Goal: Task Accomplishment & Management: Use online tool/utility

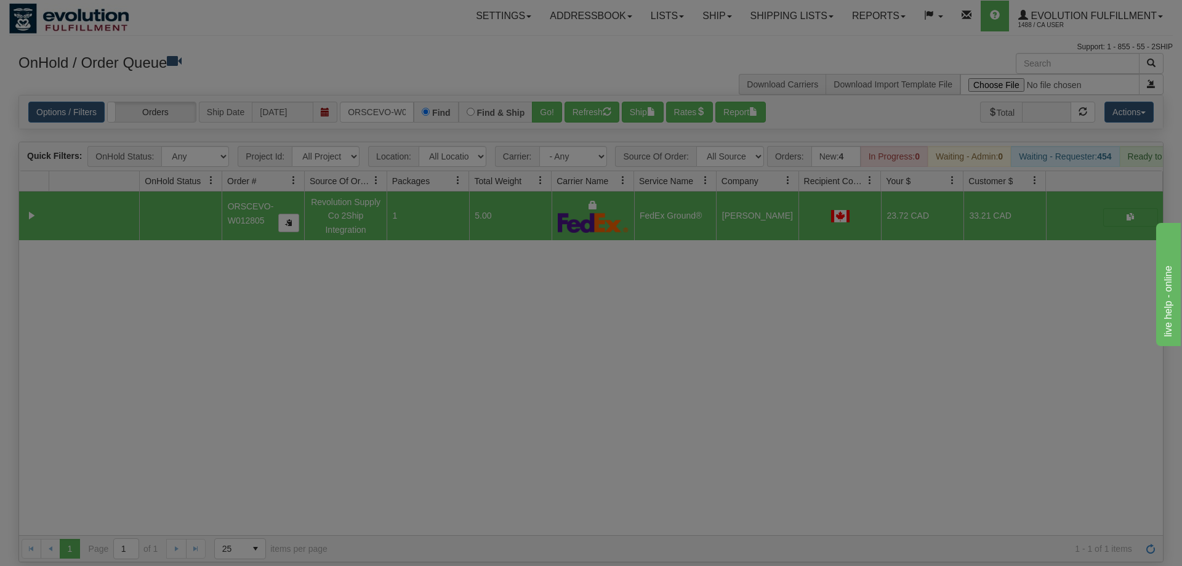
scroll to position [0, 25]
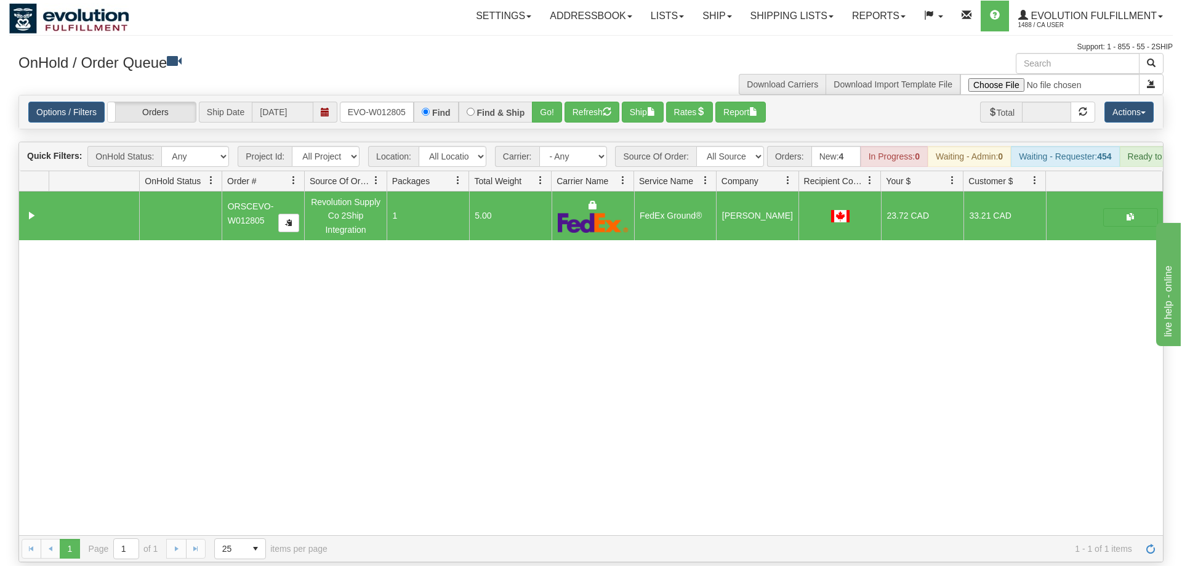
click at [339, 102] on div "Options / Filters Group Shipments Orders Ship Date [DATE] ORSCEVO-W012805 Find …" at bounding box center [590, 112] width 1125 height 21
click at [375, 105] on div "Options / Filters Group Shipments Orders Ship Date [DATE] ORSCEVO-W012805 Find …" at bounding box center [591, 111] width 1144 height 33
click at [376, 102] on input "ORSCEVO-W012805" at bounding box center [377, 112] width 74 height 21
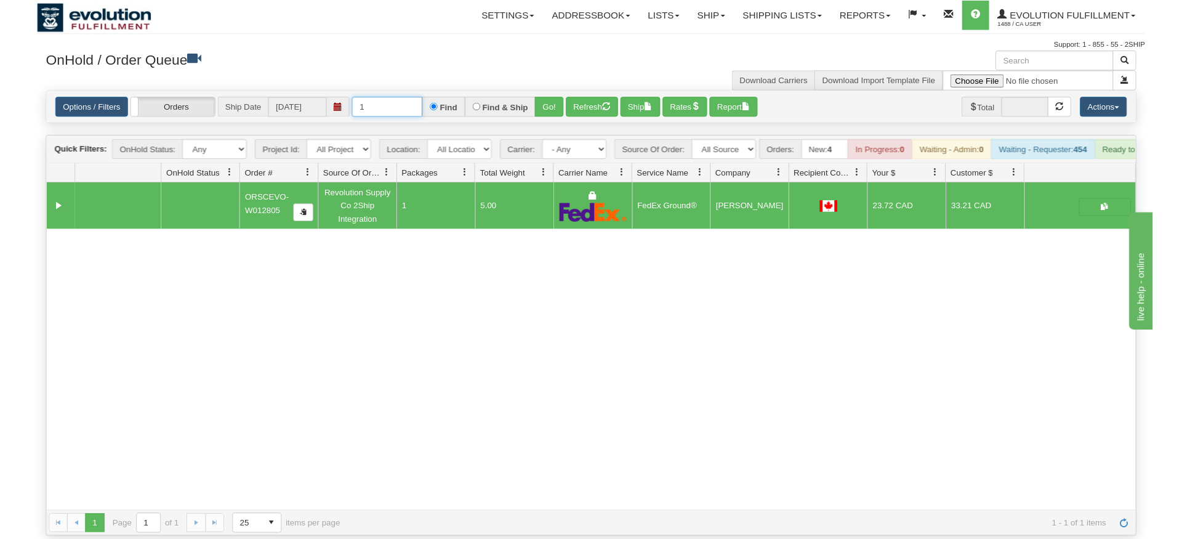
scroll to position [0, 0]
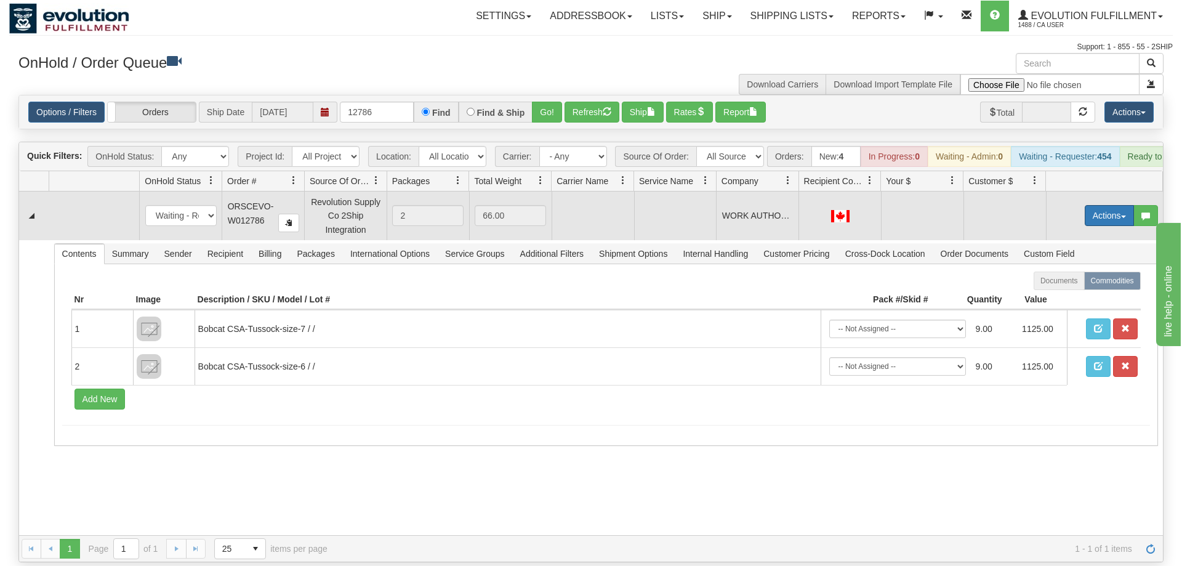
click at [1107, 205] on button "Actions" at bounding box center [1109, 215] width 49 height 21
click at [1072, 266] on span "Rate All Services" at bounding box center [1084, 271] width 74 height 10
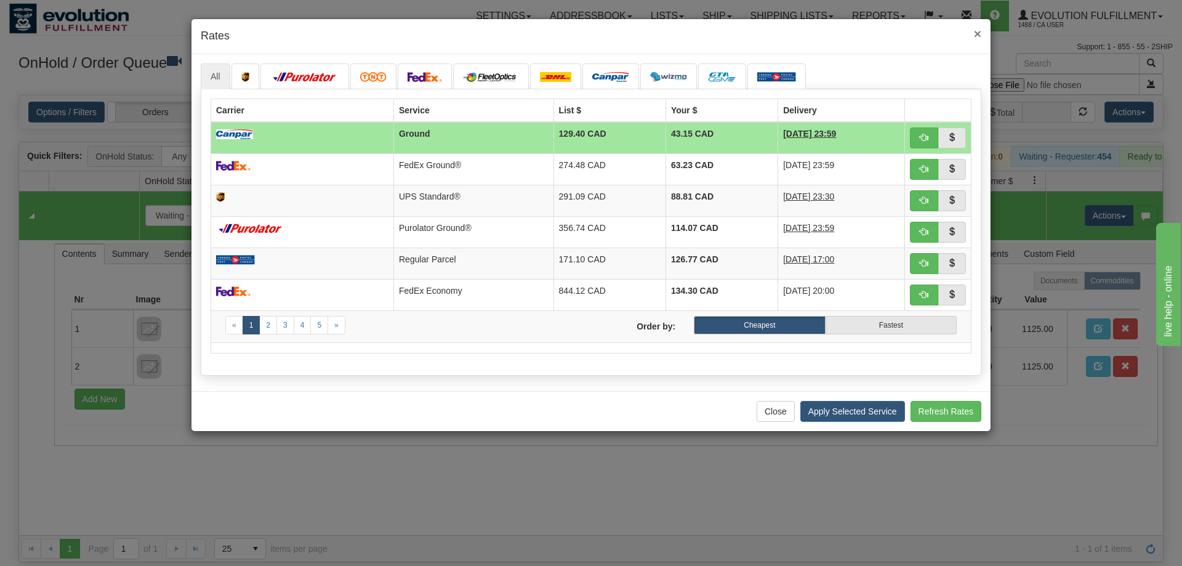
click at [975, 31] on span "×" at bounding box center [977, 33] width 7 height 14
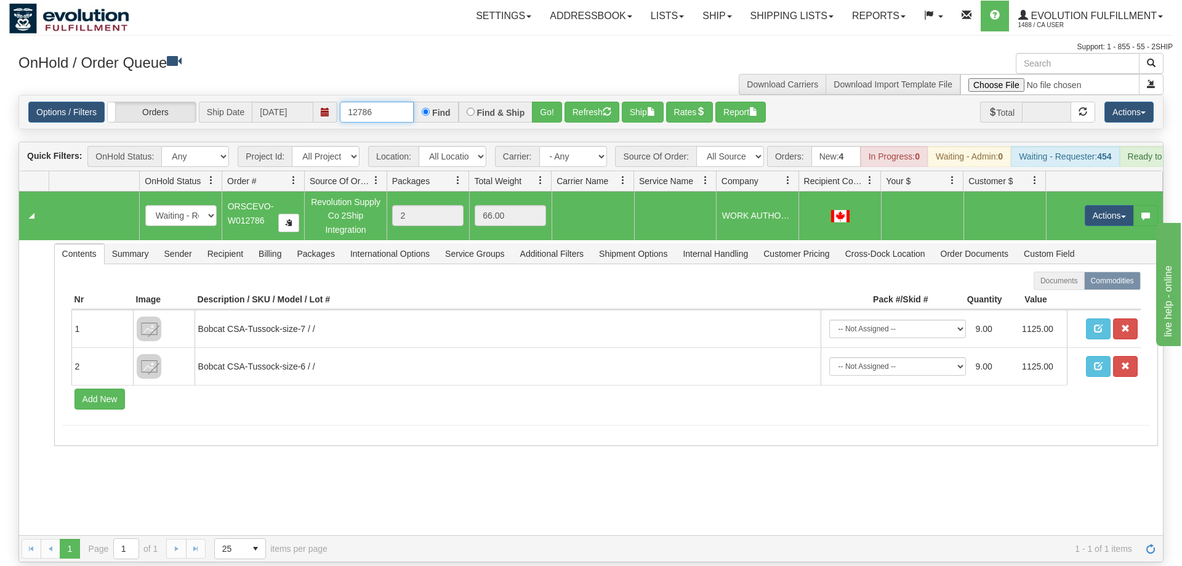
drag, startPoint x: 377, startPoint y: 95, endPoint x: 145, endPoint y: 100, distance: 232.1
click at [340, 102] on input "12786" at bounding box center [377, 112] width 74 height 21
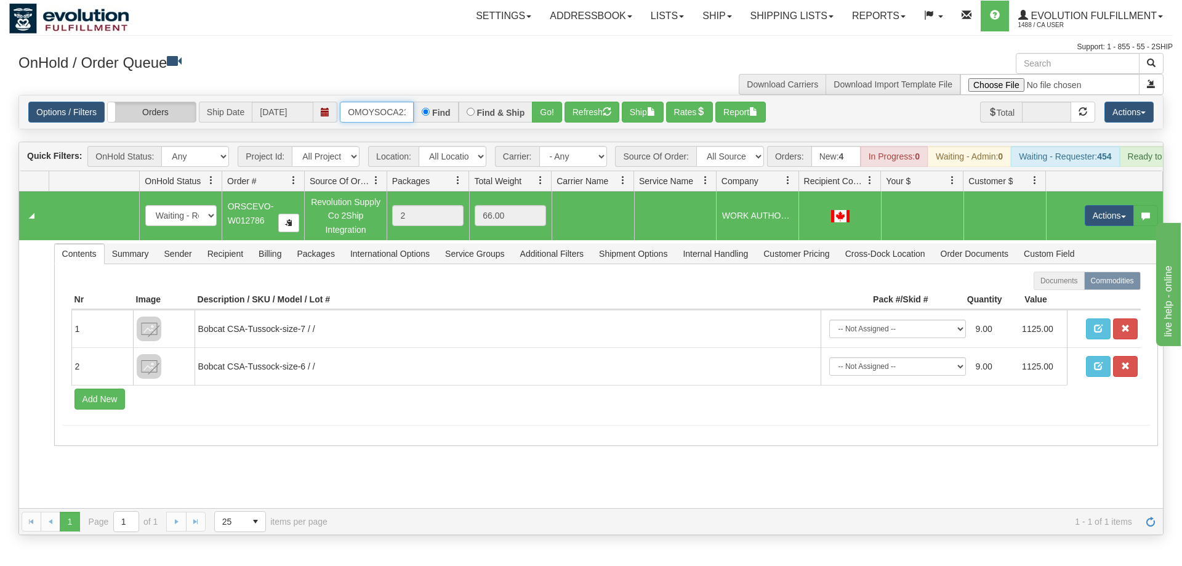
scroll to position [0, 17]
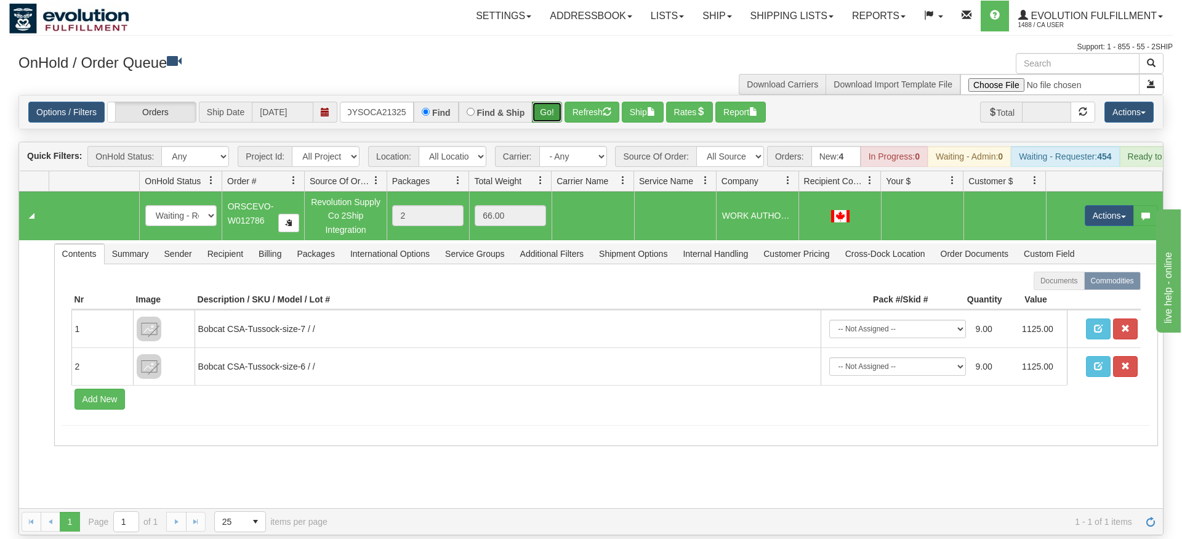
click at [552, 114] on div "Is equal to Is not equal to Contains Does not contains CAD USD EUR ZAR [PERSON_…" at bounding box center [591, 315] width 1164 height 440
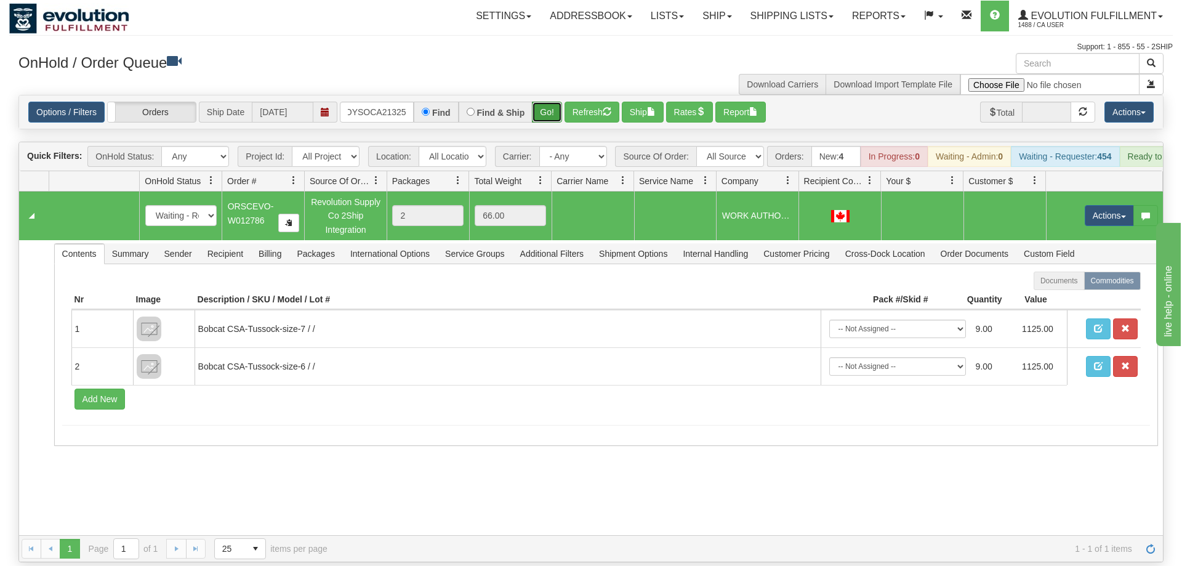
click at [542, 102] on button "Go!" at bounding box center [547, 112] width 30 height 21
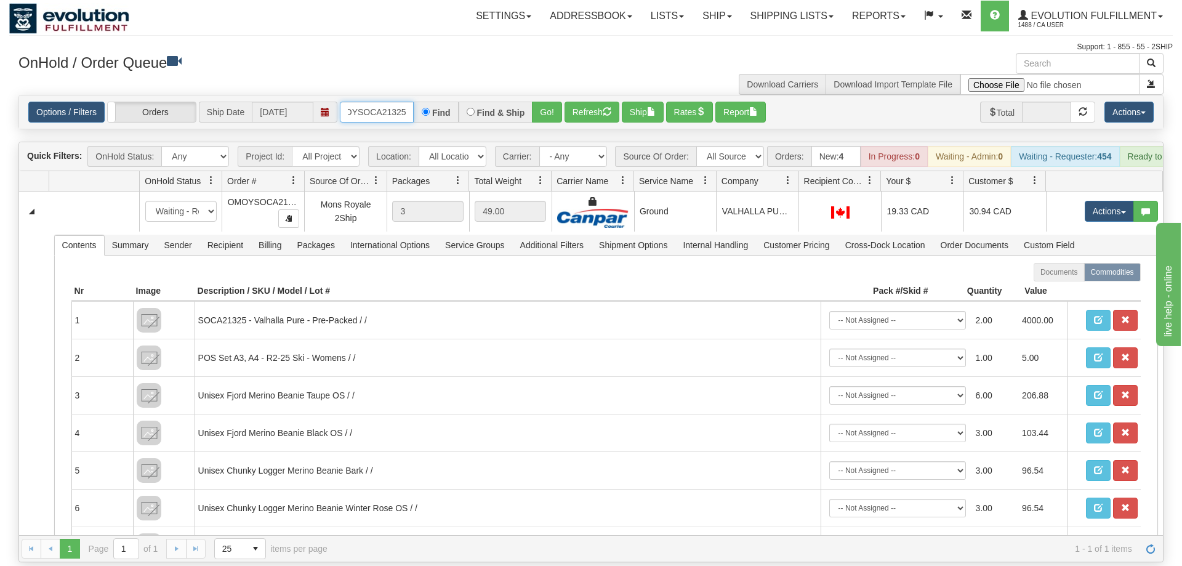
click at [396, 102] on input "OMOYSOCA21325" at bounding box center [377, 112] width 74 height 21
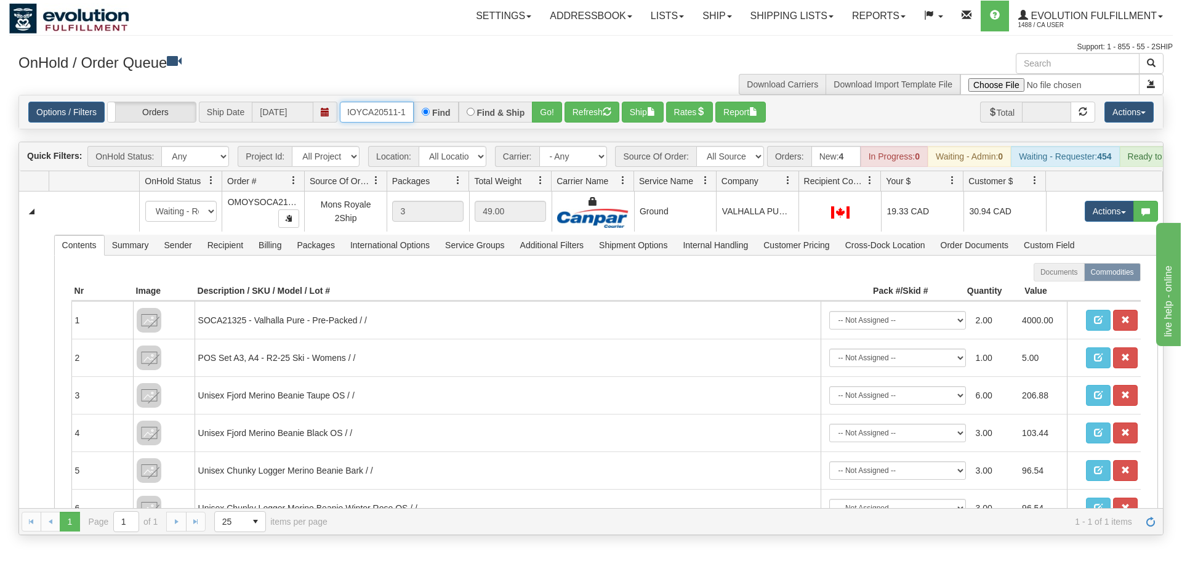
scroll to position [0, 12]
click at [550, 126] on div "Is equal to Is not equal to Contains Does not contains CAD USD EUR ZAR [PERSON_…" at bounding box center [591, 315] width 1164 height 440
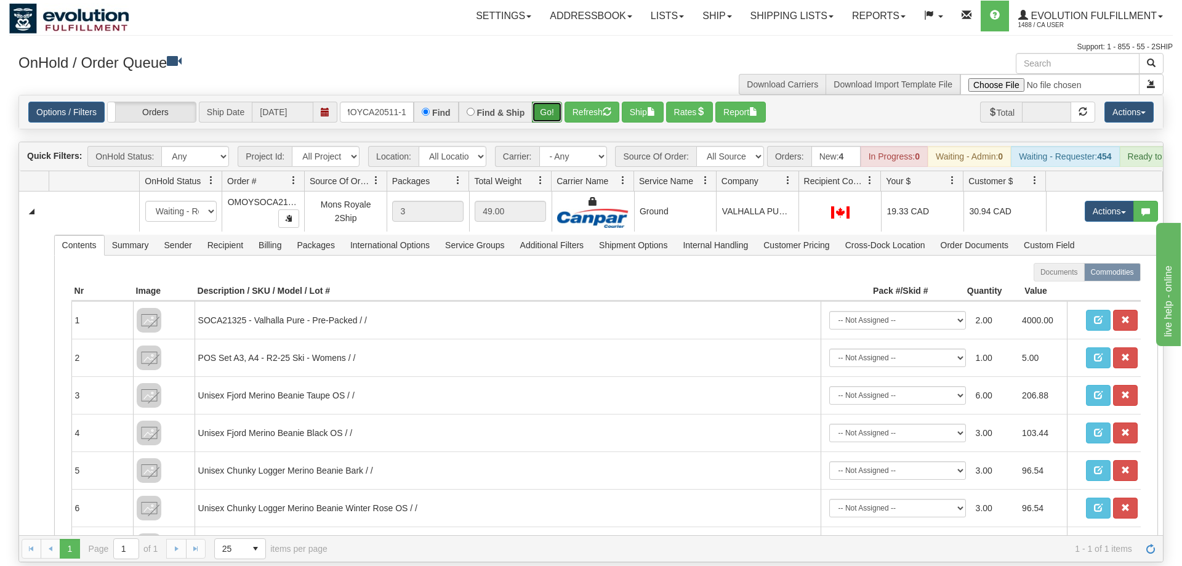
click at [553, 102] on button "Go!" at bounding box center [547, 112] width 30 height 21
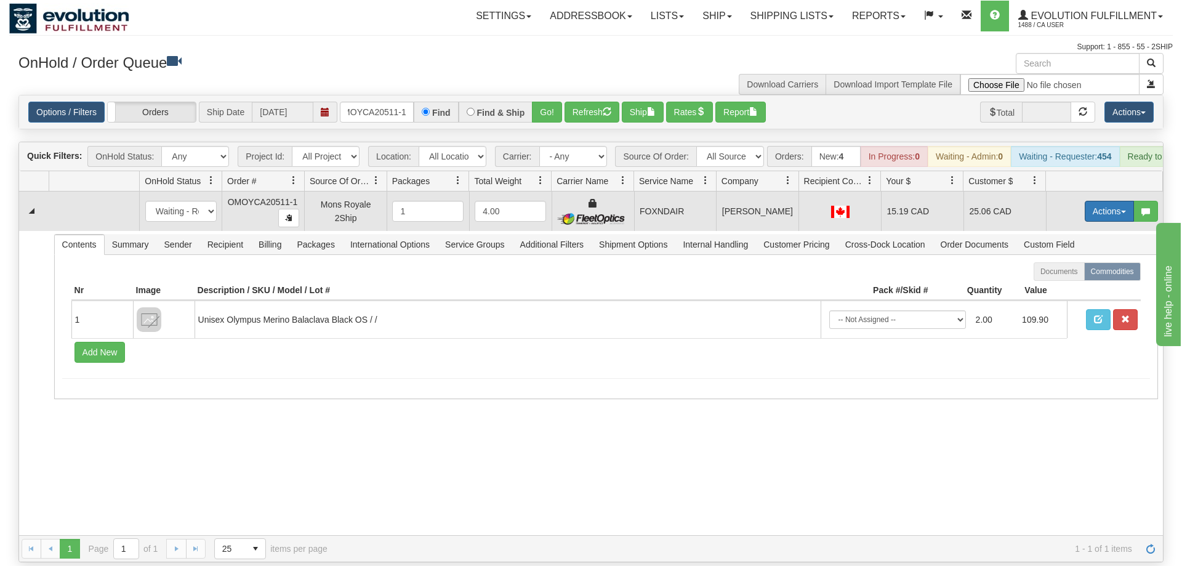
click at [1112, 201] on button "Actions" at bounding box center [1109, 211] width 49 height 21
click at [1073, 275] on link "Ship" at bounding box center [1084, 283] width 99 height 16
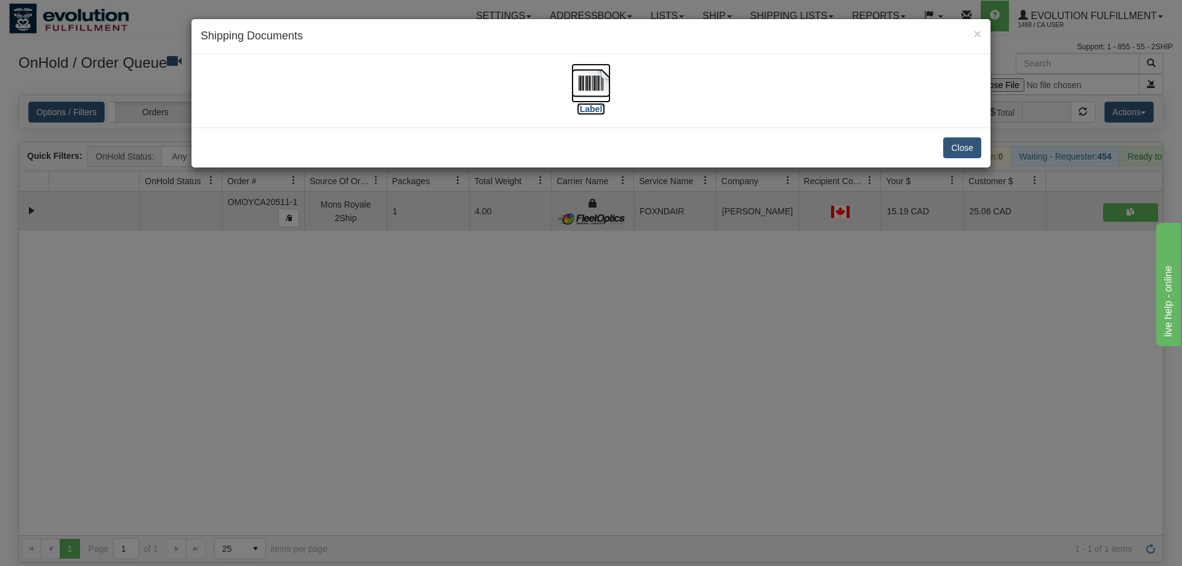
click at [584, 88] on img at bounding box center [590, 82] width 39 height 39
drag, startPoint x: 453, startPoint y: 358, endPoint x: 376, endPoint y: 123, distance: 246.9
click at [453, 352] on div "× Shipping Documents [Label] Close" at bounding box center [591, 283] width 1182 height 566
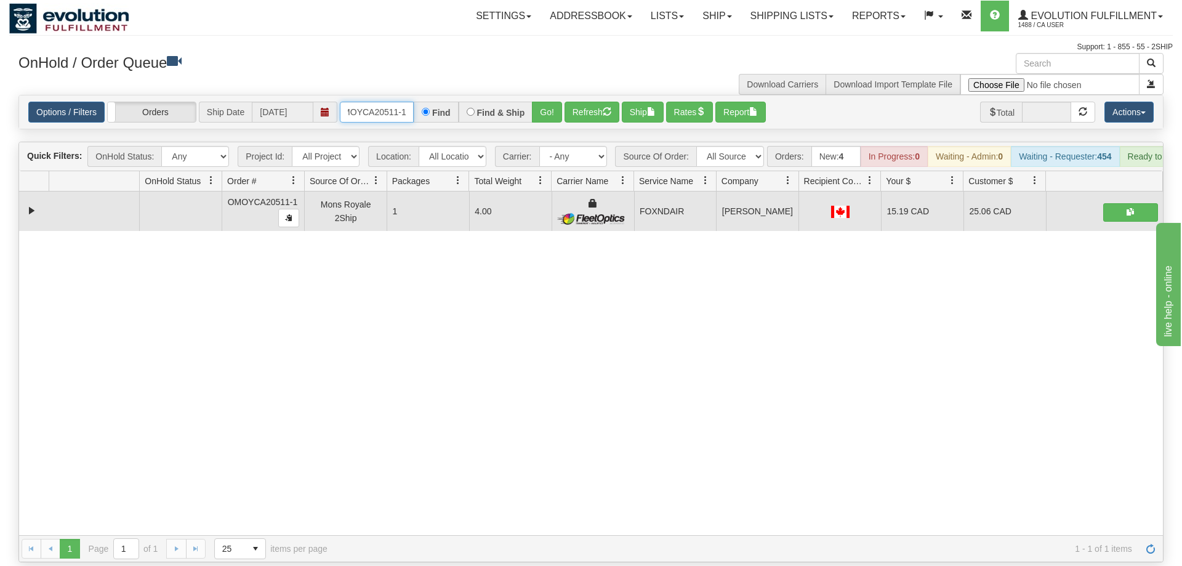
click at [388, 102] on input "OMOYCA20511-1" at bounding box center [377, 112] width 74 height 21
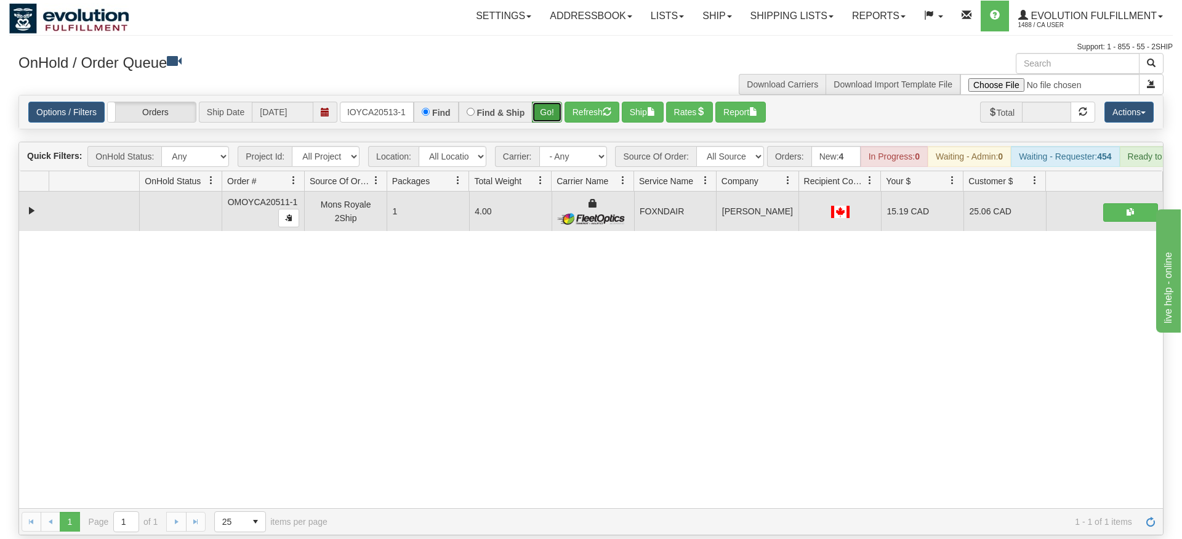
click at [535, 118] on div "Is equal to Is not equal to Contains Does not contains CAD USD EUR ZAR [PERSON_…" at bounding box center [591, 315] width 1164 height 440
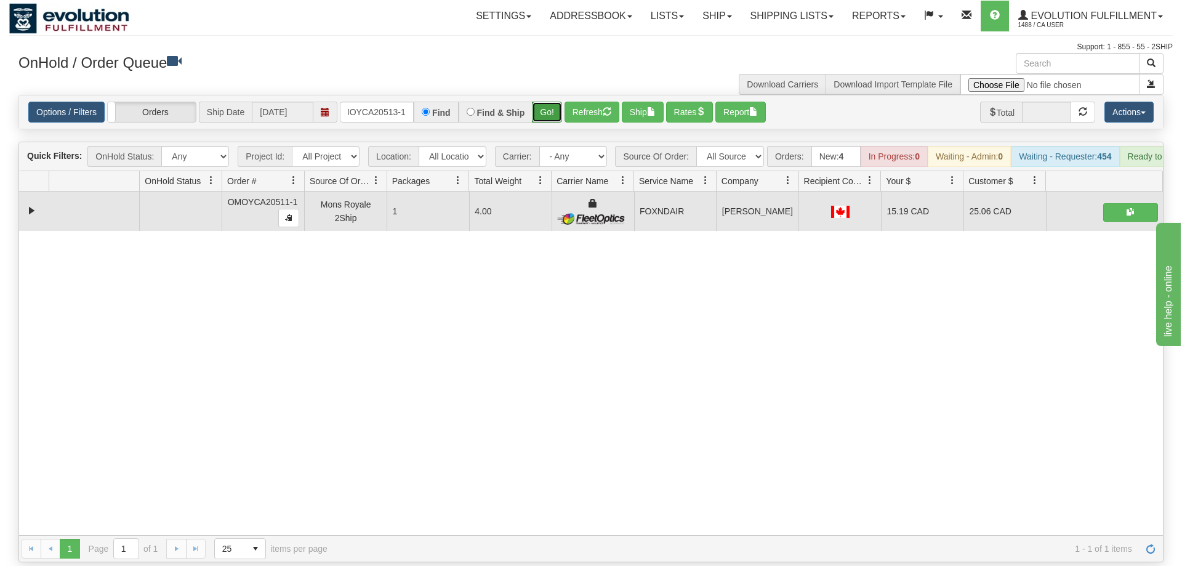
click at [541, 102] on button "Go!" at bounding box center [547, 112] width 30 height 21
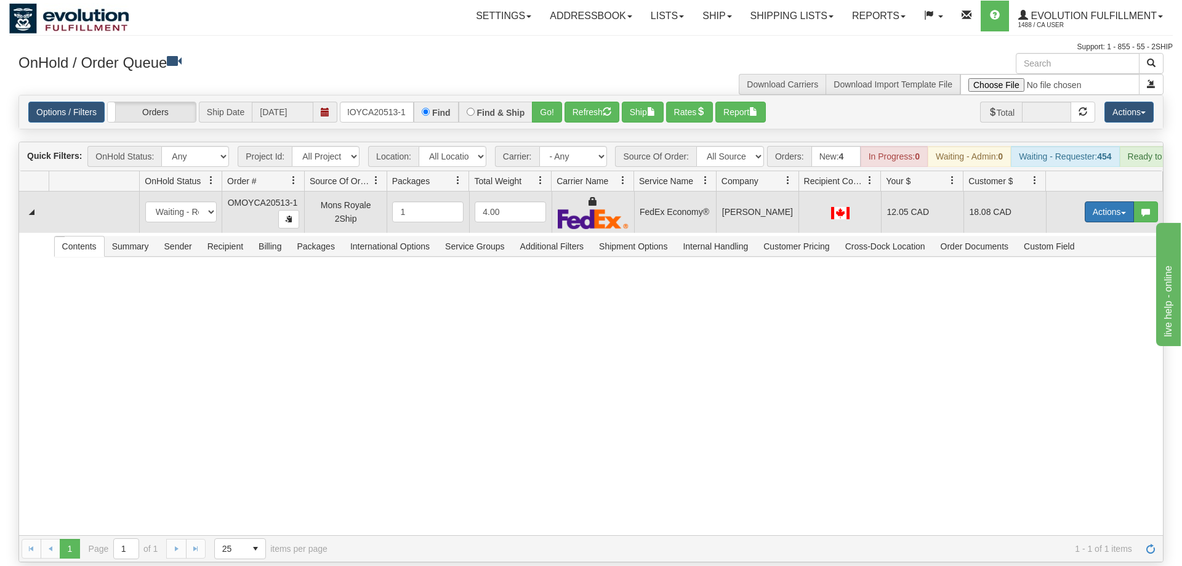
click at [1104, 201] on button "Actions" at bounding box center [1109, 211] width 49 height 21
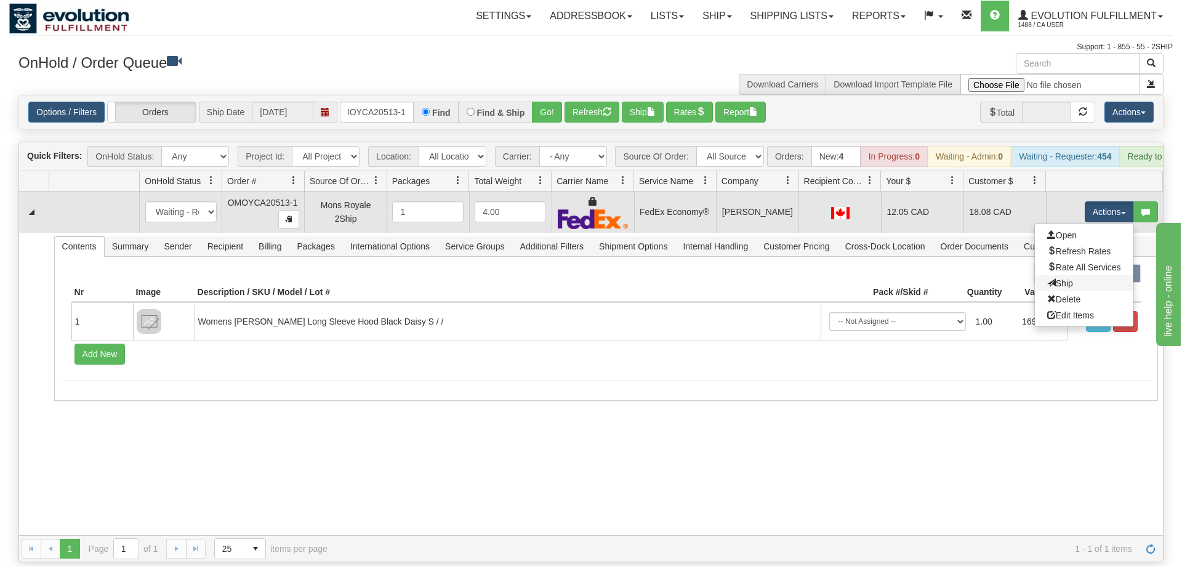
click at [1098, 275] on link "Ship" at bounding box center [1084, 283] width 99 height 16
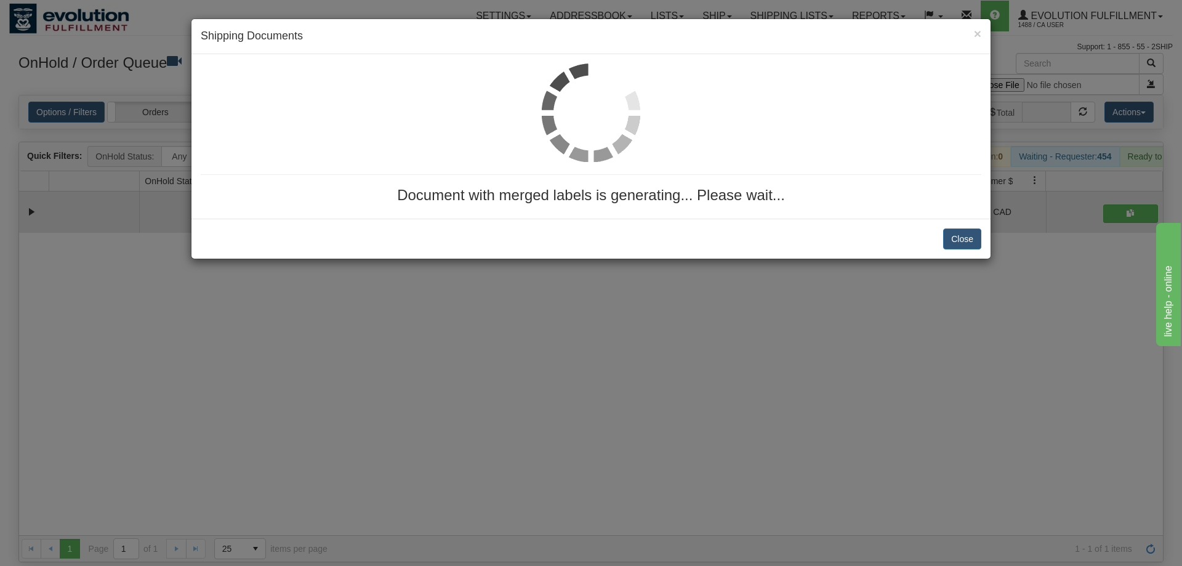
click at [603, 70] on img at bounding box center [591, 112] width 99 height 99
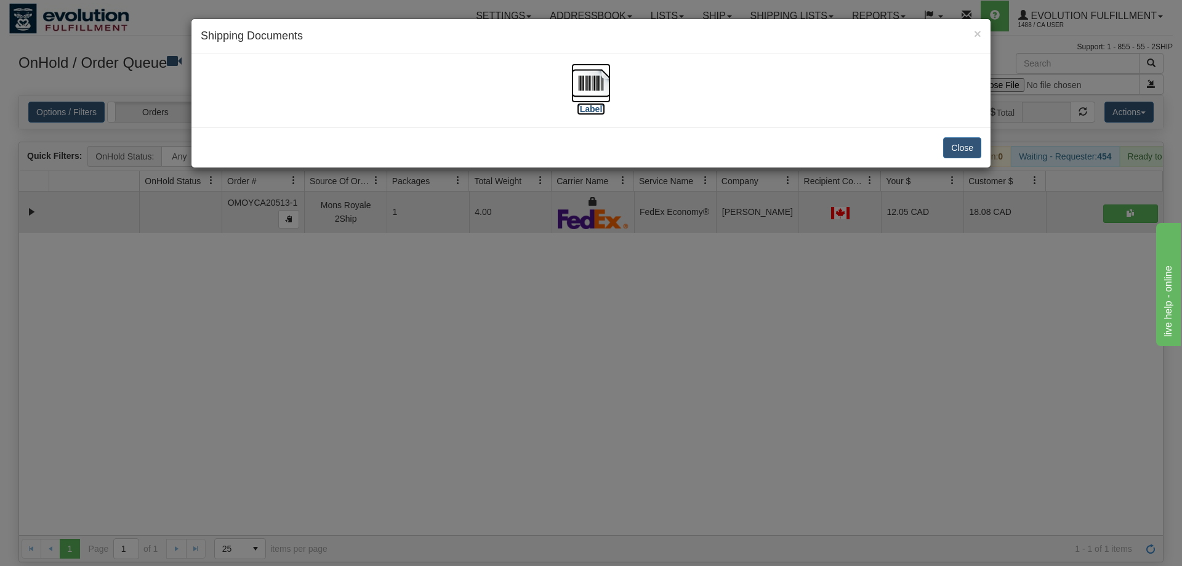
click at [592, 105] on label "[Label]" at bounding box center [591, 109] width 28 height 12
drag, startPoint x: 535, startPoint y: 315, endPoint x: 365, endPoint y: 121, distance: 257.4
click at [531, 311] on div "× Shipping Documents [Label] Close" at bounding box center [591, 283] width 1182 height 566
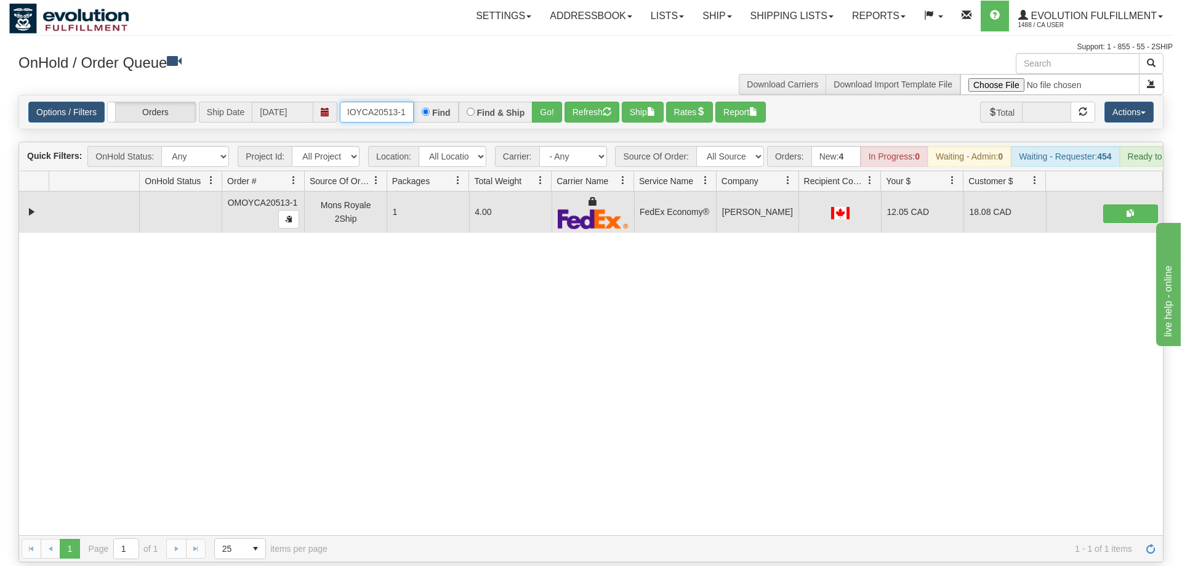
click at [369, 102] on input "oMOYCA20513-1" at bounding box center [377, 112] width 74 height 21
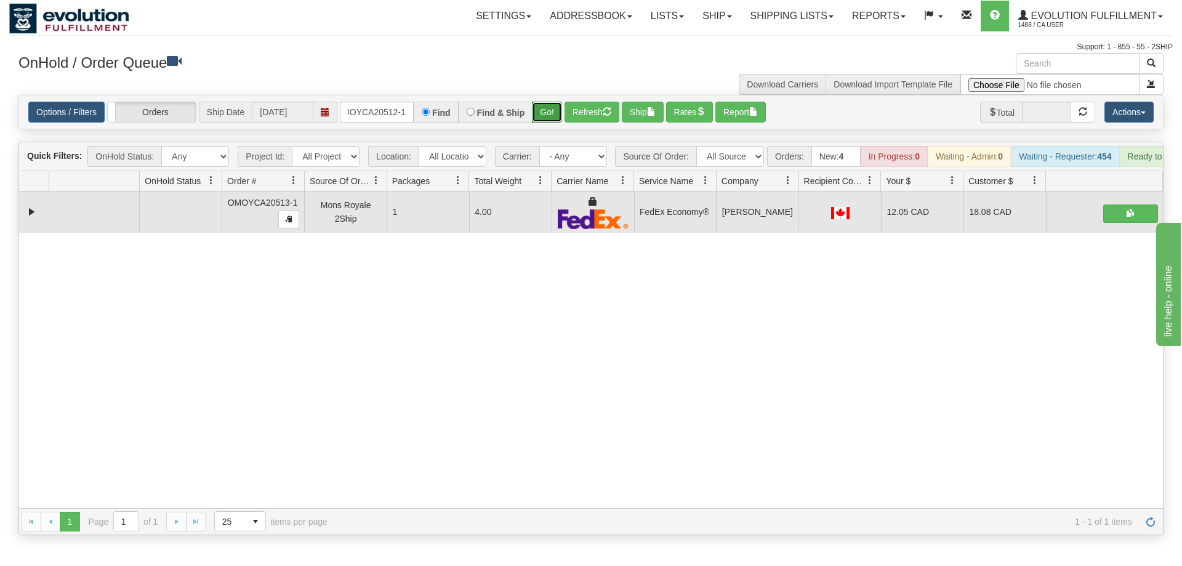
click at [539, 116] on div "Is equal to Is not equal to Contains Does not contains CAD USD EUR ZAR [PERSON_…" at bounding box center [591, 315] width 1164 height 440
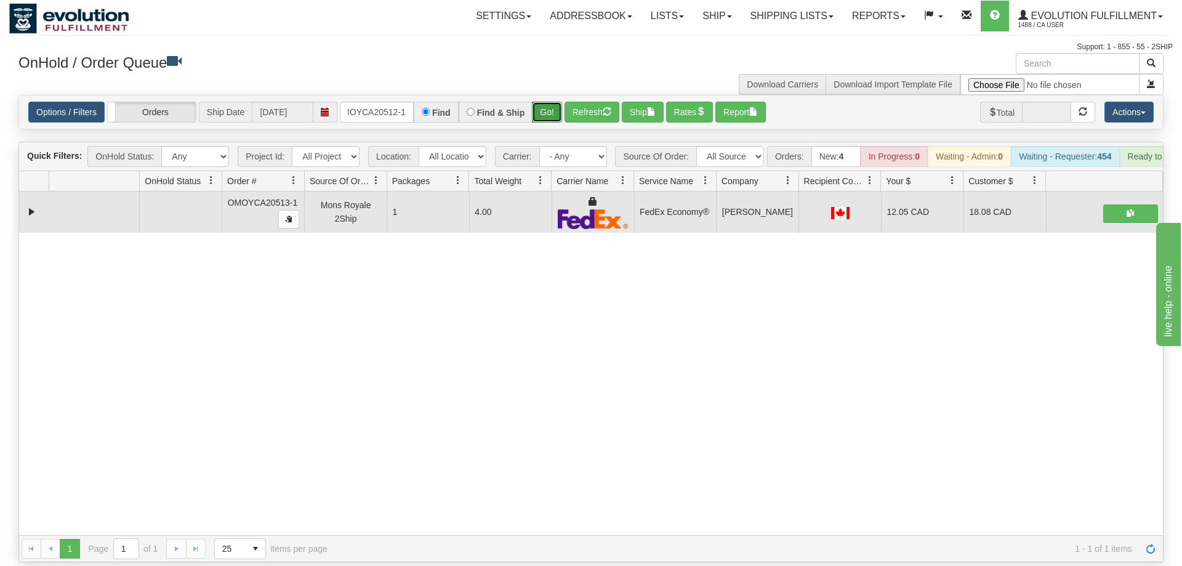
click at [539, 102] on button "Go!" at bounding box center [547, 112] width 30 height 21
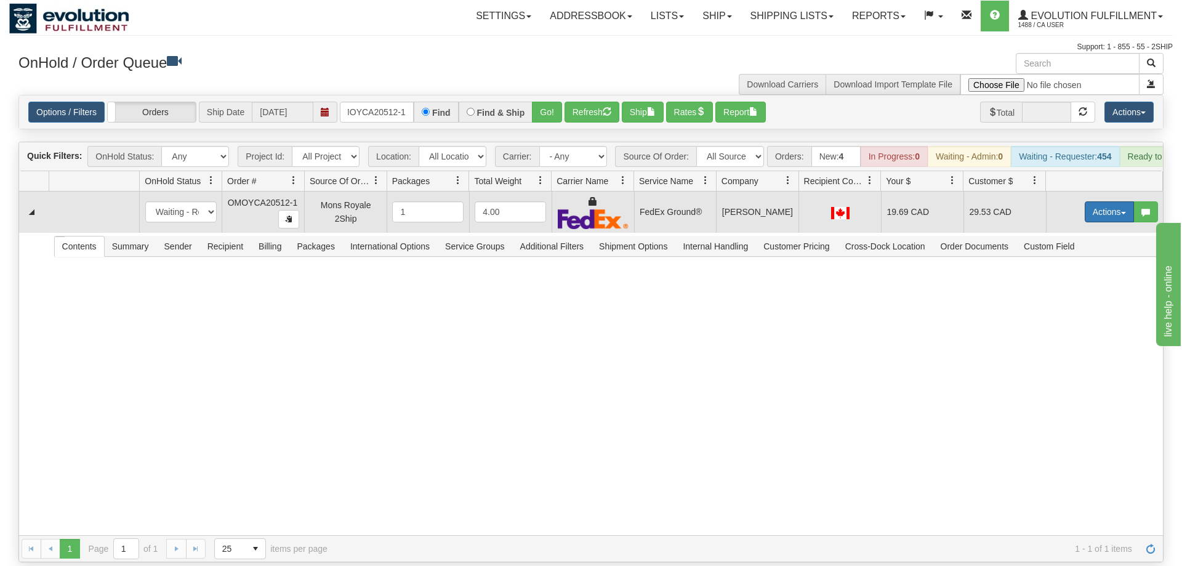
click at [1104, 201] on button "Actions" at bounding box center [1109, 211] width 49 height 21
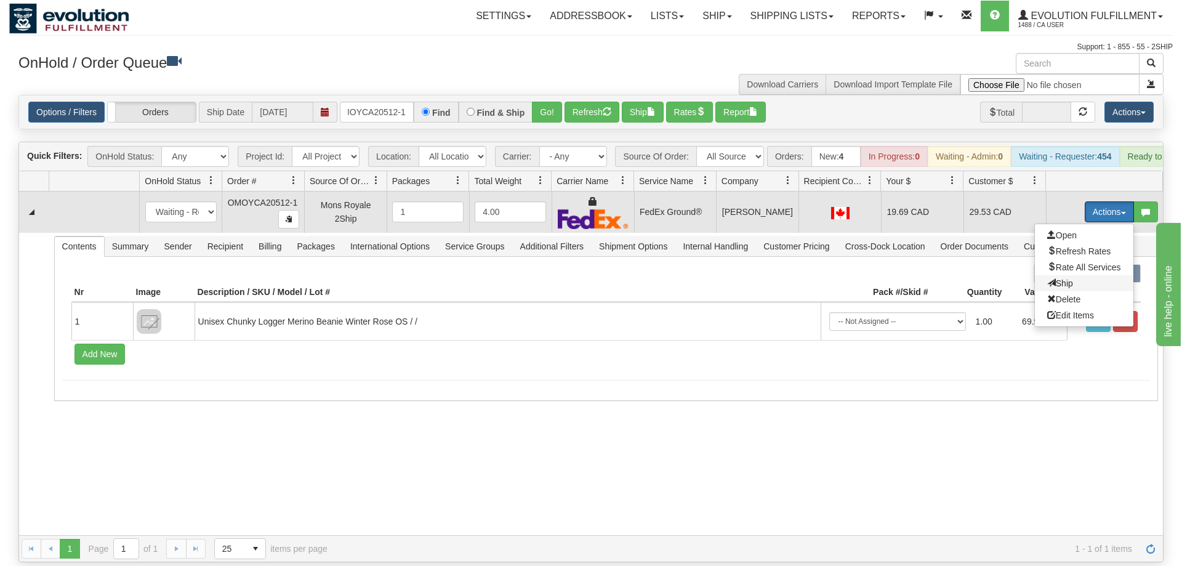
click at [1066, 278] on span "Ship" at bounding box center [1060, 283] width 26 height 10
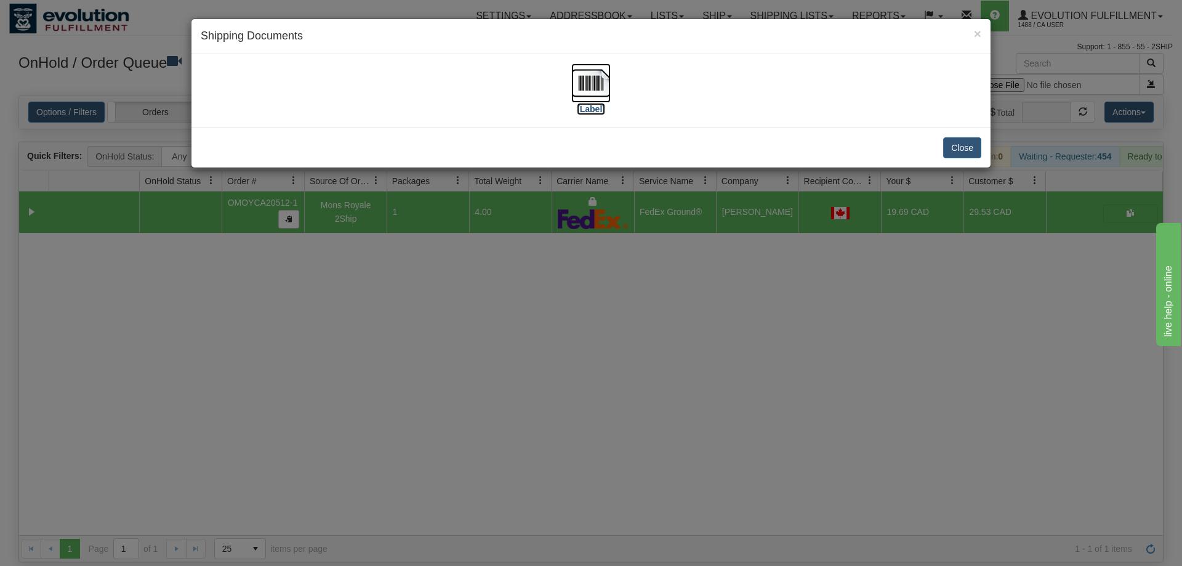
click at [581, 107] on label "[Label]" at bounding box center [591, 109] width 28 height 12
drag, startPoint x: 503, startPoint y: 436, endPoint x: 428, endPoint y: 228, distance: 221.8
click at [502, 435] on div "× Shipping Documents [Label] Close" at bounding box center [591, 283] width 1182 height 566
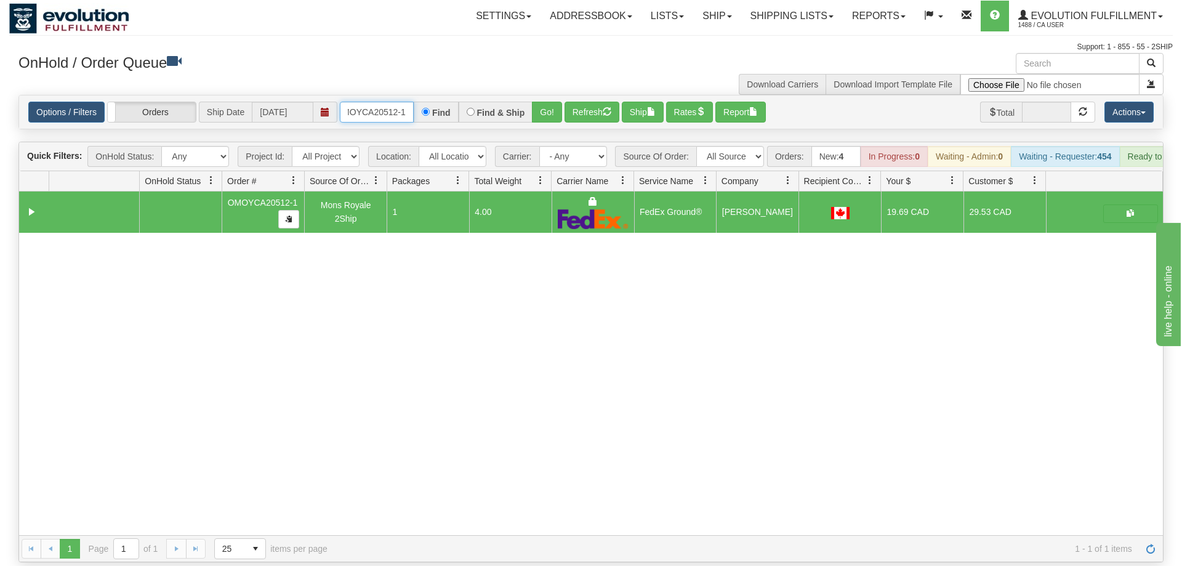
click at [410, 102] on input "OMOYCA20512-1" at bounding box center [377, 112] width 74 height 21
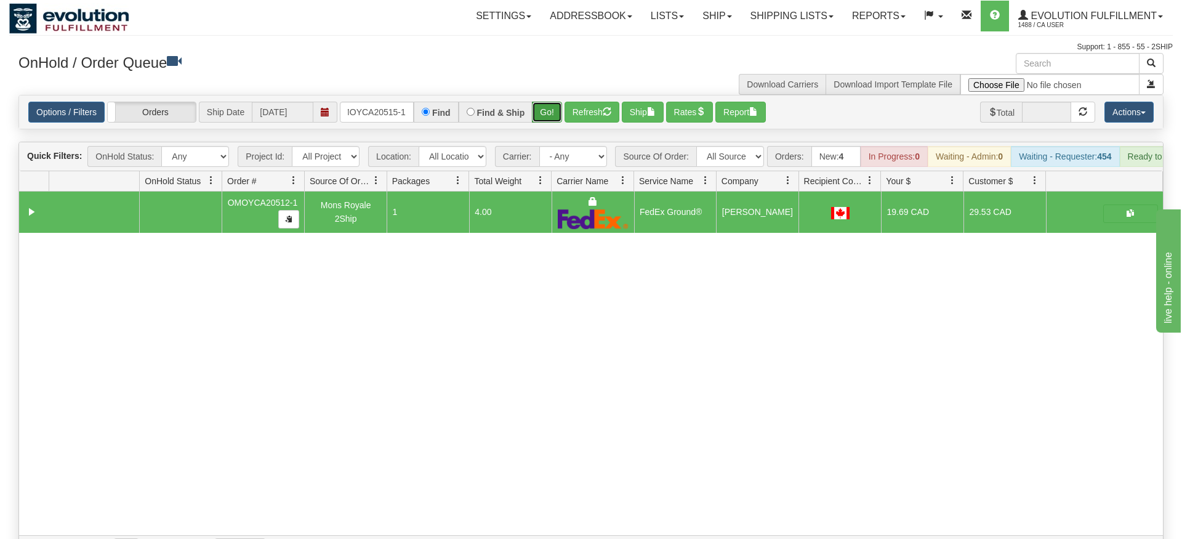
click at [560, 115] on div "Is equal to Is not equal to Contains Does not contains CAD USD EUR ZAR [PERSON_…" at bounding box center [591, 328] width 1164 height 467
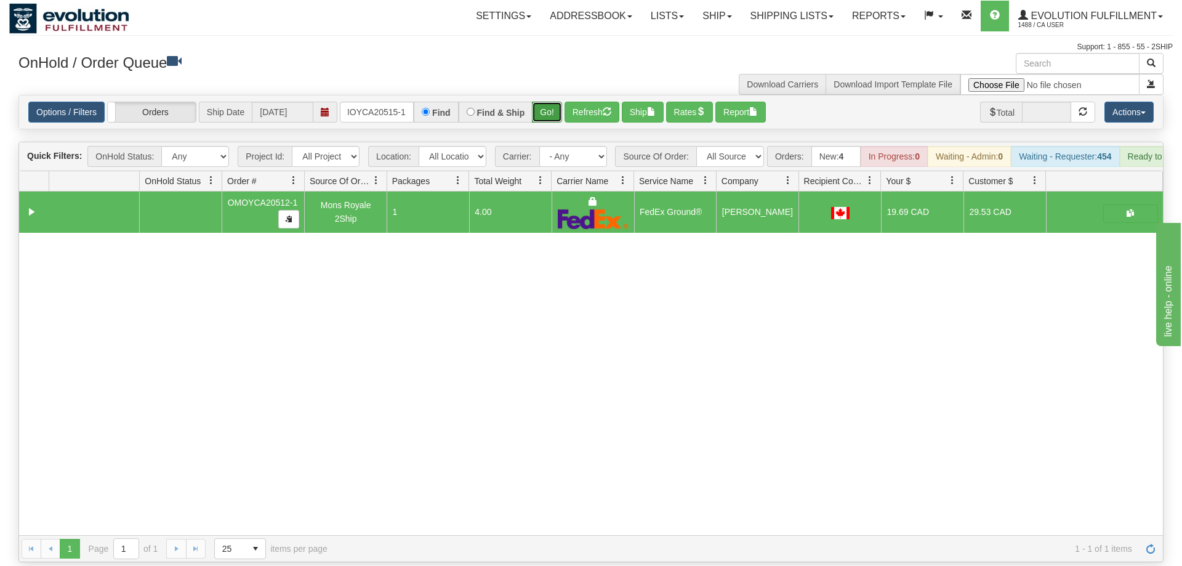
click at [550, 102] on button "Go!" at bounding box center [547, 112] width 30 height 21
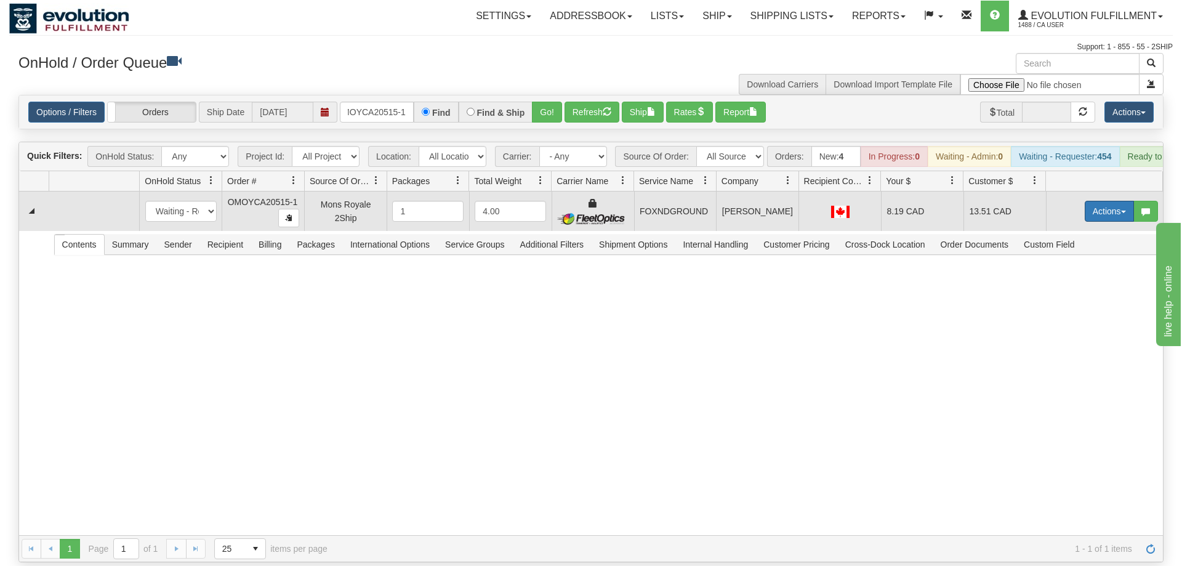
click at [1086, 201] on button "Actions" at bounding box center [1109, 211] width 49 height 21
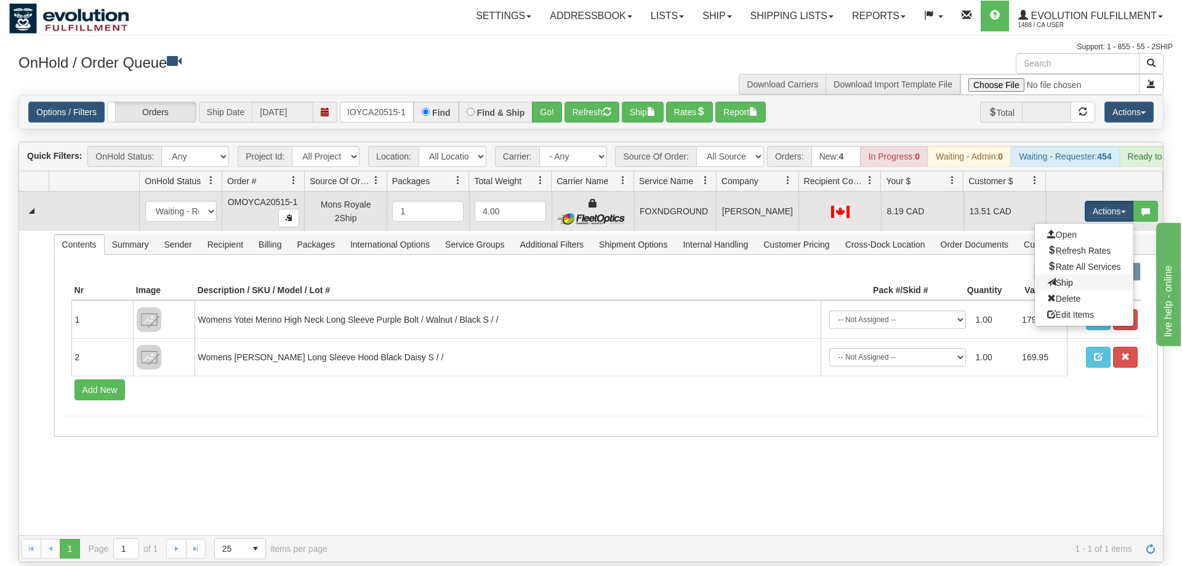
click at [1077, 275] on link "Ship" at bounding box center [1084, 283] width 99 height 16
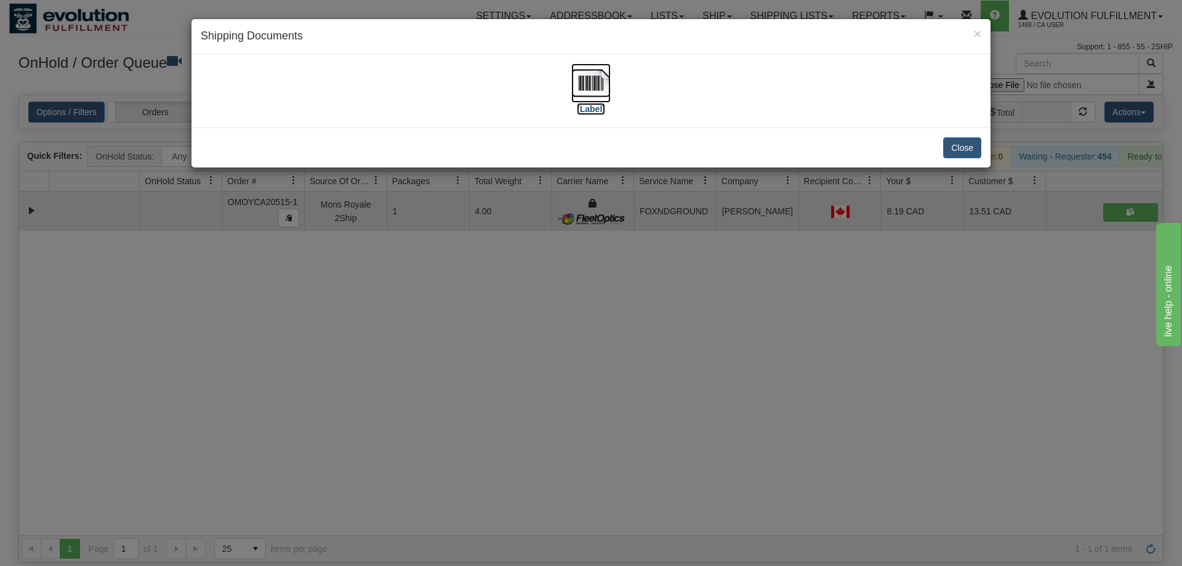
click at [585, 108] on label "[Label]" at bounding box center [591, 109] width 28 height 12
drag, startPoint x: 549, startPoint y: 351, endPoint x: 412, endPoint y: 231, distance: 181.9
click at [541, 342] on div "× Shipping Documents [Label] Close" at bounding box center [591, 283] width 1182 height 566
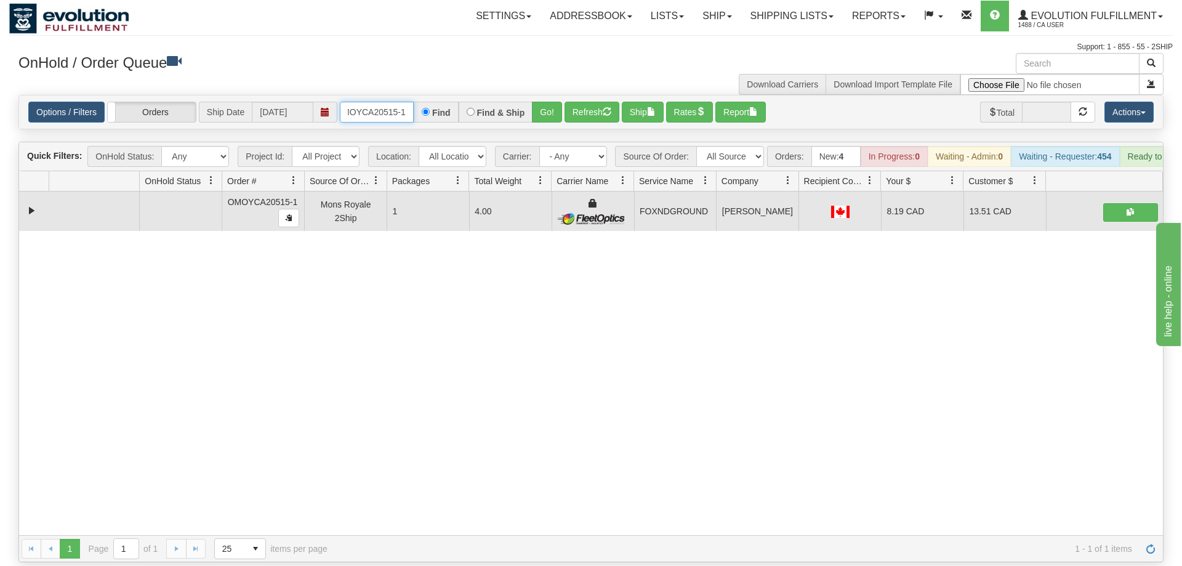
click at [372, 102] on input "OMOYCA20515-1" at bounding box center [377, 112] width 74 height 21
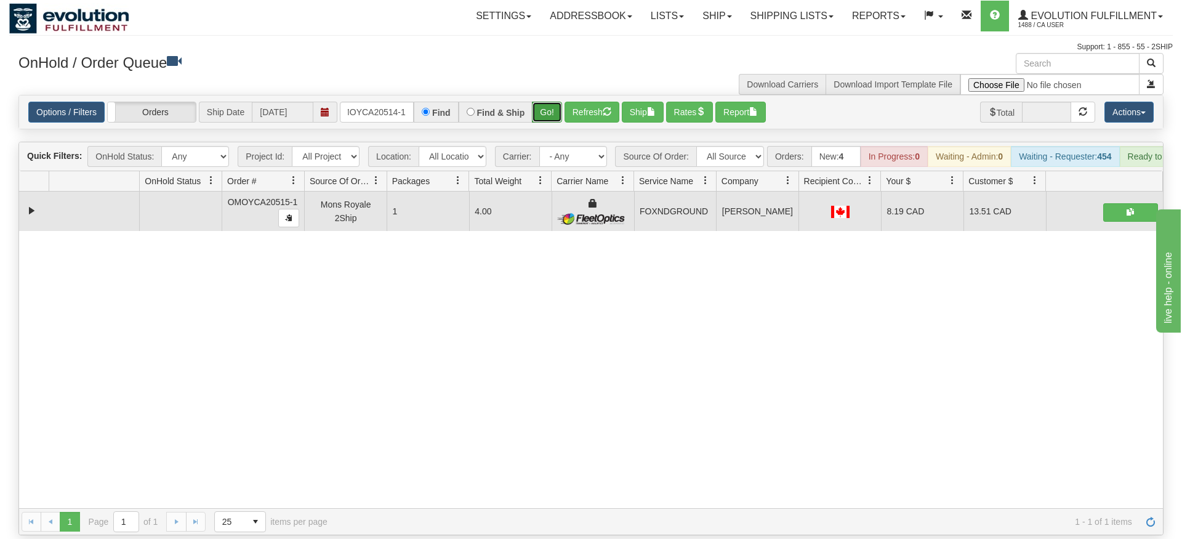
click at [544, 114] on div "Is equal to Is not equal to Contains Does not contains CAD USD EUR ZAR [PERSON_…" at bounding box center [591, 315] width 1164 height 440
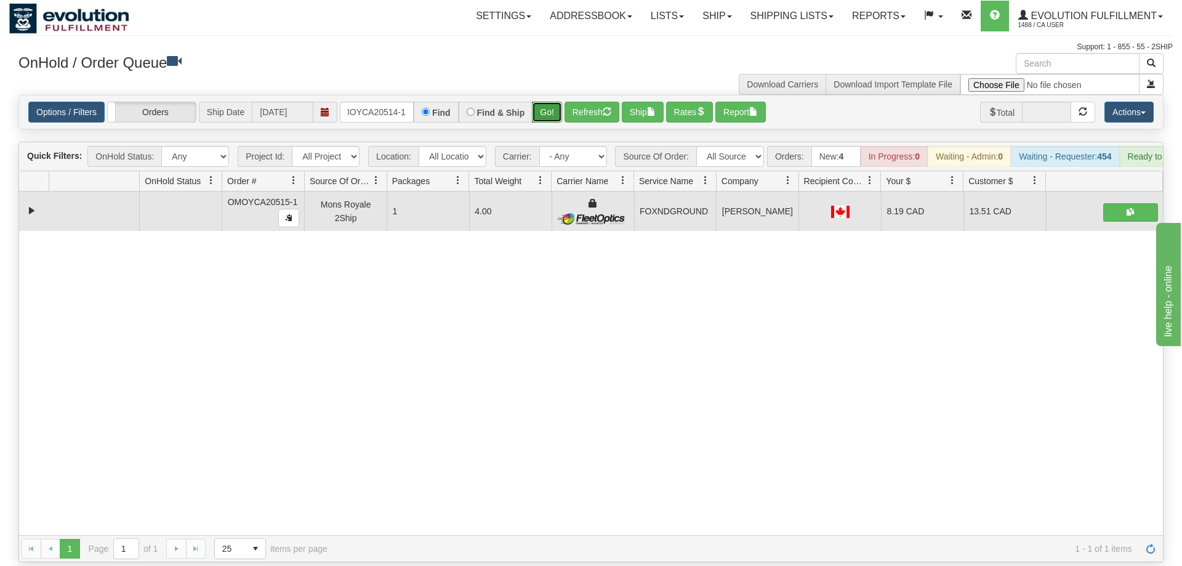
click at [550, 102] on button "Go!" at bounding box center [547, 112] width 30 height 21
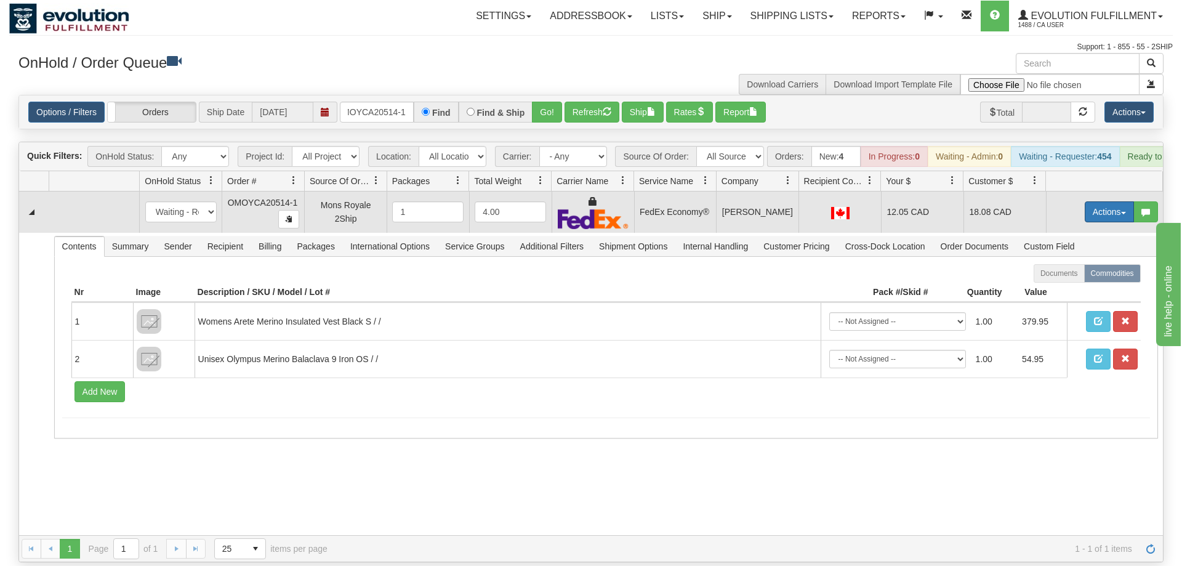
click at [1101, 201] on button "Actions" at bounding box center [1109, 211] width 49 height 21
click at [1068, 278] on span "Ship" at bounding box center [1060, 283] width 26 height 10
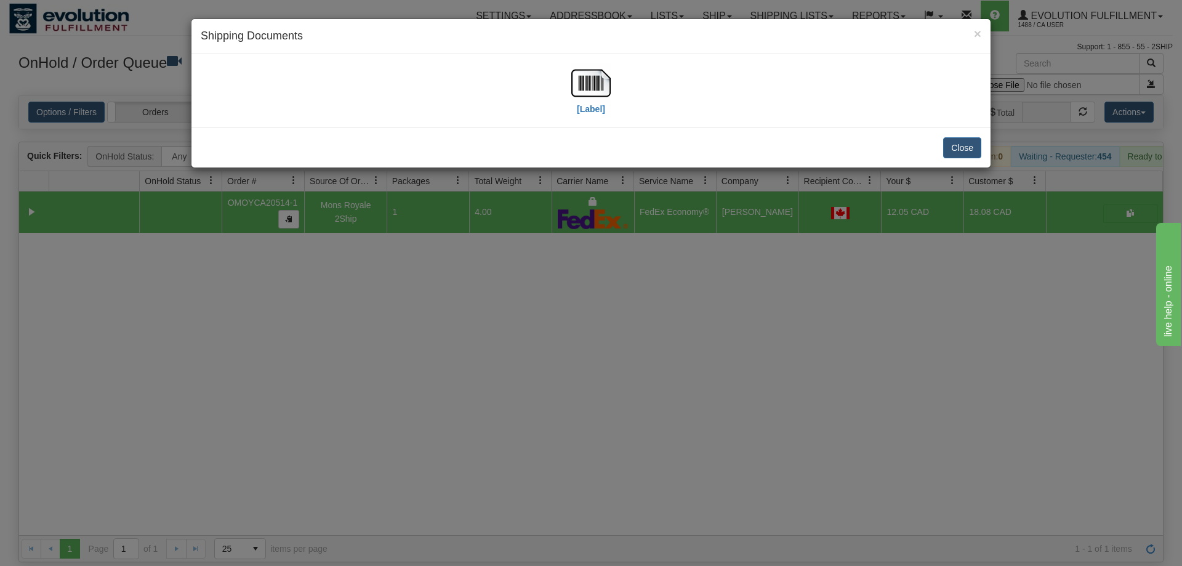
click at [564, 83] on div "[Label]" at bounding box center [591, 90] width 781 height 55
click at [574, 84] on img at bounding box center [590, 82] width 39 height 39
drag, startPoint x: 515, startPoint y: 321, endPoint x: 387, endPoint y: 188, distance: 185.1
click at [511, 316] on div "× Shipping Documents [Label] Close" at bounding box center [591, 283] width 1182 height 566
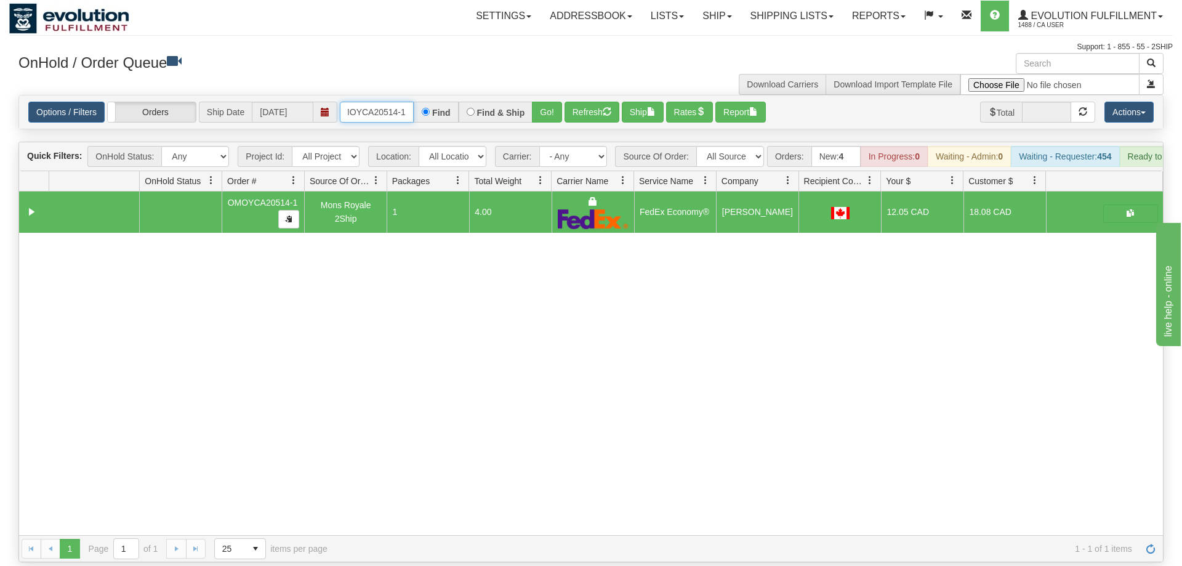
click at [363, 102] on input "OMOYCA20514-1" at bounding box center [377, 112] width 74 height 21
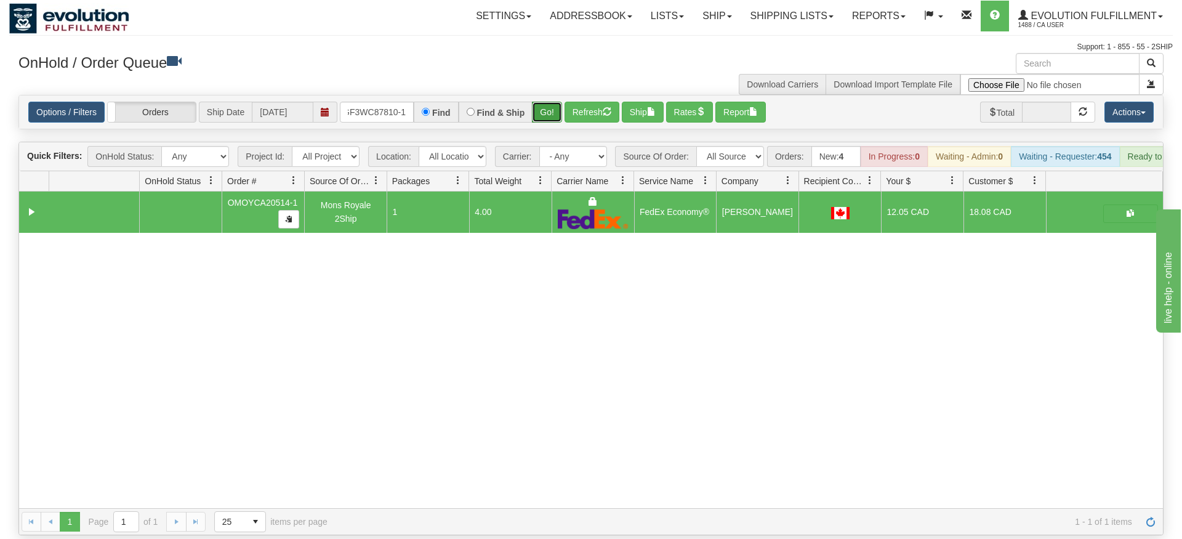
drag, startPoint x: 550, startPoint y: 119, endPoint x: 544, endPoint y: 99, distance: 21.2
click at [549, 115] on div "Is equal to Is not equal to Contains Does not contains CAD USD EUR ZAR [PERSON_…" at bounding box center [591, 315] width 1164 height 440
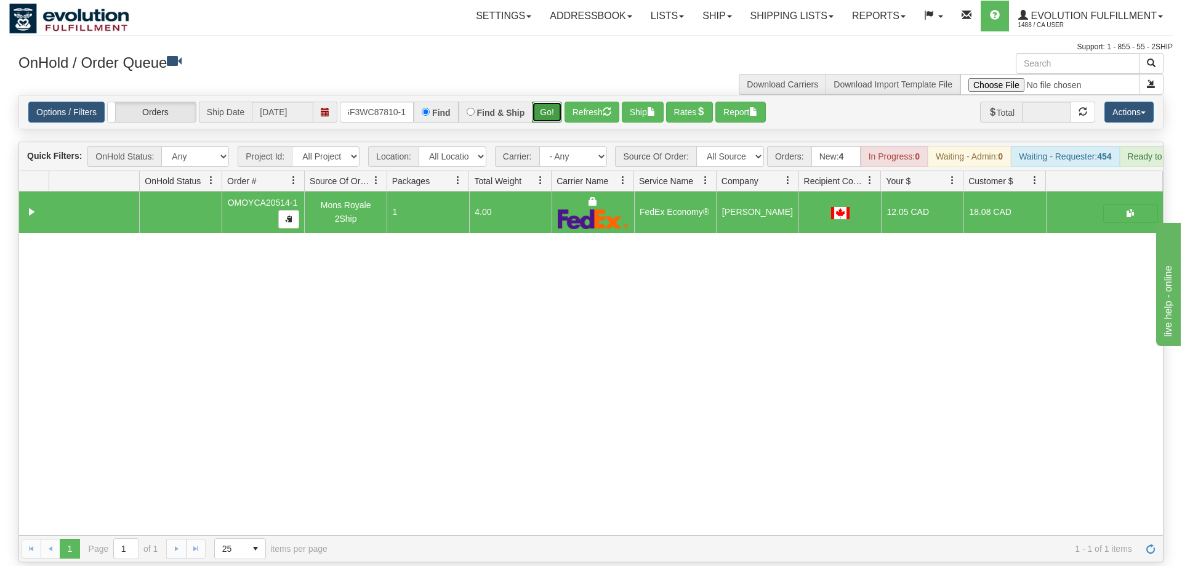
click at [544, 102] on button "Go!" at bounding box center [547, 112] width 30 height 21
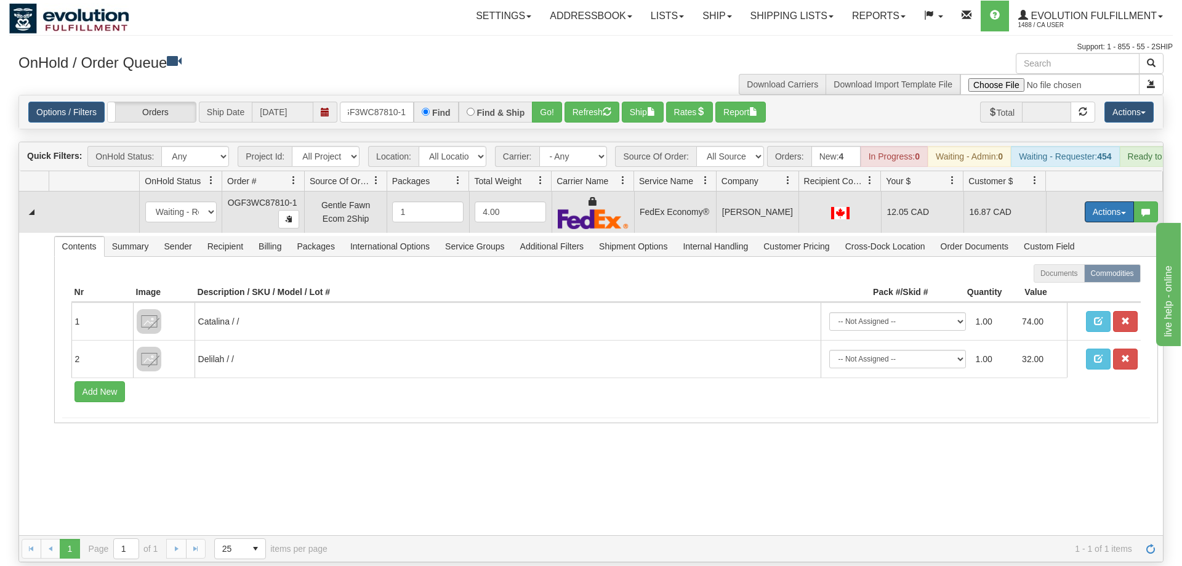
drag, startPoint x: 1115, startPoint y: 193, endPoint x: 1080, endPoint y: 252, distance: 68.2
click at [1114, 201] on button "Actions" at bounding box center [1109, 211] width 49 height 21
click at [1069, 278] on span "Ship" at bounding box center [1060, 283] width 26 height 10
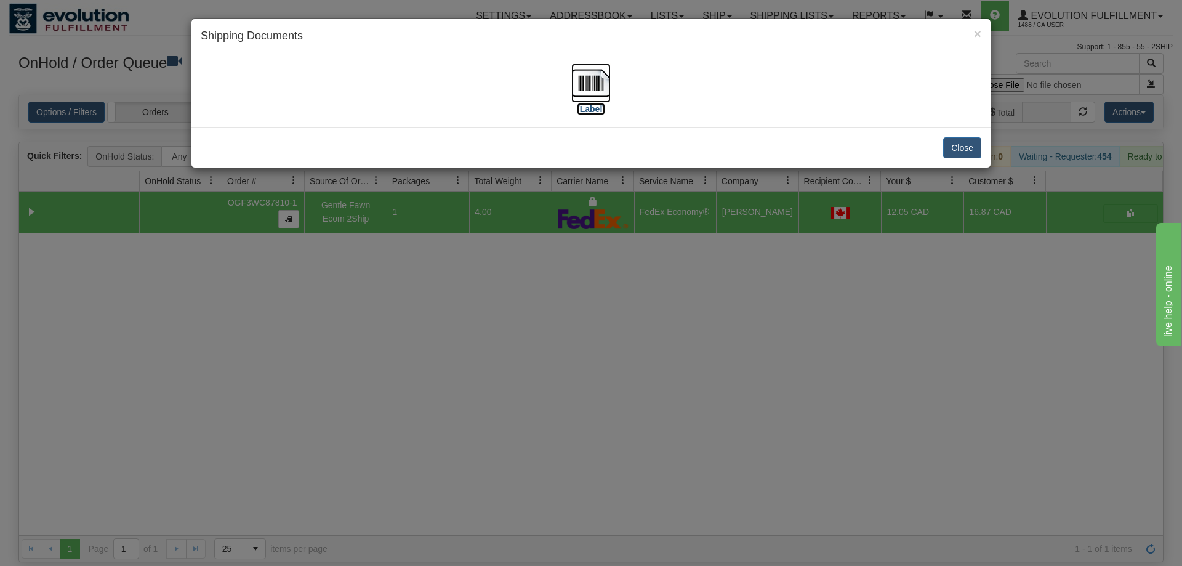
click at [589, 94] on img at bounding box center [590, 82] width 39 height 39
click at [417, 366] on div "× Shipping Documents [Label] Close" at bounding box center [591, 283] width 1182 height 566
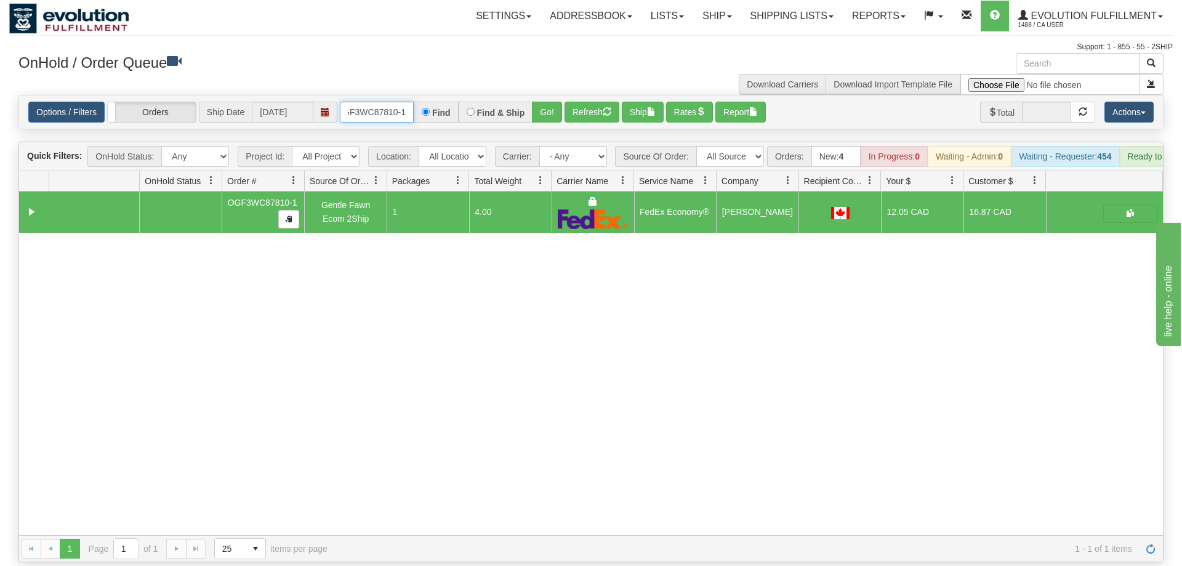
click at [394, 102] on input "OGF3WC87810-1" at bounding box center [377, 112] width 74 height 21
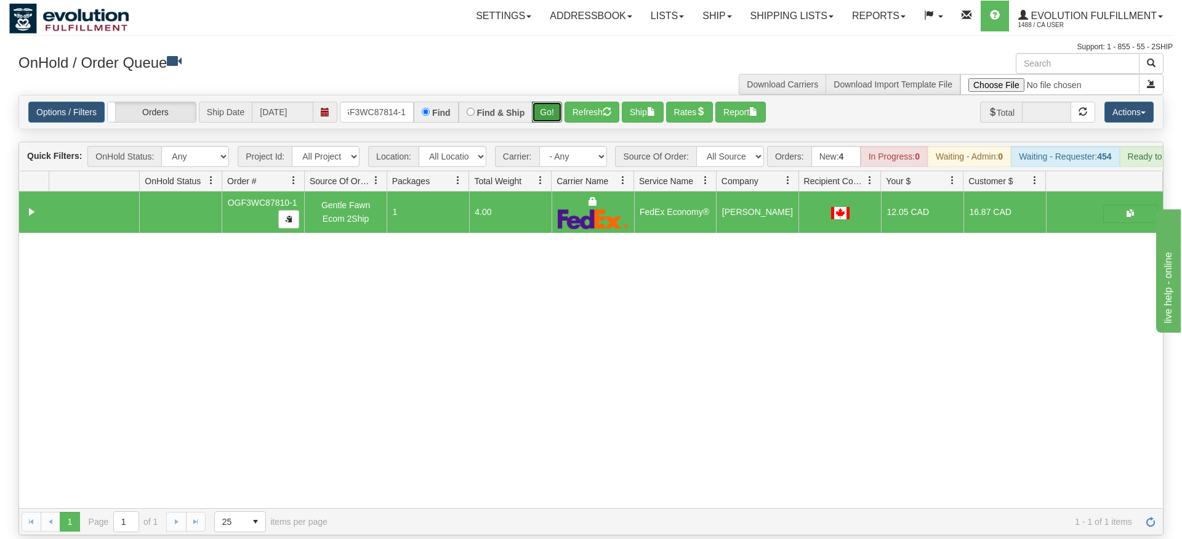
drag, startPoint x: 541, startPoint y: 92, endPoint x: 542, endPoint y: 119, distance: 27.1
click at [542, 119] on div "Is equal to Is not equal to Contains Does not contains CAD USD EUR ZAR [PERSON_…" at bounding box center [591, 315] width 1164 height 440
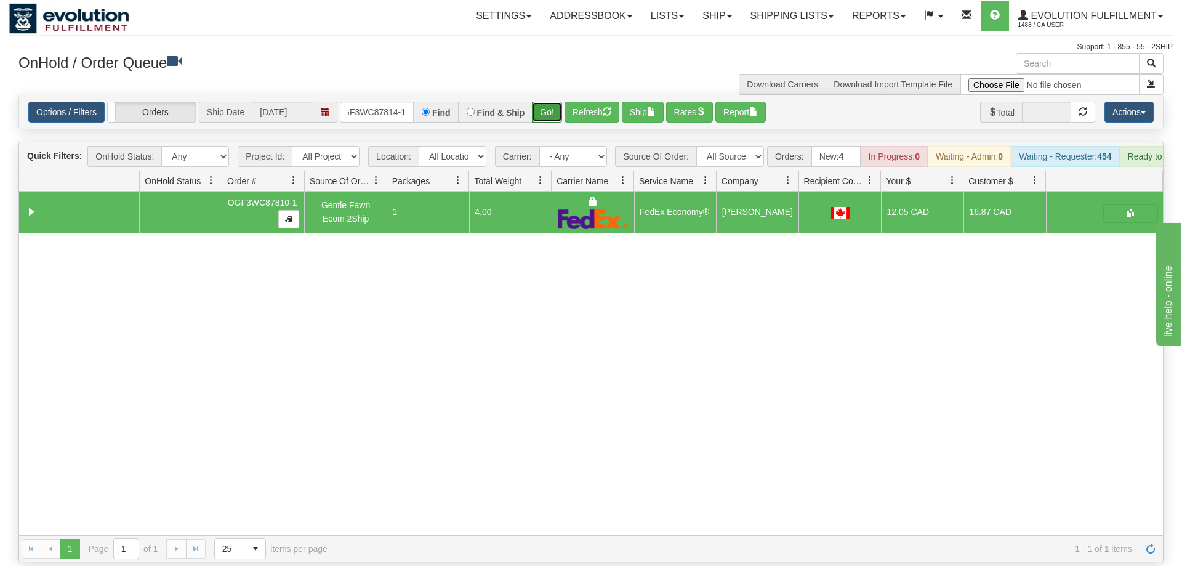
click at [549, 102] on button "Go!" at bounding box center [547, 112] width 30 height 21
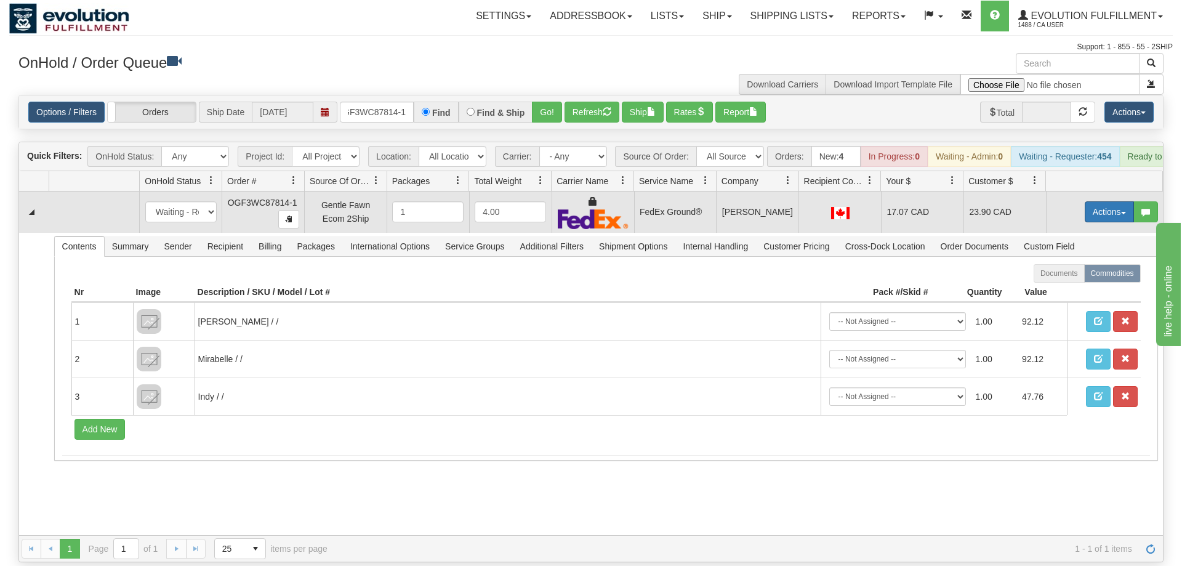
click at [1116, 201] on button "Actions" at bounding box center [1109, 211] width 49 height 21
click at [1088, 275] on link "Ship" at bounding box center [1084, 283] width 99 height 16
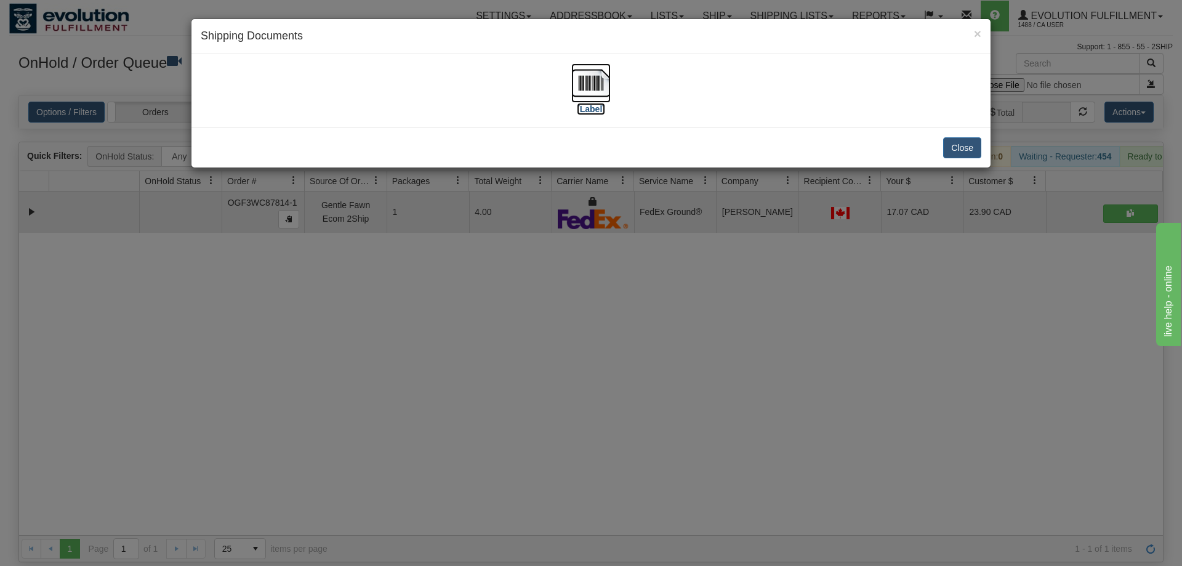
click at [588, 83] on img at bounding box center [590, 82] width 39 height 39
drag, startPoint x: 621, startPoint y: 328, endPoint x: 619, endPoint y: 322, distance: 6.4
click at [619, 322] on div "× Shipping Documents [Label] Close" at bounding box center [591, 283] width 1182 height 566
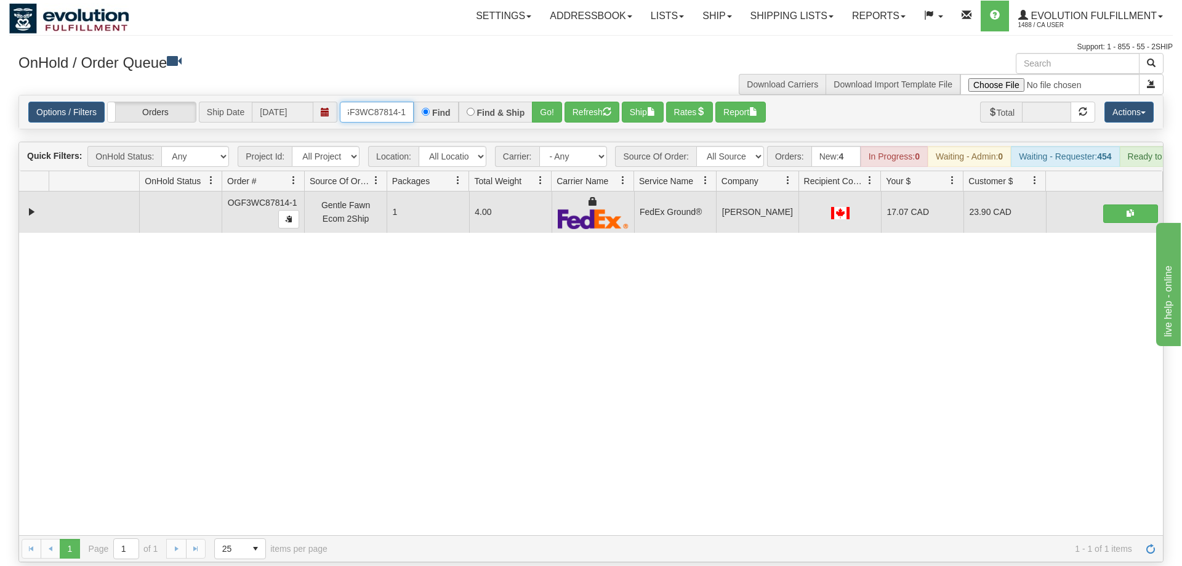
click at [372, 102] on input "OGF3WC87814-1" at bounding box center [377, 112] width 74 height 21
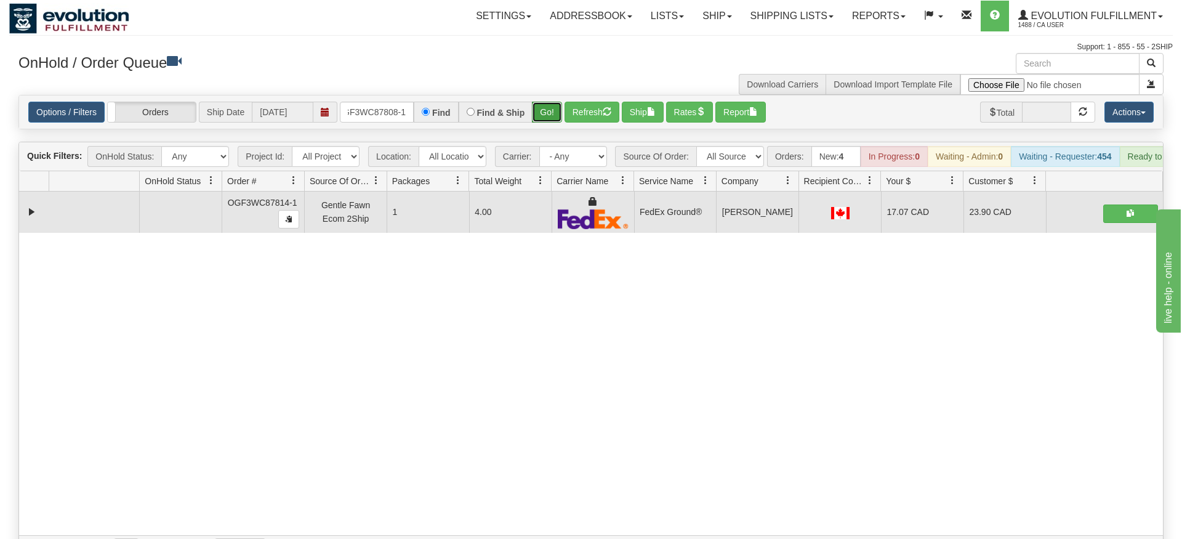
click at [542, 123] on div "Is equal to Is not equal to Contains Does not contains CAD USD EUR ZAR [PERSON_…" at bounding box center [591, 328] width 1164 height 467
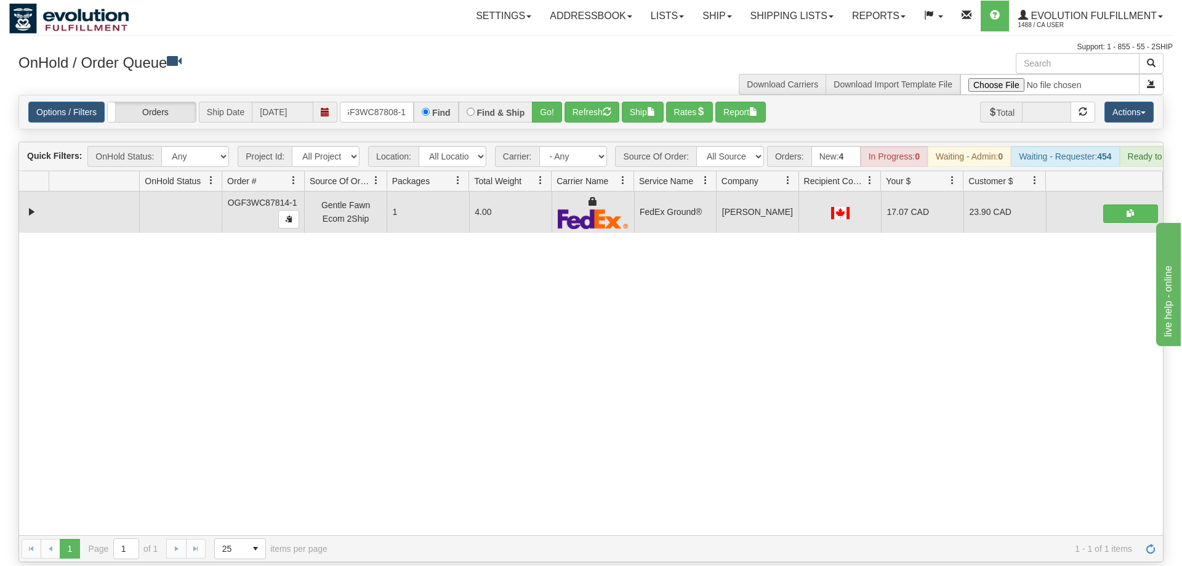
click at [545, 105] on div "Options / Filters Group Shipments Orders Ship Date [DATE] OGF3WC87808-1 Find Fi…" at bounding box center [591, 111] width 1144 height 33
click at [551, 102] on button "Go!" at bounding box center [547, 112] width 30 height 21
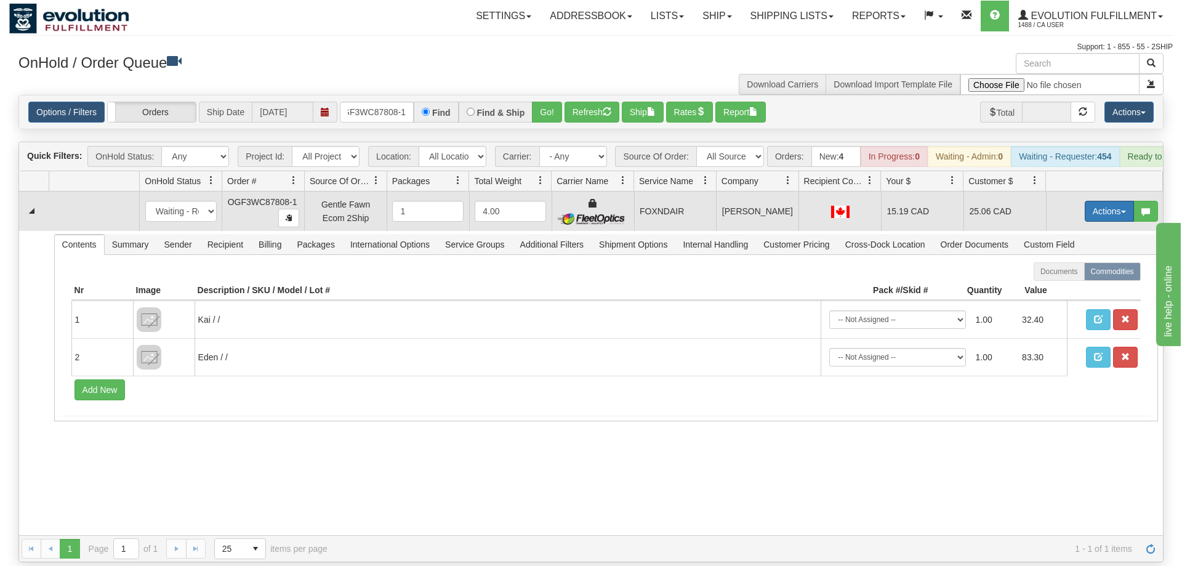
click at [1129, 201] on button "Actions" at bounding box center [1109, 211] width 49 height 21
click at [1080, 275] on link "Ship" at bounding box center [1084, 283] width 99 height 16
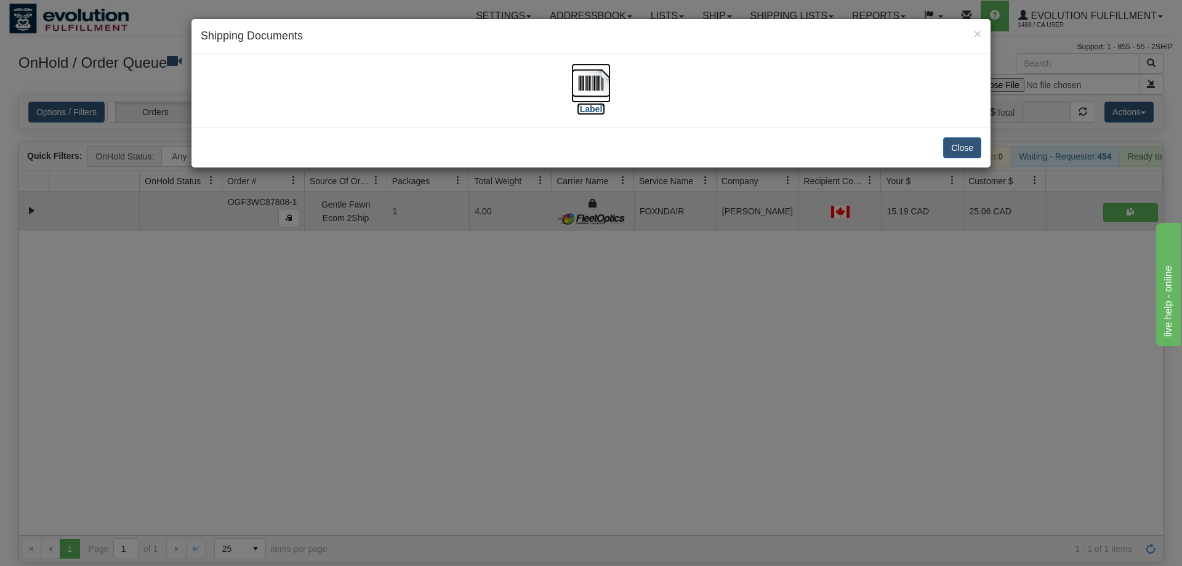
click at [584, 83] on img at bounding box center [590, 82] width 39 height 39
click at [683, 253] on div "× Shipping Documents [Label] Close" at bounding box center [591, 283] width 1182 height 566
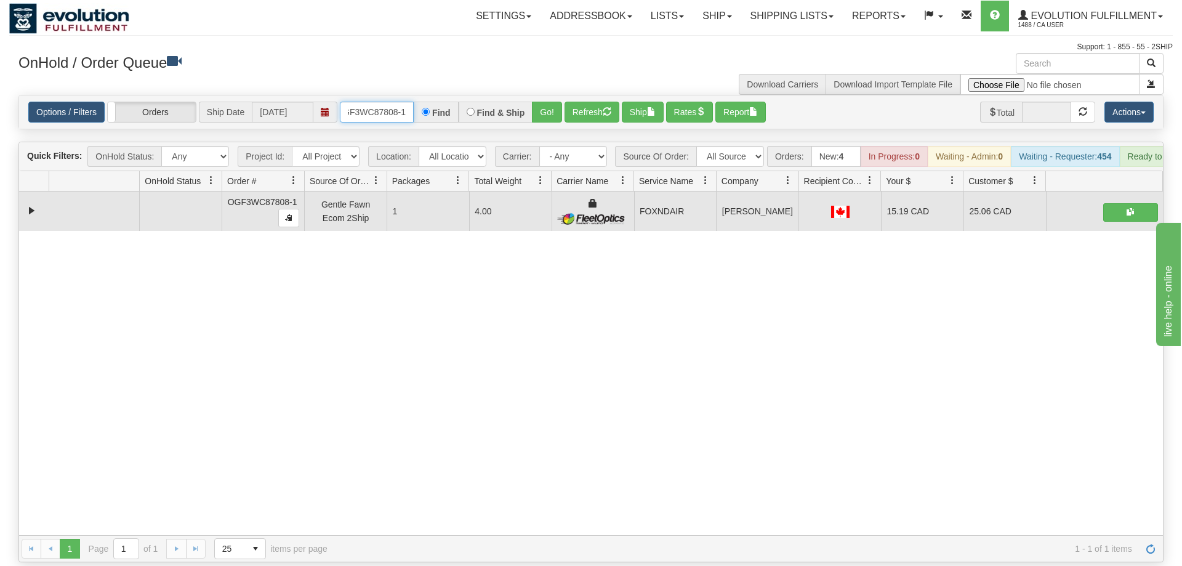
click at [356, 102] on input "OGF3WC87808-1" at bounding box center [377, 112] width 74 height 21
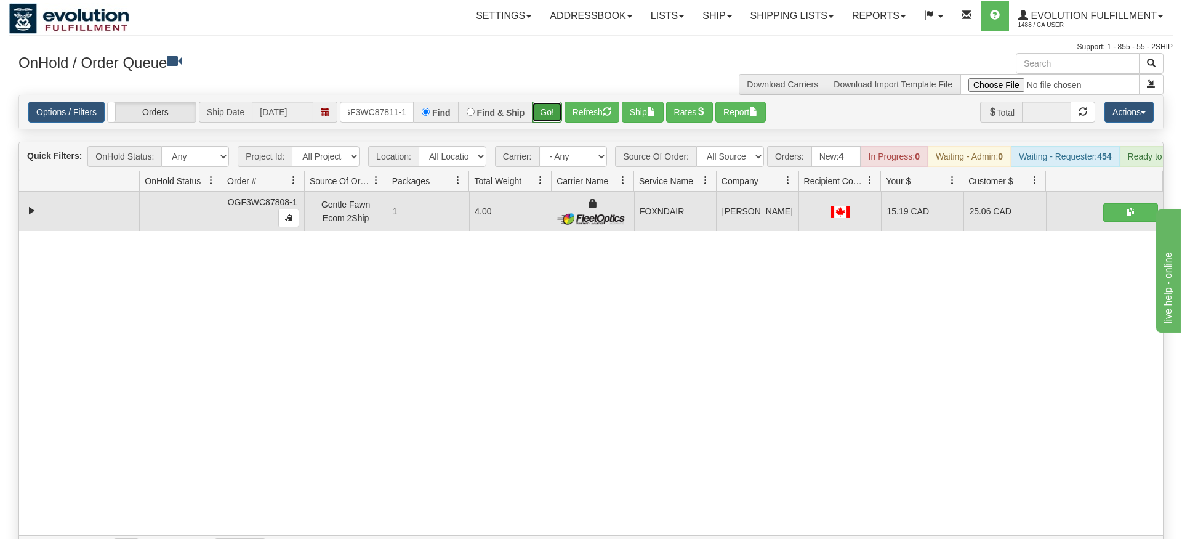
click at [548, 118] on div "Is equal to Is not equal to Contains Does not contains CAD USD EUR ZAR [PERSON_…" at bounding box center [591, 328] width 1164 height 467
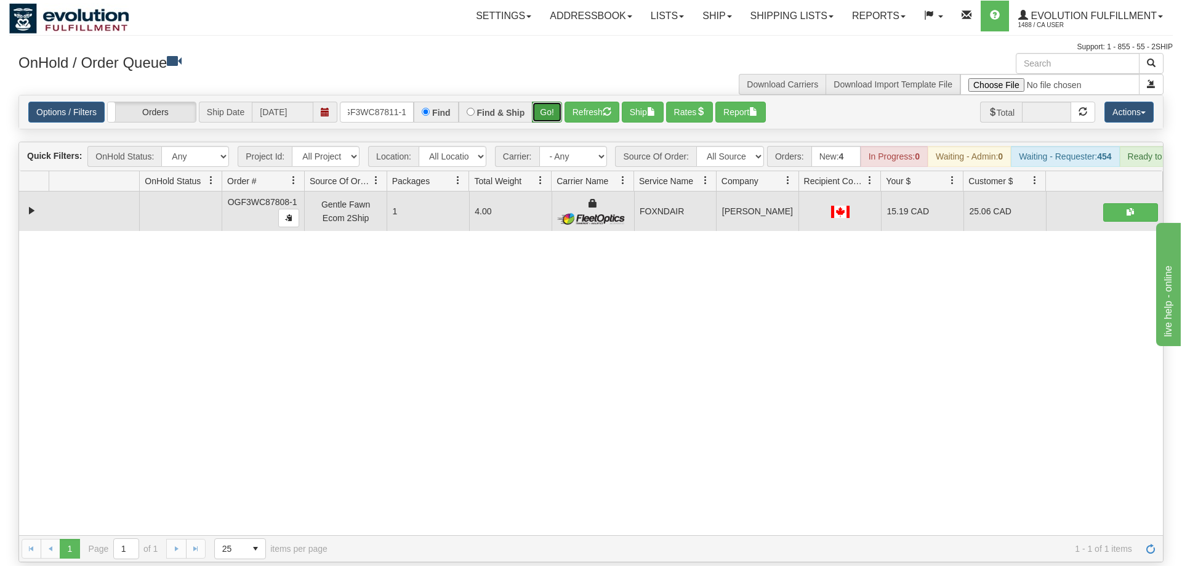
click at [552, 102] on button "Go!" at bounding box center [547, 112] width 30 height 21
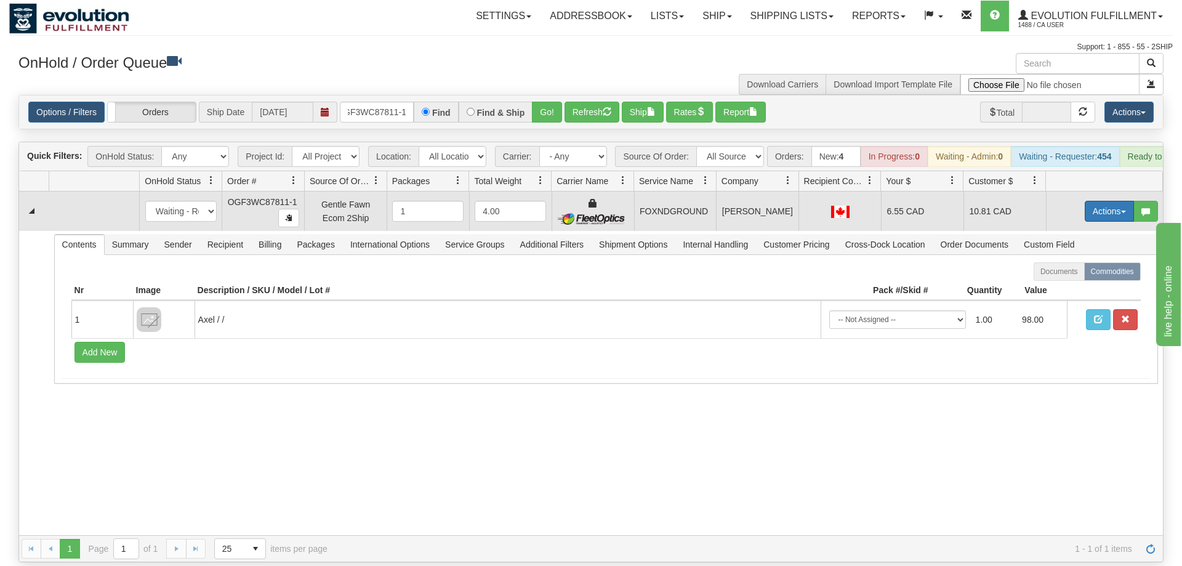
click at [1098, 201] on button "Actions" at bounding box center [1109, 211] width 49 height 21
click at [1083, 275] on link "Ship" at bounding box center [1084, 283] width 99 height 16
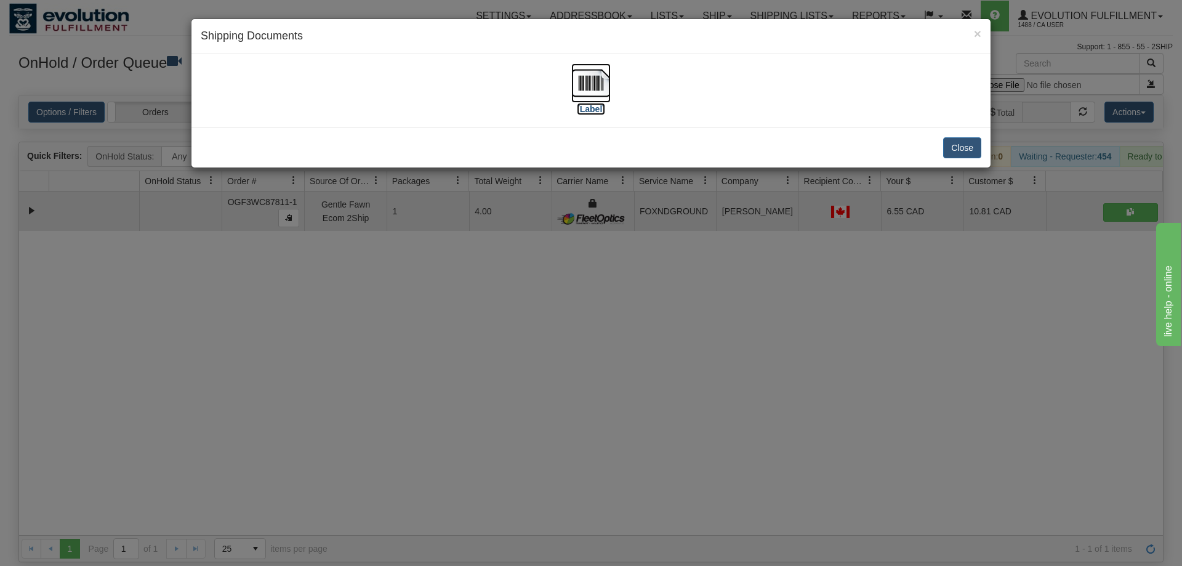
click at [576, 82] on img at bounding box center [590, 82] width 39 height 39
drag, startPoint x: 690, startPoint y: 331, endPoint x: 409, endPoint y: 38, distance: 405.4
click at [688, 329] on div "× Shipping Documents [Label] Close" at bounding box center [591, 283] width 1182 height 566
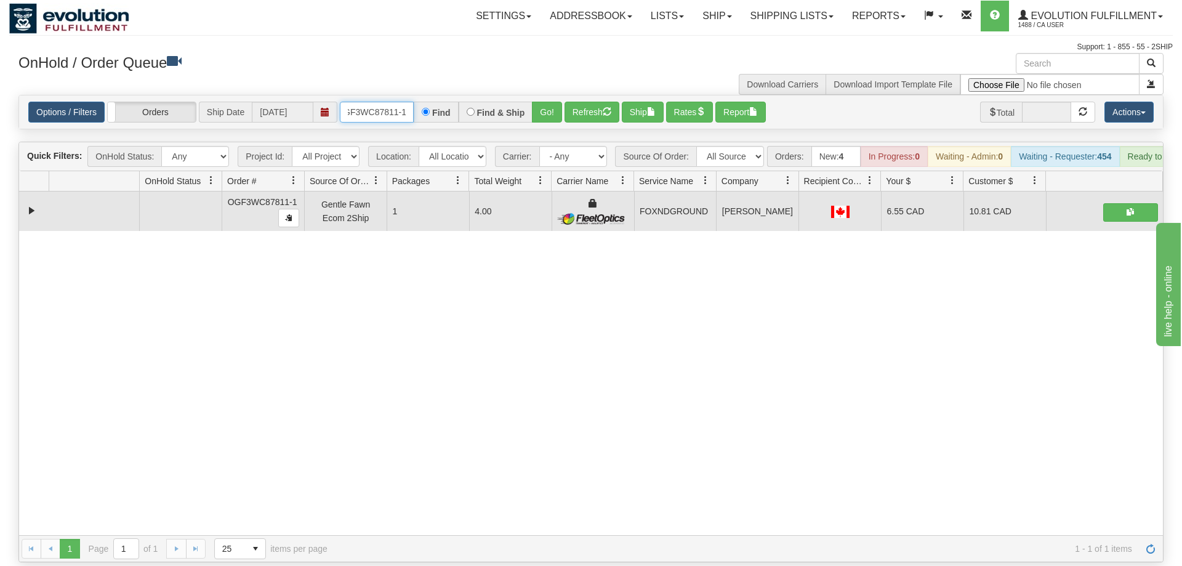
click at [387, 102] on input "OGF3WC87811-1" at bounding box center [377, 112] width 74 height 21
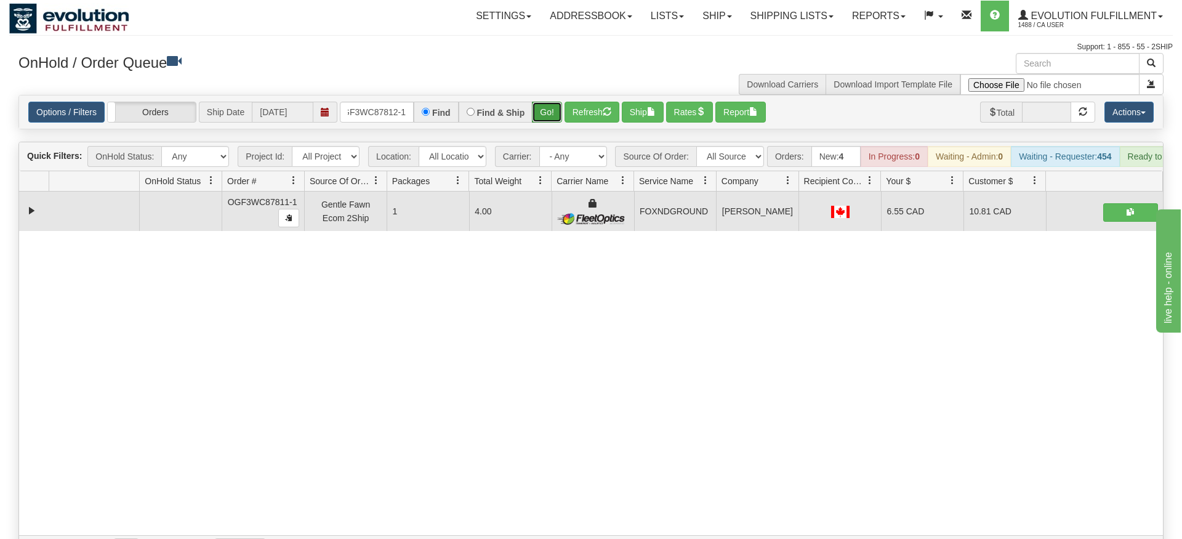
click at [537, 122] on div "Is equal to Is not equal to Contains Does not contains CAD USD EUR ZAR [PERSON_…" at bounding box center [591, 328] width 1164 height 467
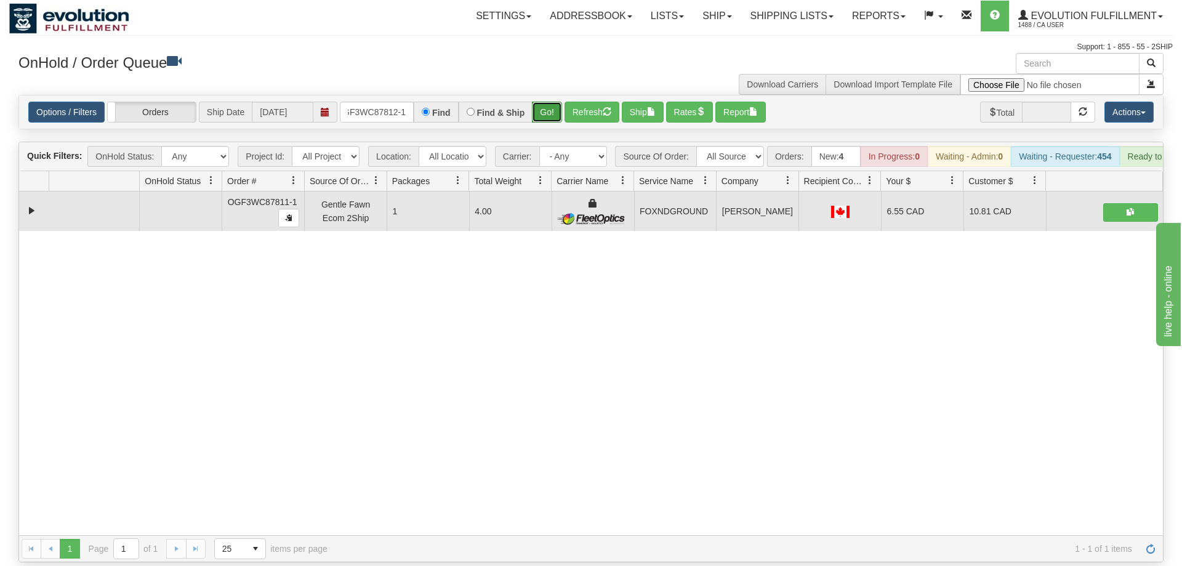
click at [552, 102] on button "Go!" at bounding box center [547, 112] width 30 height 21
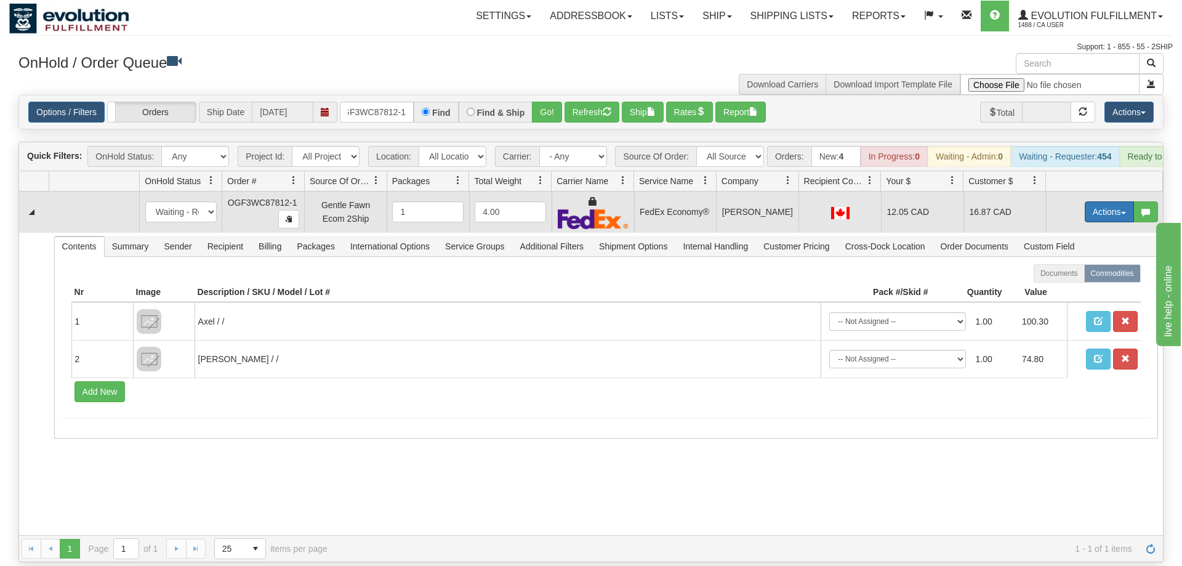
click at [1114, 201] on button "Actions" at bounding box center [1109, 211] width 49 height 21
click at [1081, 275] on link "Ship" at bounding box center [1084, 283] width 99 height 16
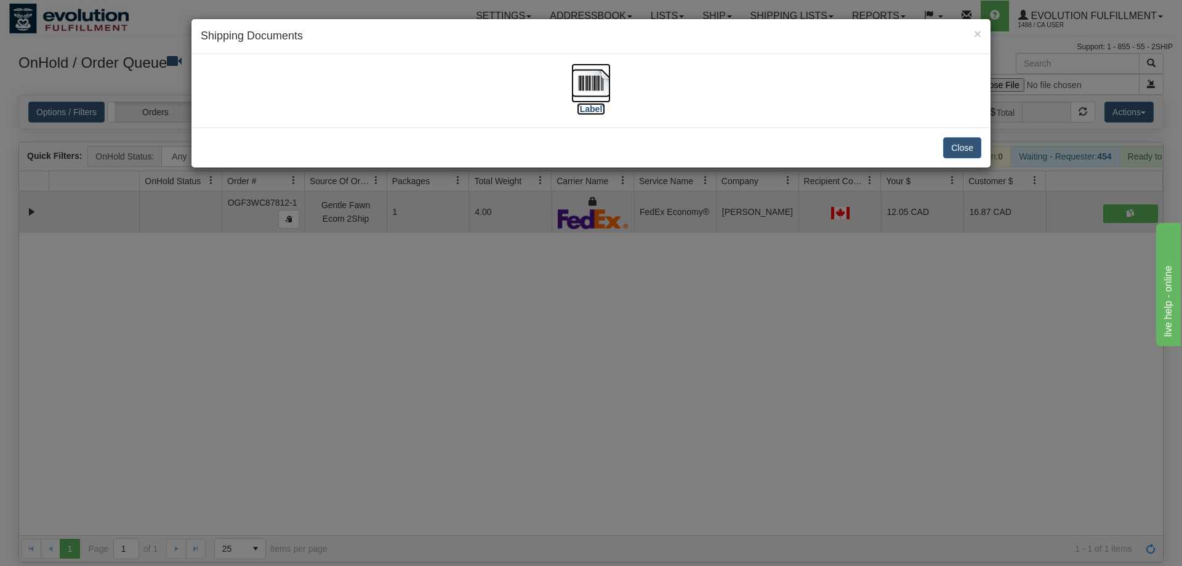
click at [588, 105] on label "[Label]" at bounding box center [591, 109] width 28 height 12
click at [571, 274] on div "× Shipping Documents [Label] Close" at bounding box center [591, 283] width 1182 height 566
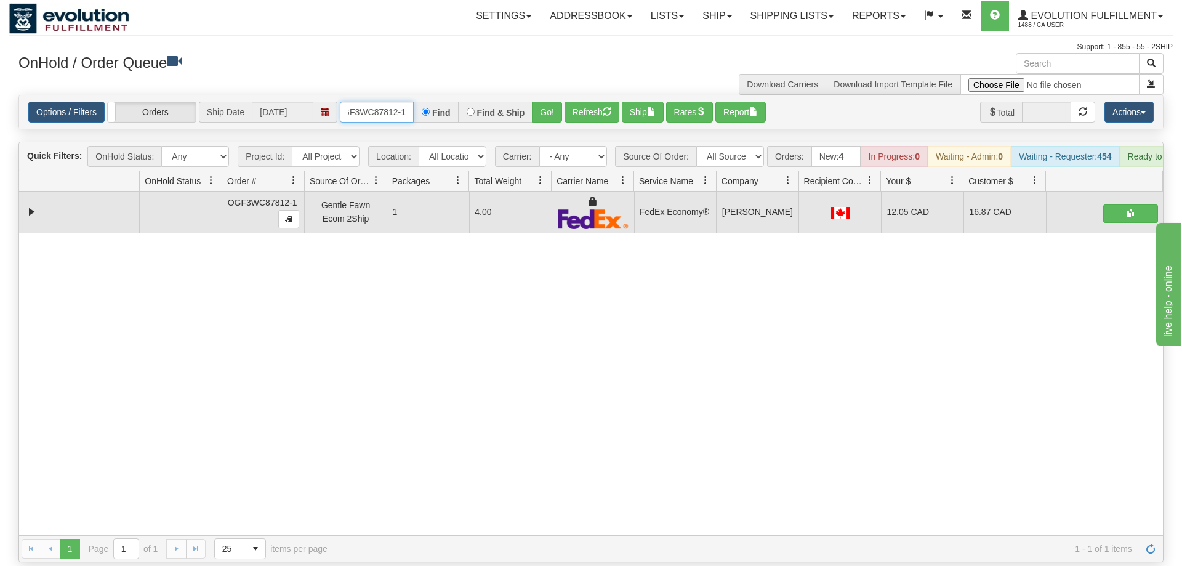
click at [391, 102] on input "OGF3WC87812-1" at bounding box center [377, 112] width 74 height 21
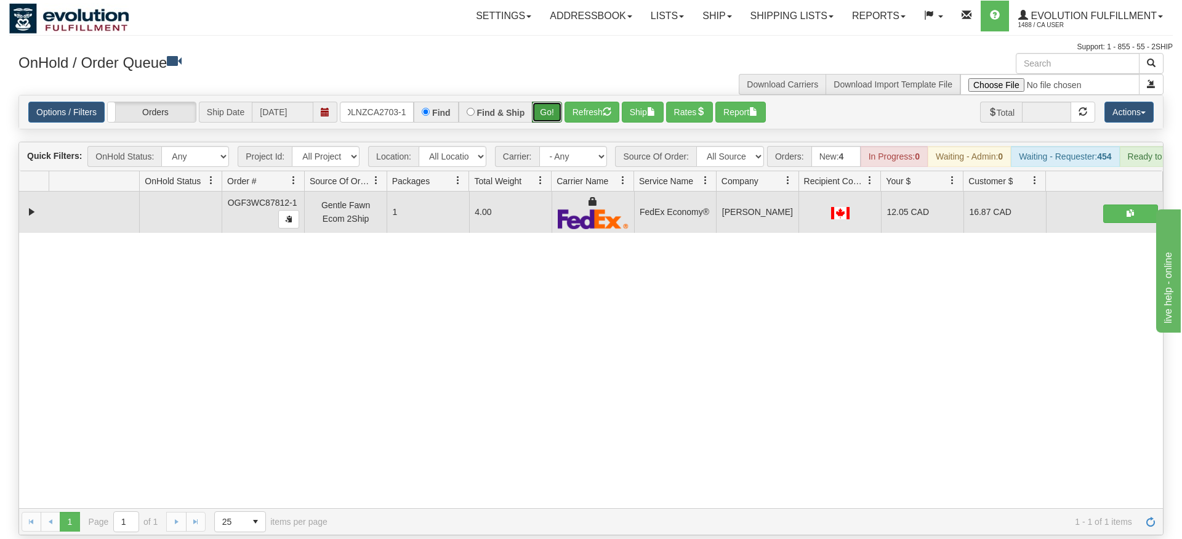
click at [539, 119] on div "Is equal to Is not equal to Contains Does not contains CAD USD EUR ZAR [PERSON_…" at bounding box center [591, 315] width 1164 height 440
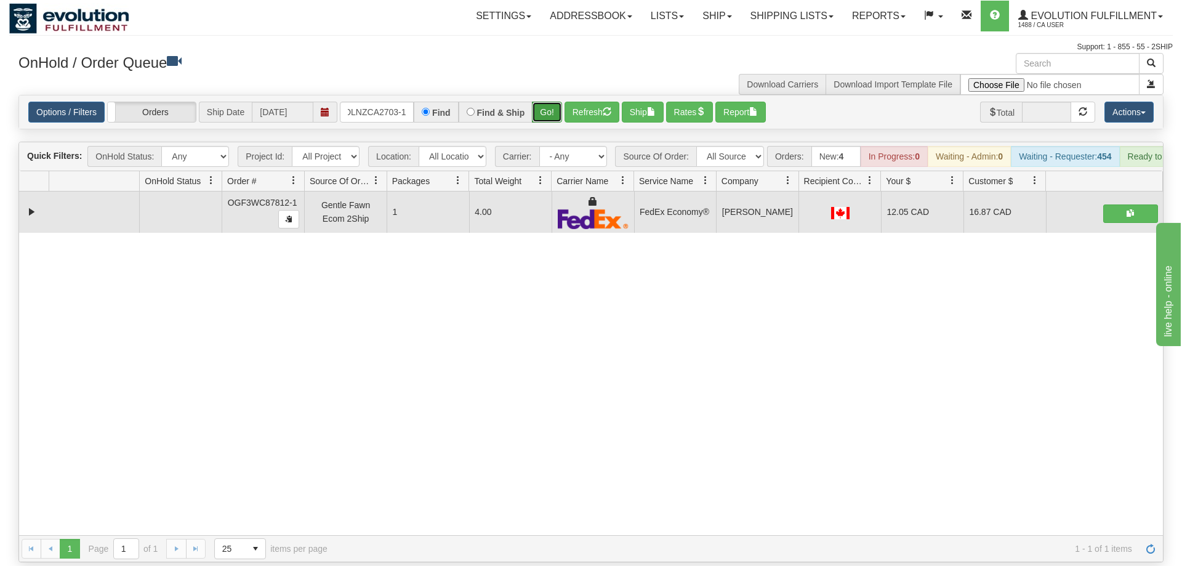
click at [553, 102] on button "Go!" at bounding box center [547, 112] width 30 height 21
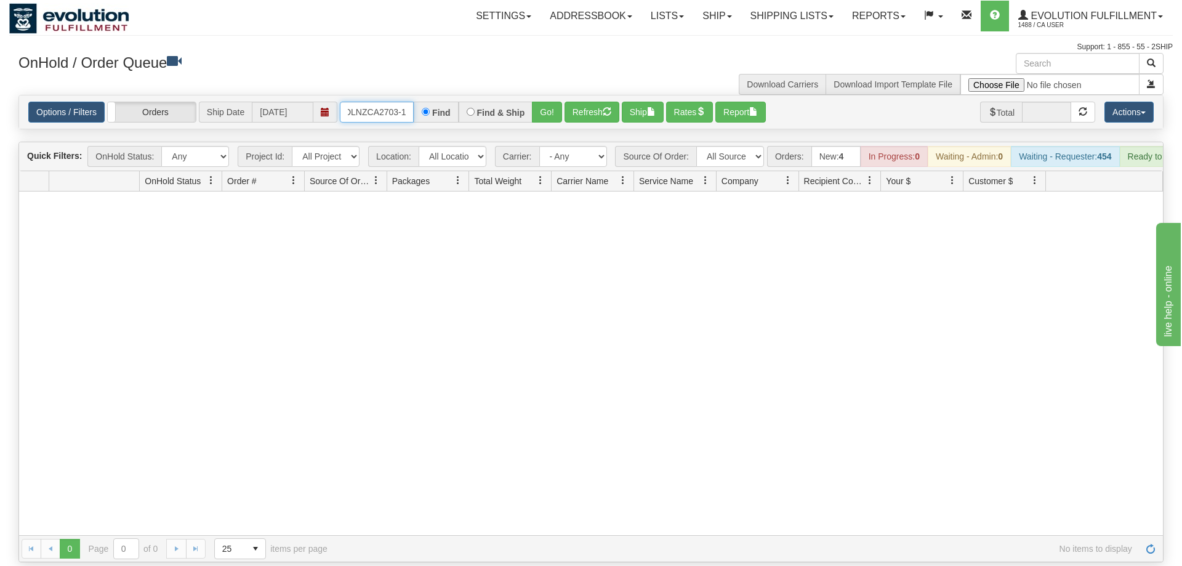
click at [393, 102] on input "OLNZCA2703-1" at bounding box center [377, 112] width 74 height 21
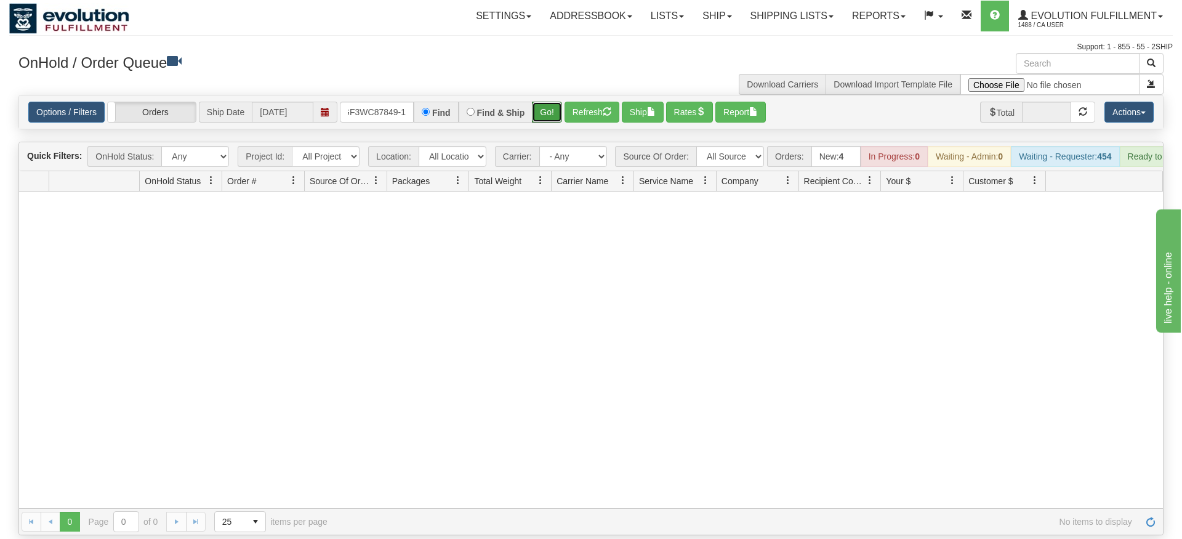
click at [543, 121] on div "Is equal to Is not equal to Contains Does not contains CAD USD EUR ZAR [PERSON_…" at bounding box center [591, 315] width 1164 height 440
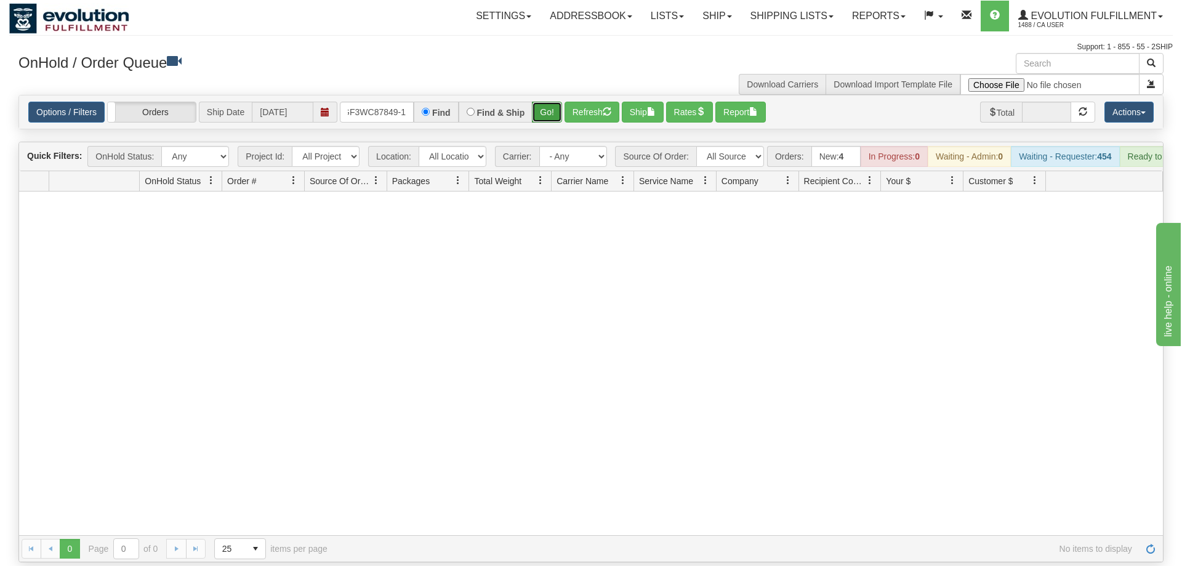
click at [549, 102] on button "Go!" at bounding box center [547, 112] width 30 height 21
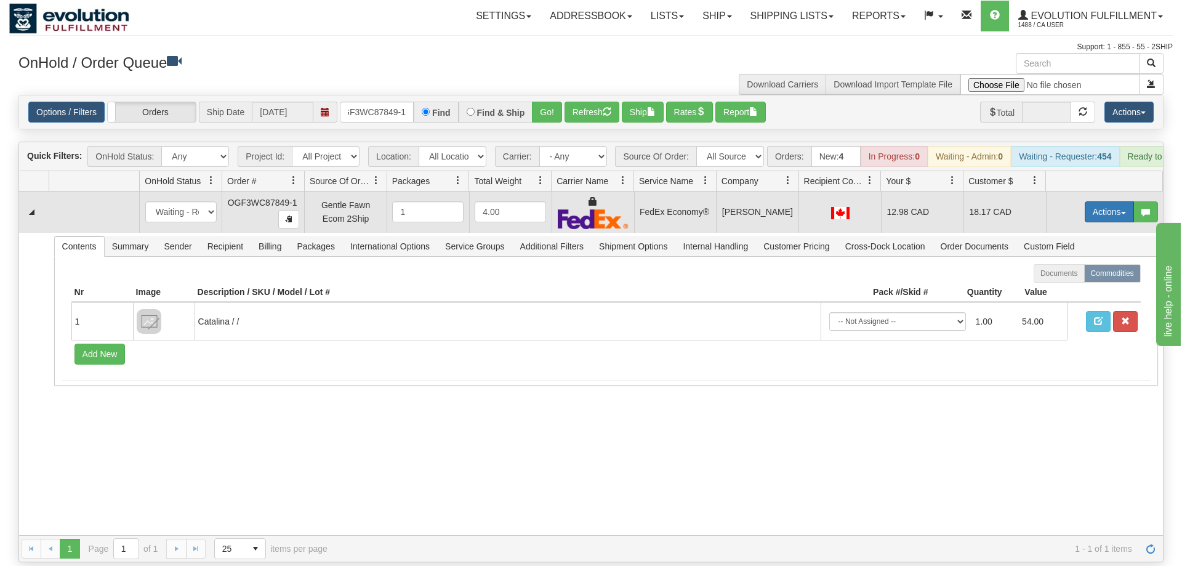
click at [1091, 201] on button "Actions" at bounding box center [1109, 211] width 49 height 21
click at [1061, 278] on span "Ship" at bounding box center [1060, 283] width 26 height 10
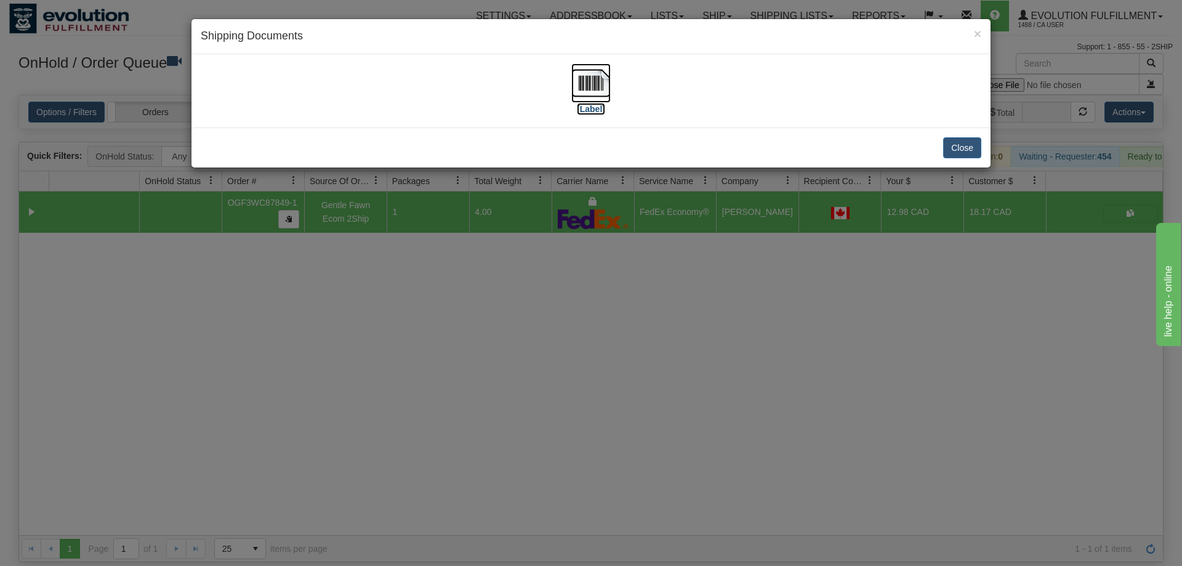
click at [592, 78] on img at bounding box center [590, 82] width 39 height 39
drag, startPoint x: 570, startPoint y: 364, endPoint x: 371, endPoint y: 251, distance: 228.9
click at [566, 360] on div "× Shipping Documents [Label] Close" at bounding box center [591, 283] width 1182 height 566
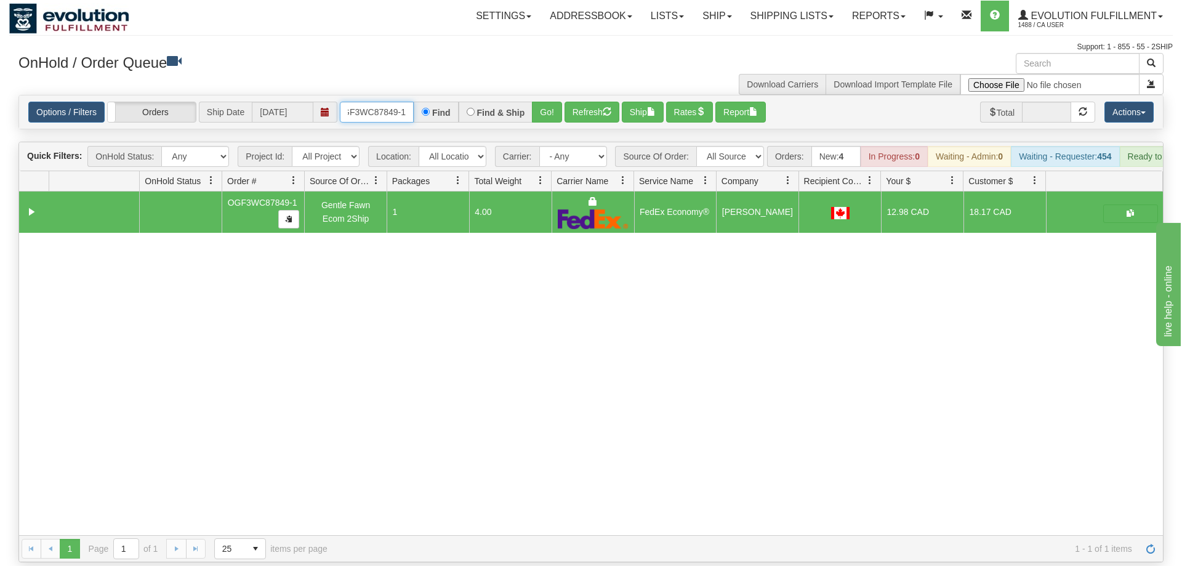
click at [393, 102] on input "OGF3WC87849-1" at bounding box center [377, 112] width 74 height 21
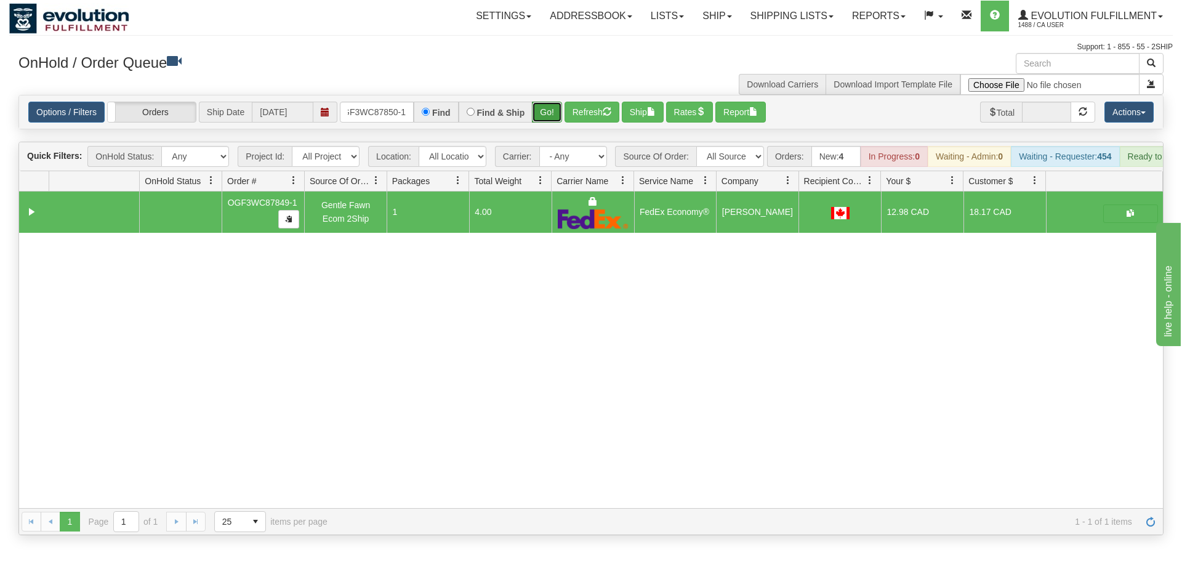
click at [549, 126] on div "Is equal to Is not equal to Contains Does not contains CAD USD EUR ZAR [PERSON_…" at bounding box center [591, 315] width 1164 height 440
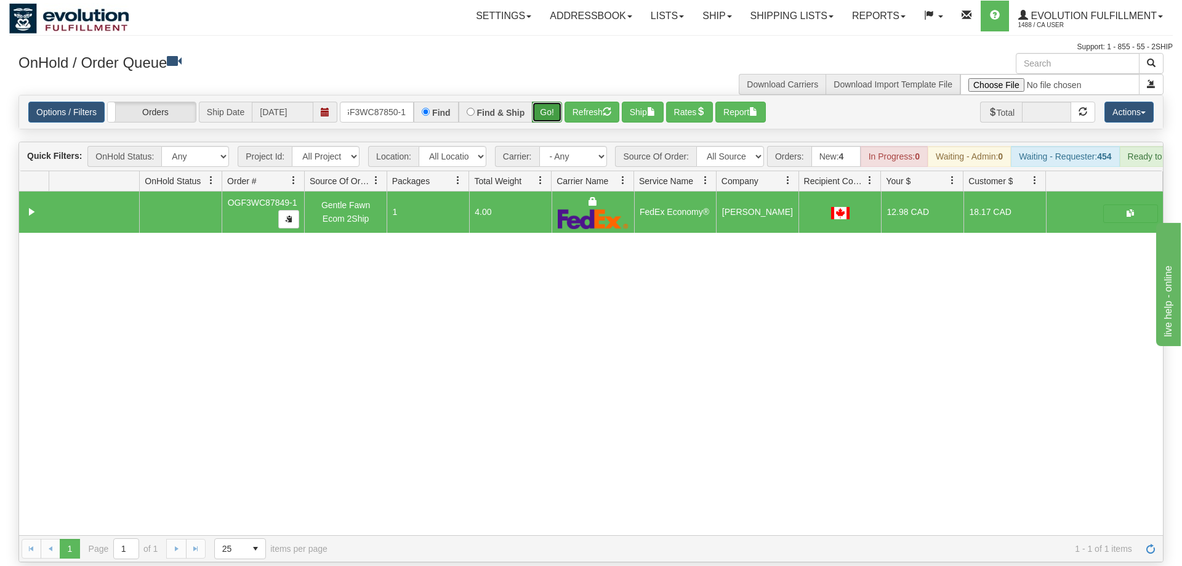
click at [549, 102] on button "Go!" at bounding box center [547, 112] width 30 height 21
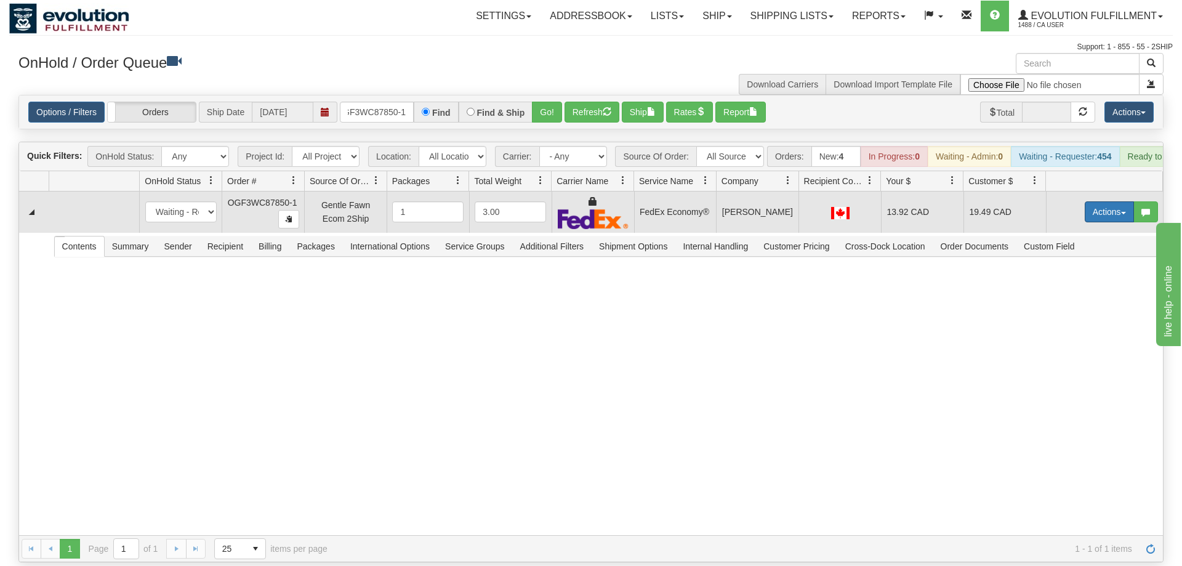
click at [1130, 201] on button "Actions" at bounding box center [1109, 211] width 49 height 21
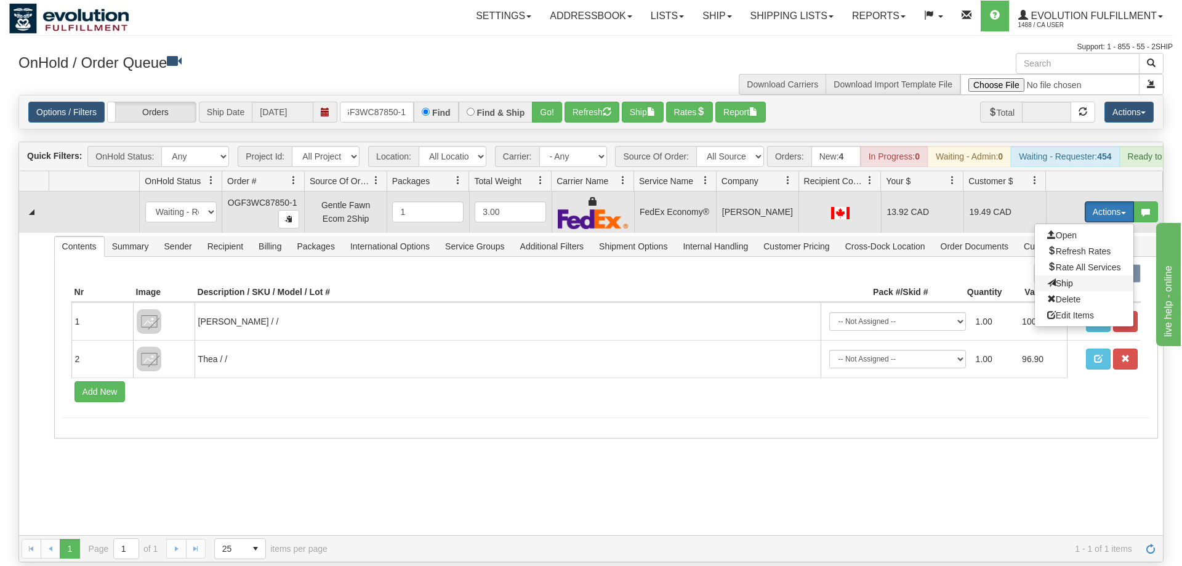
click at [1069, 278] on span "Ship" at bounding box center [1060, 283] width 26 height 10
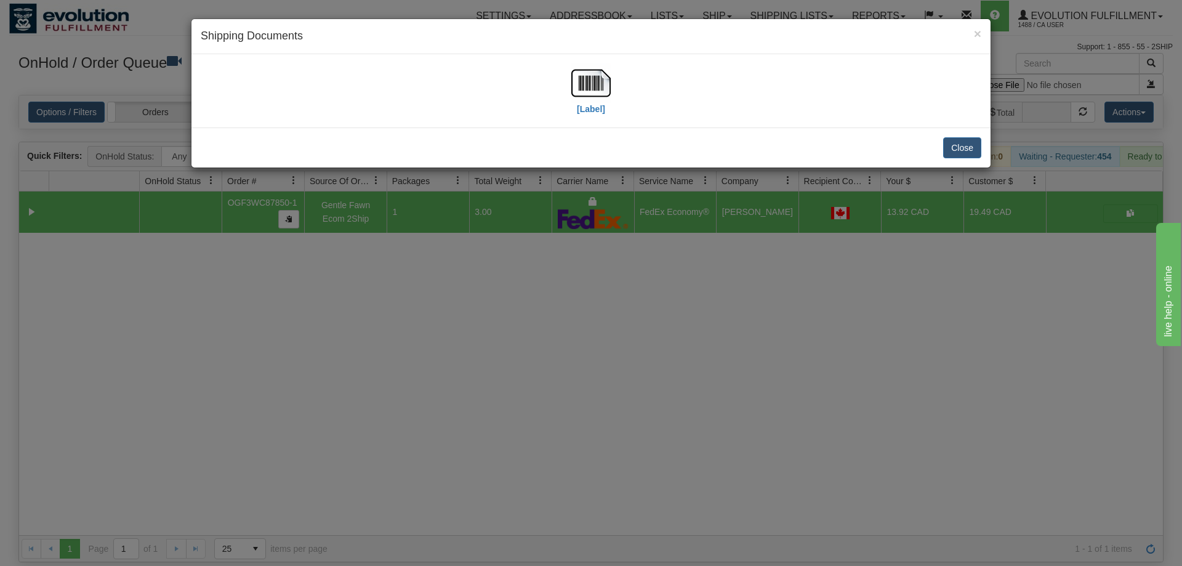
click at [617, 67] on div "[Label]" at bounding box center [591, 90] width 781 height 55
click at [598, 79] on img at bounding box center [590, 82] width 39 height 39
click at [541, 268] on div "× Shipping Documents [Label] Close" at bounding box center [591, 283] width 1182 height 566
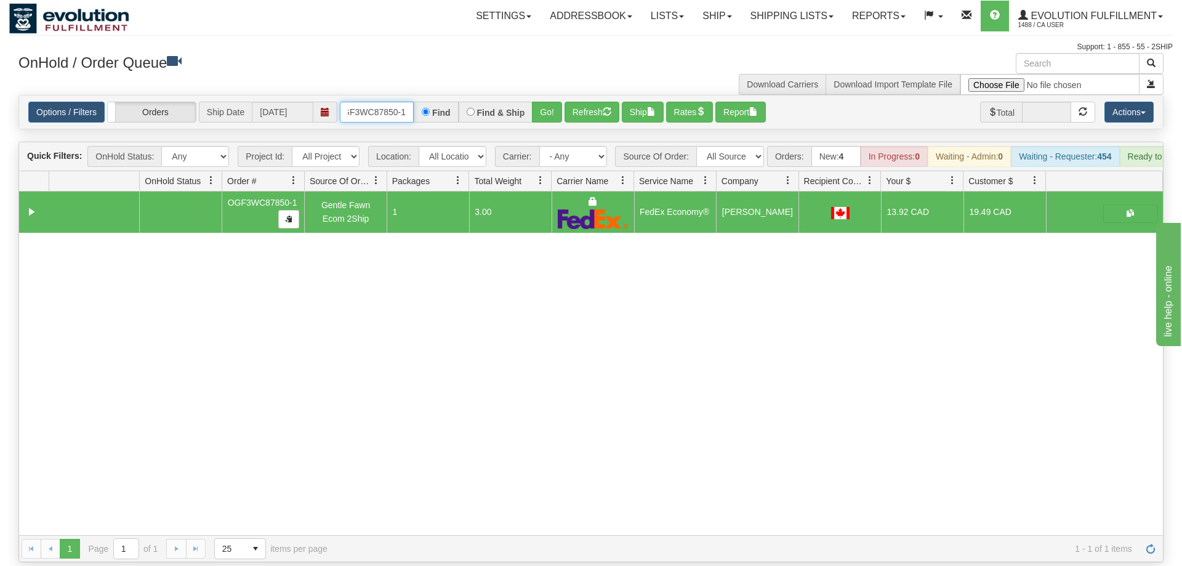
click at [378, 102] on input "OGF3WC87850-1" at bounding box center [377, 112] width 74 height 21
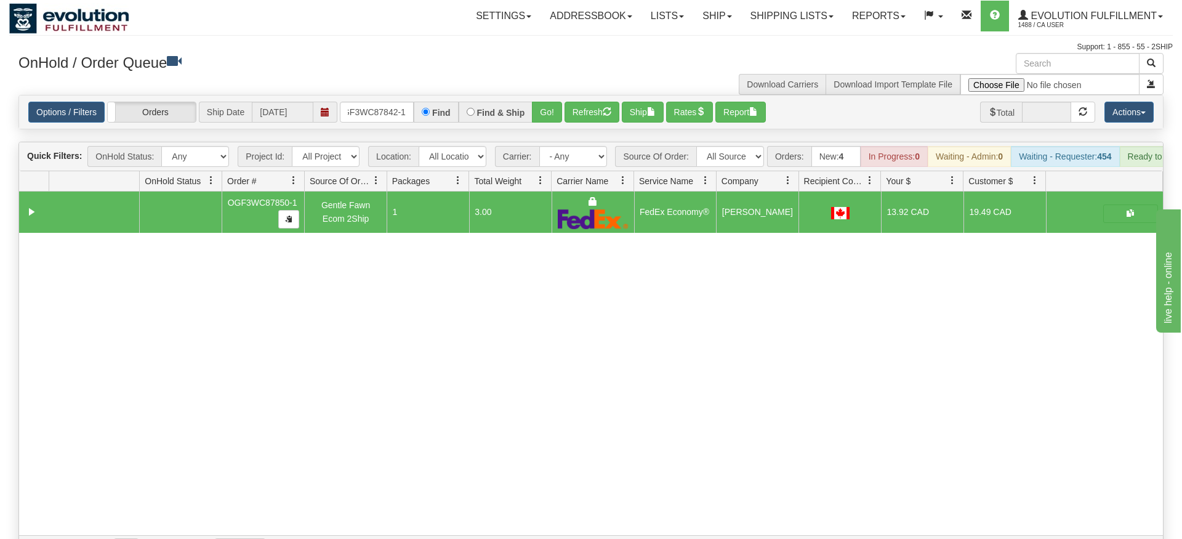
click at [544, 110] on div "Options / Filters Group Shipments Orders Ship Date [DATE] oGF3WC87842-1 Find Fi…" at bounding box center [591, 111] width 1144 height 33
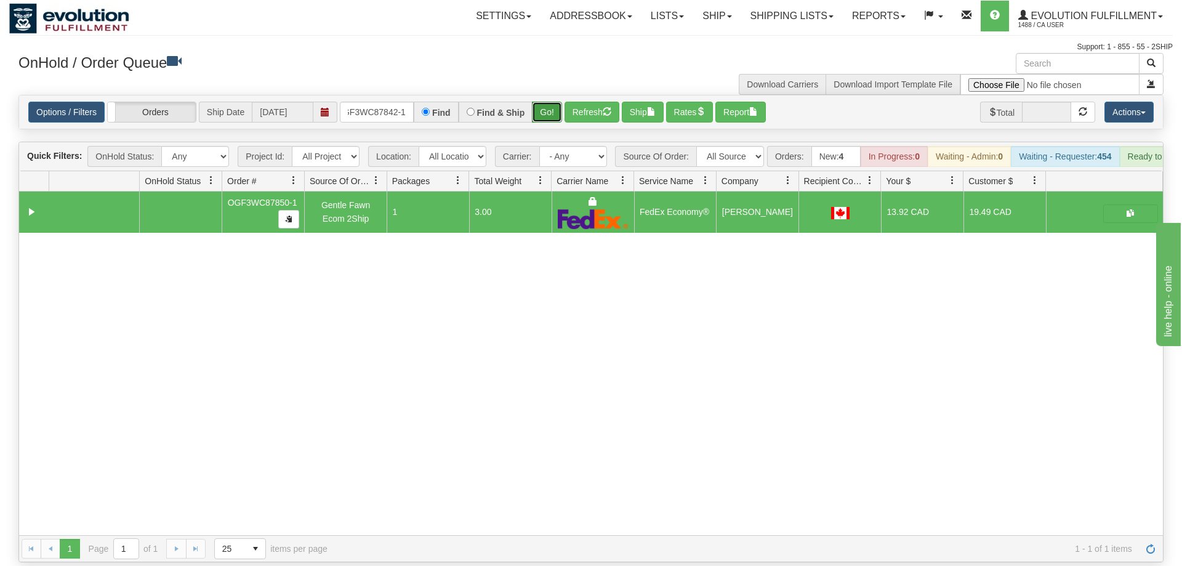
click at [552, 102] on button "Go!" at bounding box center [547, 112] width 30 height 21
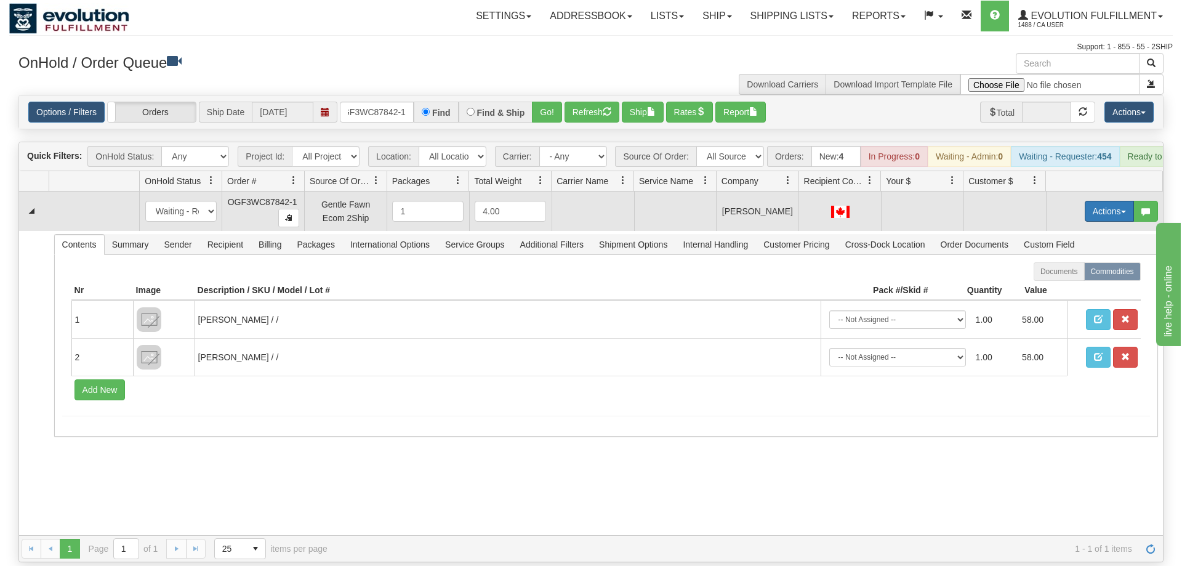
click at [1085, 201] on button "Actions" at bounding box center [1109, 211] width 49 height 21
click at [1083, 262] on span "Rate All Services" at bounding box center [1084, 267] width 74 height 10
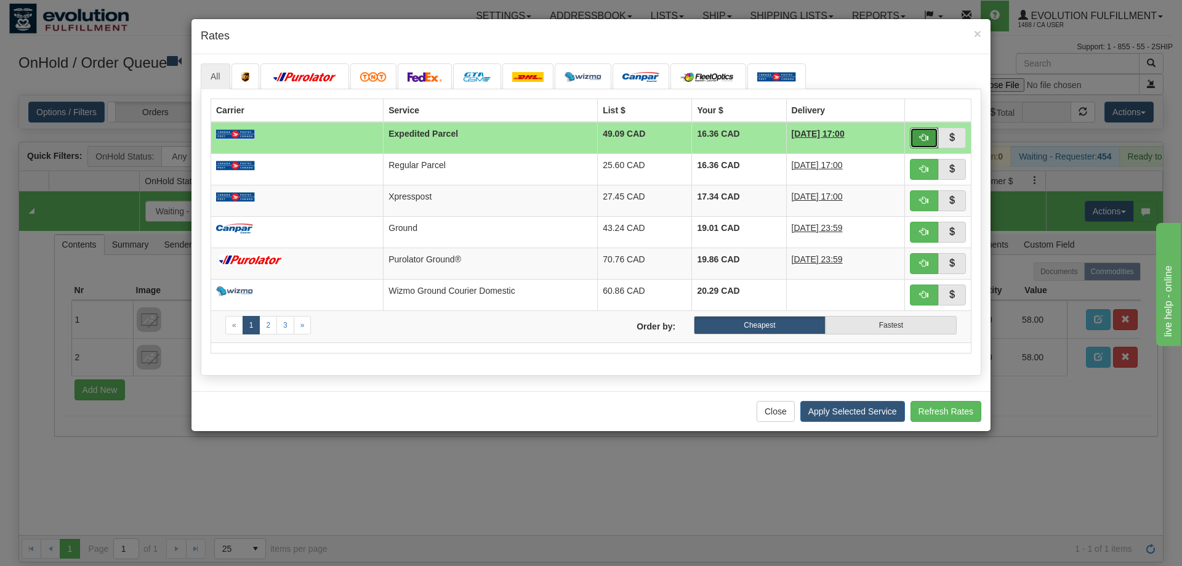
click at [918, 139] on button "button" at bounding box center [924, 137] width 28 height 21
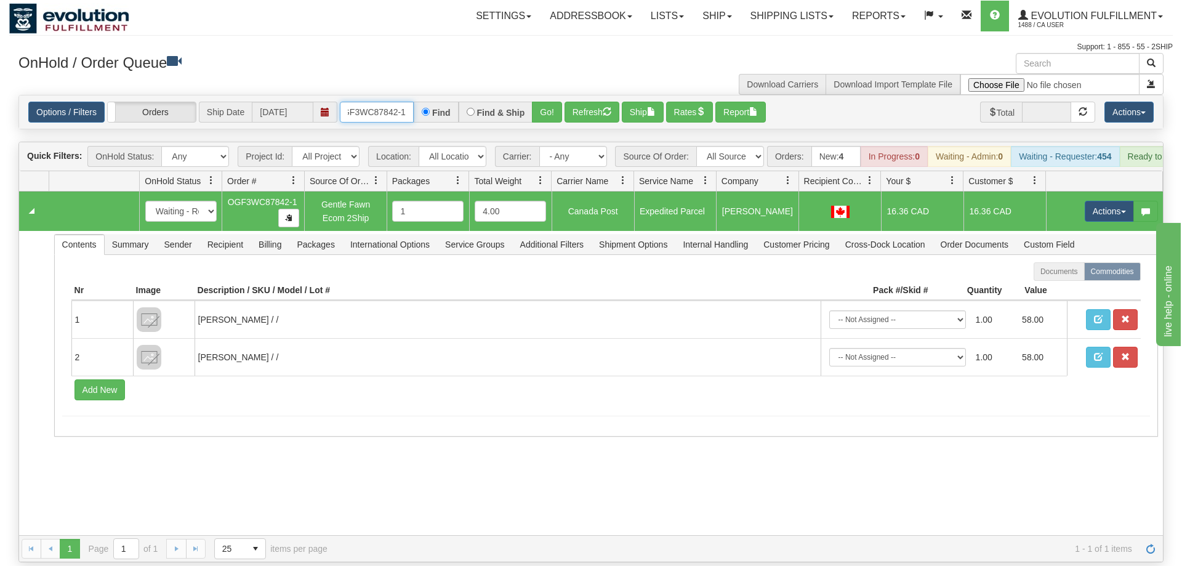
click at [368, 102] on input "oGF3WC87842-1" at bounding box center [377, 112] width 74 height 21
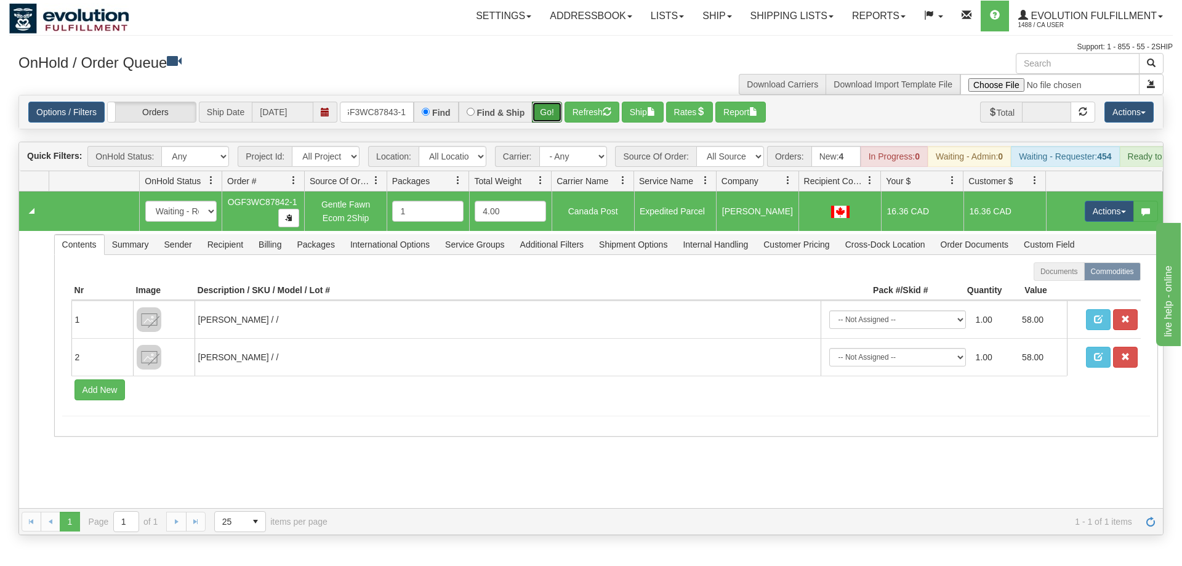
drag, startPoint x: 544, startPoint y: 94, endPoint x: 550, endPoint y: 108, distance: 15.7
click at [544, 121] on div "Is equal to Is not equal to Contains Does not contains CAD USD EUR ZAR [PERSON_…" at bounding box center [591, 315] width 1164 height 440
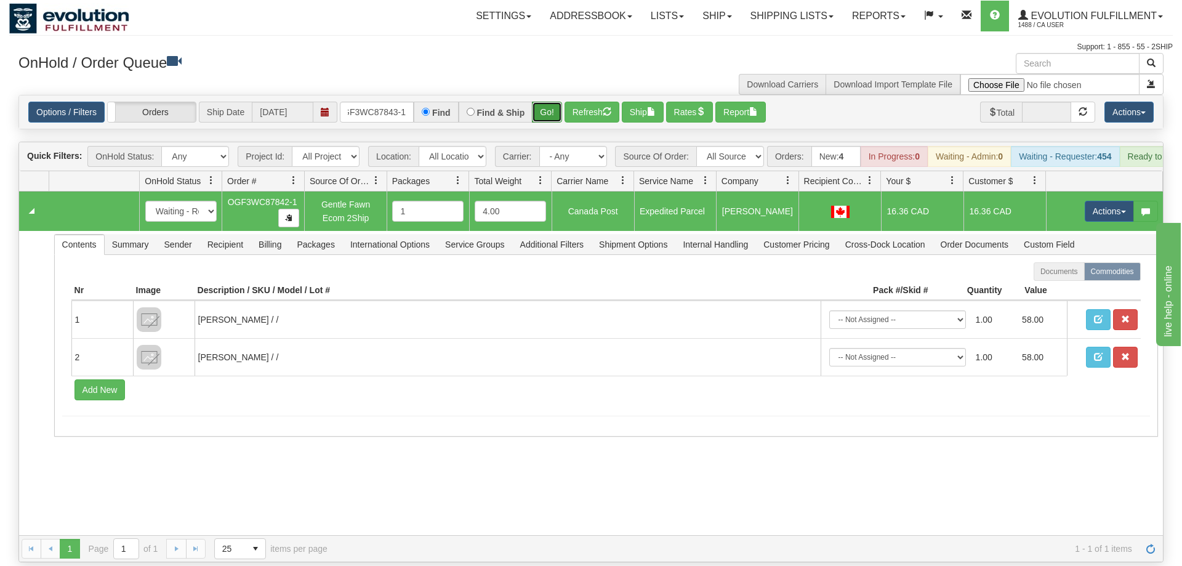
click at [553, 102] on button "Go!" at bounding box center [547, 112] width 30 height 21
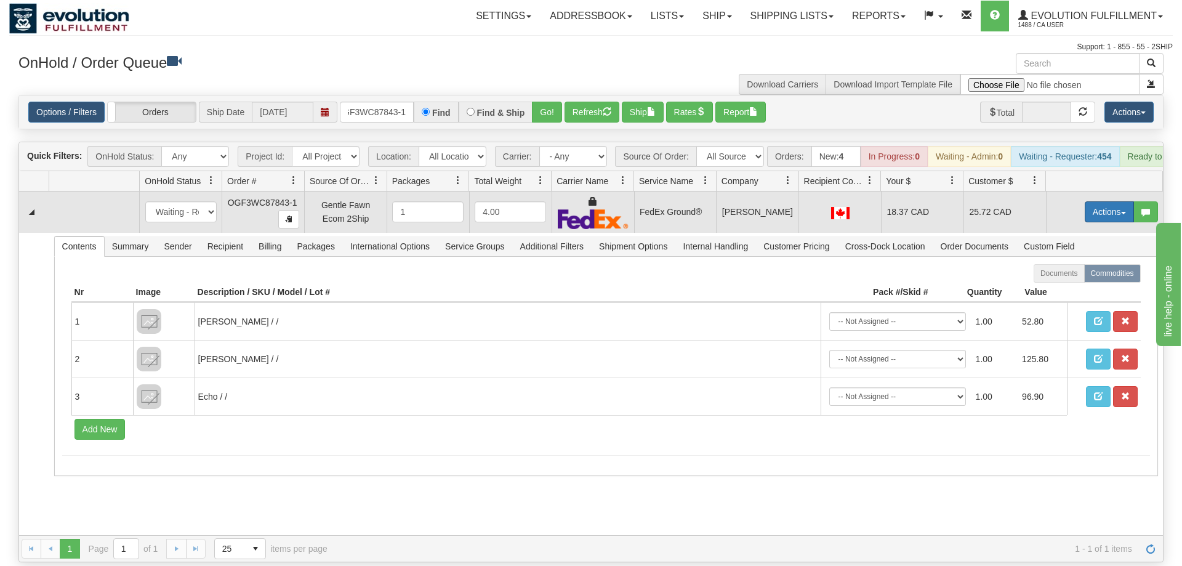
click at [1114, 201] on button "Actions" at bounding box center [1109, 211] width 49 height 21
click at [1064, 275] on link "Ship" at bounding box center [1084, 283] width 99 height 16
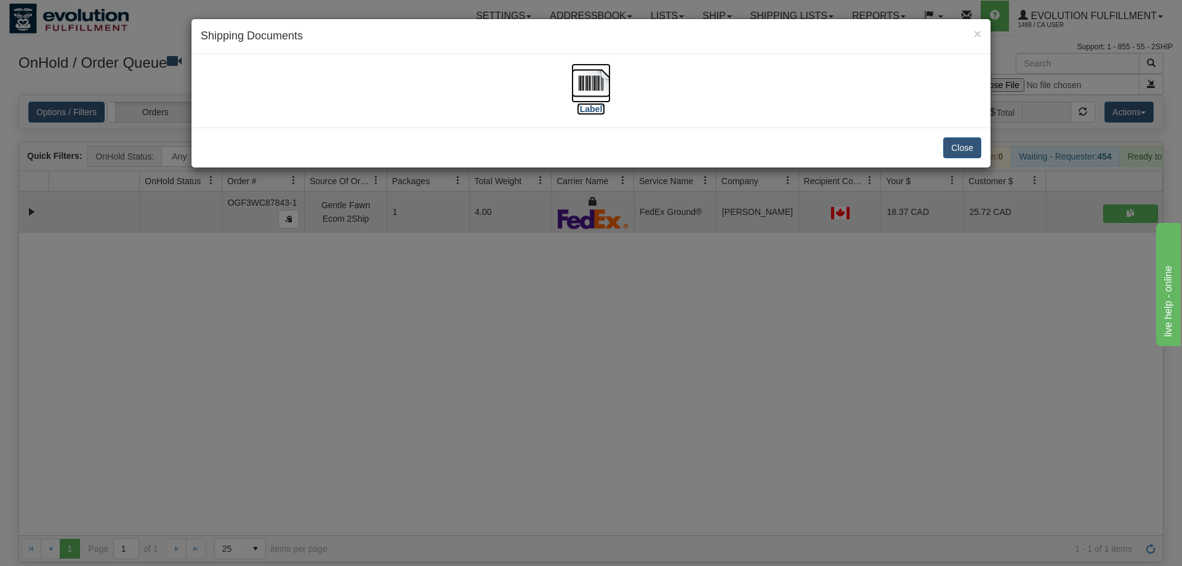
click at [595, 74] on img at bounding box center [590, 82] width 39 height 39
click at [621, 251] on div "× Shipping Documents [Label] Close" at bounding box center [591, 283] width 1182 height 566
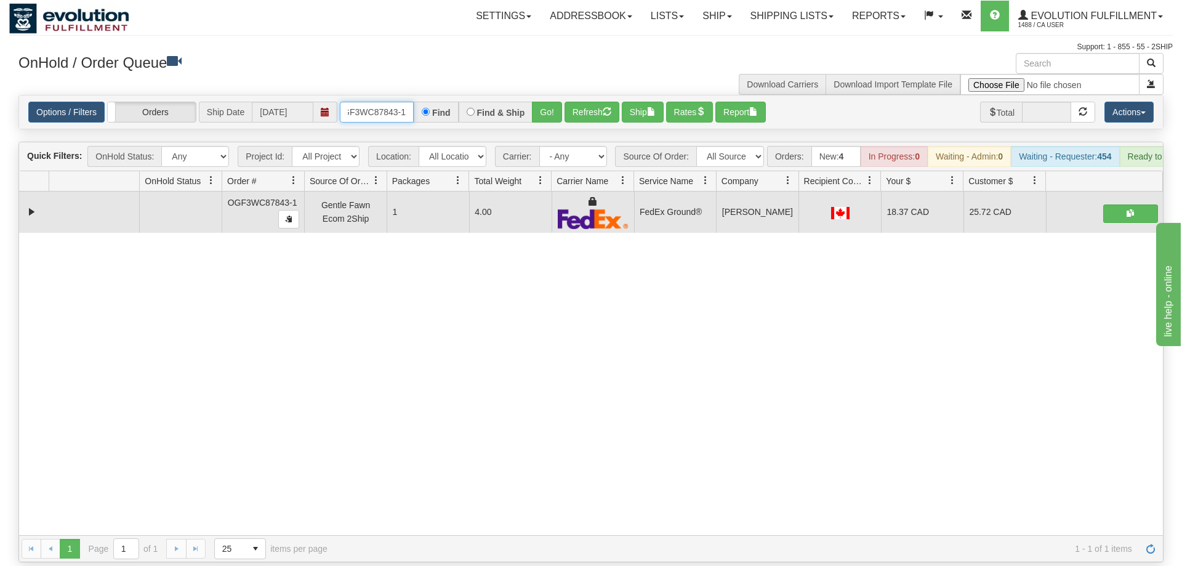
click at [388, 102] on input "OGF3WC87843-1" at bounding box center [377, 112] width 74 height 21
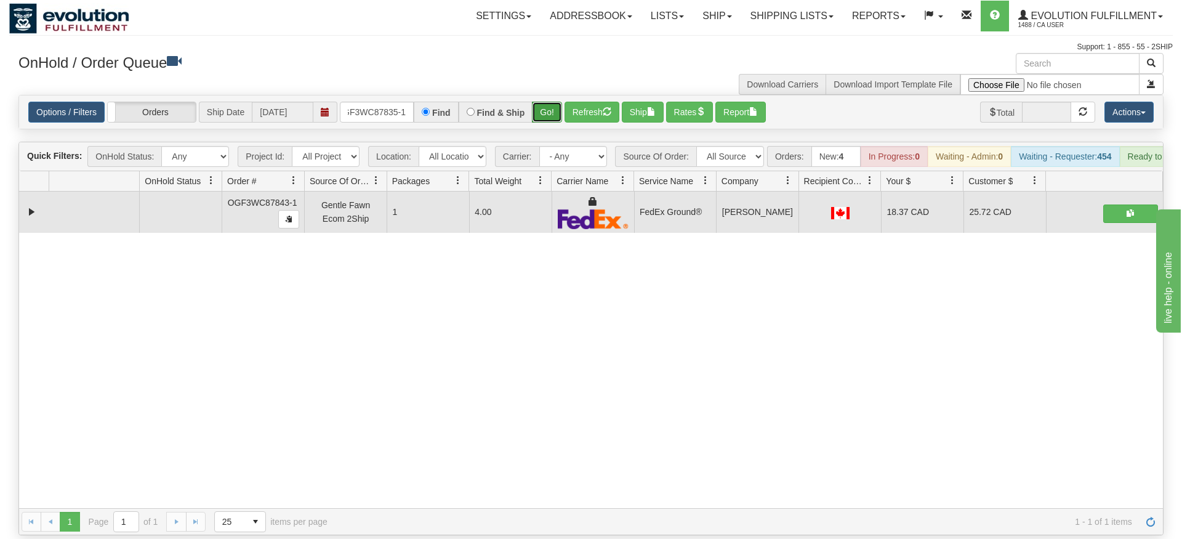
drag, startPoint x: 542, startPoint y: 98, endPoint x: 549, endPoint y: 110, distance: 13.8
click at [542, 124] on div "Is equal to Is not equal to Contains Does not contains CAD USD EUR ZAR [PERSON_…" at bounding box center [591, 315] width 1164 height 440
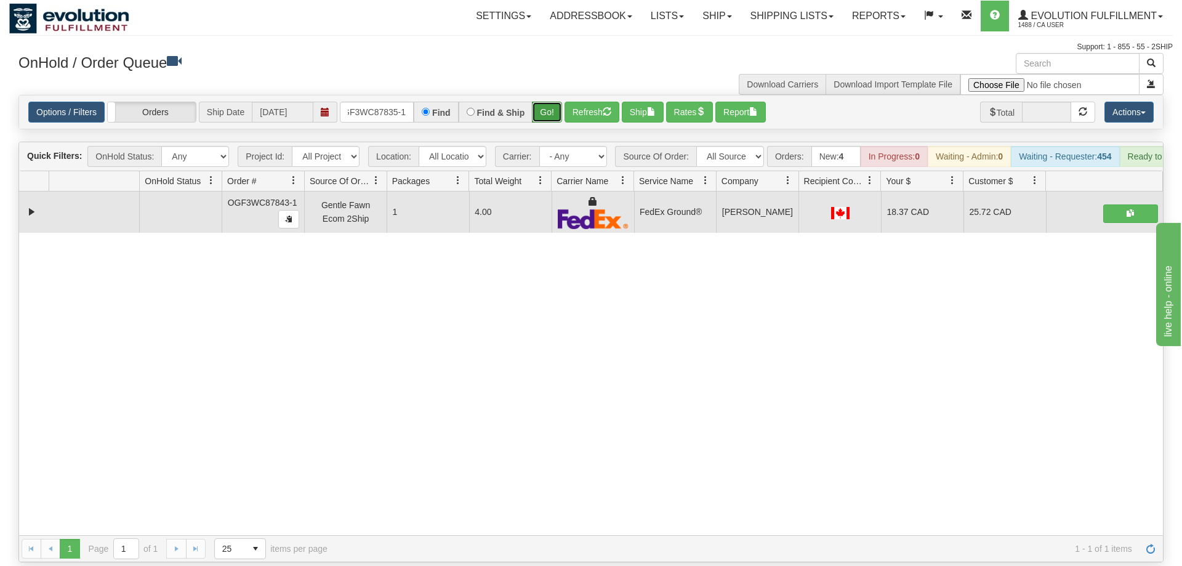
click at [550, 104] on button "Go!" at bounding box center [547, 112] width 30 height 21
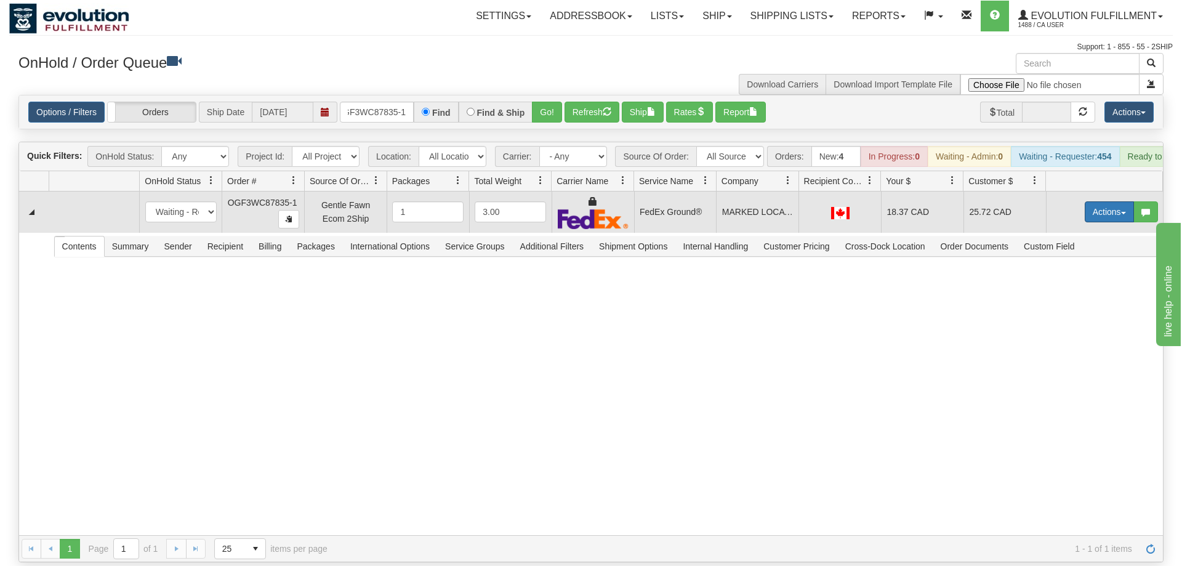
click at [1132, 201] on button "Actions" at bounding box center [1109, 211] width 49 height 21
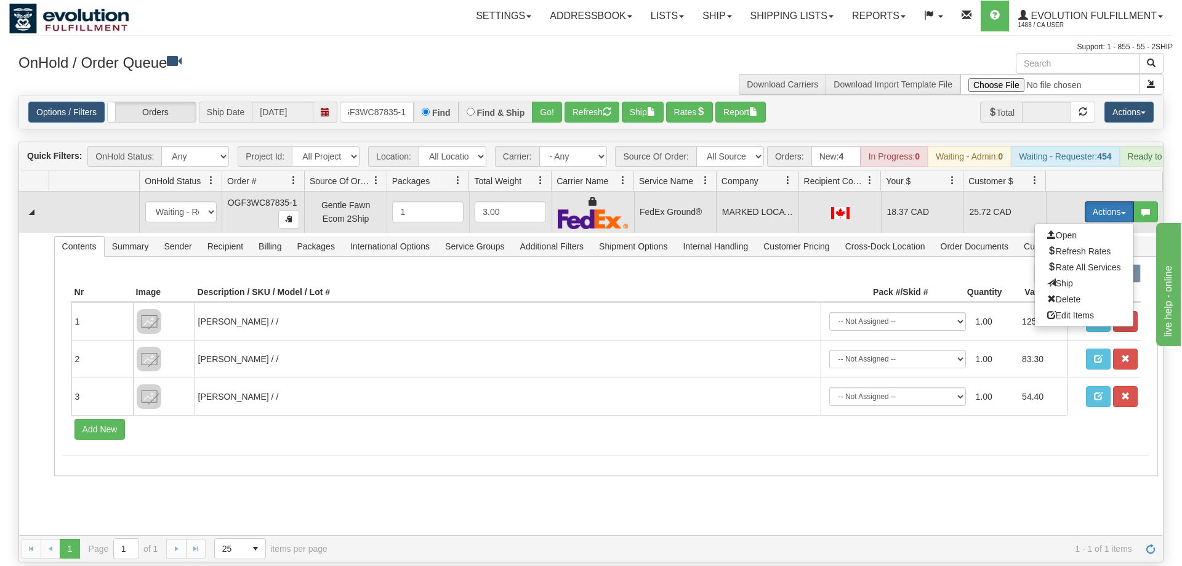
click at [1108, 201] on button "Actions" at bounding box center [1109, 211] width 49 height 21
click at [1106, 201] on button "Actions" at bounding box center [1109, 211] width 49 height 21
click at [1079, 275] on link "Ship" at bounding box center [1084, 283] width 99 height 16
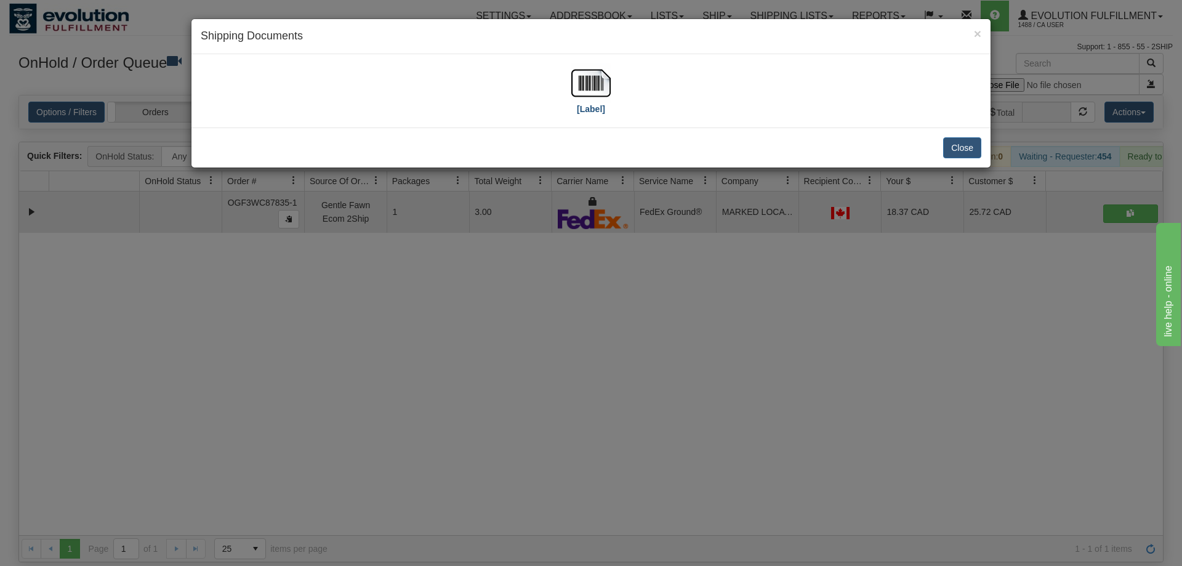
click at [572, 87] on div "[Label]" at bounding box center [591, 90] width 781 height 55
click at [576, 89] on img at bounding box center [590, 82] width 39 height 39
drag, startPoint x: 414, startPoint y: 339, endPoint x: 393, endPoint y: 302, distance: 42.2
click at [393, 302] on div "× Shipping Documents [Label] Close" at bounding box center [591, 283] width 1182 height 566
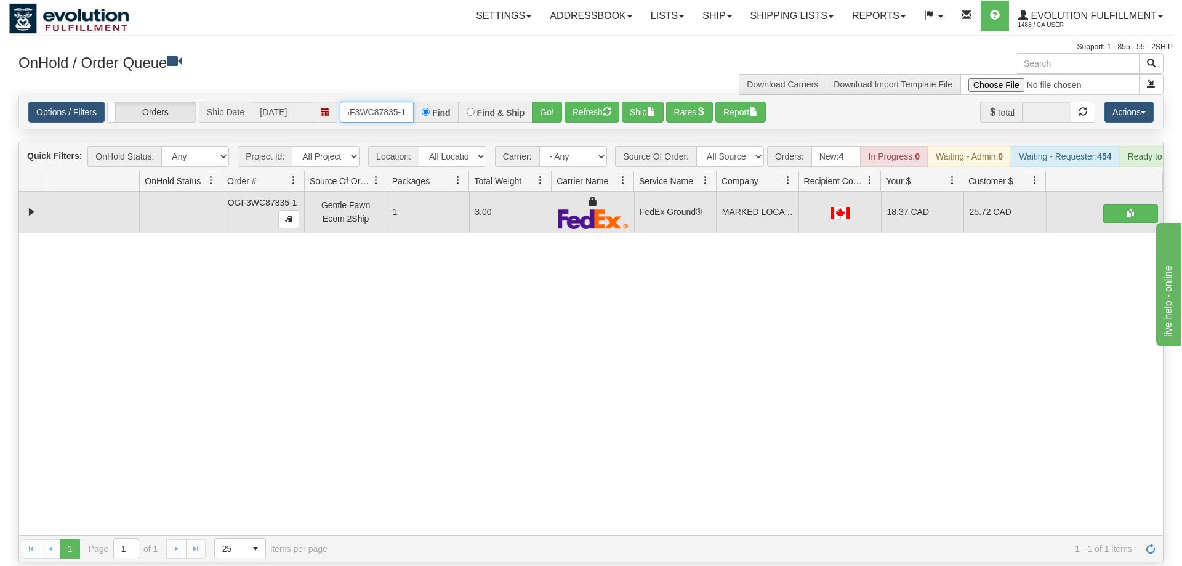
click at [344, 102] on input "OGF3WC87835-1" at bounding box center [377, 112] width 74 height 21
click at [365, 102] on input "OGF3WC87835-1" at bounding box center [377, 112] width 74 height 21
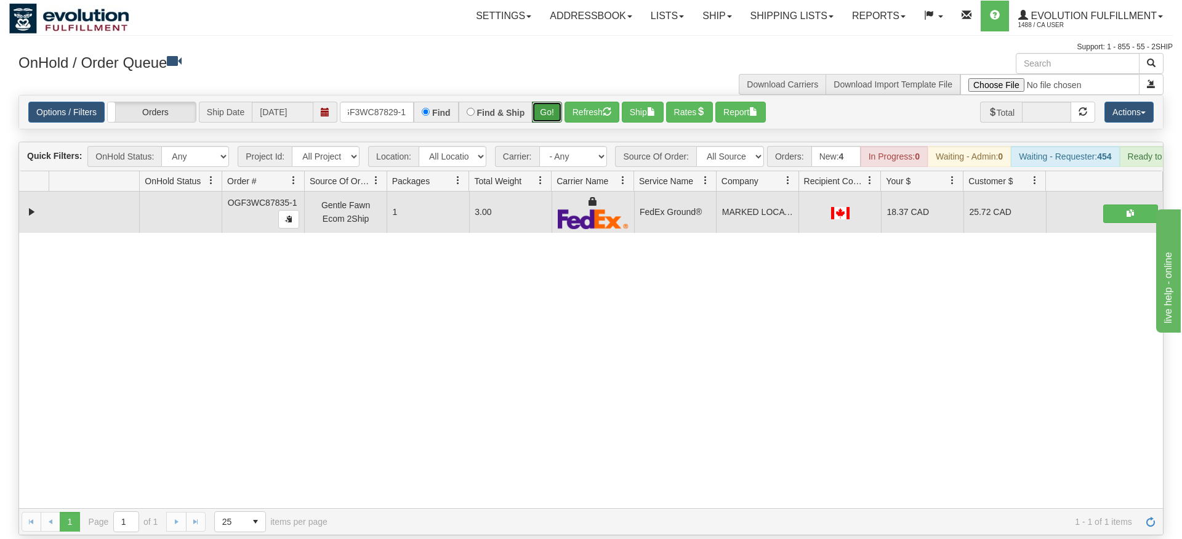
drag, startPoint x: 541, startPoint y: 124, endPoint x: 544, endPoint y: 103, distance: 21.2
click at [542, 121] on div "Is equal to Is not equal to Contains Does not contains CAD USD EUR ZAR [PERSON_…" at bounding box center [591, 315] width 1164 height 440
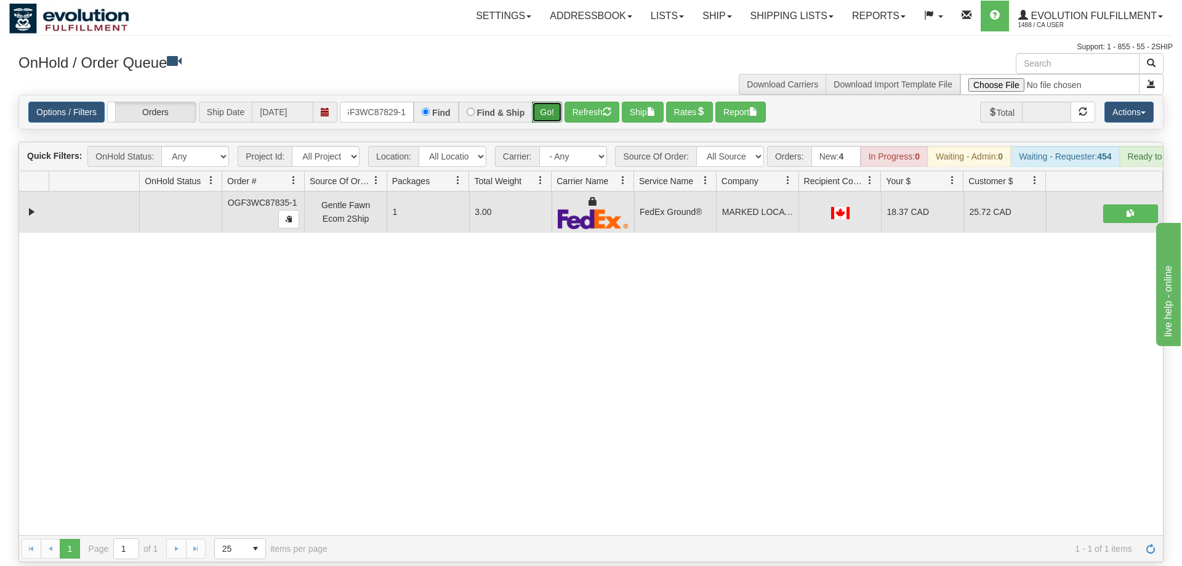
click at [544, 102] on button "Go!" at bounding box center [547, 112] width 30 height 21
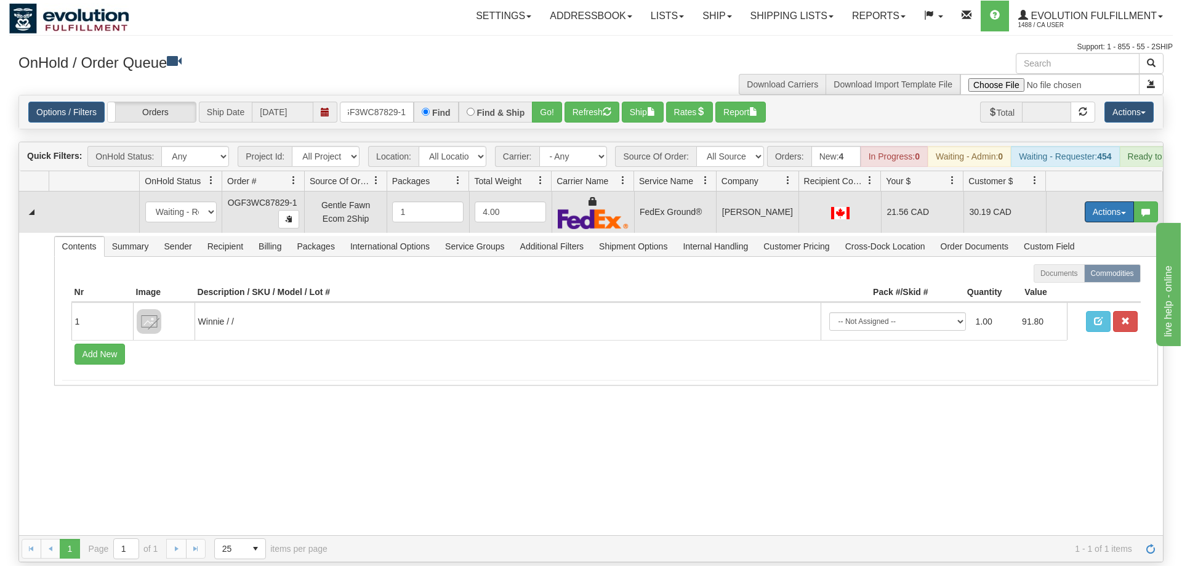
click at [1096, 201] on button "Actions" at bounding box center [1109, 211] width 49 height 21
click at [1074, 275] on link "Ship" at bounding box center [1084, 283] width 99 height 16
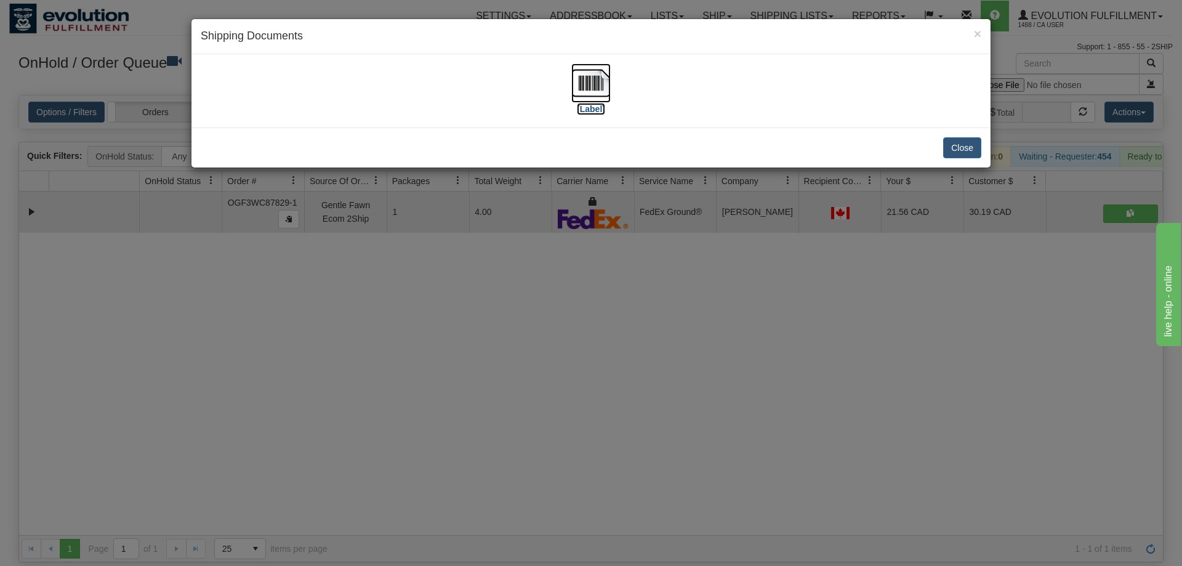
click at [576, 81] on img at bounding box center [590, 82] width 39 height 39
drag, startPoint x: 685, startPoint y: 245, endPoint x: 476, endPoint y: 81, distance: 266.1
click at [682, 238] on div "× Shipping Documents [Label] Close" at bounding box center [591, 283] width 1182 height 566
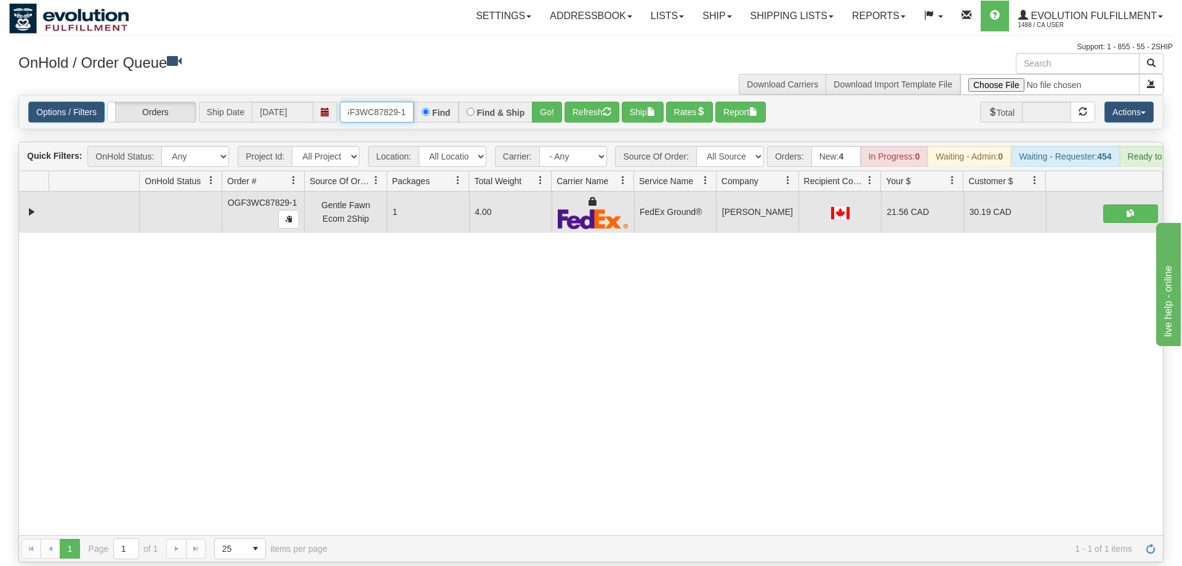
click at [381, 102] on input "OGF3WC87829-1" at bounding box center [377, 112] width 74 height 21
click at [550, 116] on div "Is equal to Is not equal to Contains Does not contains CAD USD EUR ZAR [PERSON_…" at bounding box center [591, 328] width 1164 height 467
click at [549, 95] on div "Options / Filters Group Shipments Orders Ship Date [DATE] OGF3WC87825-1 Find Fi…" at bounding box center [591, 111] width 1144 height 33
click at [558, 102] on button "Go!" at bounding box center [547, 112] width 30 height 21
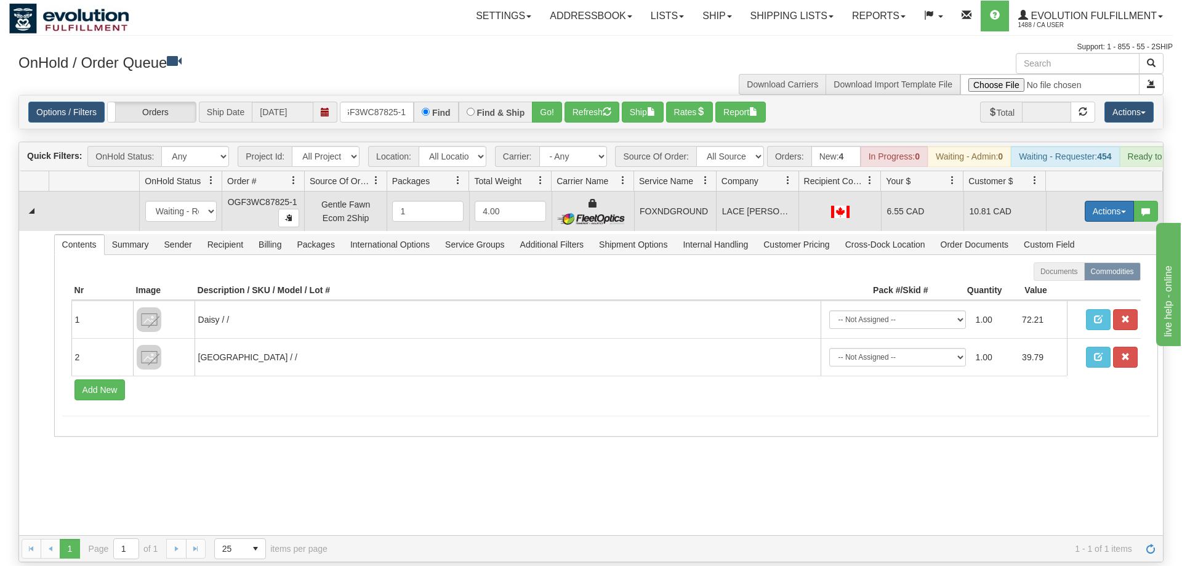
click at [1101, 201] on button "Actions" at bounding box center [1109, 211] width 49 height 21
click at [1068, 278] on span "Ship" at bounding box center [1060, 283] width 26 height 10
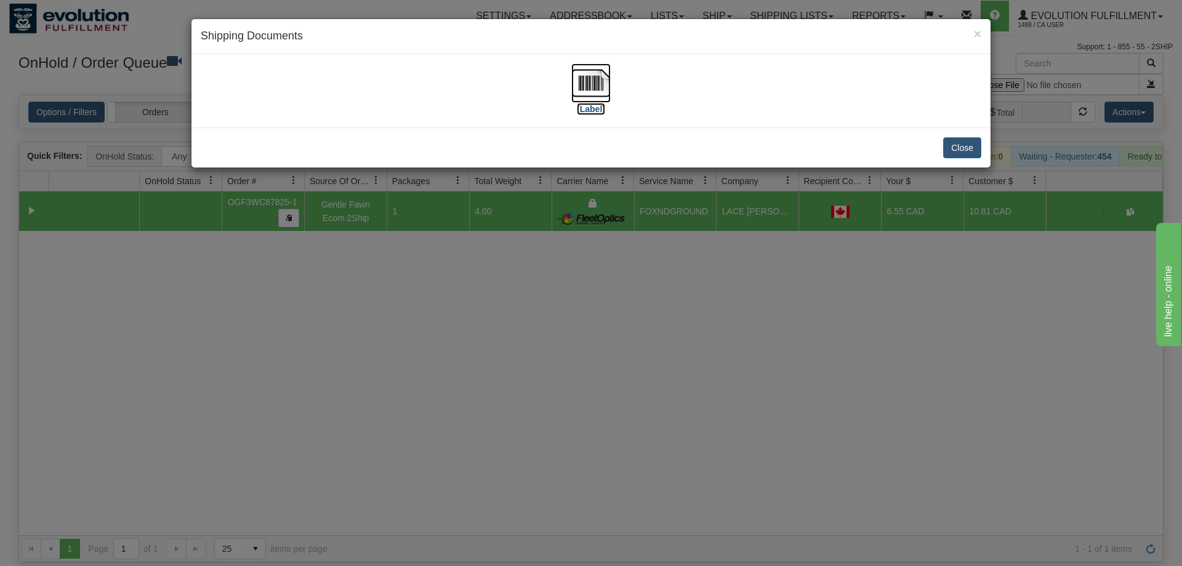
click at [590, 80] on img at bounding box center [590, 82] width 39 height 39
drag, startPoint x: 587, startPoint y: 373, endPoint x: 414, endPoint y: 25, distance: 388.8
click at [586, 365] on div "× Shipping Documents [Label] Close" at bounding box center [591, 283] width 1182 height 566
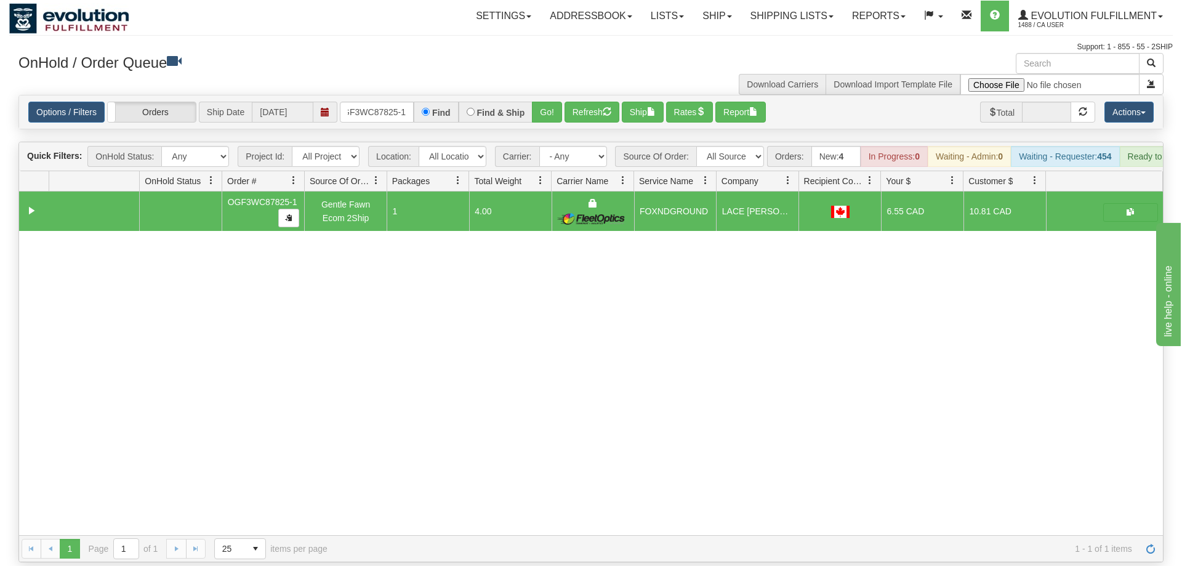
click at [401, 95] on div "Options / Filters Group Shipments Orders Ship Date [DATE] OGF3WC87825-1 Find Fi…" at bounding box center [591, 111] width 1144 height 33
click at [396, 102] on input "OGF3WC87825-1" at bounding box center [377, 112] width 74 height 21
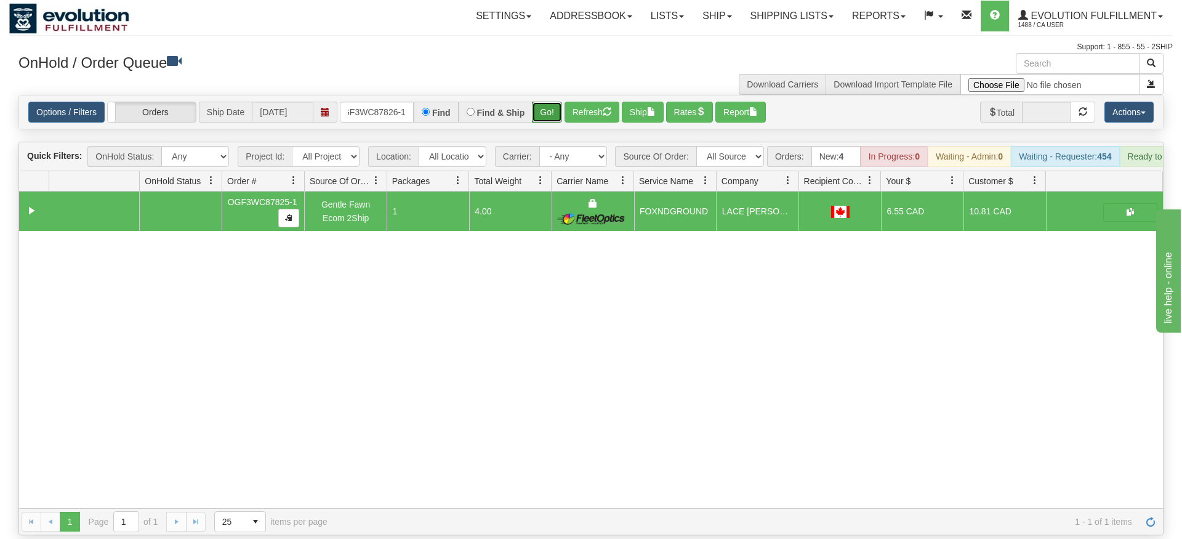
click at [551, 114] on div "Is equal to Is not equal to Contains Does not contains CAD USD EUR ZAR [PERSON_…" at bounding box center [591, 315] width 1164 height 440
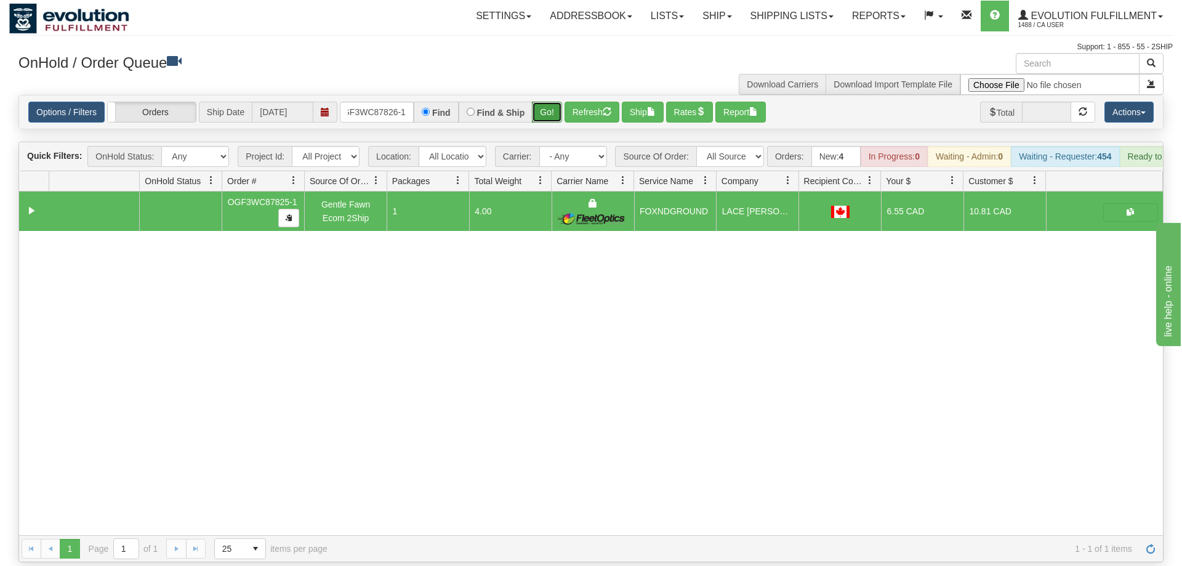
click at [549, 102] on button "Go!" at bounding box center [547, 112] width 30 height 21
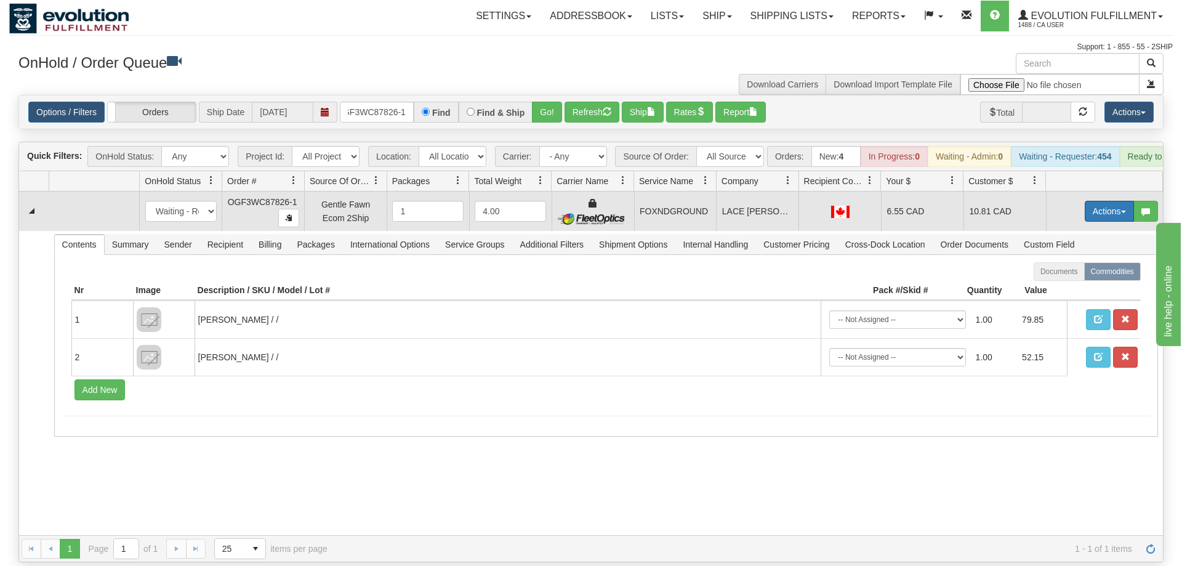
click at [1098, 201] on button "Actions" at bounding box center [1109, 211] width 49 height 21
click at [1076, 275] on link "Ship" at bounding box center [1084, 283] width 99 height 16
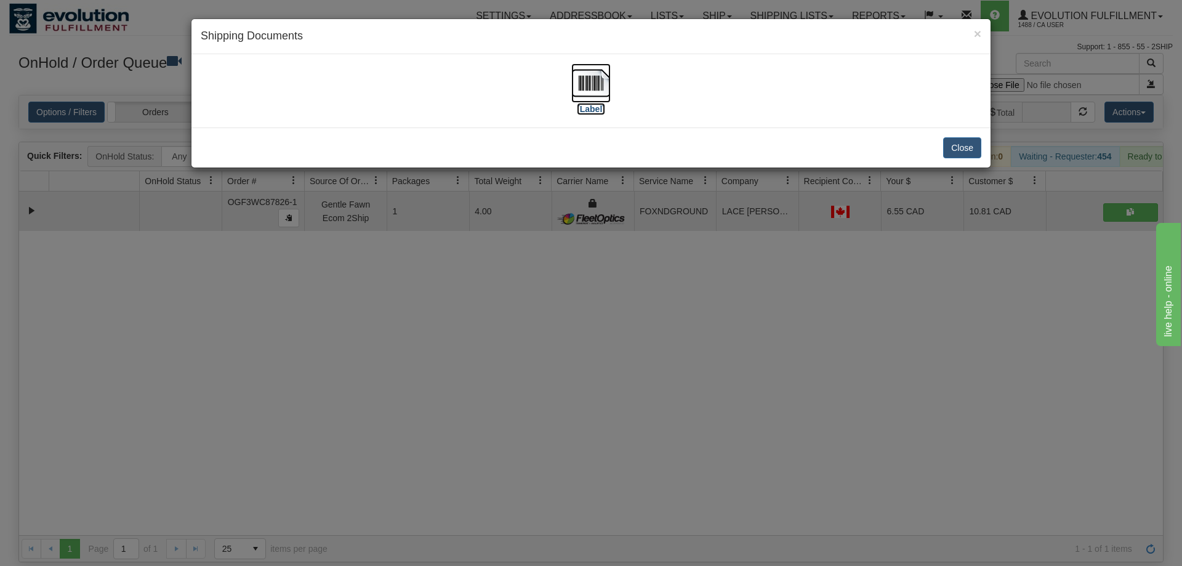
click at [578, 85] on img at bounding box center [590, 82] width 39 height 39
drag, startPoint x: 539, startPoint y: 453, endPoint x: 398, endPoint y: 182, distance: 305.7
click at [537, 433] on div "× Shipping Documents [Label] Close" at bounding box center [591, 283] width 1182 height 566
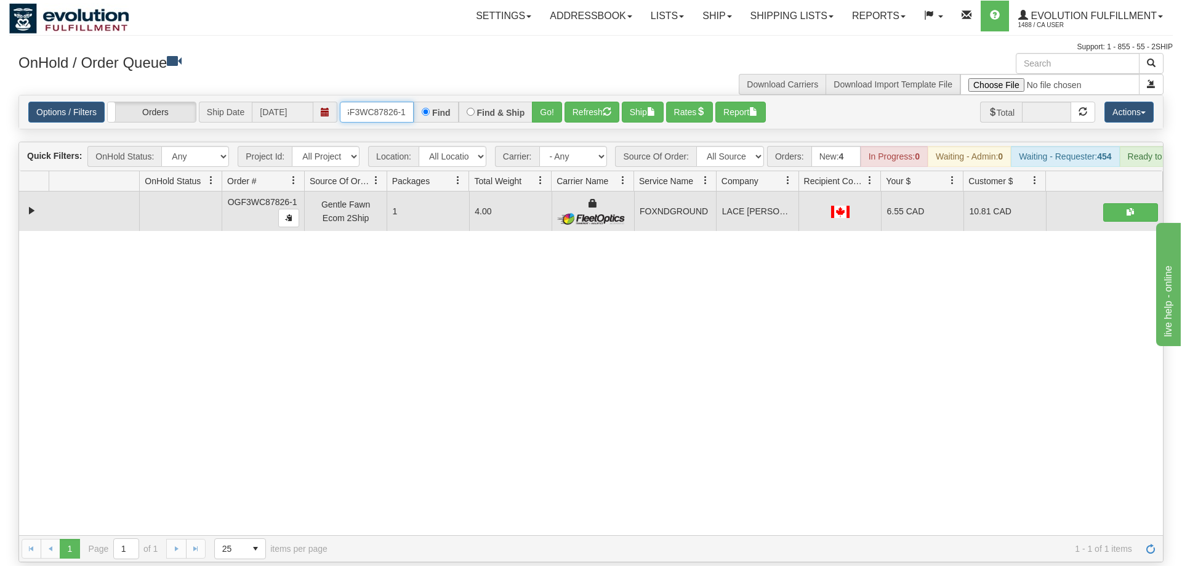
click at [371, 102] on input "oGF3WC87826-1" at bounding box center [377, 112] width 74 height 21
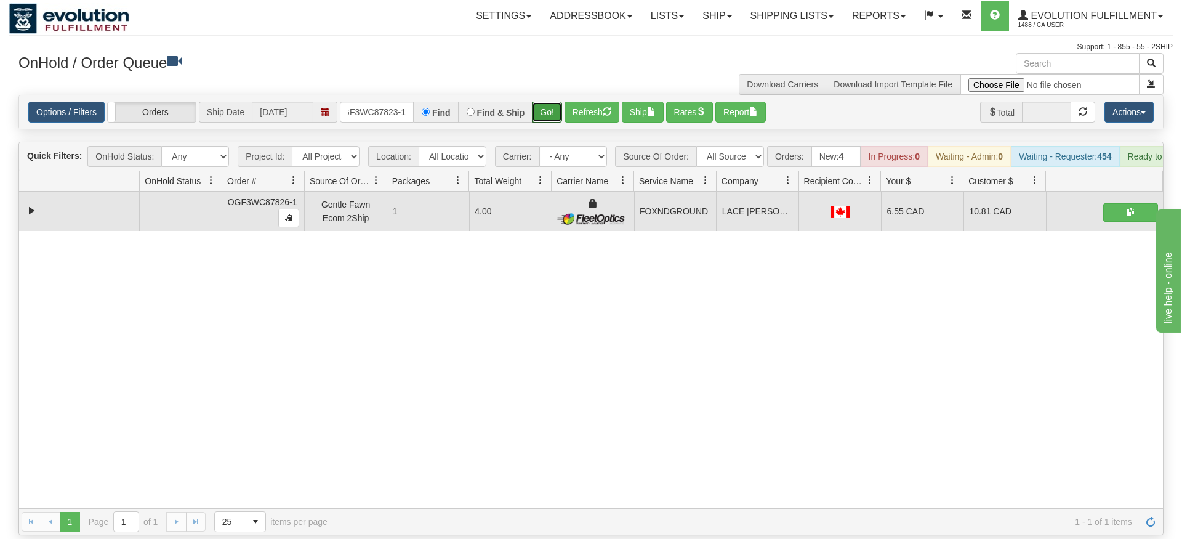
click at [561, 123] on div "Is equal to Is not equal to Contains Does not contains CAD USD EUR ZAR [PERSON_…" at bounding box center [591, 315] width 1164 height 440
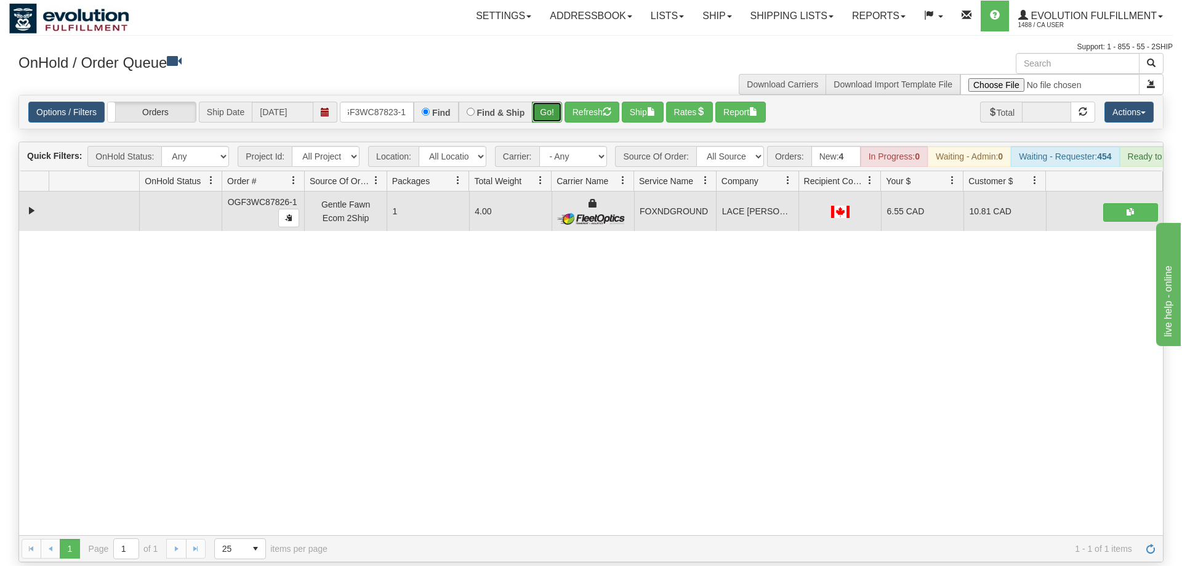
drag, startPoint x: 555, startPoint y: 95, endPoint x: 550, endPoint y: 87, distance: 8.6
click at [550, 102] on button "Go!" at bounding box center [547, 112] width 30 height 21
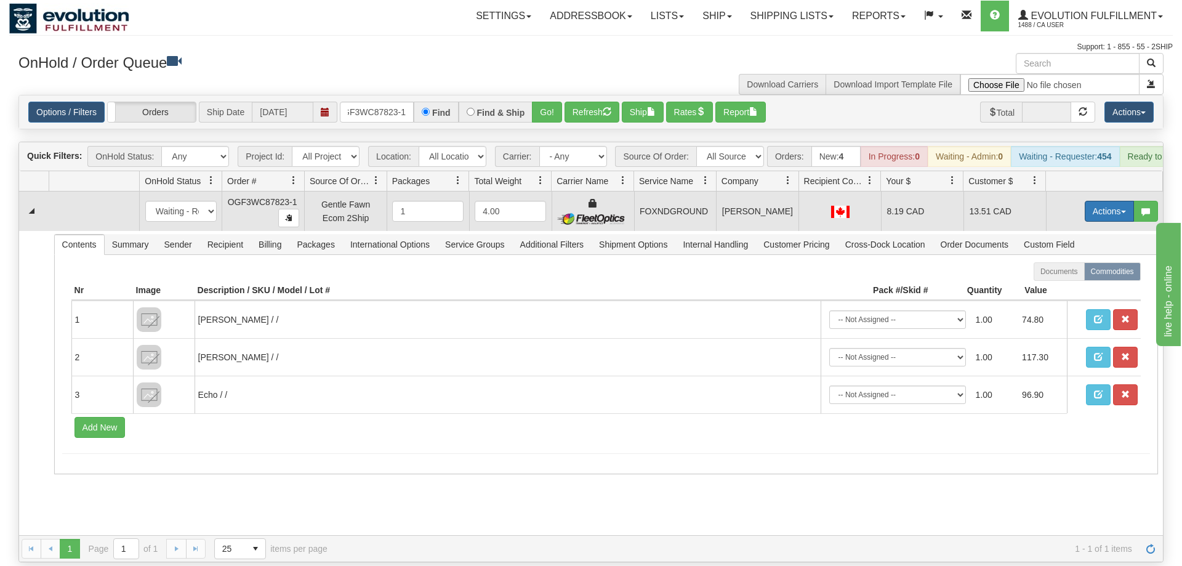
click at [1107, 201] on button "Actions" at bounding box center [1109, 211] width 49 height 21
click at [1076, 275] on link "Ship" at bounding box center [1084, 283] width 99 height 16
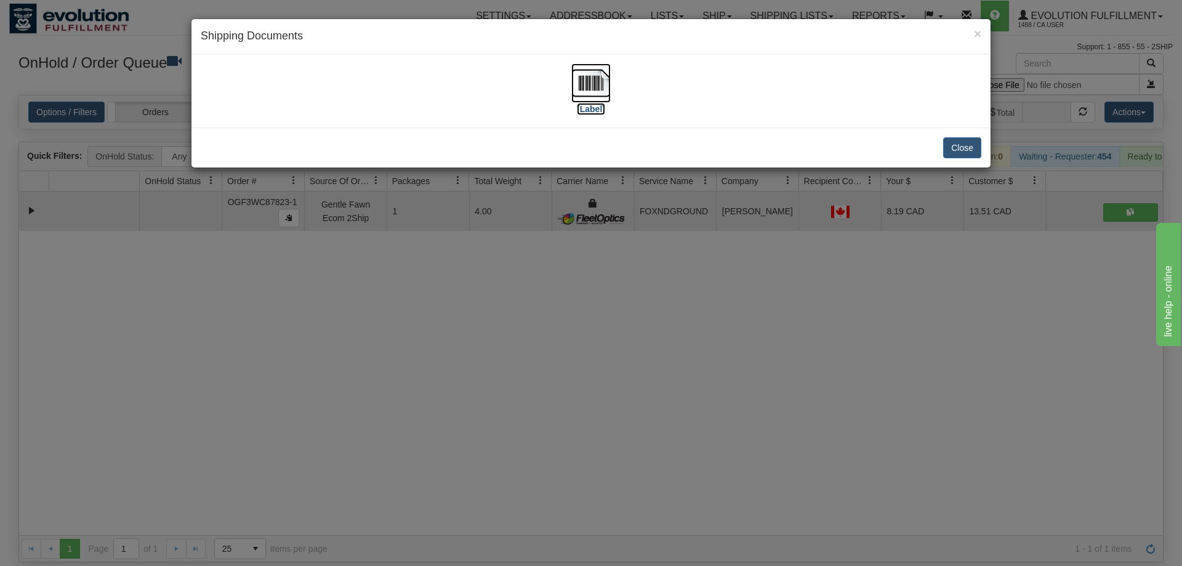
click at [600, 89] on img at bounding box center [590, 82] width 39 height 39
drag, startPoint x: 627, startPoint y: 354, endPoint x: 606, endPoint y: 294, distance: 63.7
click at [621, 321] on div "× Shipping Documents [Label] Close" at bounding box center [591, 283] width 1182 height 566
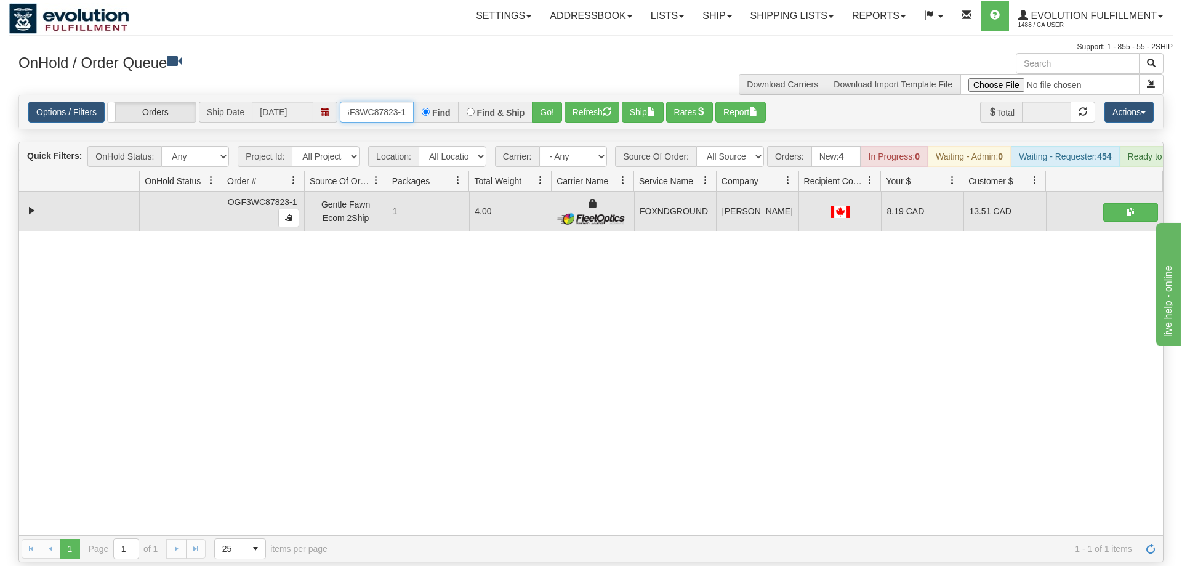
click at [402, 102] on input "OGF3WC87823-1" at bounding box center [377, 112] width 74 height 21
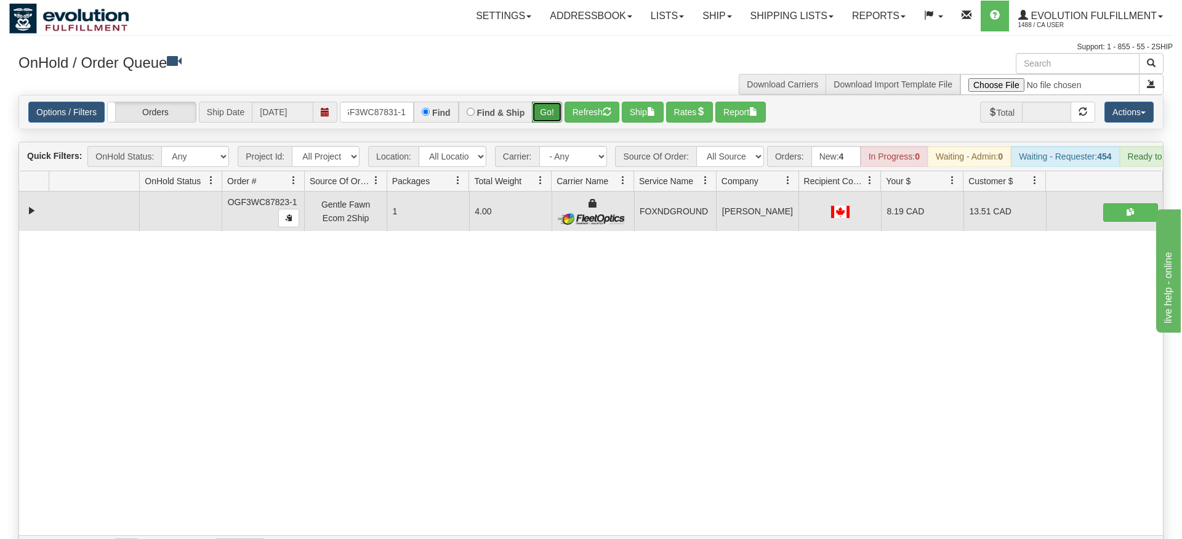
drag, startPoint x: 544, startPoint y: 95, endPoint x: 549, endPoint y: 101, distance: 7.4
click at [544, 122] on div "Is equal to Is not equal to Contains Does not contains CAD USD EUR ZAR [PERSON_…" at bounding box center [591, 328] width 1164 height 467
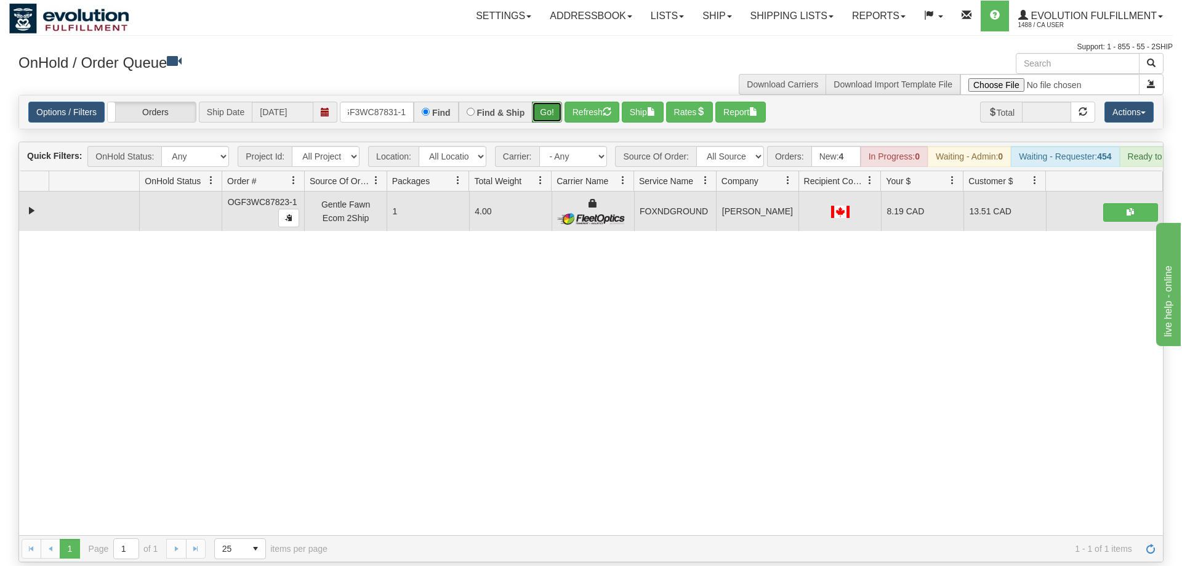
click at [549, 102] on button "Go!" at bounding box center [547, 112] width 30 height 21
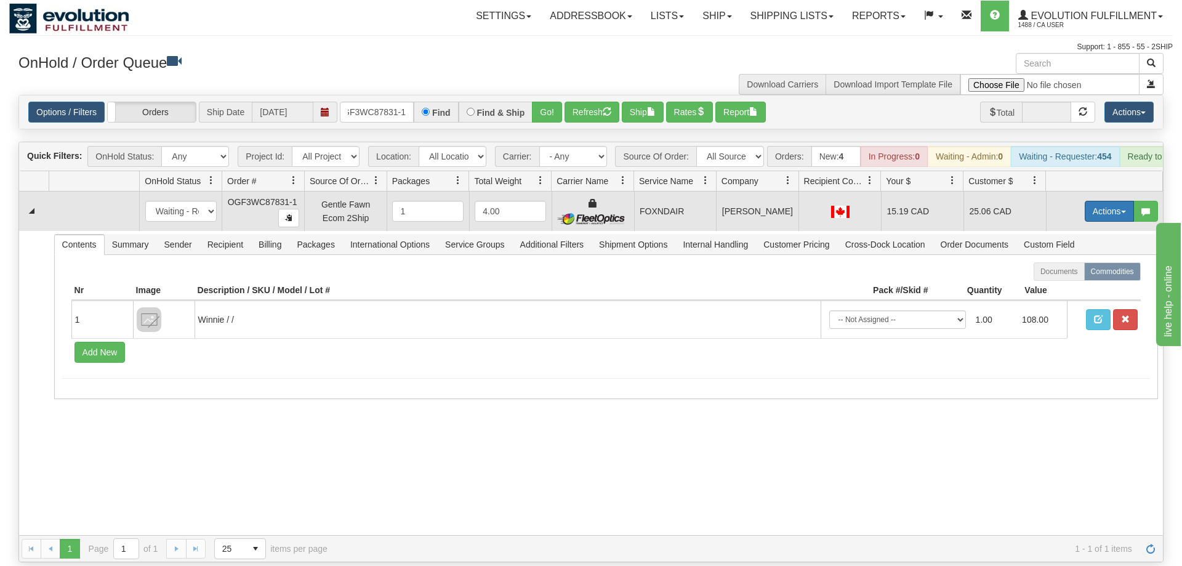
click at [1093, 201] on button "Actions" at bounding box center [1109, 211] width 49 height 21
click at [1073, 275] on link "Ship" at bounding box center [1084, 283] width 99 height 16
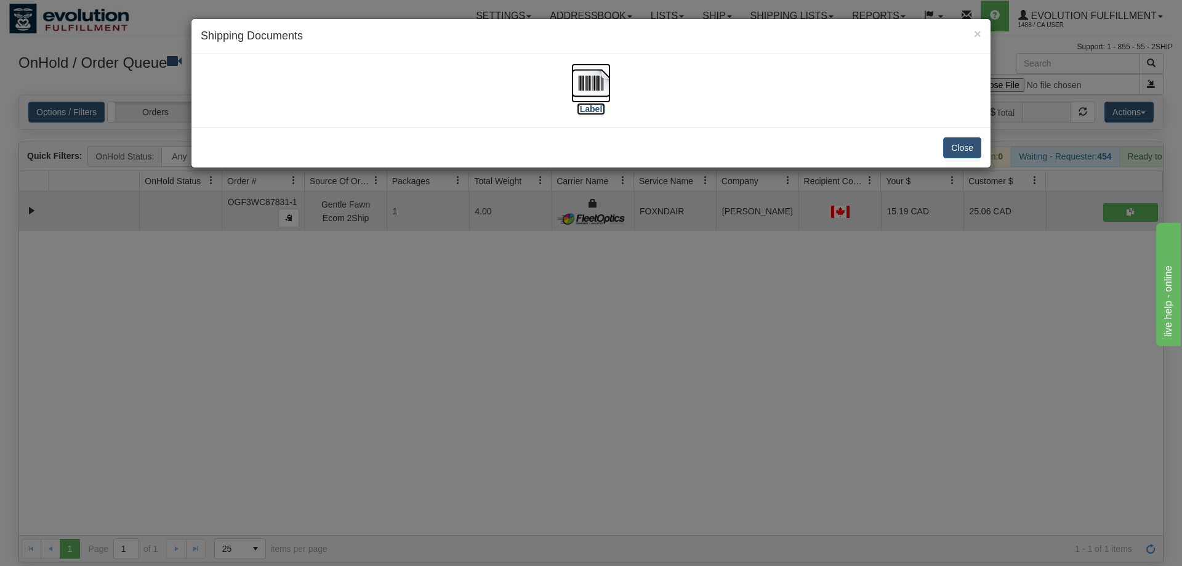
click at [579, 75] on img at bounding box center [590, 82] width 39 height 39
drag, startPoint x: 425, startPoint y: 472, endPoint x: 225, endPoint y: 53, distance: 463.7
click at [418, 425] on div "× Shipping Documents [Label] Close" at bounding box center [591, 283] width 1182 height 566
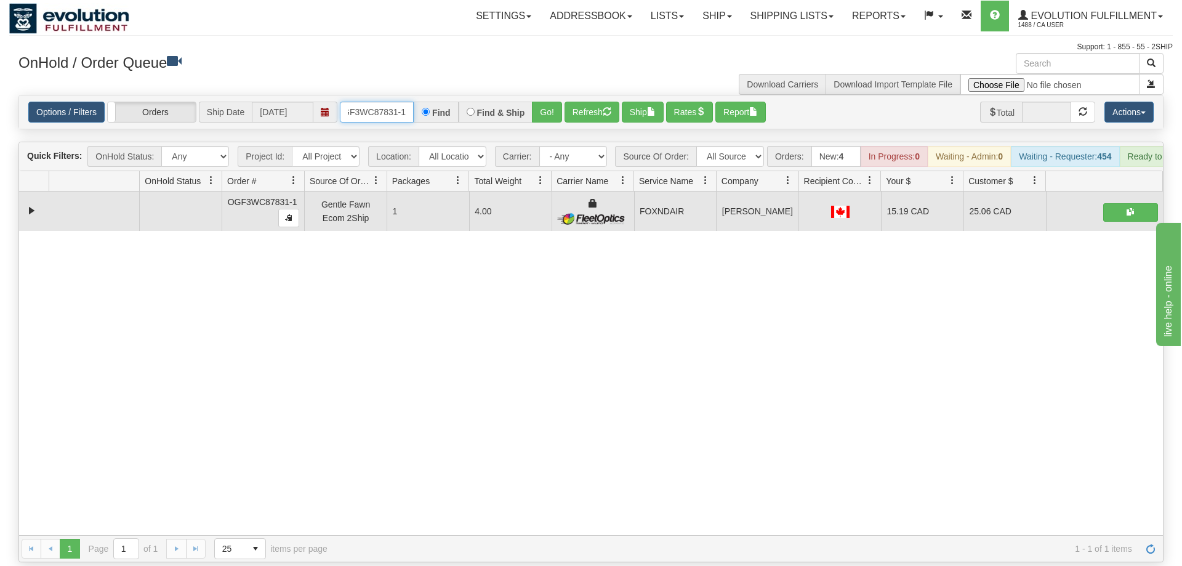
click at [355, 102] on input "OGF3WC87831-1" at bounding box center [377, 112] width 74 height 21
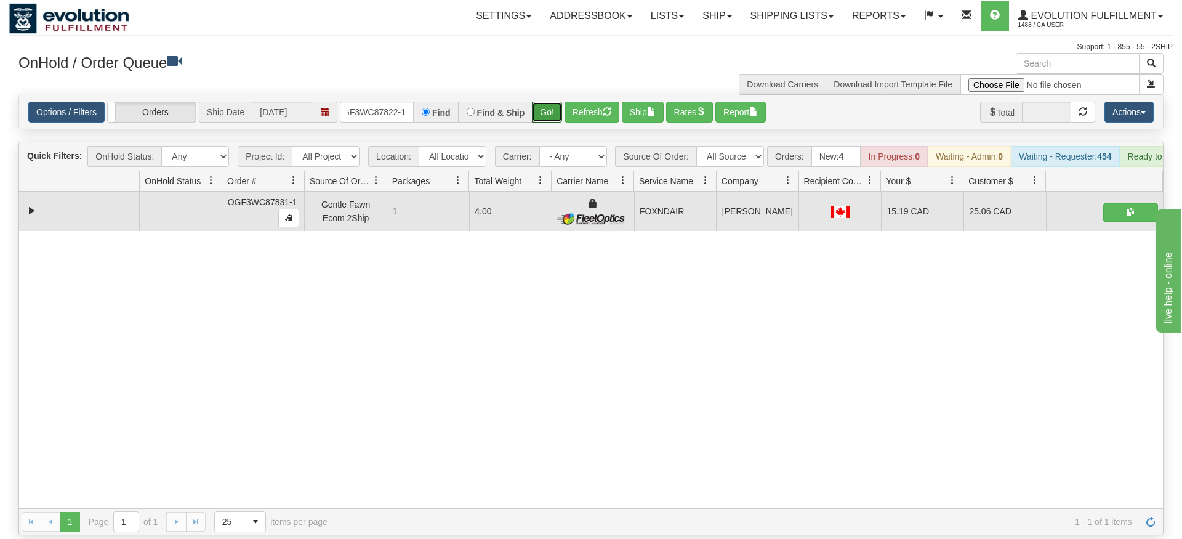
drag, startPoint x: 547, startPoint y: 95, endPoint x: 545, endPoint y: 108, distance: 13.1
click at [547, 119] on div "Is equal to Is not equal to Contains Does not contains CAD USD EUR ZAR [PERSON_…" at bounding box center [591, 315] width 1164 height 440
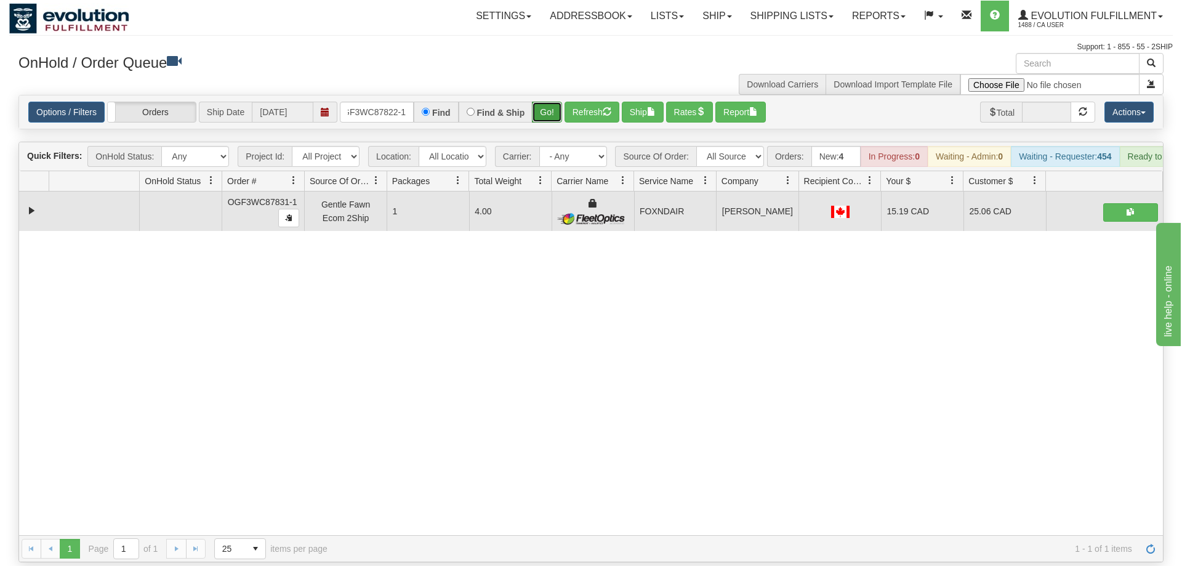
click at [548, 102] on button "Go!" at bounding box center [547, 112] width 30 height 21
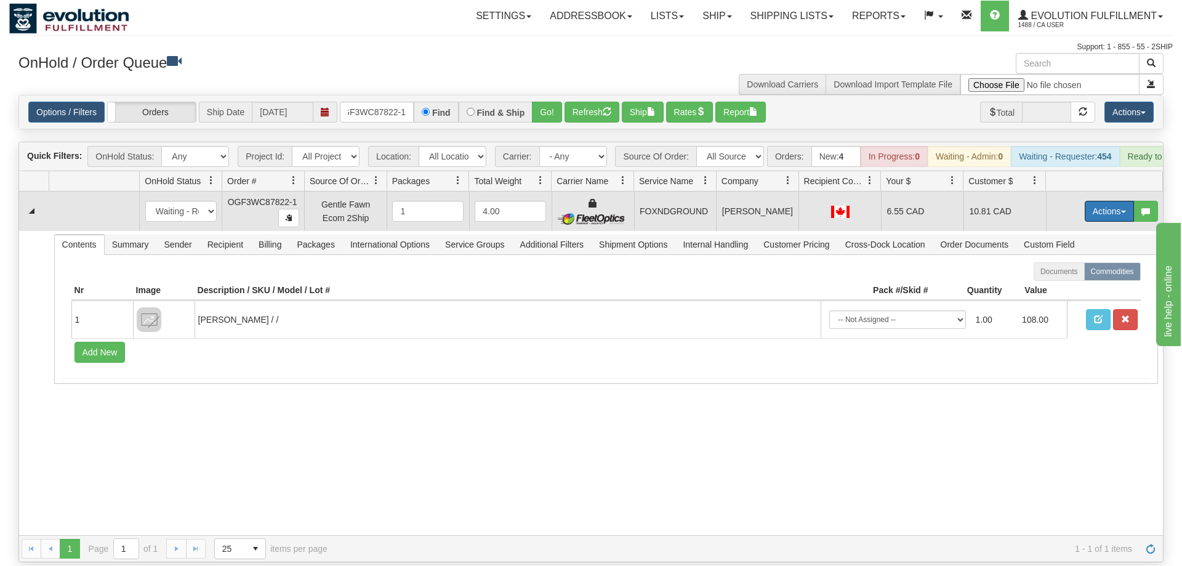
drag, startPoint x: 1092, startPoint y: 188, endPoint x: 1076, endPoint y: 223, distance: 38.8
click at [1093, 201] on button "Actions" at bounding box center [1109, 211] width 49 height 21
click at [1062, 278] on span "Ship" at bounding box center [1060, 283] width 26 height 10
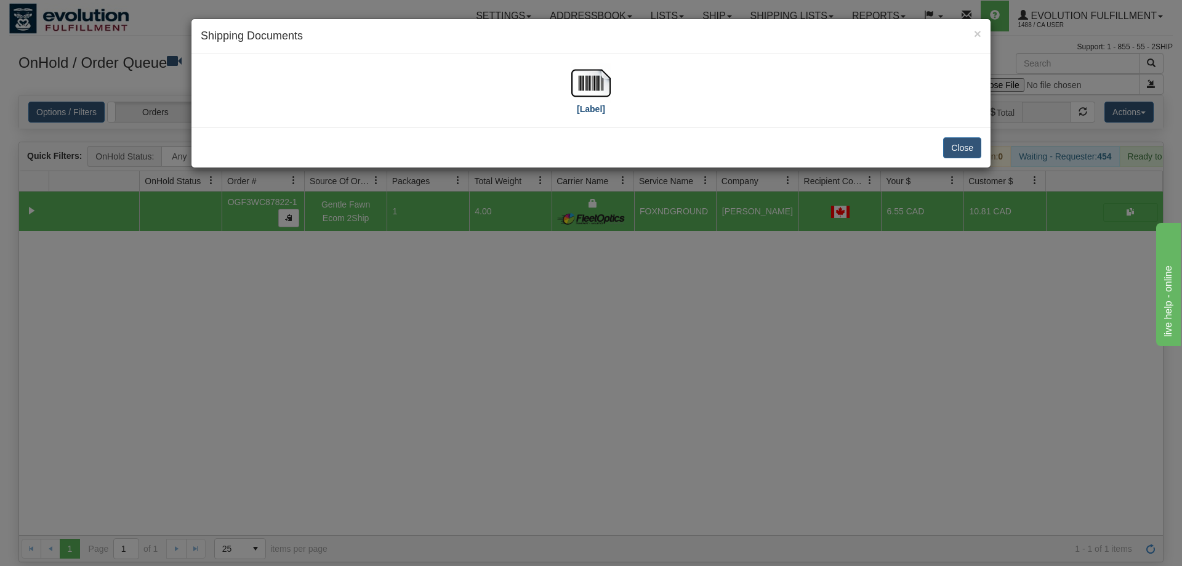
drag, startPoint x: 622, startPoint y: 113, endPoint x: 597, endPoint y: 90, distance: 34.5
click at [606, 99] on div "[Label]" at bounding box center [591, 90] width 781 height 55
click at [595, 89] on img at bounding box center [590, 82] width 39 height 39
drag, startPoint x: 465, startPoint y: 283, endPoint x: 388, endPoint y: 119, distance: 181.5
click at [465, 270] on div "× Shipping Documents [Label] Close" at bounding box center [591, 283] width 1182 height 566
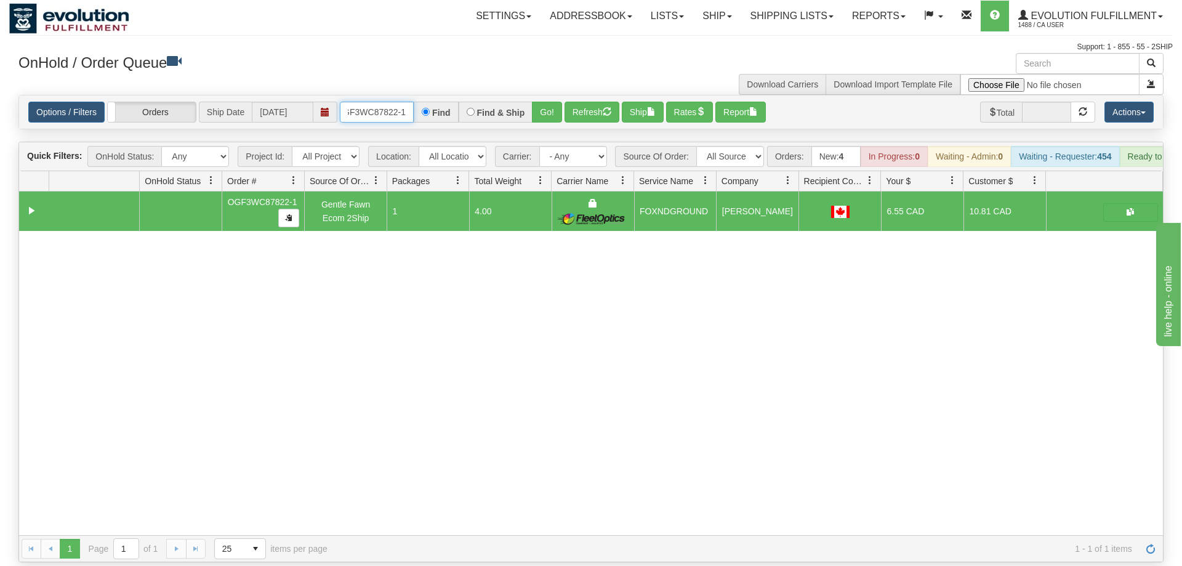
click at [382, 102] on input "OGF3WC87822-1" at bounding box center [377, 112] width 74 height 21
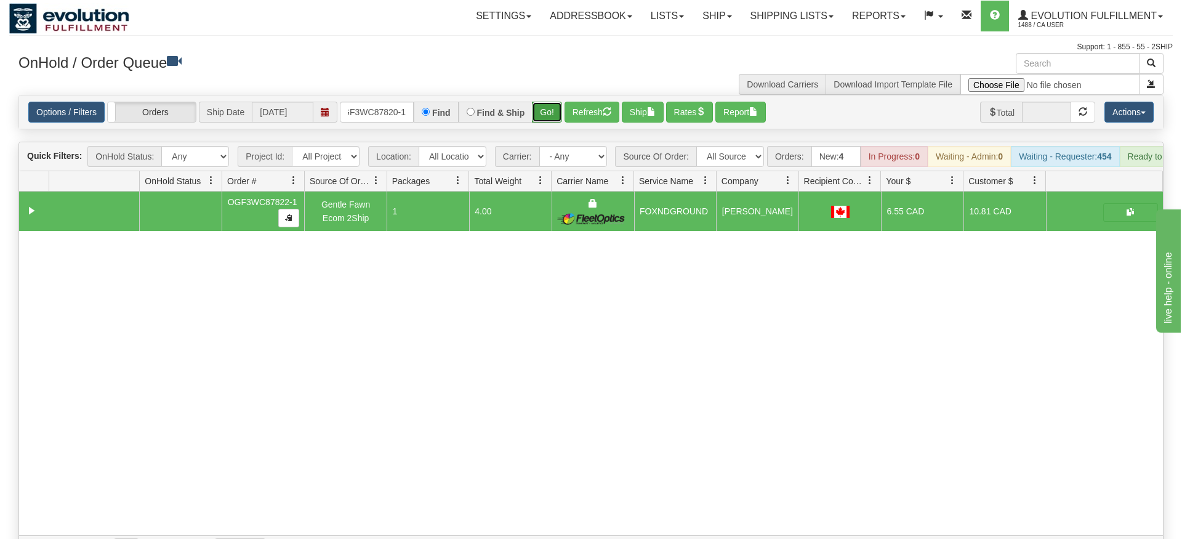
click at [555, 129] on div "Is equal to Is not equal to Contains Does not contains CAD USD EUR ZAR [PERSON_…" at bounding box center [591, 328] width 1164 height 467
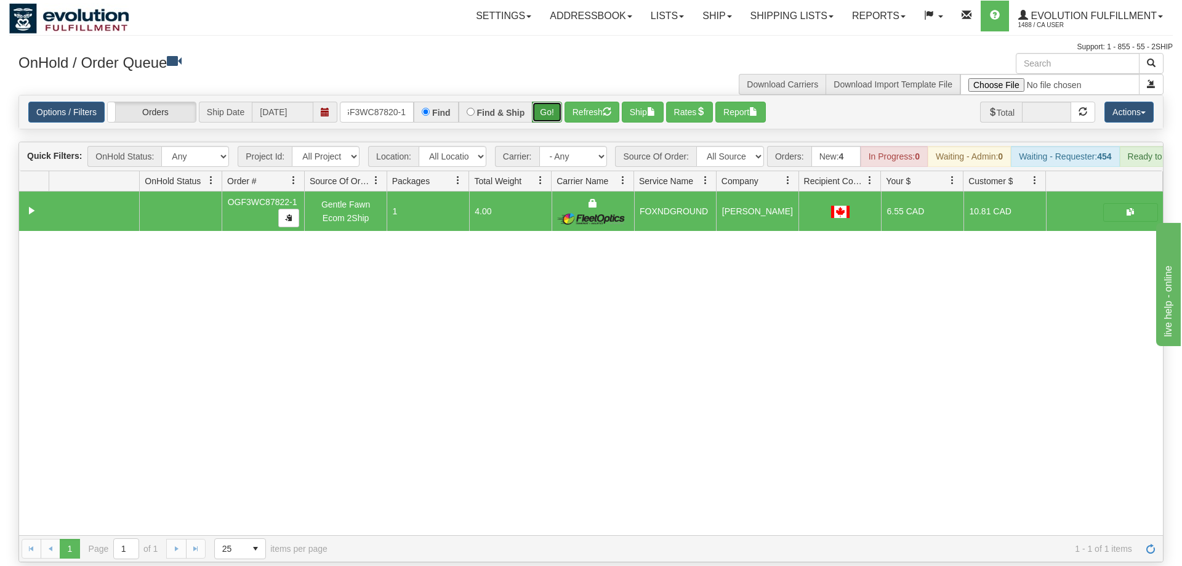
click at [558, 102] on button "Go!" at bounding box center [547, 112] width 30 height 21
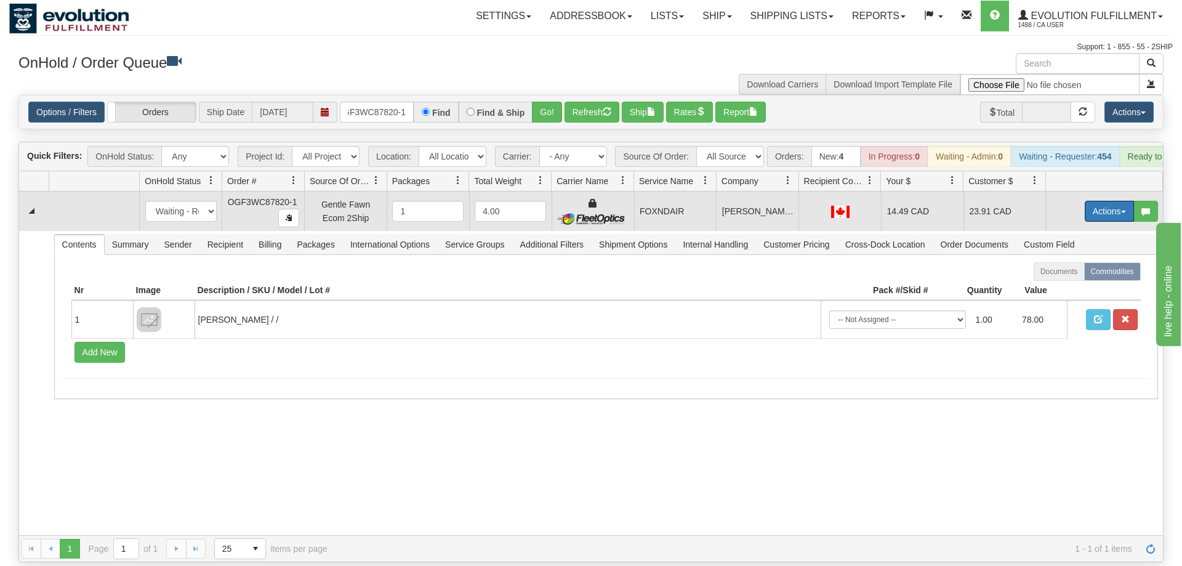
drag, startPoint x: 1095, startPoint y: 193, endPoint x: 1077, endPoint y: 203, distance: 20.1
click at [1096, 201] on button "Actions" at bounding box center [1109, 211] width 49 height 21
click at [1053, 278] on span "Ship" at bounding box center [1060, 283] width 26 height 10
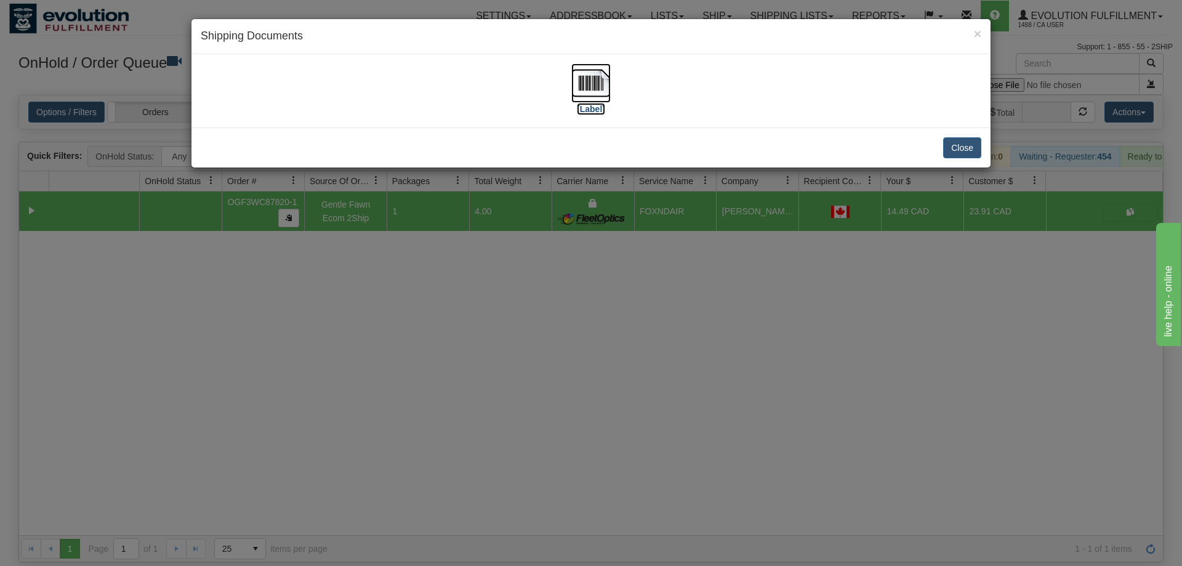
click at [593, 74] on img at bounding box center [590, 82] width 39 height 39
click at [646, 371] on div "× Shipping Documents [Label] Close" at bounding box center [591, 283] width 1182 height 566
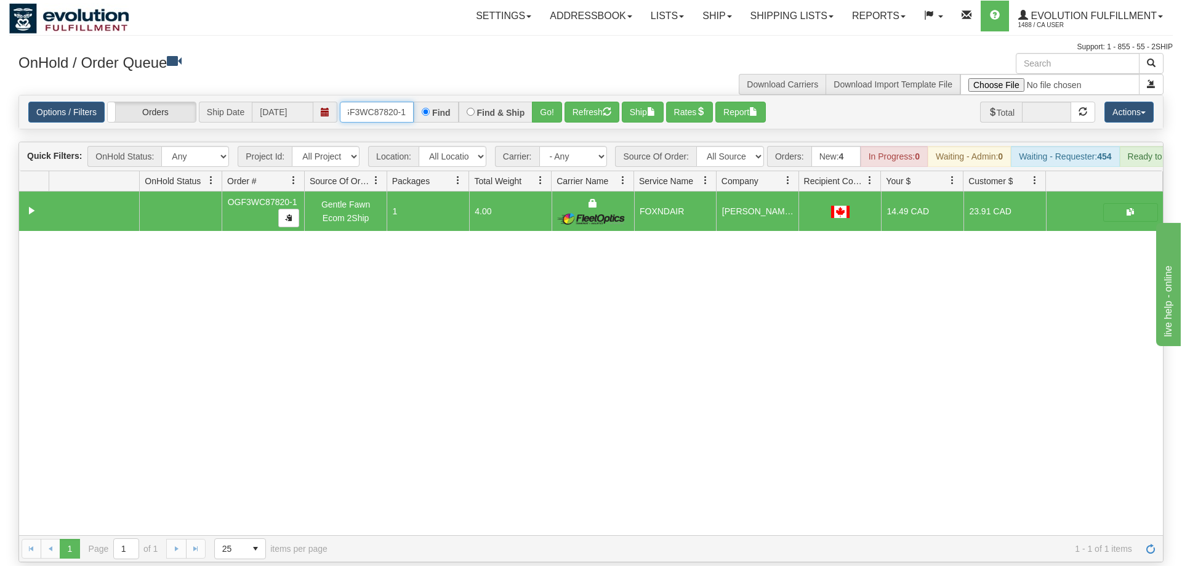
click at [395, 102] on input "OGF3WC87820-1" at bounding box center [377, 112] width 74 height 21
click at [552, 118] on div "Is equal to Is not equal to Contains Does not contains CAD USD EUR ZAR [PERSON_…" at bounding box center [591, 328] width 1164 height 467
click at [545, 102] on button "Go!" at bounding box center [547, 112] width 30 height 21
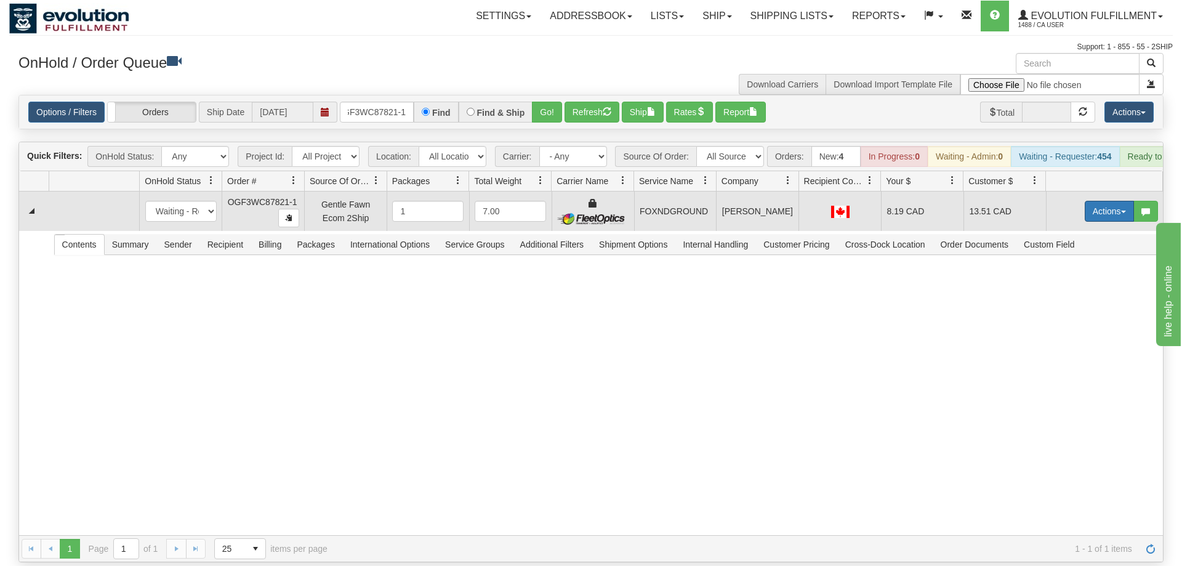
click at [1106, 203] on button "Actions" at bounding box center [1109, 211] width 49 height 21
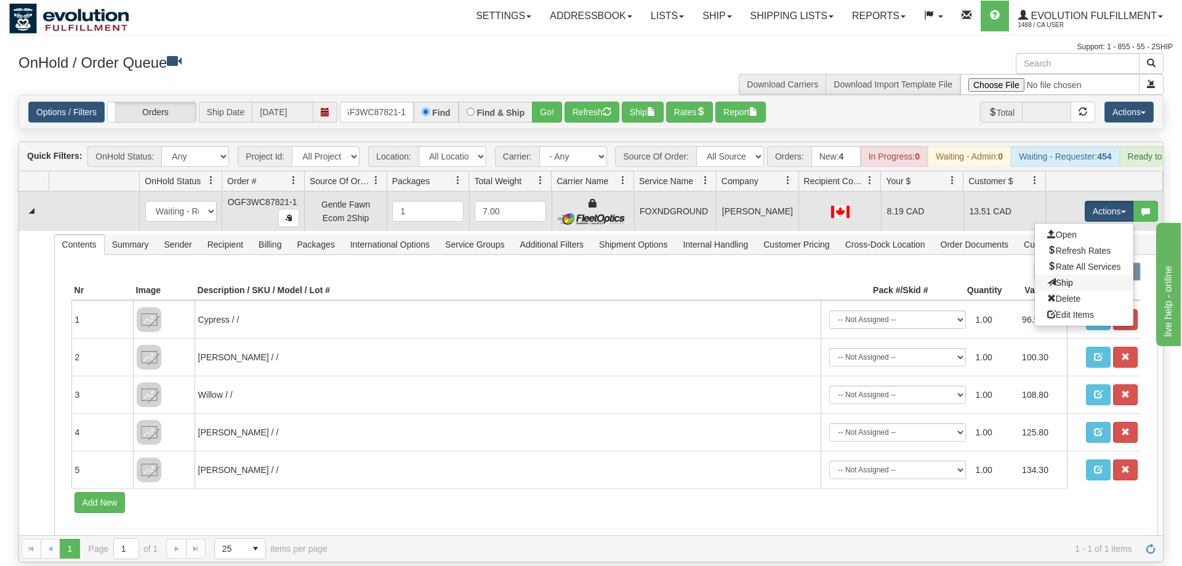
click at [1082, 275] on link "Ship" at bounding box center [1084, 283] width 99 height 16
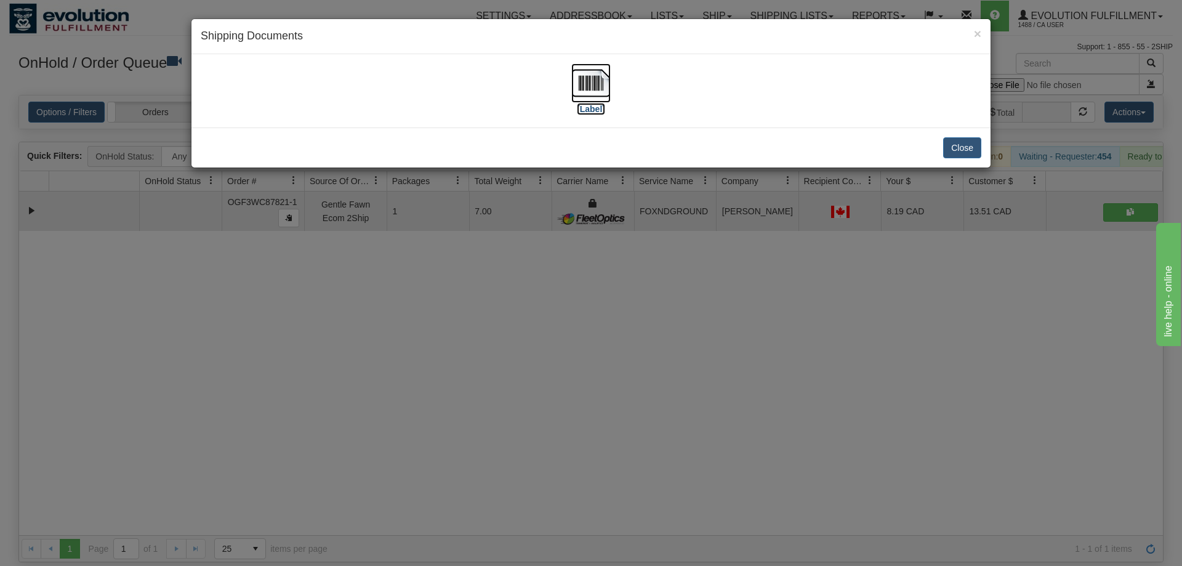
click at [595, 115] on label "[Label]" at bounding box center [591, 109] width 28 height 12
drag, startPoint x: 648, startPoint y: 382, endPoint x: 453, endPoint y: 111, distance: 334.0
click at [651, 375] on div "× Shipping Documents [Label] Close" at bounding box center [591, 283] width 1182 height 566
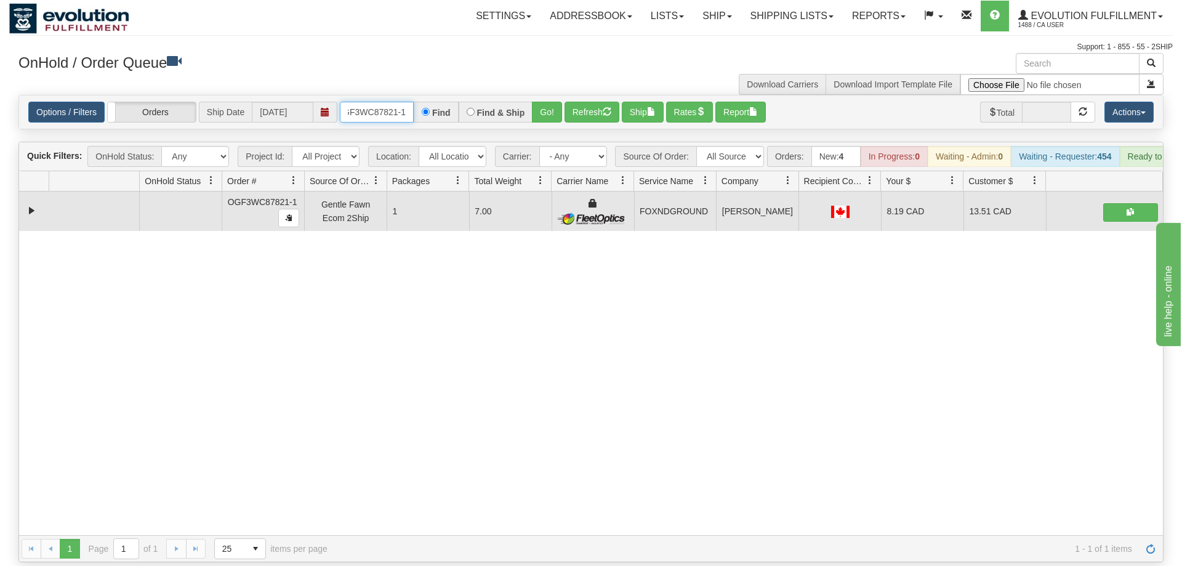
click at [375, 102] on input "OGF3WC87821-1" at bounding box center [377, 112] width 74 height 21
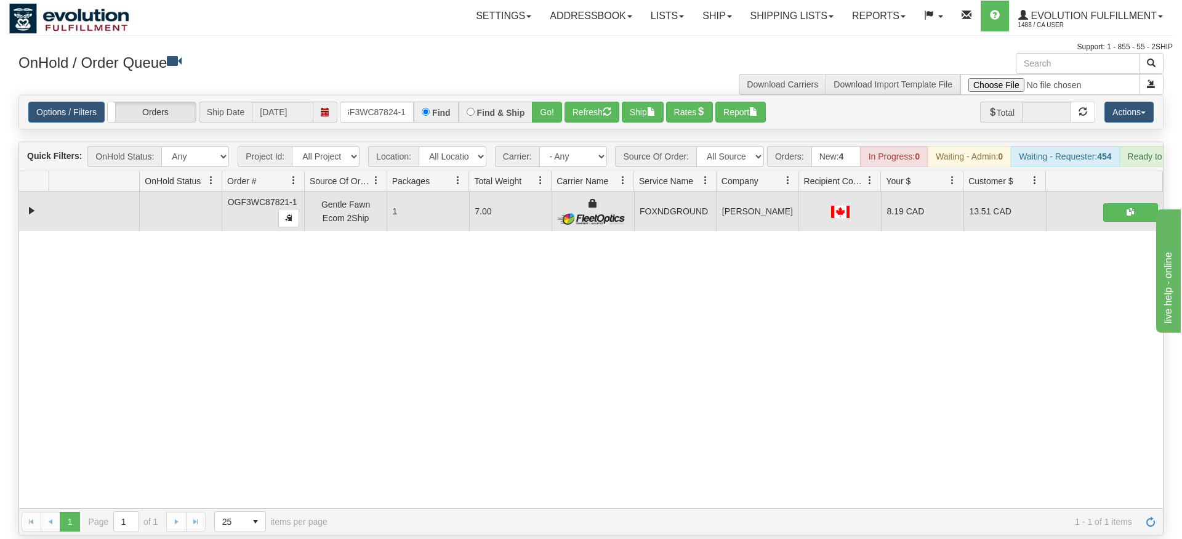
drag, startPoint x: 572, startPoint y: 82, endPoint x: 554, endPoint y: 109, distance: 31.9
click at [569, 110] on div "Options / Filters Group Shipments Orders Ship Date [DATE] oGF3WC87824-1 Find Fi…" at bounding box center [591, 111] width 1144 height 33
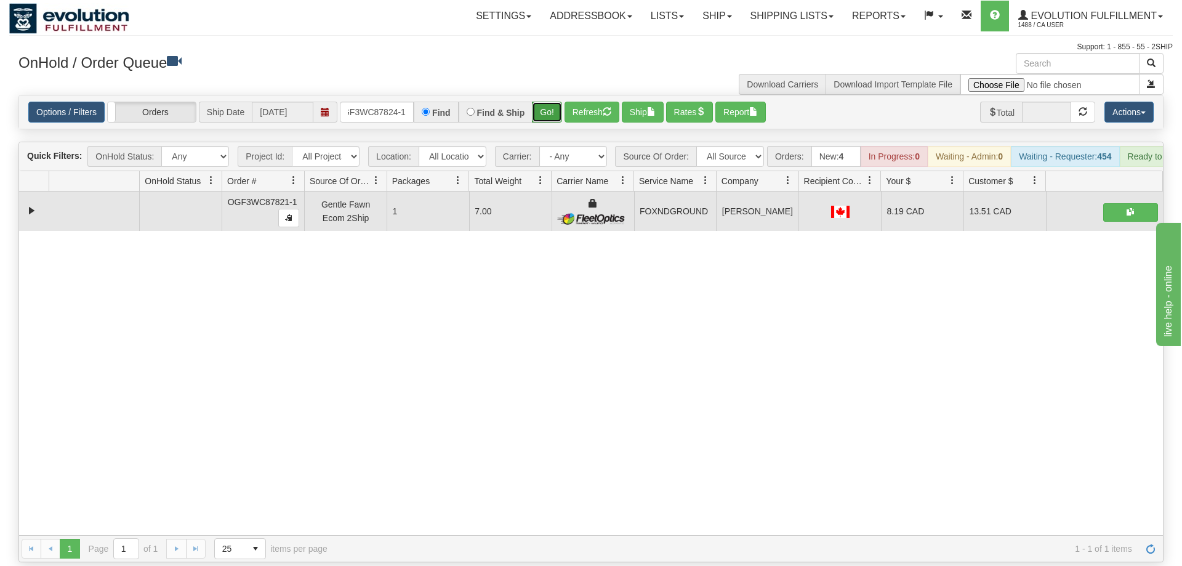
click at [549, 102] on button "Go!" at bounding box center [547, 112] width 30 height 21
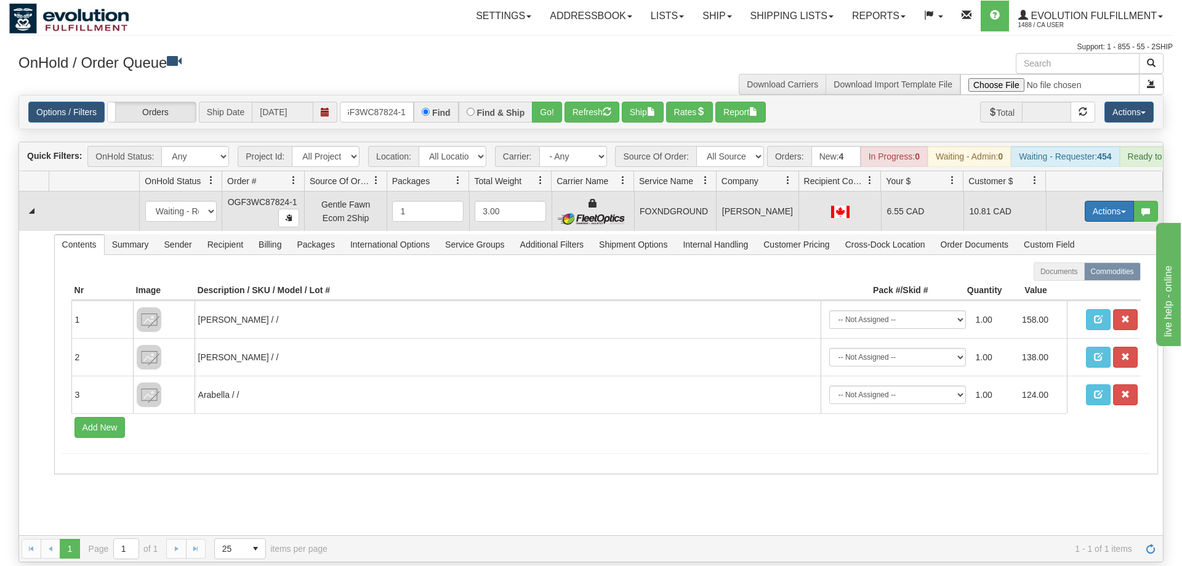
click at [1109, 201] on button "Actions" at bounding box center [1109, 211] width 49 height 21
click at [1078, 275] on link "Ship" at bounding box center [1084, 283] width 99 height 16
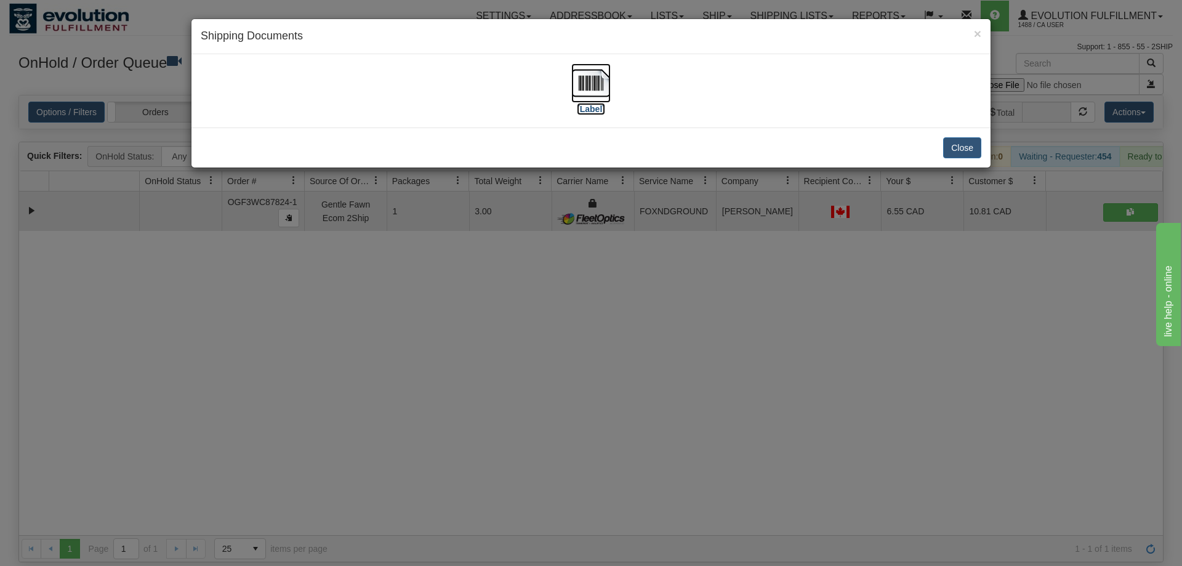
click at [592, 82] on img at bounding box center [590, 82] width 39 height 39
drag, startPoint x: 737, startPoint y: 332, endPoint x: 342, endPoint y: 6, distance: 512.9
click at [735, 329] on div "× Shipping Documents [Label] Close" at bounding box center [591, 283] width 1182 height 566
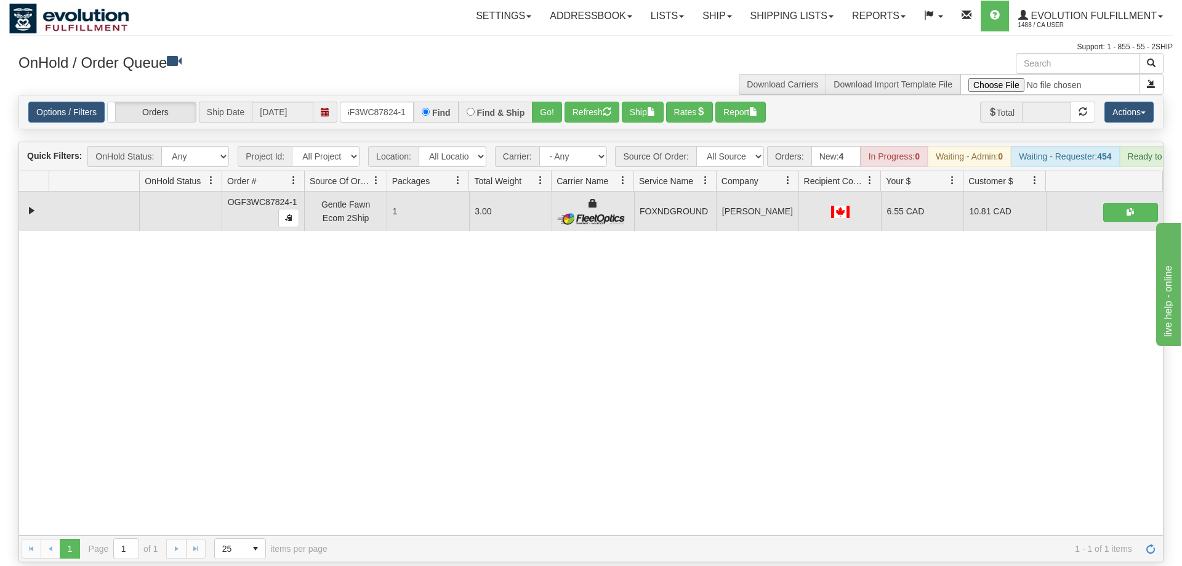
click at [350, 369] on div "31699793 EVOLUTION V3 91309135 91309136 OGF3WC87824-1 Gentle Fawn Ecom 2Ship 1 …" at bounding box center [591, 363] width 1144 height 344
click at [394, 105] on div "Options / Filters Group Shipments Orders Ship Date [DATE] oGF3WC87824-1 Find Fi…" at bounding box center [591, 111] width 1144 height 33
click at [393, 102] on input "oGF3WC87824-1" at bounding box center [377, 112] width 74 height 21
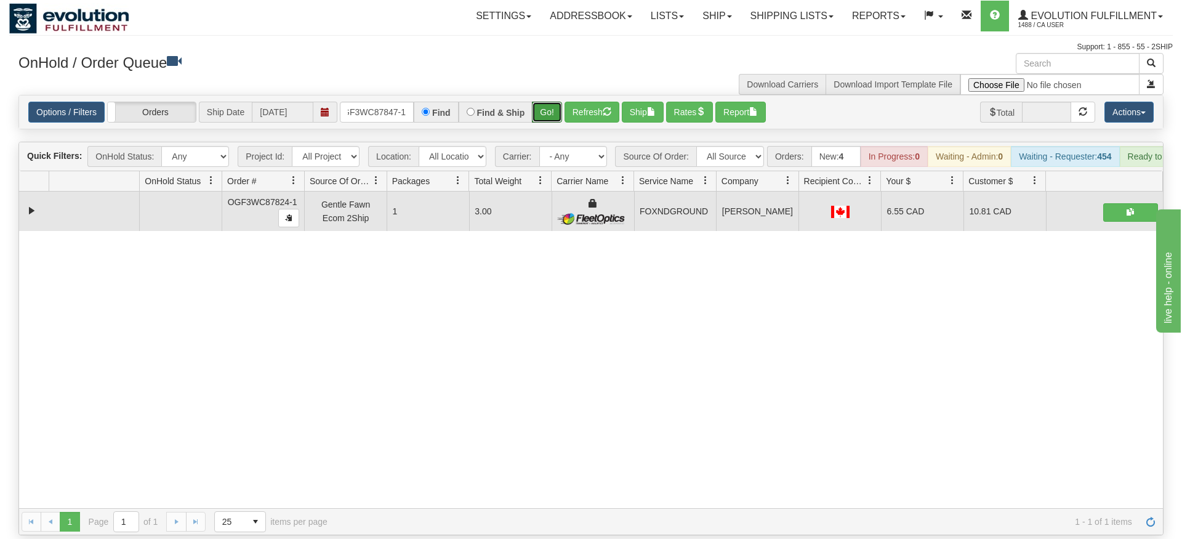
click at [547, 115] on div "Is equal to Is not equal to Contains Does not contains CAD USD EUR ZAR [PERSON_…" at bounding box center [591, 315] width 1164 height 440
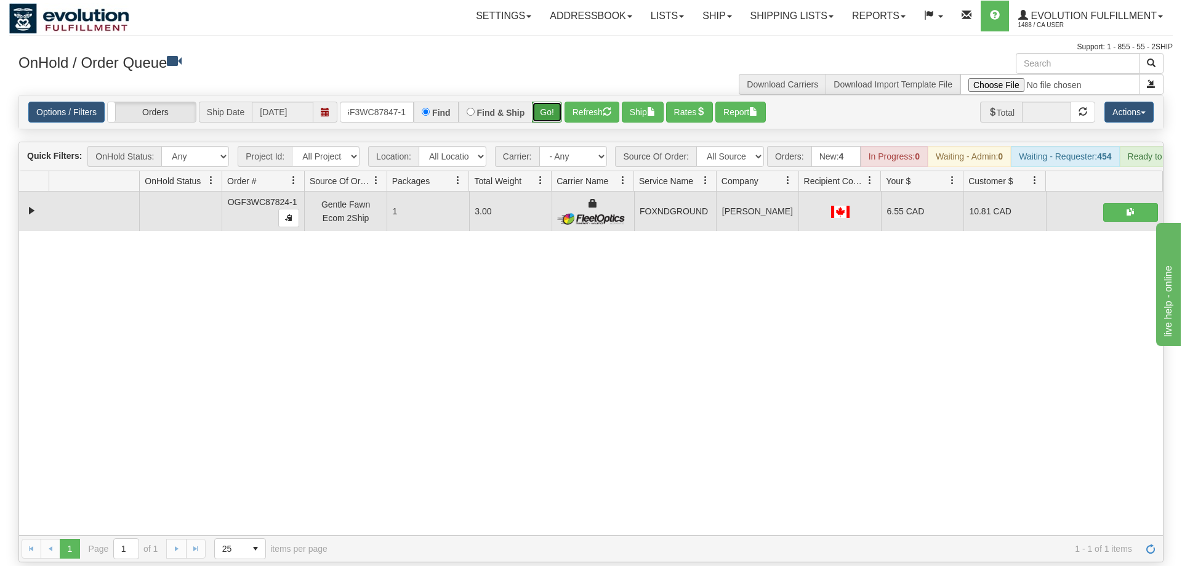
click at [550, 103] on button "Go!" at bounding box center [547, 112] width 30 height 21
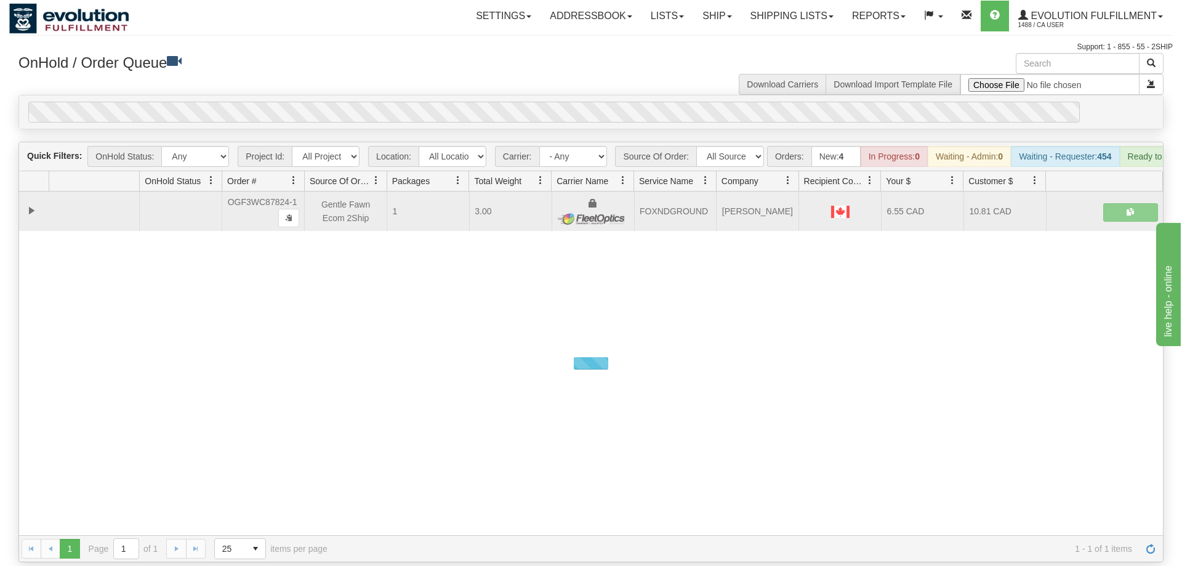
click at [553, 102] on div "0" at bounding box center [553, 112] width 1051 height 21
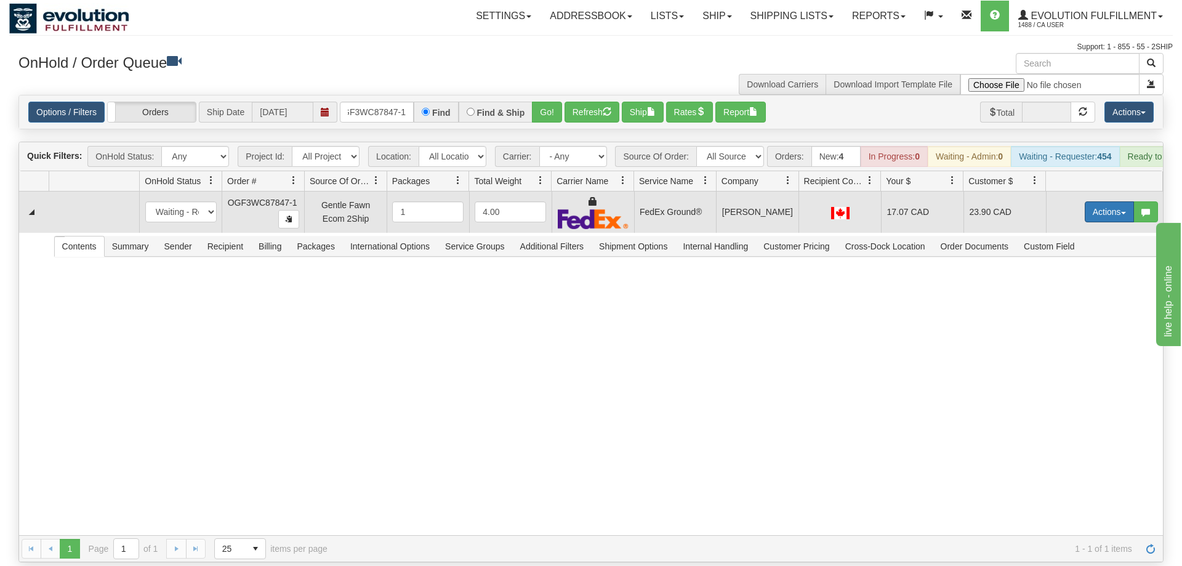
click at [1103, 201] on button "Actions" at bounding box center [1109, 211] width 49 height 21
click at [1066, 278] on span "Ship" at bounding box center [1060, 283] width 26 height 10
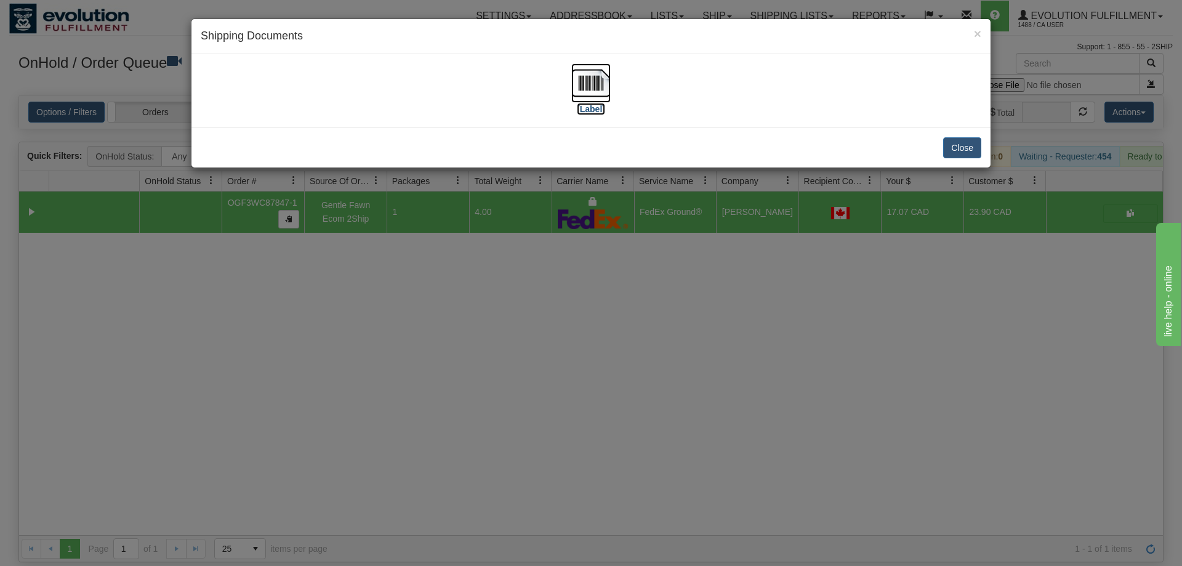
click at [600, 96] on img at bounding box center [590, 82] width 39 height 39
drag, startPoint x: 528, startPoint y: 324, endPoint x: 509, endPoint y: 301, distance: 29.3
click at [525, 318] on div "× Shipping Documents [Label] Close" at bounding box center [591, 283] width 1182 height 566
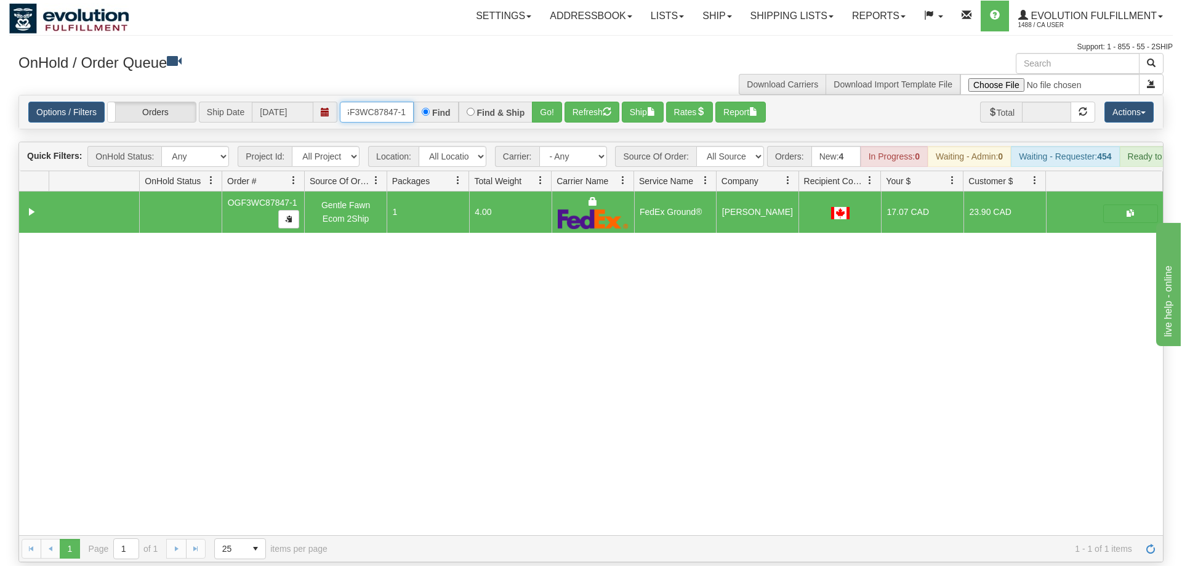
click at [401, 102] on input "OGF3WC87847-1" at bounding box center [377, 112] width 74 height 21
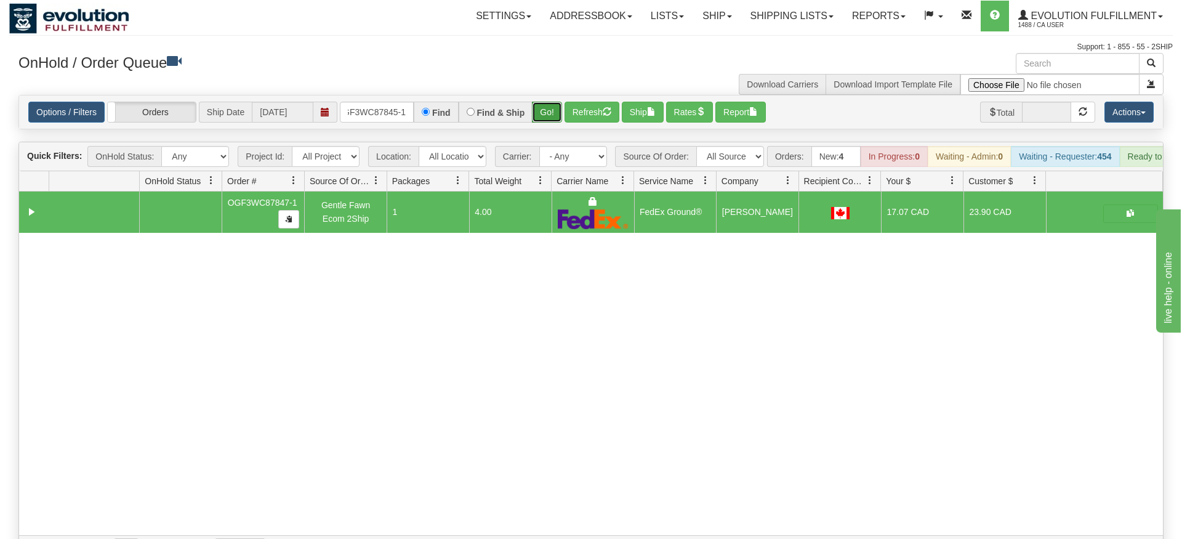
click at [553, 122] on div "Is equal to Is not equal to Contains Does not contains CAD USD EUR ZAR [PERSON_…" at bounding box center [591, 328] width 1164 height 467
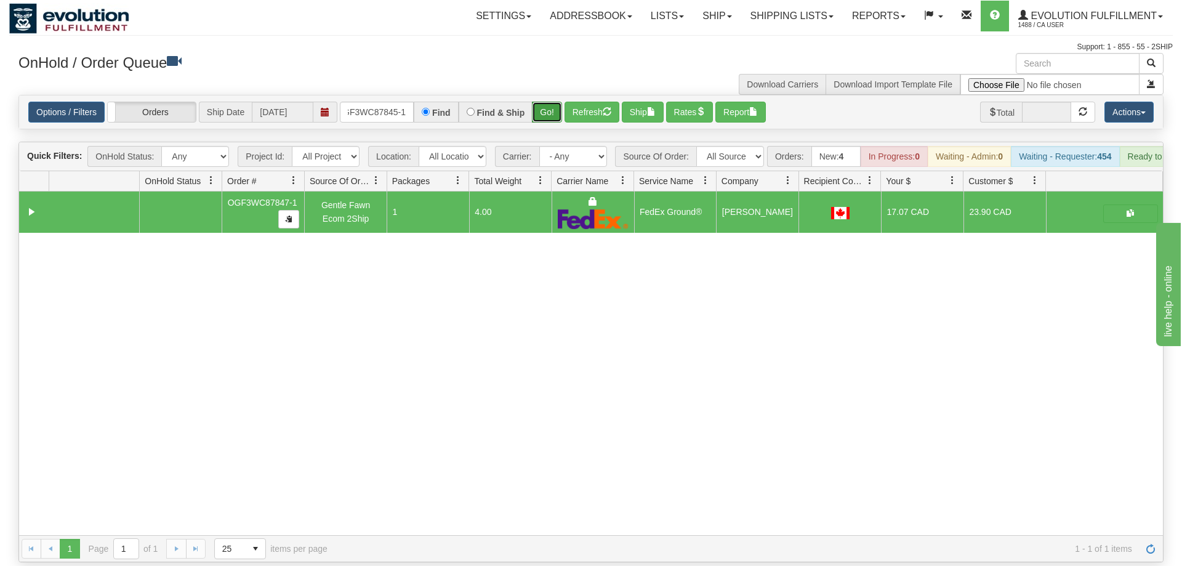
click at [552, 102] on button "Go!" at bounding box center [547, 112] width 30 height 21
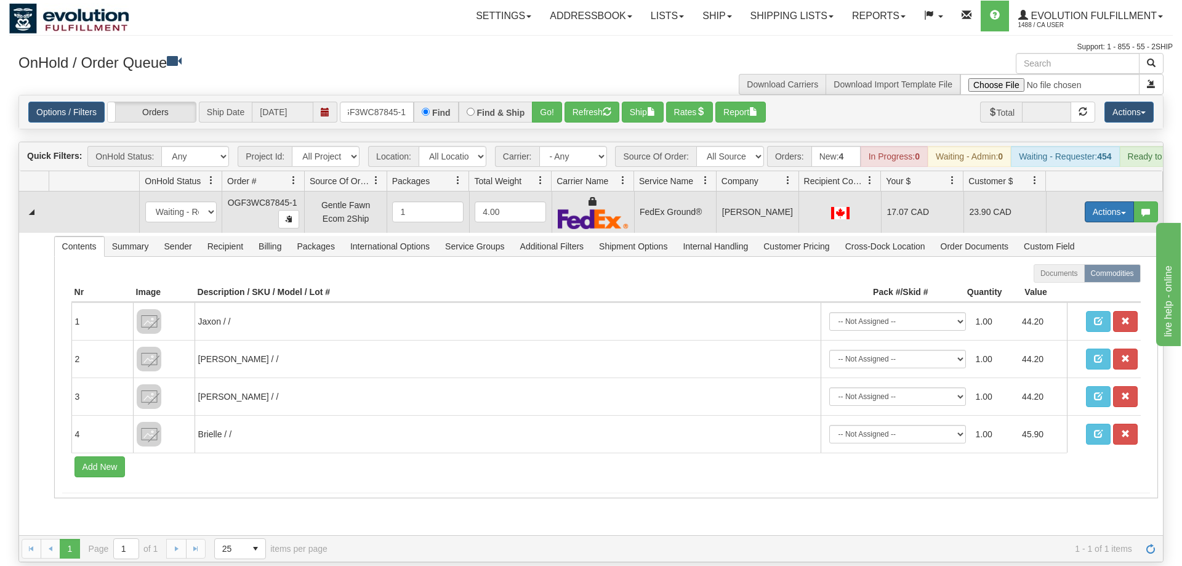
click at [1104, 201] on button "Actions" at bounding box center [1109, 211] width 49 height 21
click at [1084, 275] on link "Ship" at bounding box center [1084, 283] width 99 height 16
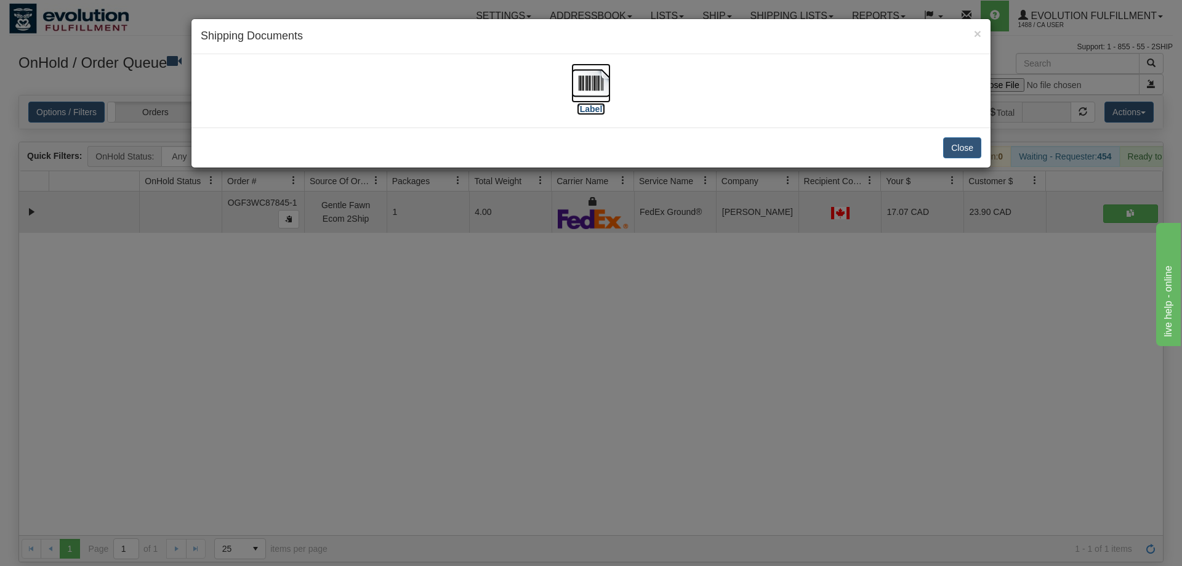
click at [592, 74] on img at bounding box center [590, 82] width 39 height 39
drag, startPoint x: 536, startPoint y: 381, endPoint x: 359, endPoint y: 153, distance: 288.7
click at [531, 372] on div "× Shipping Documents [Label] Close" at bounding box center [591, 283] width 1182 height 566
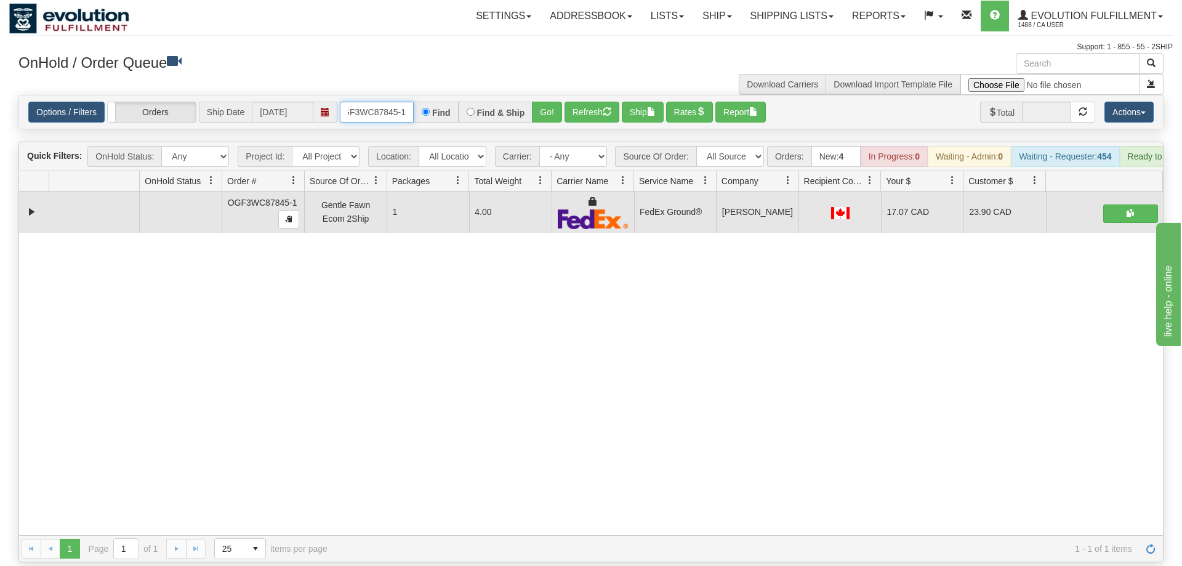
drag, startPoint x: 364, startPoint y: 88, endPoint x: 358, endPoint y: 89, distance: 6.2
click at [365, 102] on input "OGF3WC87845-1" at bounding box center [377, 112] width 74 height 21
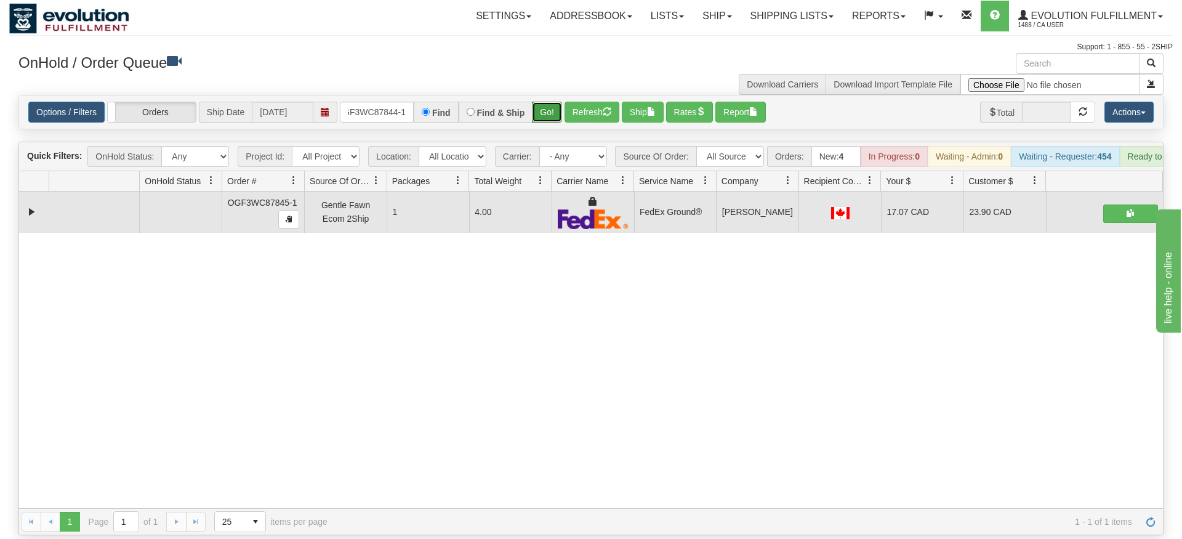
drag, startPoint x: 550, startPoint y: 92, endPoint x: 550, endPoint y: 104, distance: 11.7
click at [550, 117] on div "Is equal to Is not equal to Contains Does not contains CAD USD EUR ZAR [PERSON_…" at bounding box center [591, 315] width 1164 height 440
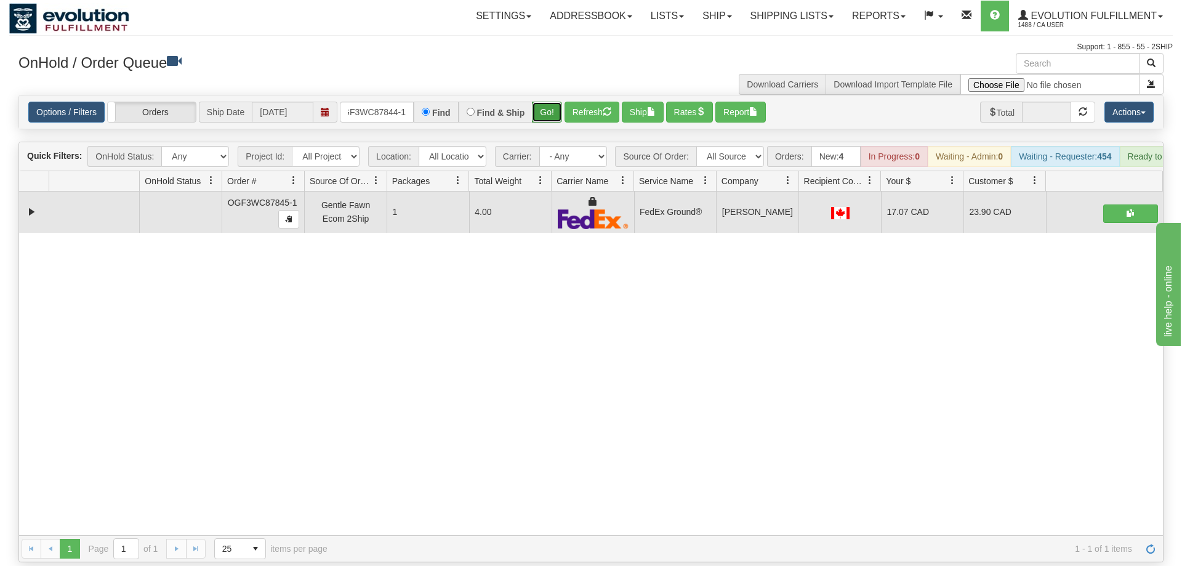
click at [552, 102] on button "Go!" at bounding box center [547, 112] width 30 height 21
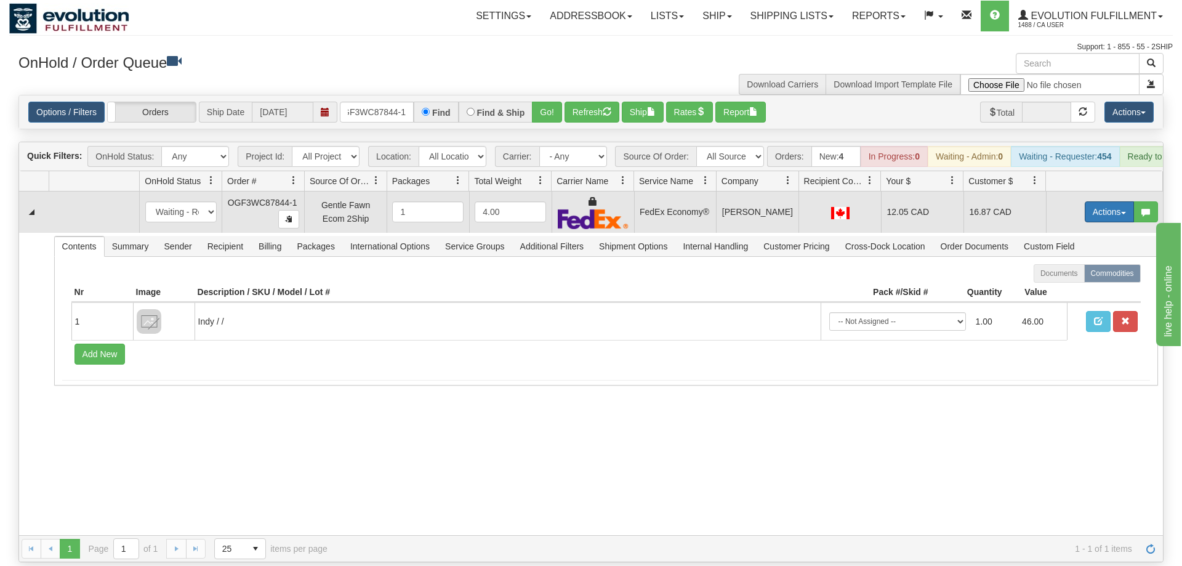
click at [1095, 201] on button "Actions" at bounding box center [1109, 211] width 49 height 21
click at [1056, 278] on span "Ship" at bounding box center [1060, 283] width 26 height 10
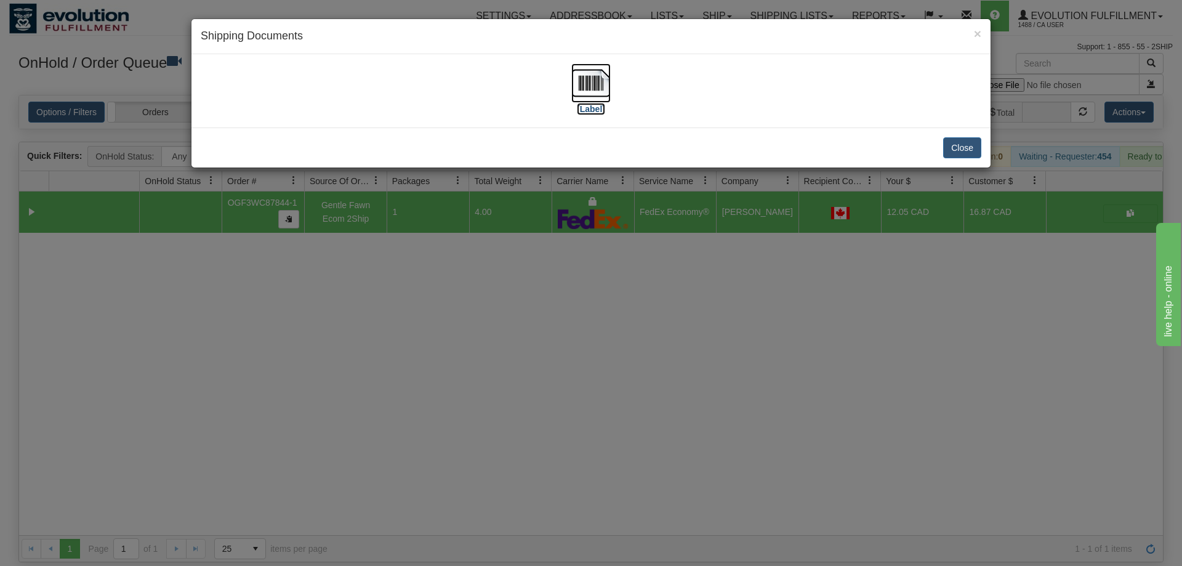
click at [595, 79] on img at bounding box center [590, 82] width 39 height 39
drag, startPoint x: 651, startPoint y: 310, endPoint x: 473, endPoint y: 8, distance: 350.2
click at [650, 299] on div "× Shipping Documents [Label] Close" at bounding box center [591, 283] width 1182 height 566
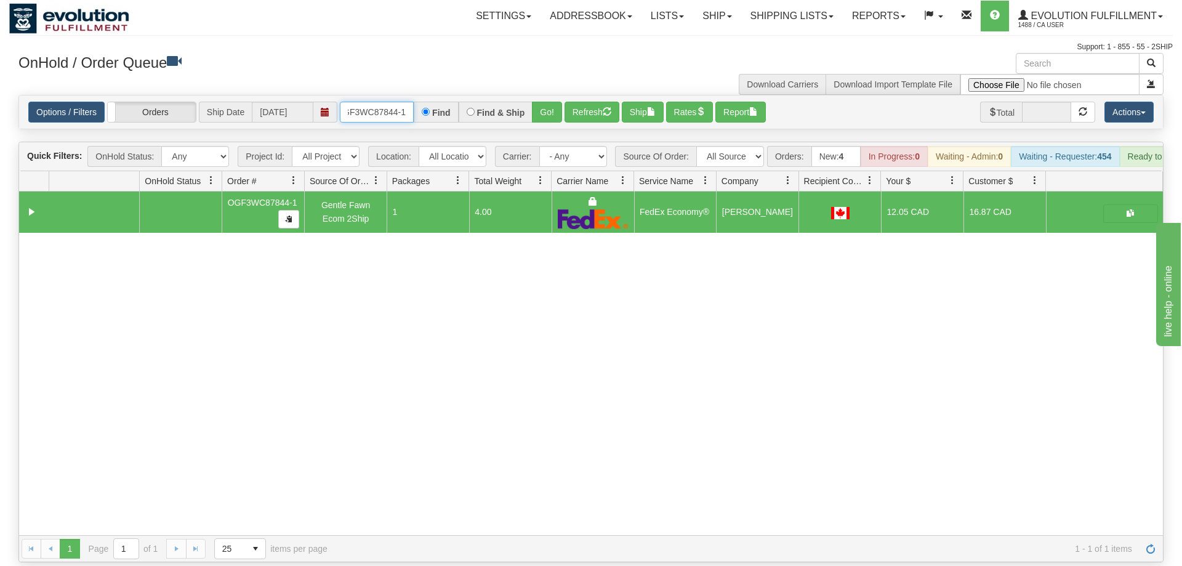
click at [404, 102] on input "OGF3WC87844-1" at bounding box center [377, 112] width 74 height 21
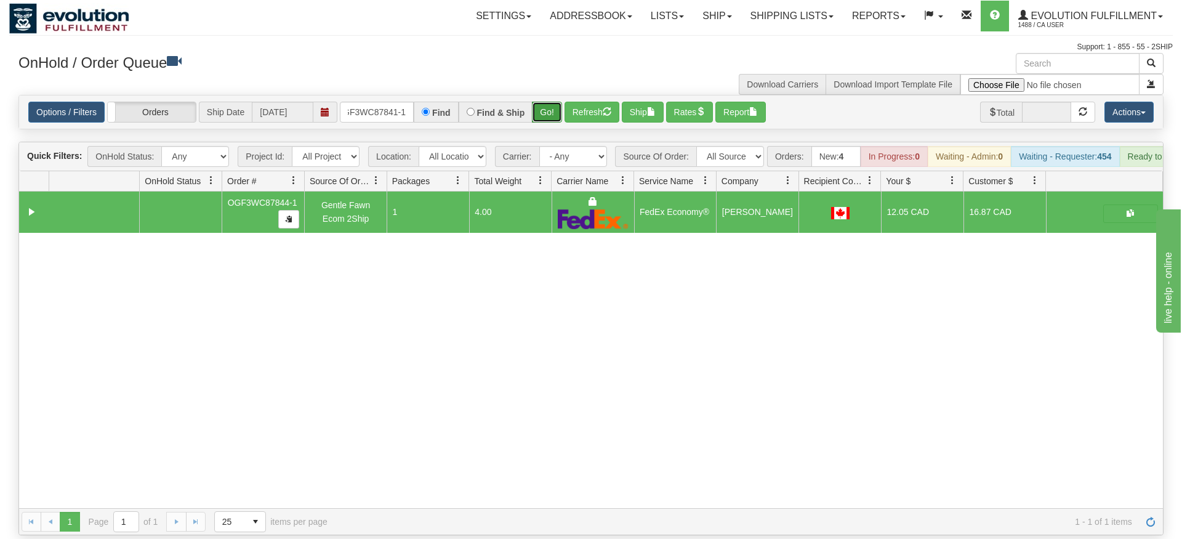
click at [540, 116] on div "Is equal to Is not equal to Contains Does not contains CAD USD EUR ZAR [PERSON_…" at bounding box center [591, 315] width 1164 height 440
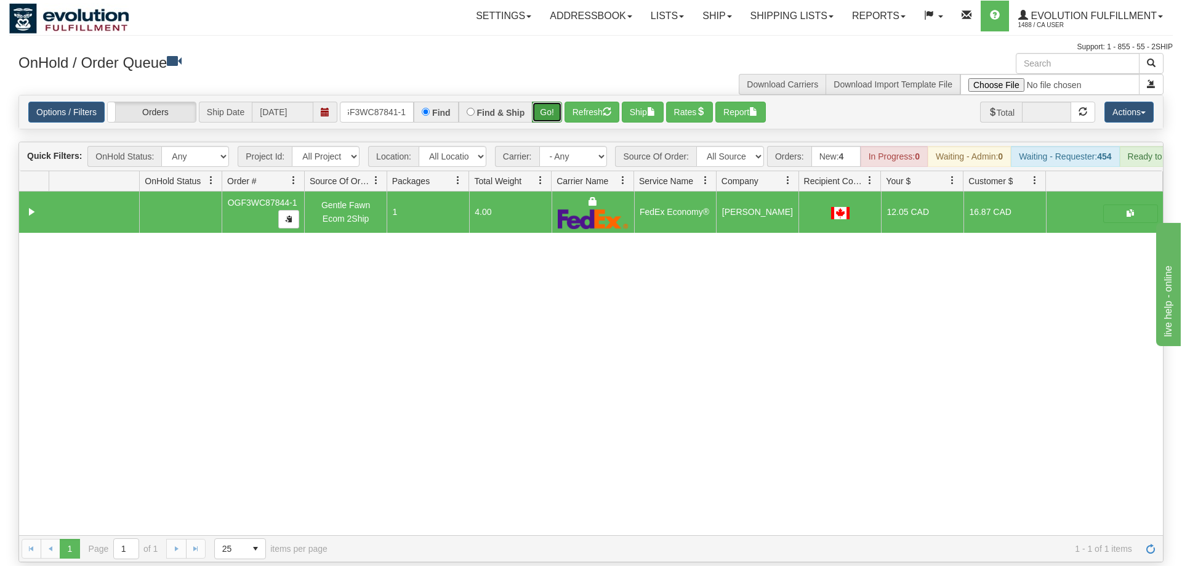
click at [551, 102] on button "Go!" at bounding box center [547, 112] width 30 height 21
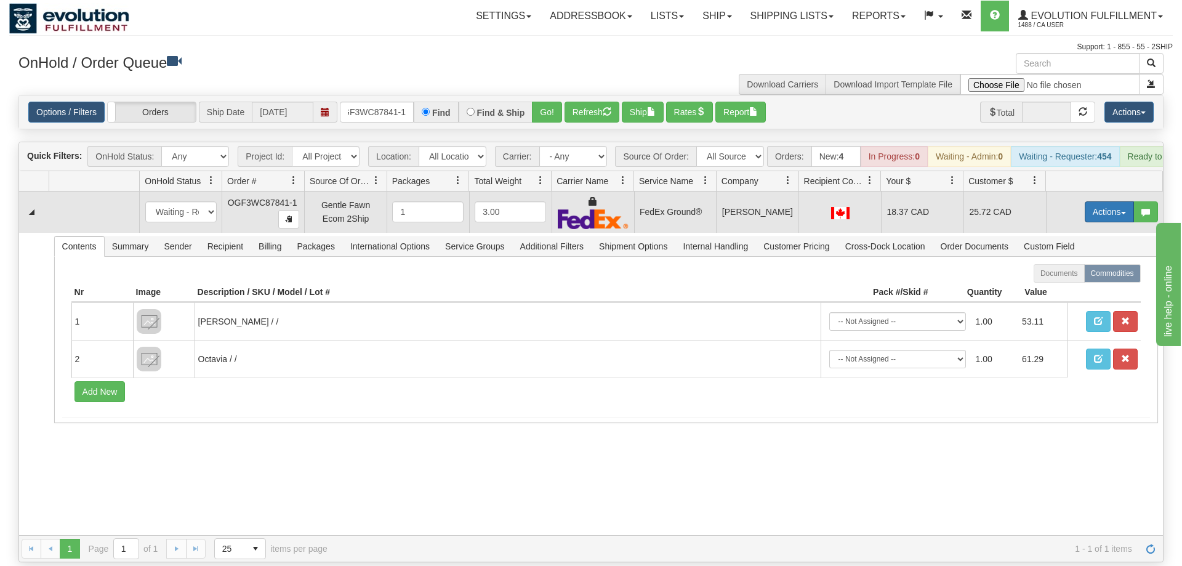
click at [1094, 201] on button "Actions" at bounding box center [1109, 211] width 49 height 21
click at [1065, 278] on span "Ship" at bounding box center [1060, 283] width 26 height 10
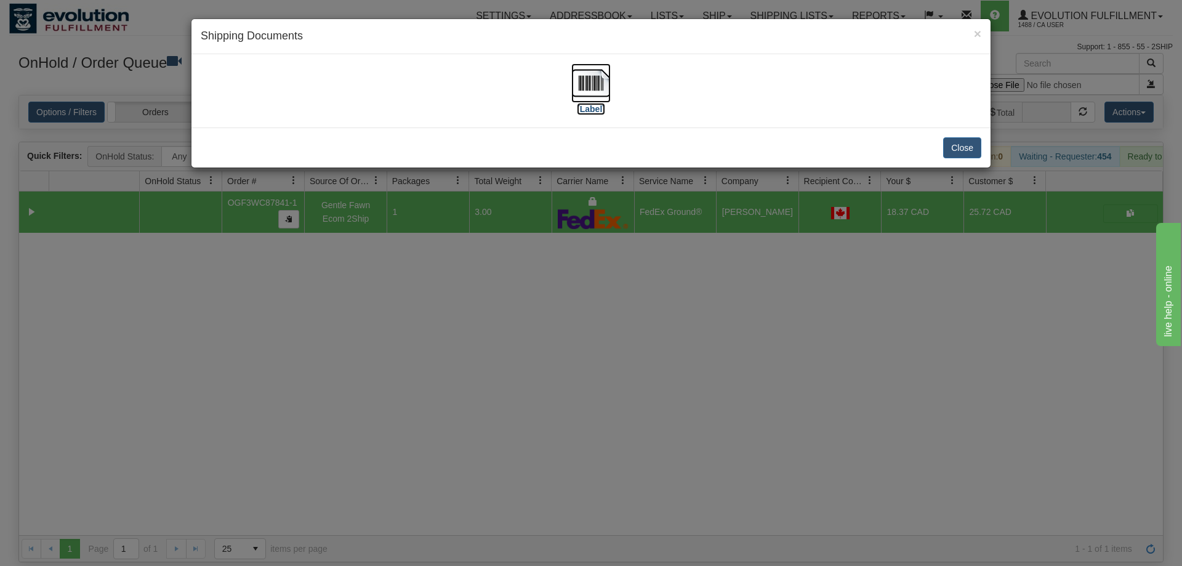
click at [593, 97] on img at bounding box center [590, 82] width 39 height 39
drag, startPoint x: 512, startPoint y: 387, endPoint x: 345, endPoint y: 169, distance: 274.5
click at [499, 374] on div "× Shipping Documents [Label] Close" at bounding box center [591, 283] width 1182 height 566
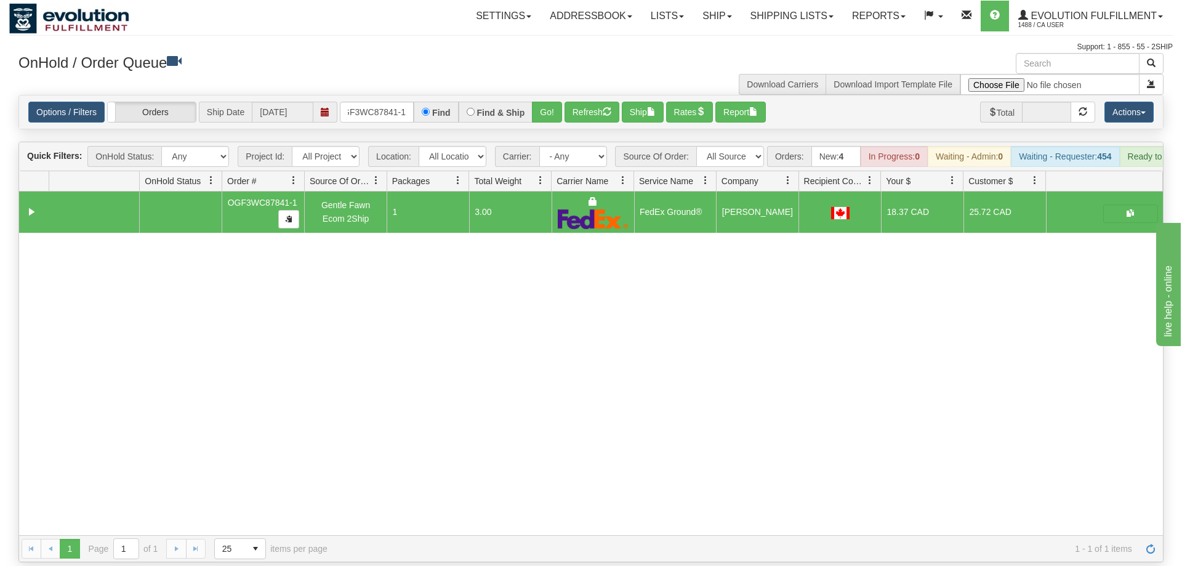
click at [360, 105] on div "Options / Filters Group Shipments Orders Ship Date [DATE] OGF3WC87841-1 Find Fi…" at bounding box center [591, 111] width 1144 height 33
click at [361, 102] on input "OGF3WC87841-1" at bounding box center [377, 112] width 74 height 21
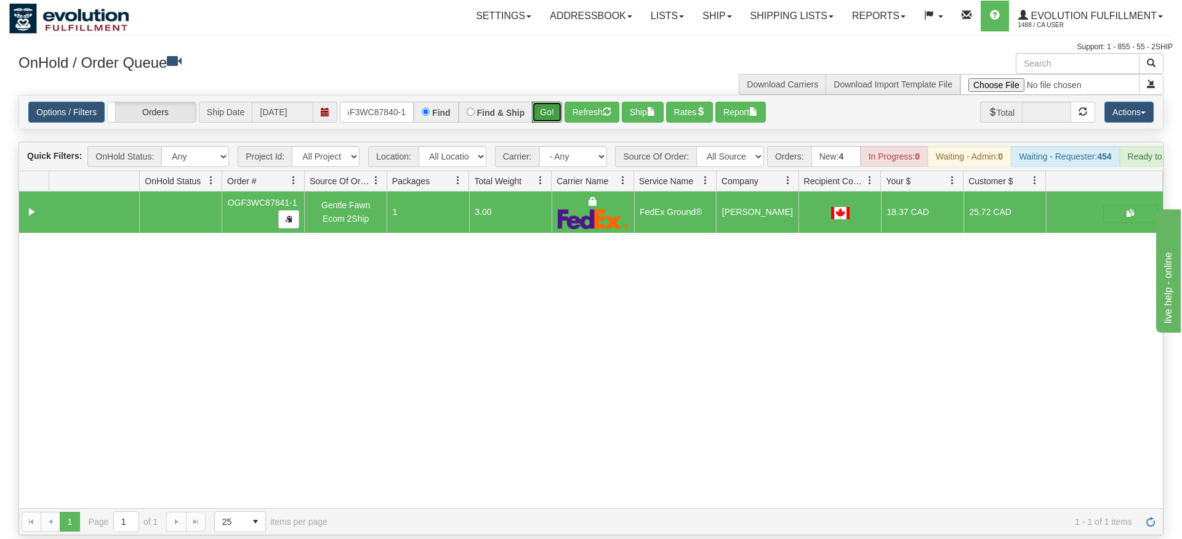
drag, startPoint x: 547, startPoint y: 119, endPoint x: 558, endPoint y: 102, distance: 20.2
click at [548, 118] on div "Is equal to Is not equal to Contains Does not contains CAD USD EUR ZAR [PERSON_…" at bounding box center [591, 315] width 1164 height 440
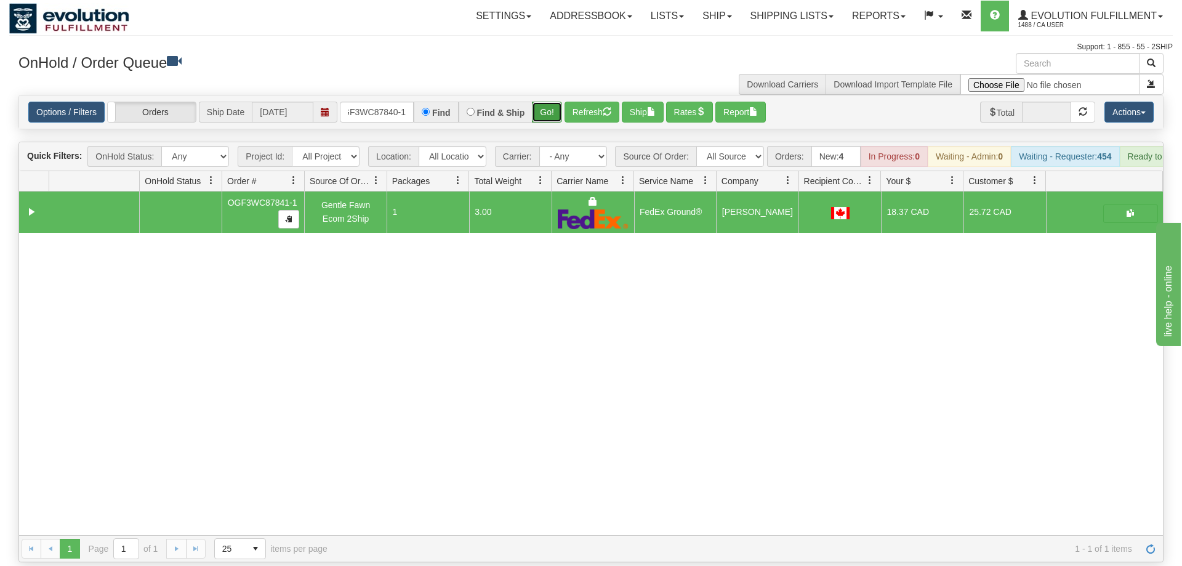
click at [559, 102] on button "Go!" at bounding box center [547, 112] width 30 height 21
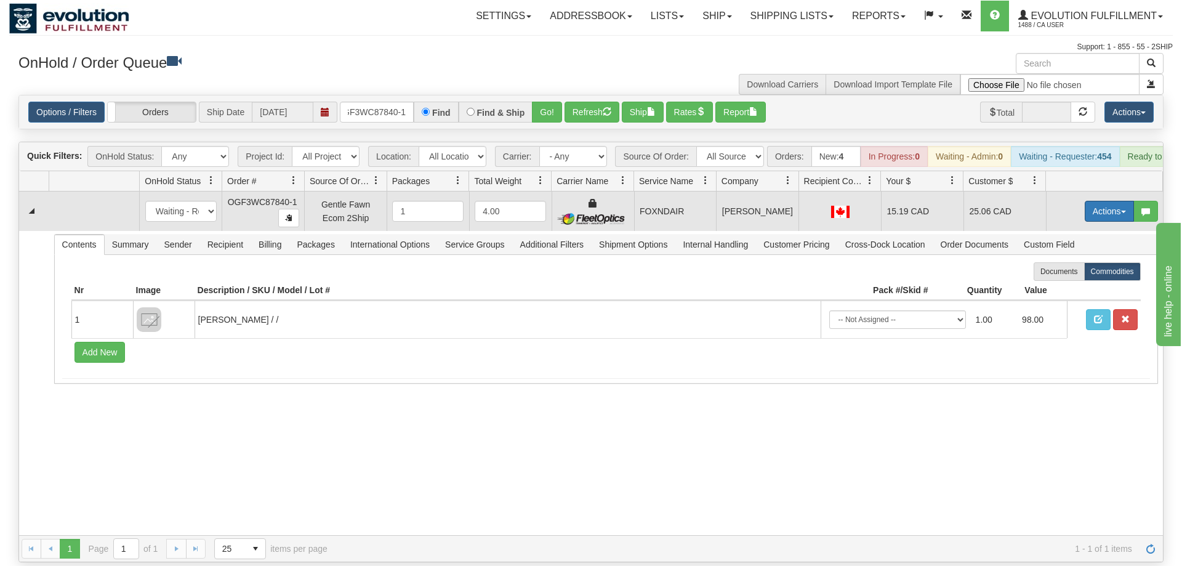
click at [1111, 201] on button "Actions" at bounding box center [1109, 211] width 49 height 21
click at [1085, 275] on link "Ship" at bounding box center [1084, 283] width 99 height 16
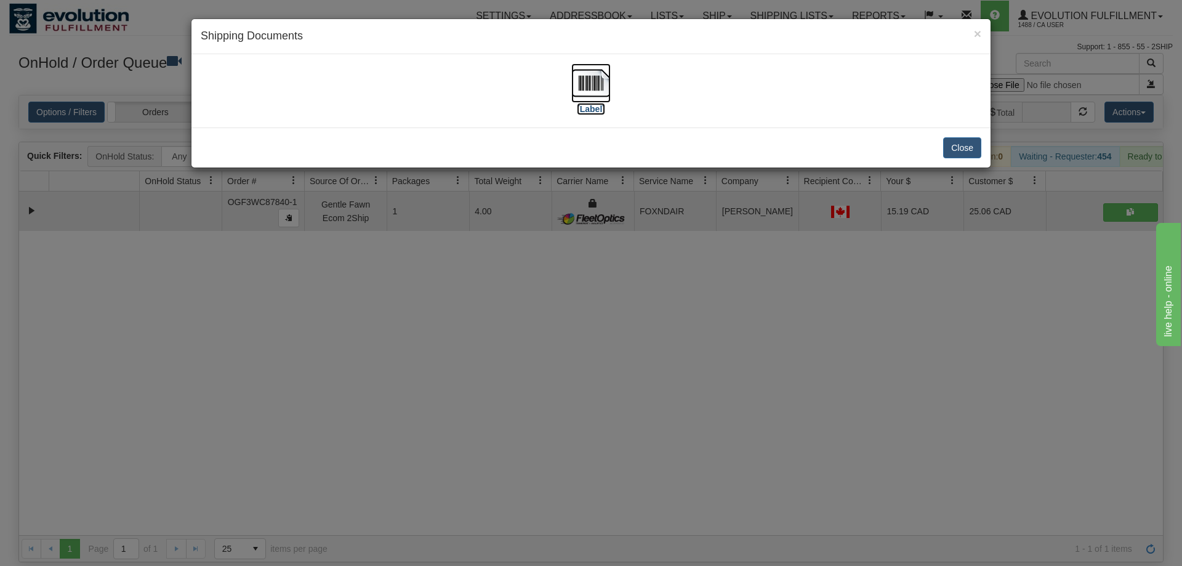
click at [594, 94] on img at bounding box center [590, 82] width 39 height 39
click at [605, 337] on div "× Shipping Documents [Label] Close" at bounding box center [591, 283] width 1182 height 566
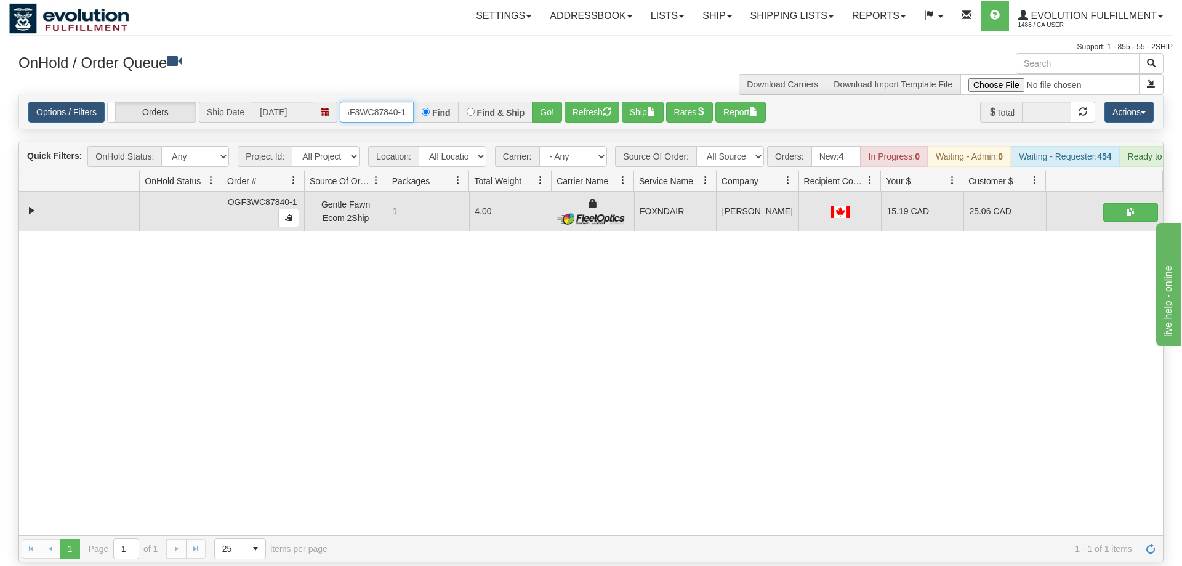
click at [369, 102] on input "OGF3WC87840-1" at bounding box center [377, 112] width 74 height 21
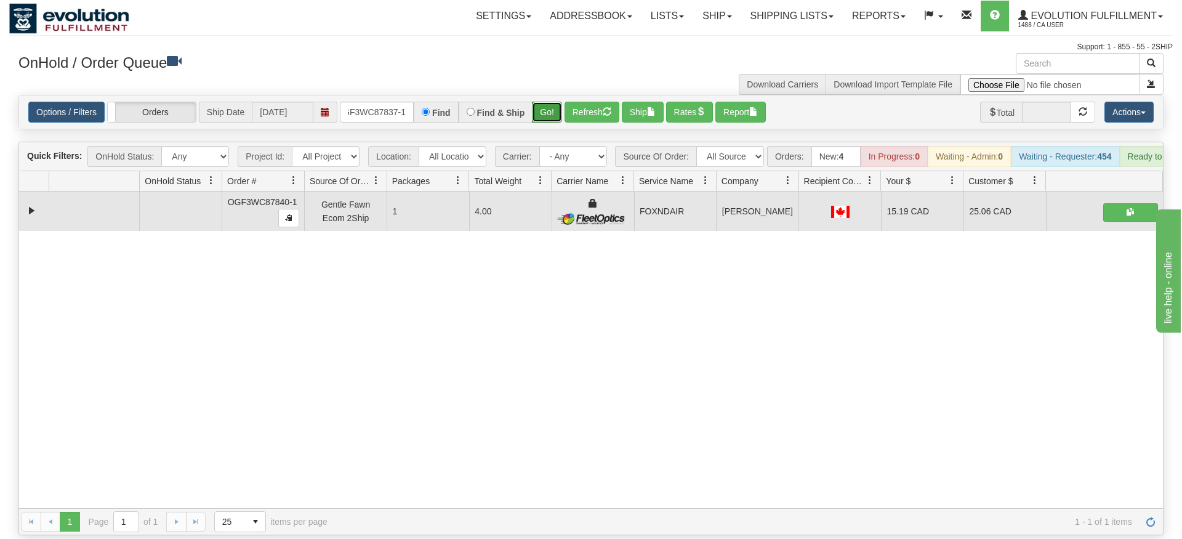
click at [544, 124] on div "Is equal to Is not equal to Contains Does not contains CAD USD EUR ZAR [PERSON_…" at bounding box center [591, 315] width 1164 height 440
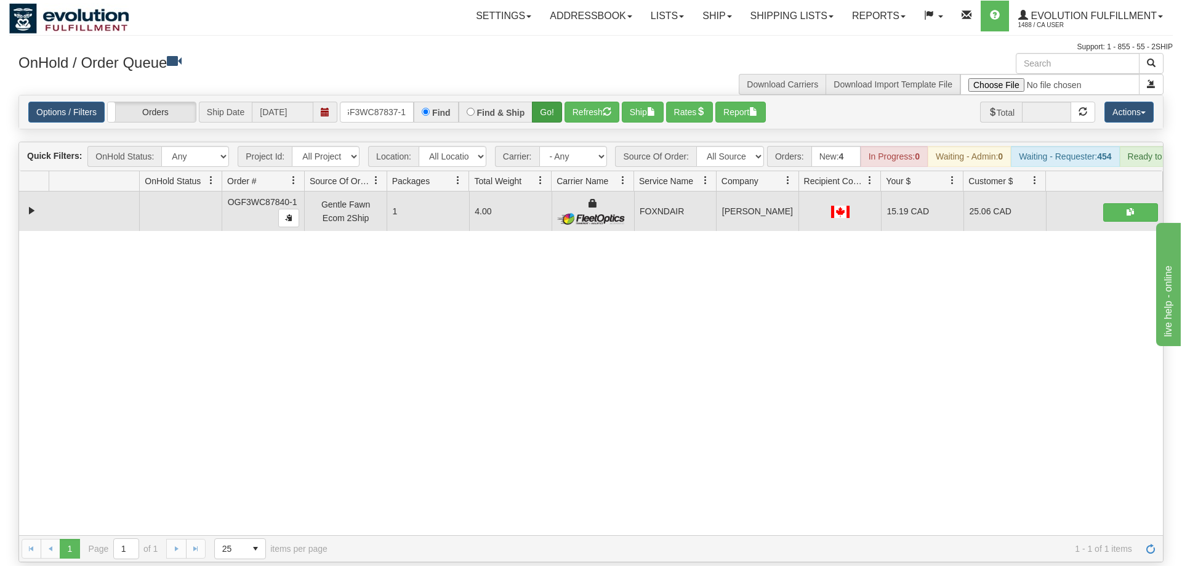
drag, startPoint x: 546, startPoint y: 109, endPoint x: 541, endPoint y: 94, distance: 16.2
click at [545, 102] on div "Options / Filters Group Shipments Orders Ship Date [DATE] OGF3WC87837-1 Find Fi…" at bounding box center [591, 111] width 1144 height 33
click at [541, 102] on button "Go!" at bounding box center [547, 112] width 30 height 21
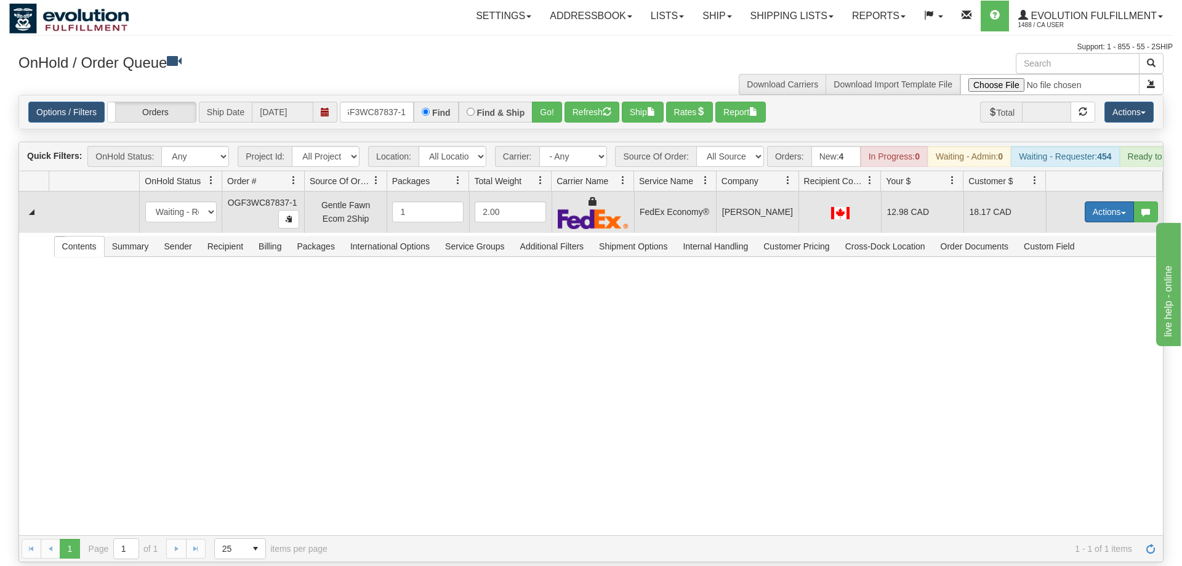
click at [1093, 201] on button "Actions" at bounding box center [1109, 211] width 49 height 21
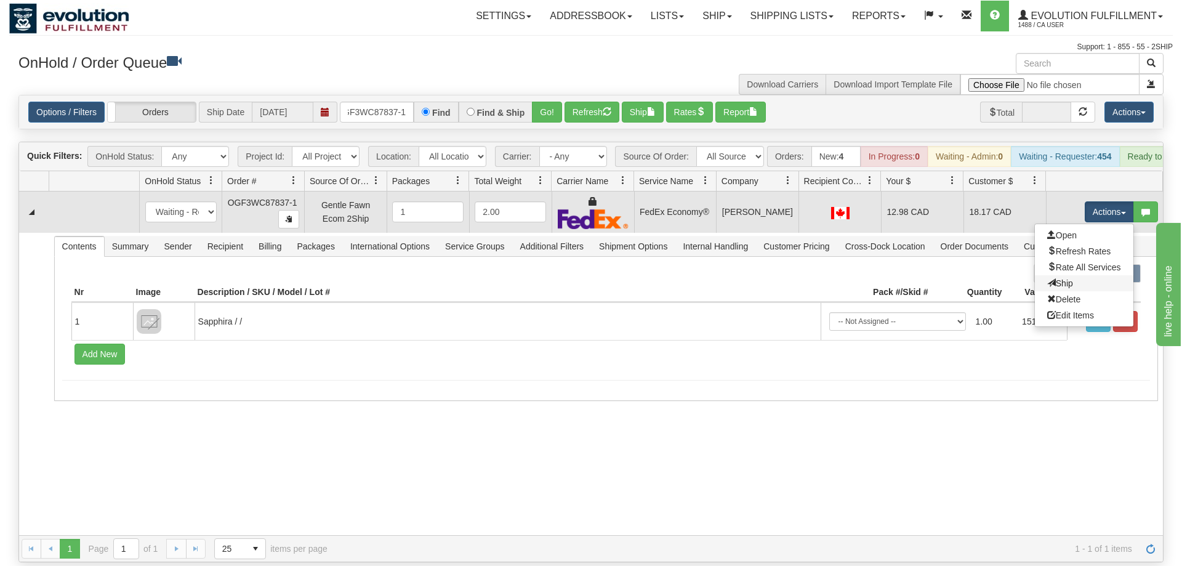
click at [1072, 275] on link "Ship" at bounding box center [1084, 283] width 99 height 16
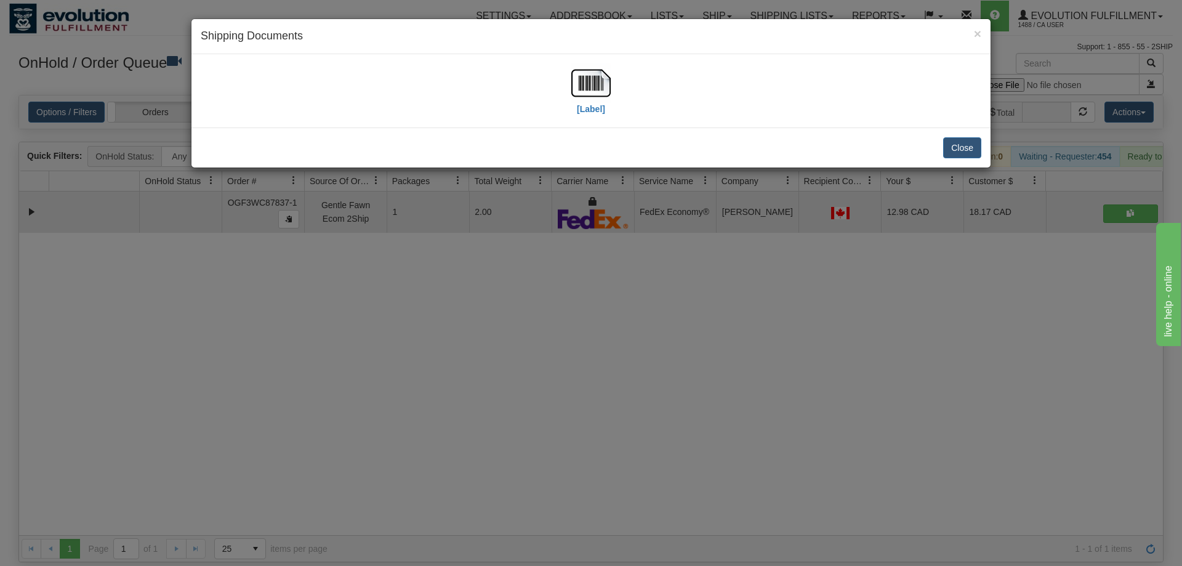
click at [621, 82] on div "[Label]" at bounding box center [591, 90] width 781 height 55
click at [587, 82] on img at bounding box center [590, 82] width 39 height 39
drag, startPoint x: 677, startPoint y: 300, endPoint x: 367, endPoint y: 47, distance: 400.4
click at [669, 293] on div "× Shipping Documents [Label] Close" at bounding box center [591, 283] width 1182 height 566
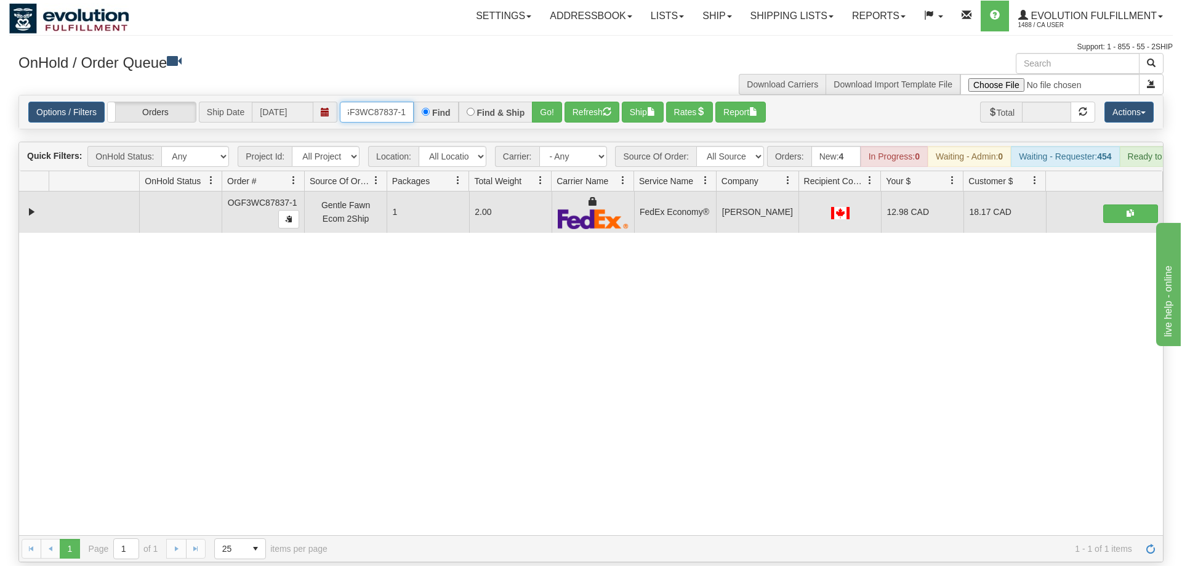
click at [387, 102] on input "OGF3WC87837-1" at bounding box center [377, 112] width 74 height 21
click at [385, 102] on input "OGF3WC87837-1" at bounding box center [377, 112] width 74 height 21
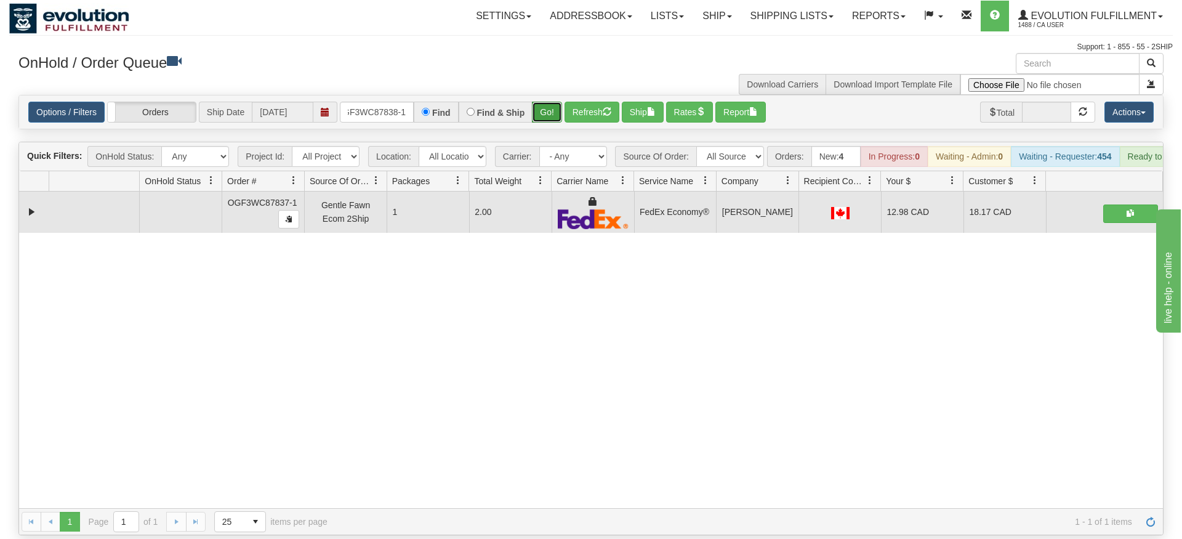
click at [540, 123] on div "Is equal to Is not equal to Contains Does not contains CAD USD EUR ZAR [PERSON_…" at bounding box center [591, 315] width 1164 height 440
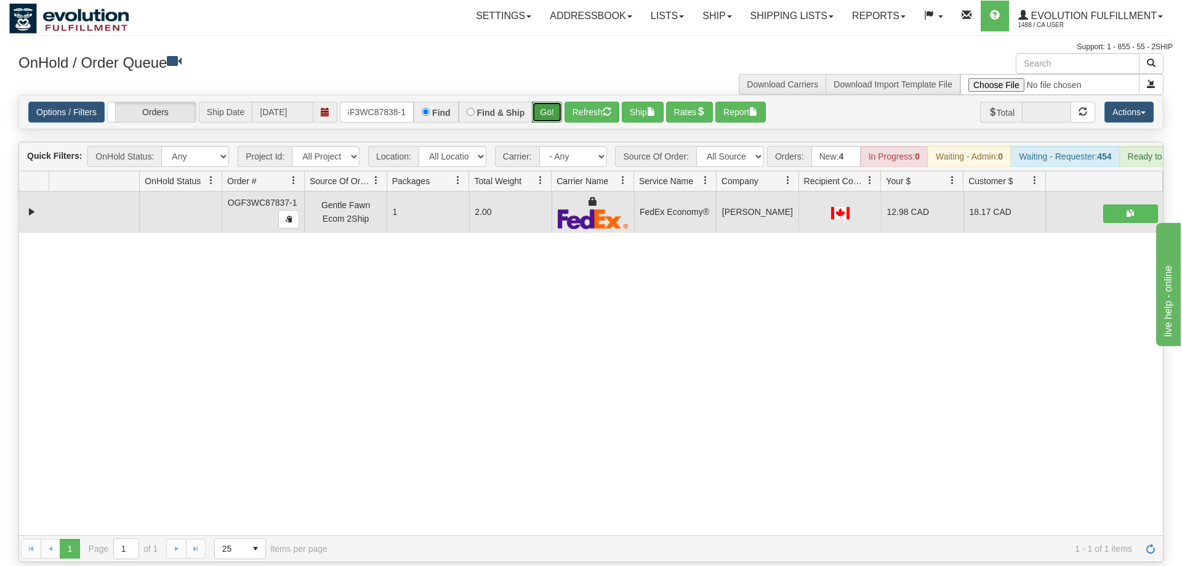
click at [547, 102] on button "Go!" at bounding box center [547, 112] width 30 height 21
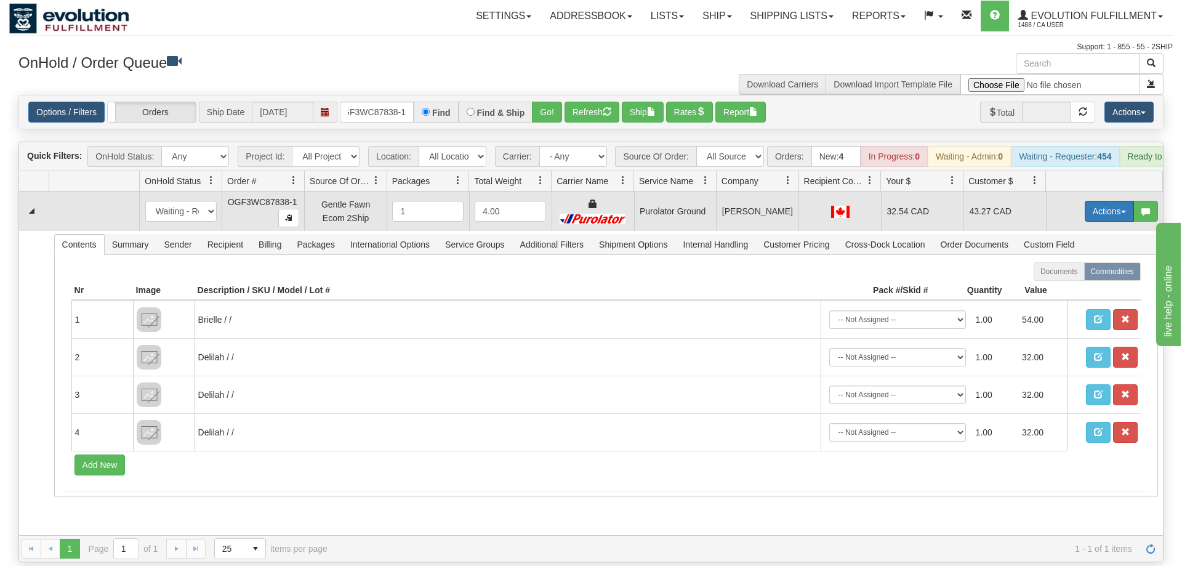
click at [1098, 201] on button "Actions" at bounding box center [1109, 211] width 49 height 21
click at [1071, 275] on link "Ship" at bounding box center [1084, 283] width 99 height 16
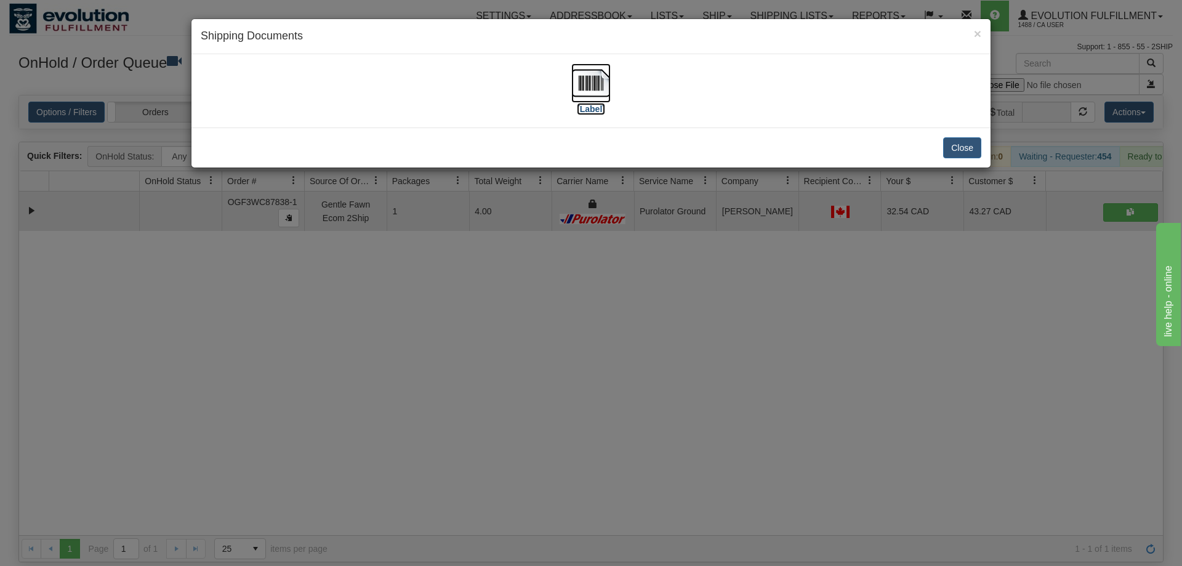
click at [581, 80] on img at bounding box center [590, 82] width 39 height 39
drag, startPoint x: 530, startPoint y: 491, endPoint x: 321, endPoint y: 57, distance: 481.9
click at [541, 441] on div "× Shipping Documents [Label] Close" at bounding box center [591, 283] width 1182 height 566
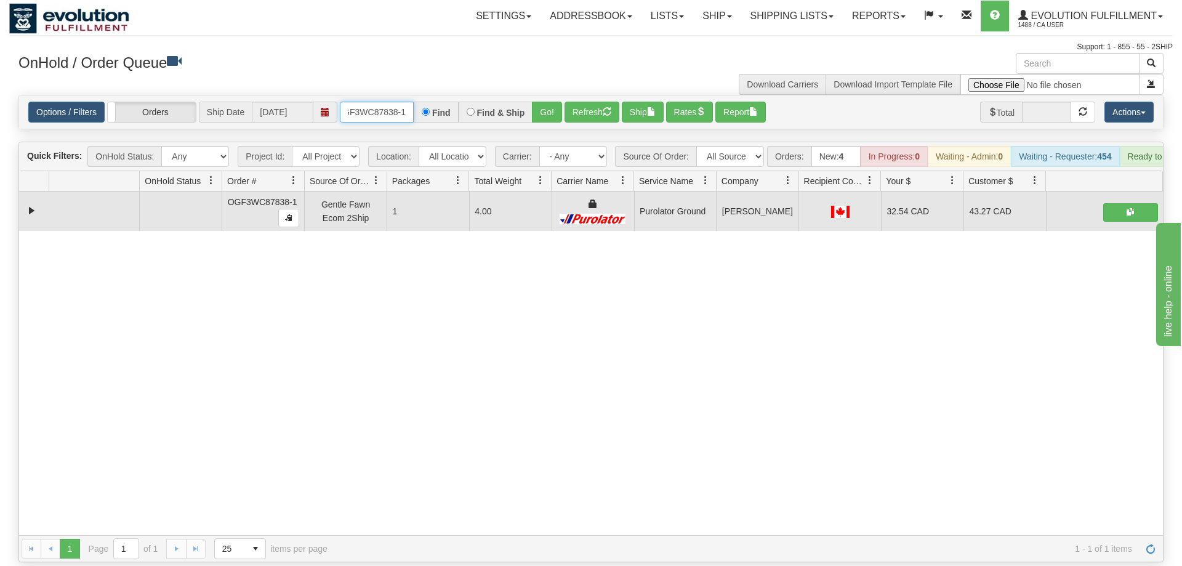
click at [404, 102] on input "OGF3WC87838-1" at bounding box center [377, 112] width 74 height 21
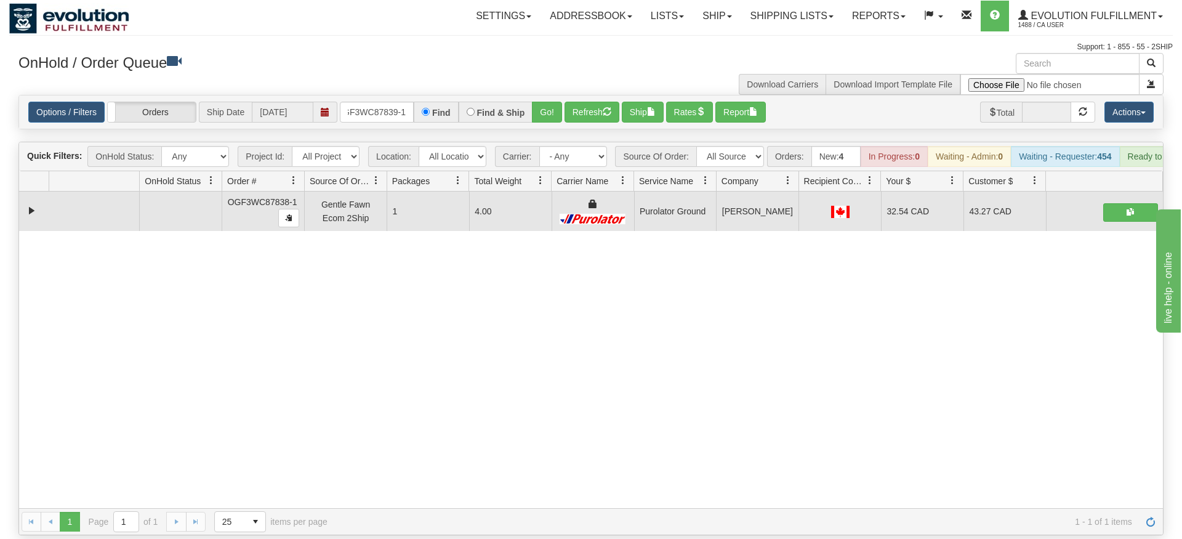
drag, startPoint x: 535, startPoint y: 83, endPoint x: 535, endPoint y: 109, distance: 25.9
click at [535, 109] on div "Options / Filters Group Shipments Orders Ship Date [DATE] OGF3WC87839-1 Find Fi…" at bounding box center [591, 111] width 1144 height 33
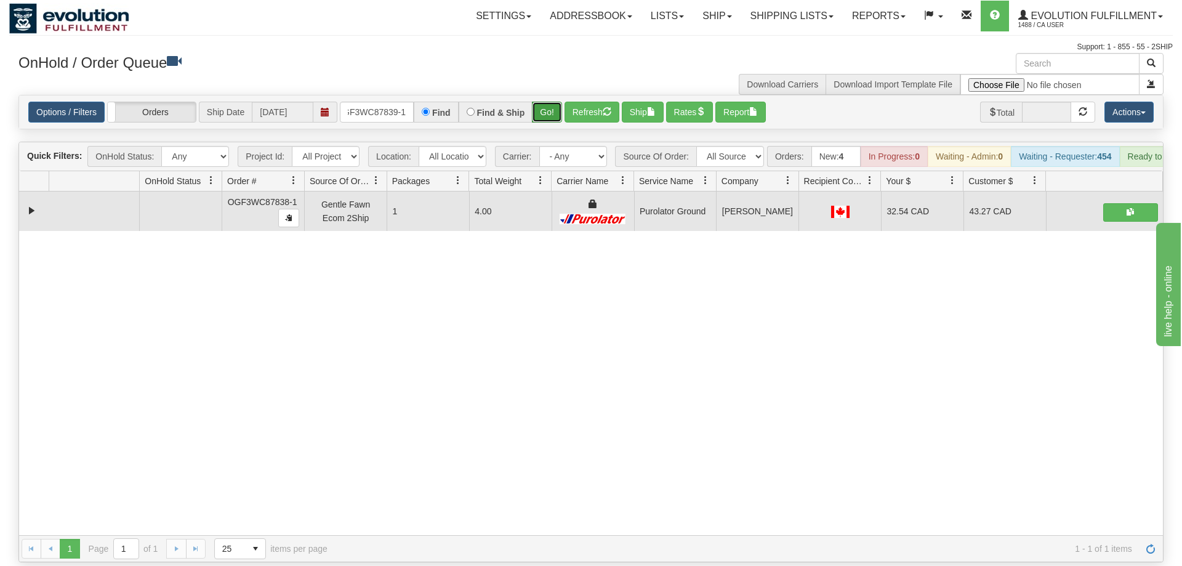
click at [556, 102] on button "Go!" at bounding box center [547, 112] width 30 height 21
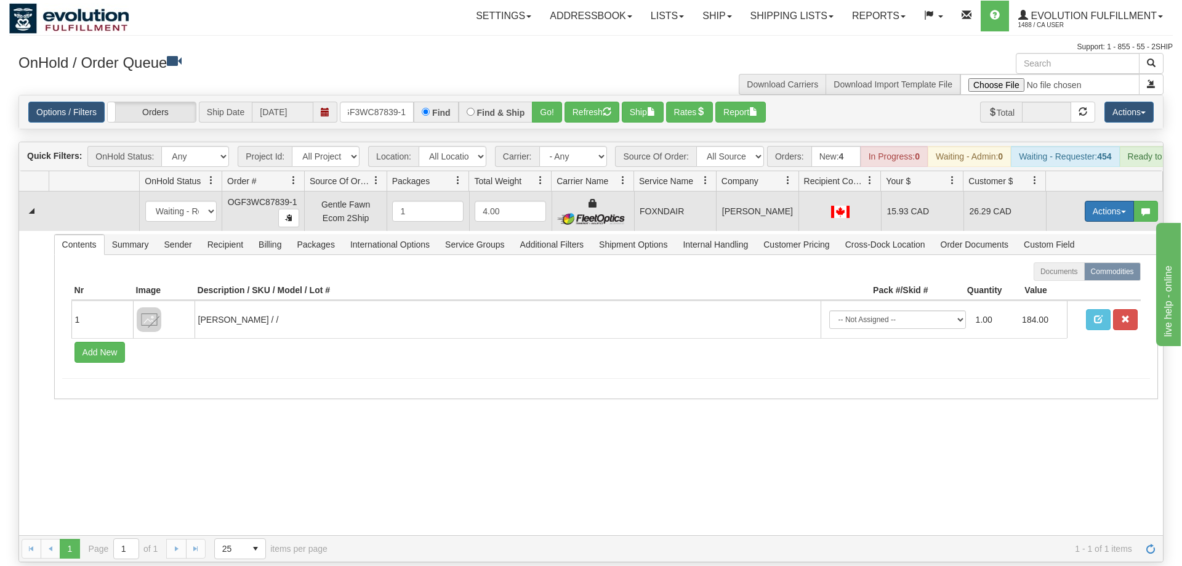
click at [1109, 201] on button "Actions" at bounding box center [1109, 211] width 49 height 21
click at [1053, 278] on span "Ship" at bounding box center [1060, 283] width 26 height 10
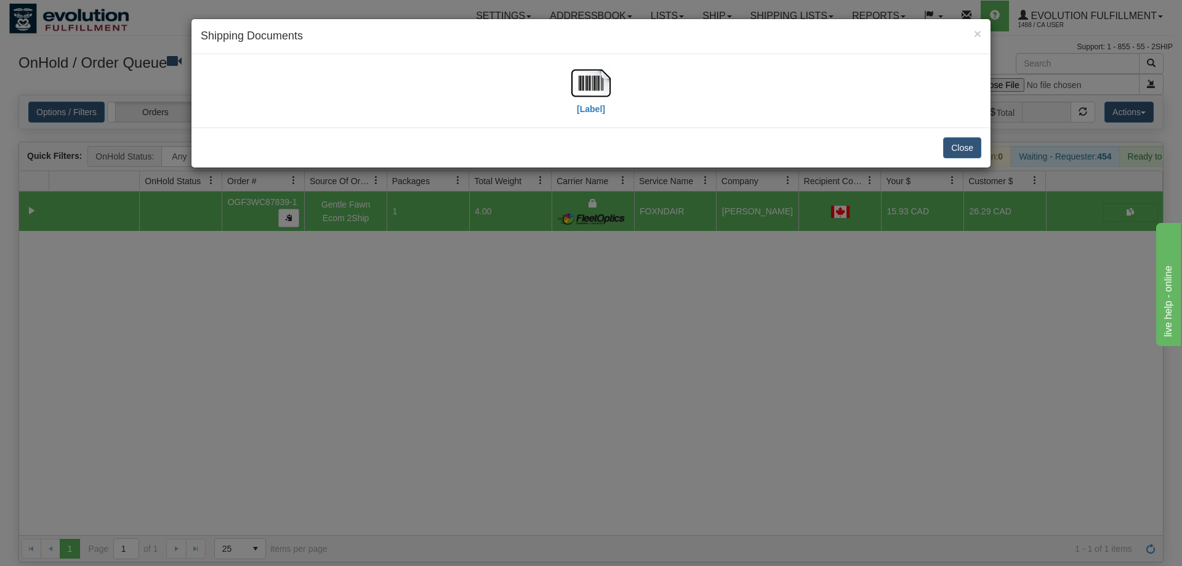
click at [617, 94] on div "[Label]" at bounding box center [591, 90] width 781 height 55
click at [585, 91] on img at bounding box center [590, 82] width 39 height 39
drag, startPoint x: 375, startPoint y: 324, endPoint x: 361, endPoint y: 163, distance: 162.5
click at [366, 268] on div "× Shipping Documents [Label] Close" at bounding box center [591, 283] width 1182 height 566
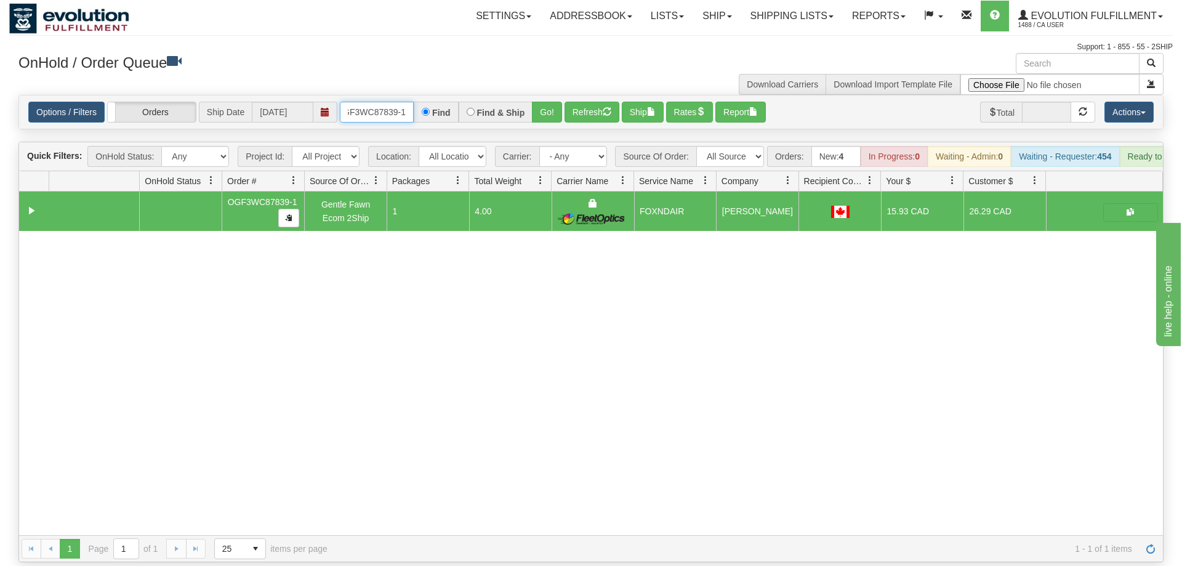
click at [373, 102] on input "OGF3WC87839-1" at bounding box center [377, 112] width 74 height 21
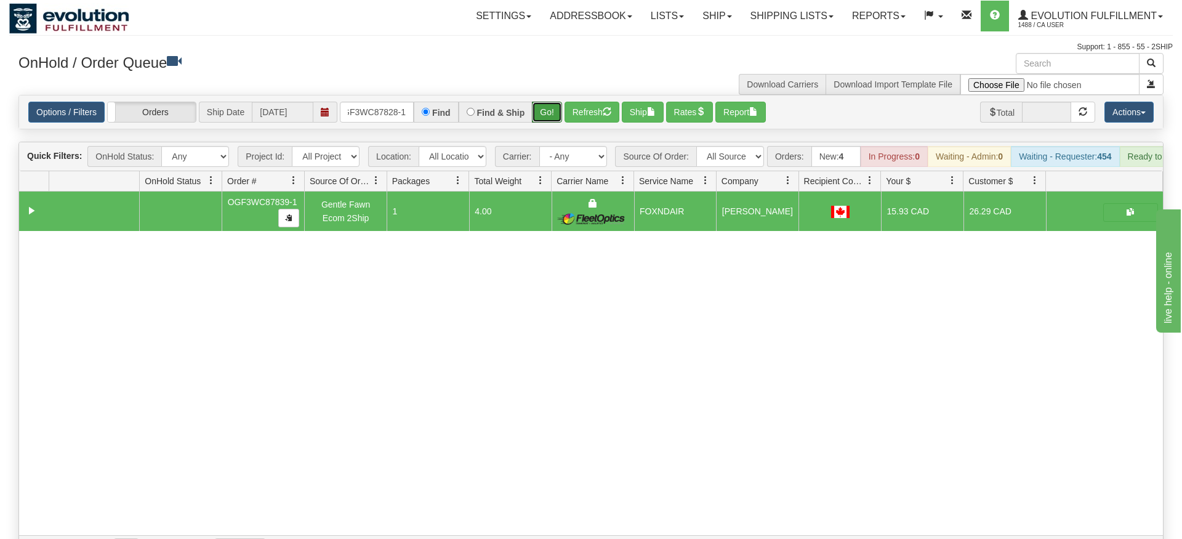
drag, startPoint x: 548, startPoint y: 121, endPoint x: 547, endPoint y: 100, distance: 20.3
click at [547, 112] on div "Is equal to Is not equal to Contains Does not contains CAD USD EUR ZAR [PERSON_…" at bounding box center [591, 328] width 1164 height 467
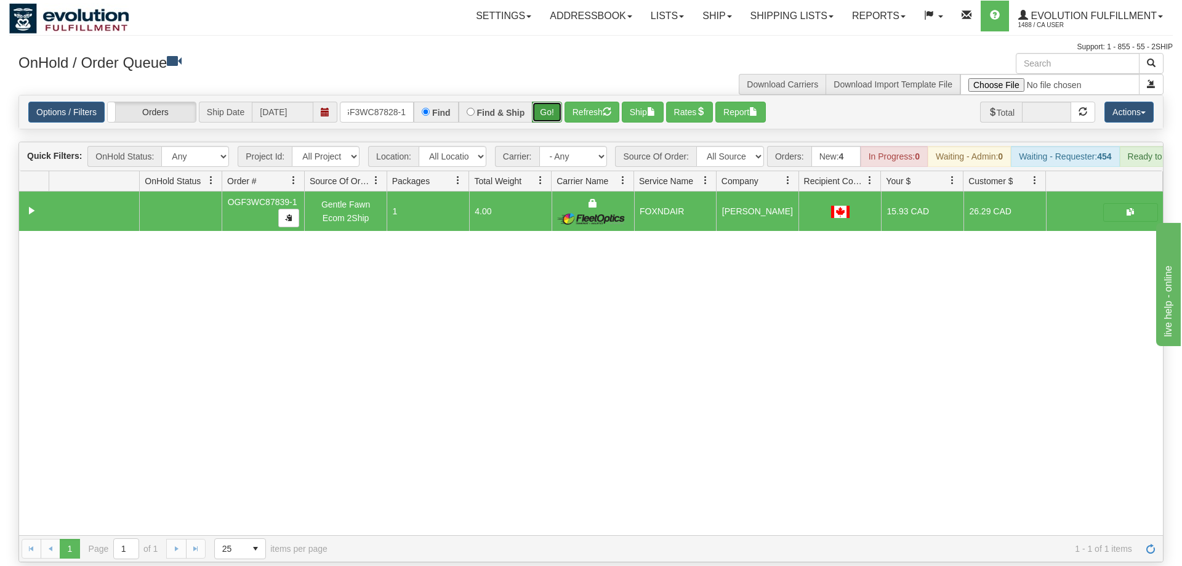
click at [547, 102] on button "Go!" at bounding box center [547, 112] width 30 height 21
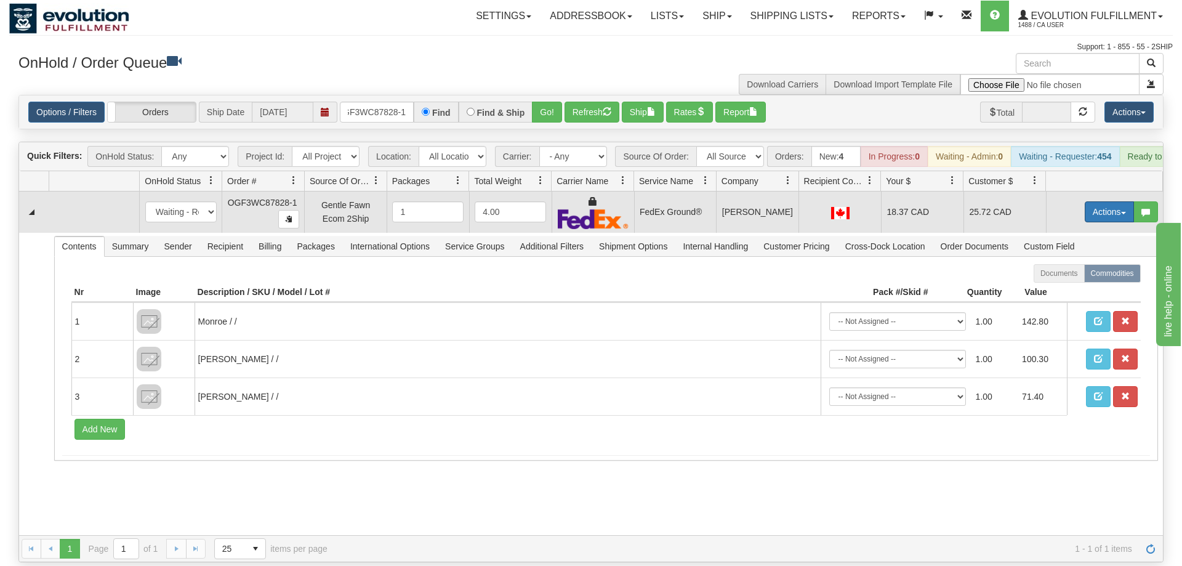
click at [1119, 204] on button "Actions" at bounding box center [1109, 211] width 49 height 21
click at [1077, 275] on link "Ship" at bounding box center [1084, 283] width 99 height 16
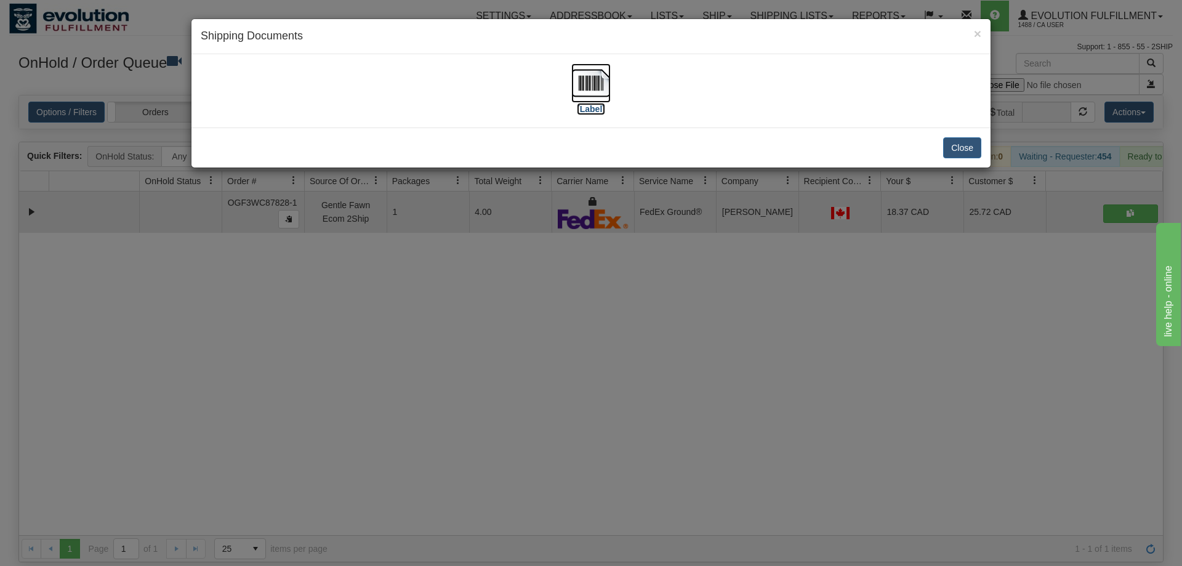
click at [599, 102] on img at bounding box center [590, 82] width 39 height 39
drag, startPoint x: 328, startPoint y: 404, endPoint x: 304, endPoint y: 247, distance: 158.7
click at [328, 395] on div "× Shipping Documents [Label] Close" at bounding box center [591, 283] width 1182 height 566
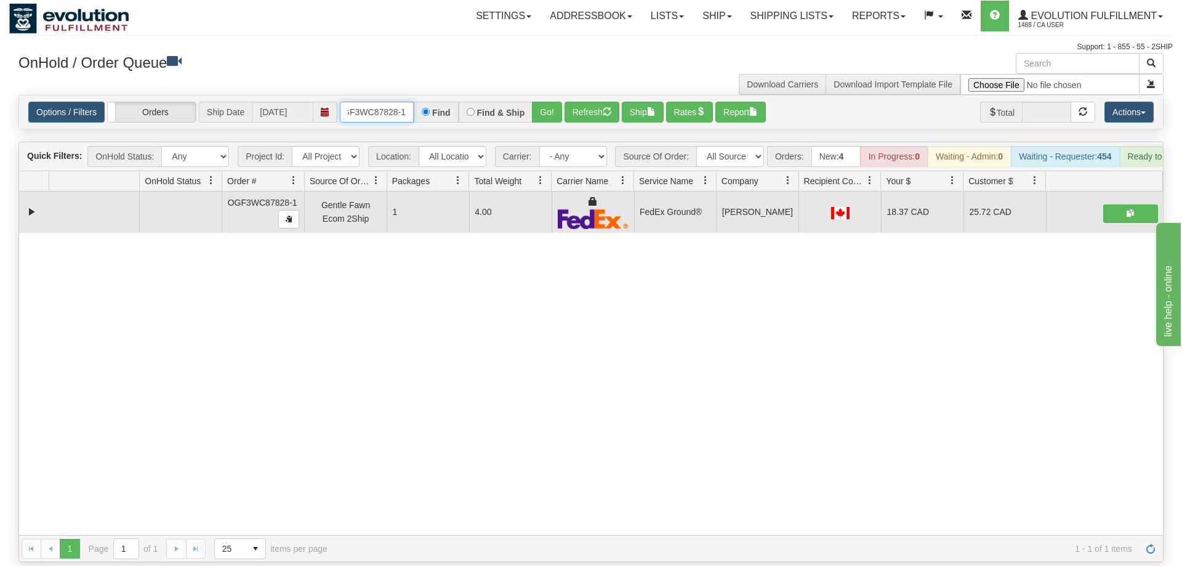
click at [350, 102] on input "OGF3WC87828-1" at bounding box center [377, 112] width 74 height 21
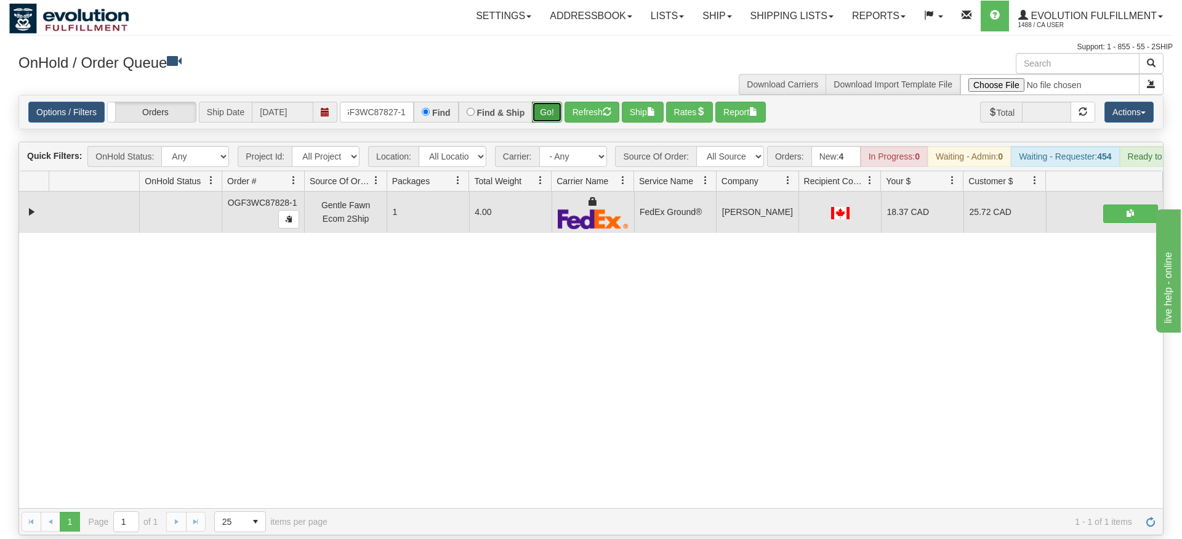
click at [539, 116] on div "Is equal to Is not equal to Contains Does not contains CAD USD EUR ZAR [PERSON_…" at bounding box center [591, 315] width 1164 height 440
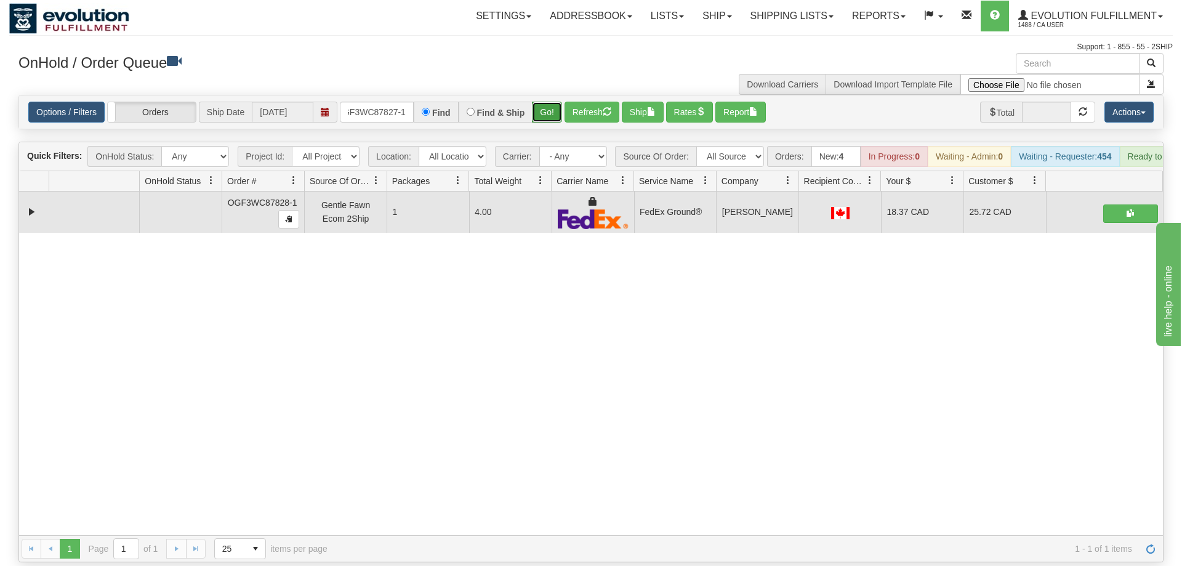
click at [542, 102] on button "Go!" at bounding box center [547, 112] width 30 height 21
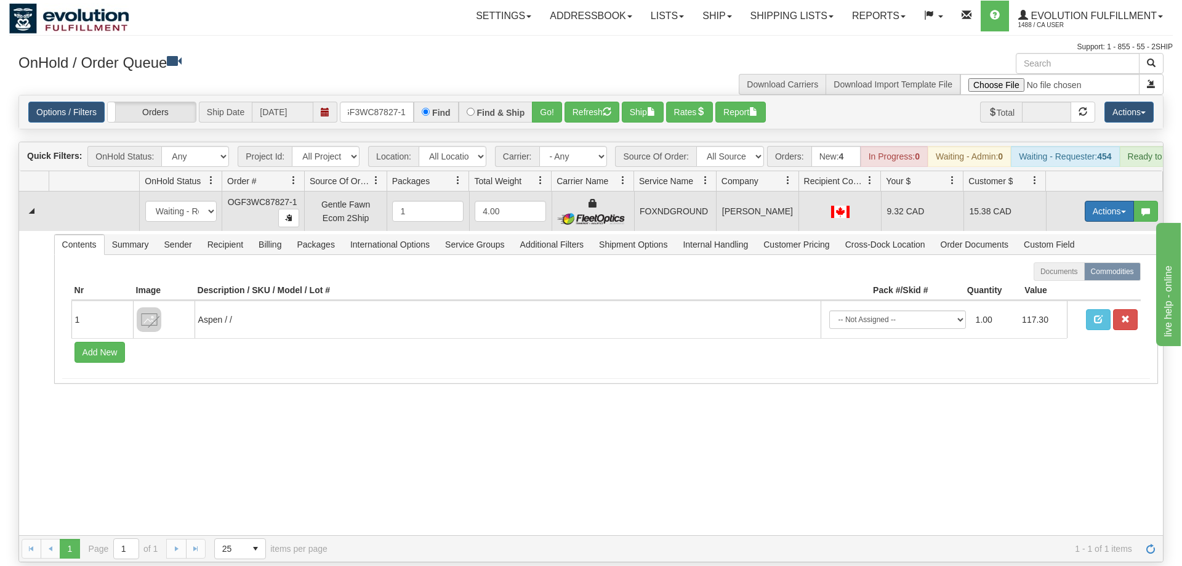
click at [1095, 201] on button "Actions" at bounding box center [1109, 211] width 49 height 21
click at [1069, 278] on span "Ship" at bounding box center [1060, 283] width 26 height 10
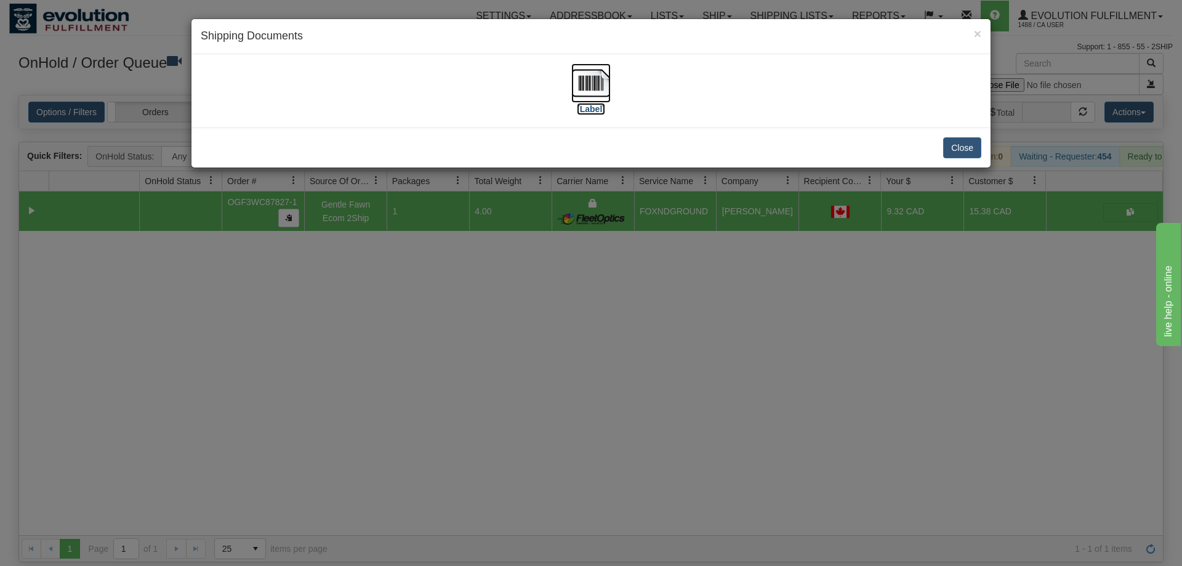
click at [597, 76] on img at bounding box center [590, 82] width 39 height 39
drag, startPoint x: 707, startPoint y: 222, endPoint x: 425, endPoint y: 64, distance: 323.6
click at [702, 217] on div "× Shipping Documents [Label] Close" at bounding box center [591, 283] width 1182 height 566
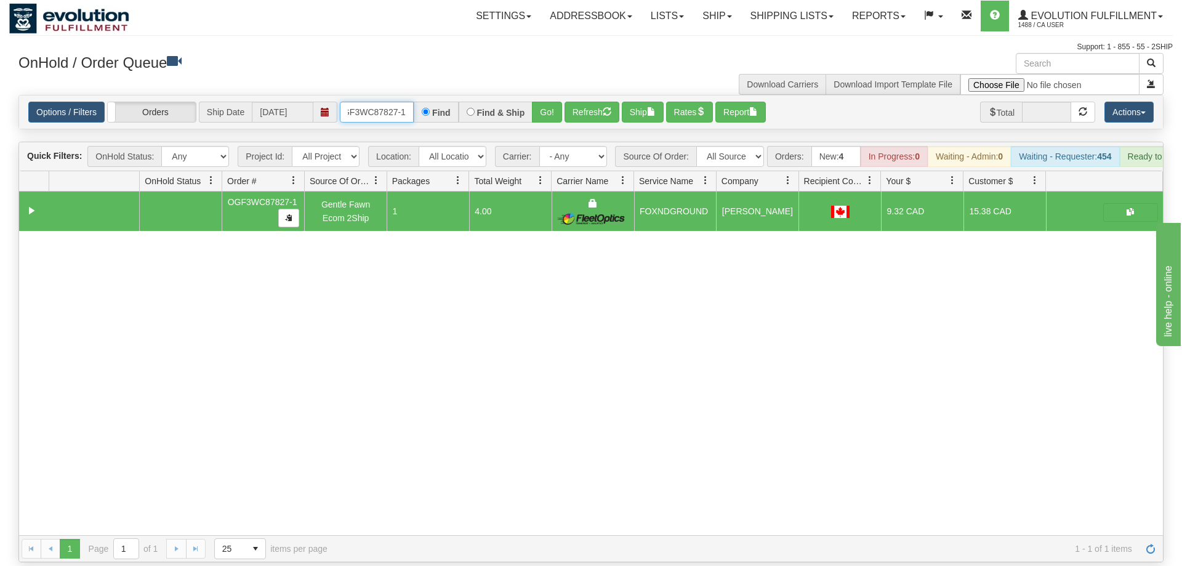
click at [403, 102] on input "oGF3WC87827-1" at bounding box center [377, 112] width 74 height 21
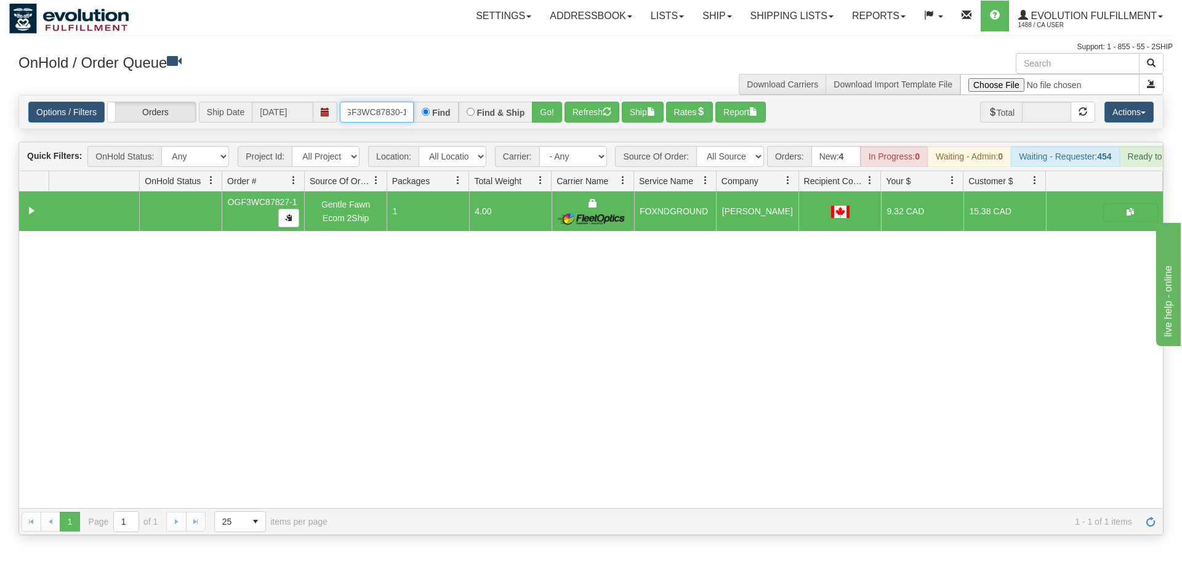
scroll to position [0, 12]
click at [546, 124] on div "Is equal to Is not equal to Contains Does not contains CAD USD EUR ZAR [PERSON_…" at bounding box center [591, 315] width 1164 height 440
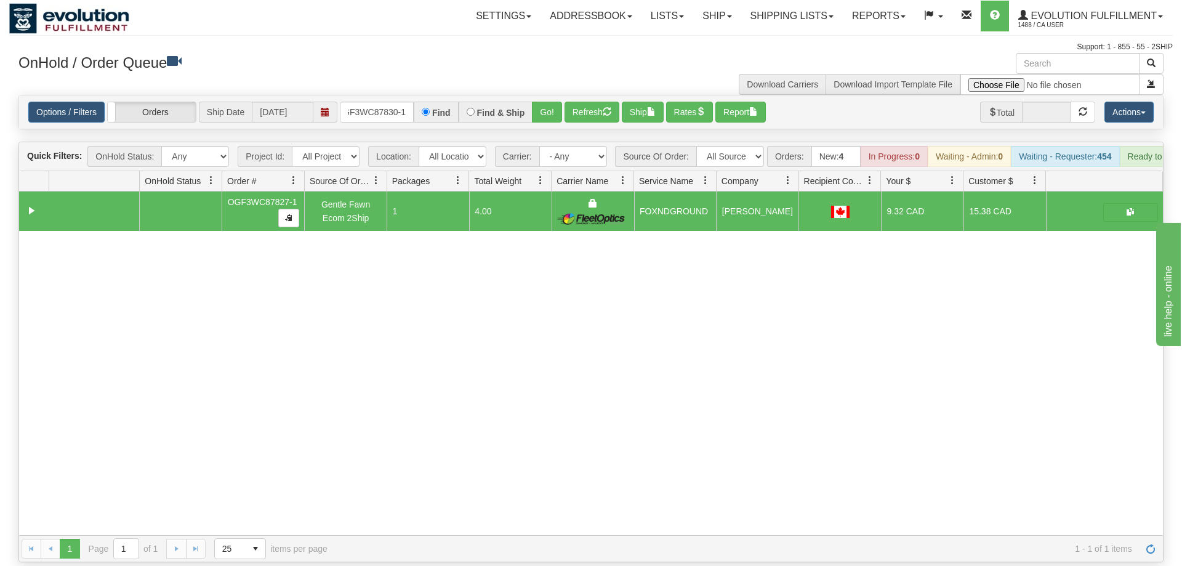
click at [552, 95] on div "Options / Filters Group Shipments Orders Ship Date [DATE] OGF3WC87830-1 Find Fi…" at bounding box center [591, 111] width 1144 height 33
click at [550, 102] on button "Go!" at bounding box center [547, 112] width 30 height 21
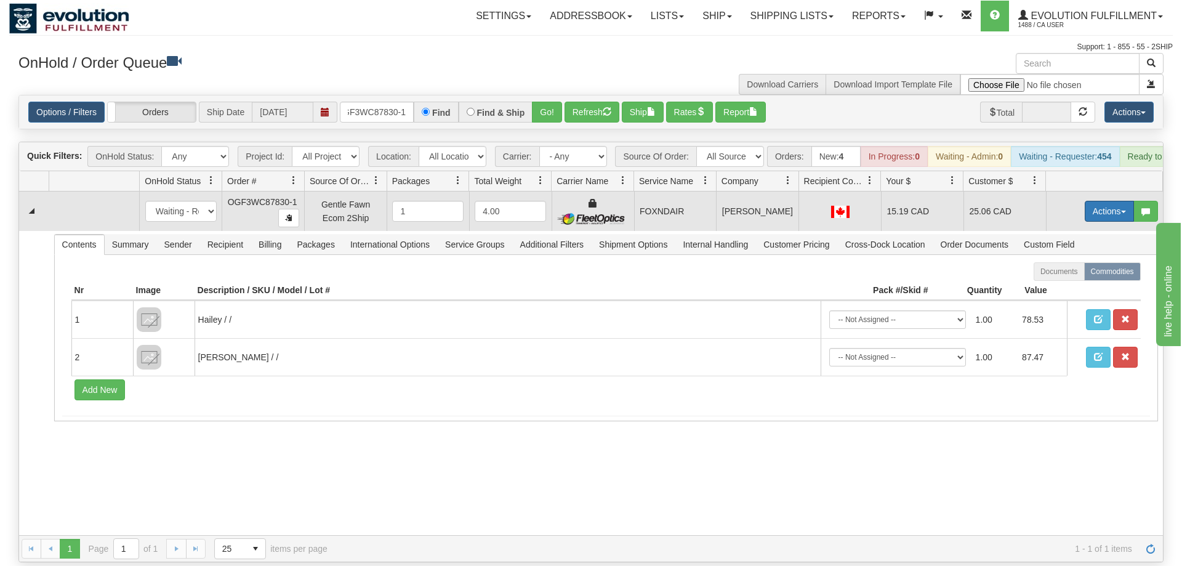
click at [1106, 201] on button "Actions" at bounding box center [1109, 211] width 49 height 21
click at [1082, 275] on link "Ship" at bounding box center [1084, 283] width 99 height 16
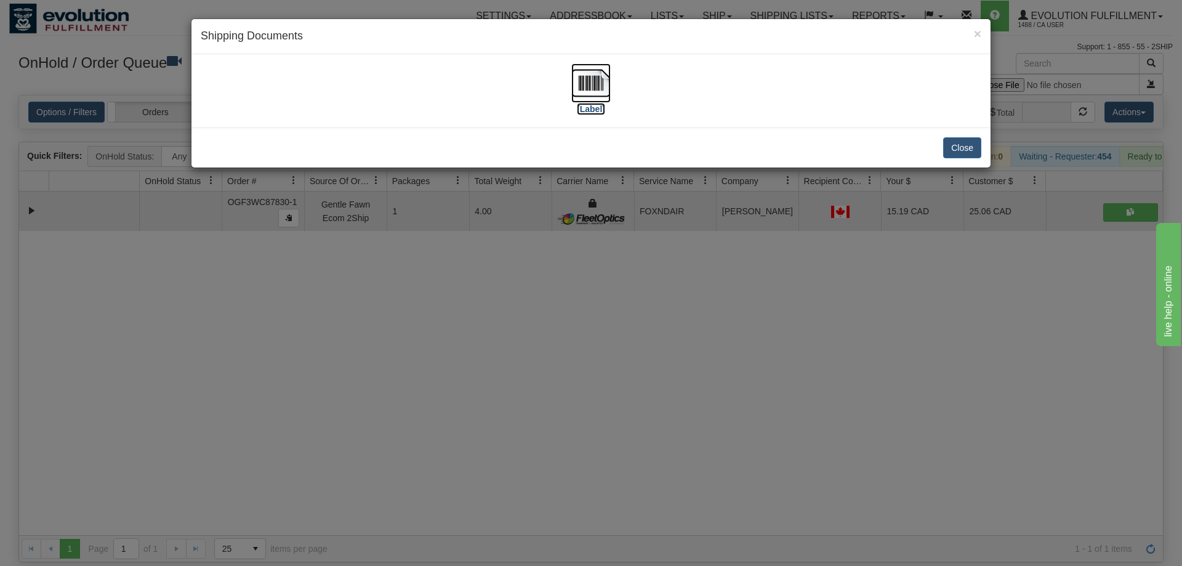
click at [592, 95] on img at bounding box center [590, 82] width 39 height 39
click at [571, 428] on div "× Shipping Documents [Label] Close" at bounding box center [591, 283] width 1182 height 566
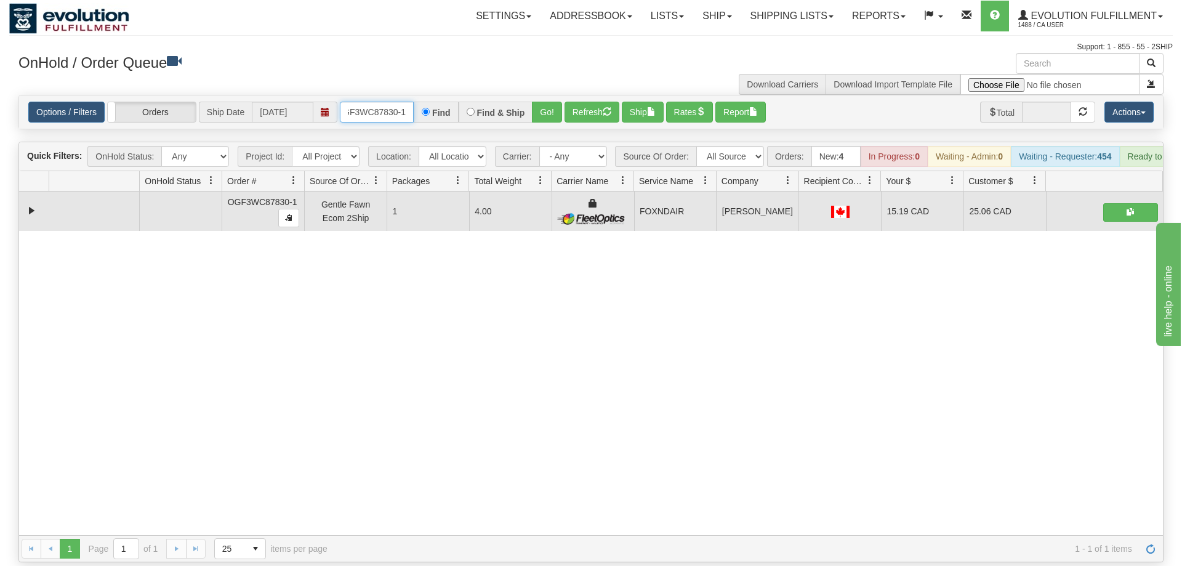
click at [392, 102] on input "OGF3WC87830-1" at bounding box center [377, 112] width 74 height 21
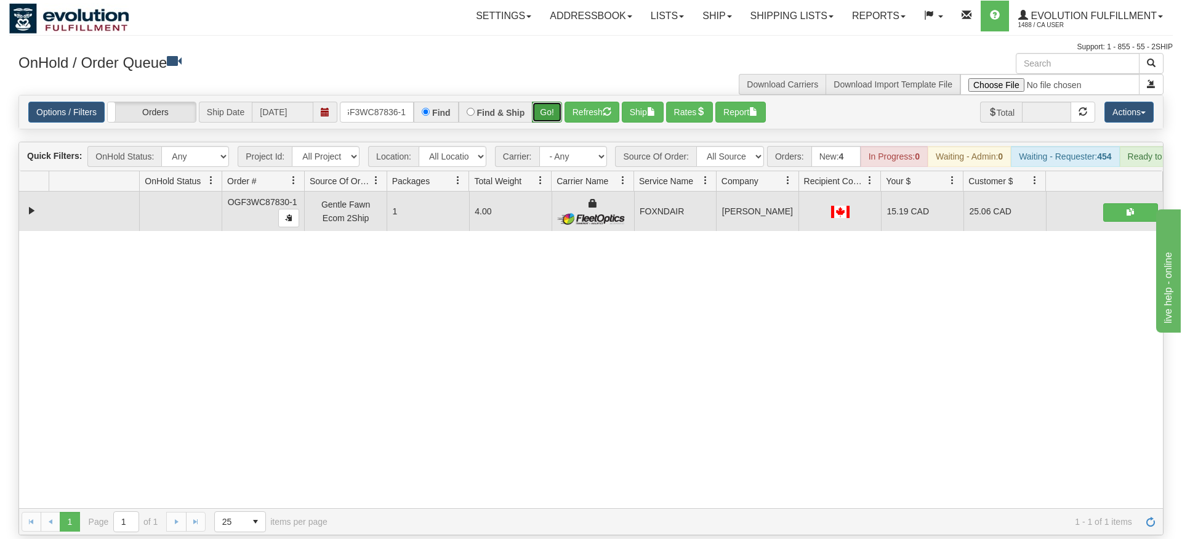
click at [544, 111] on div "Is equal to Is not equal to Contains Does not contains CAD USD EUR ZAR [PERSON_…" at bounding box center [591, 315] width 1164 height 440
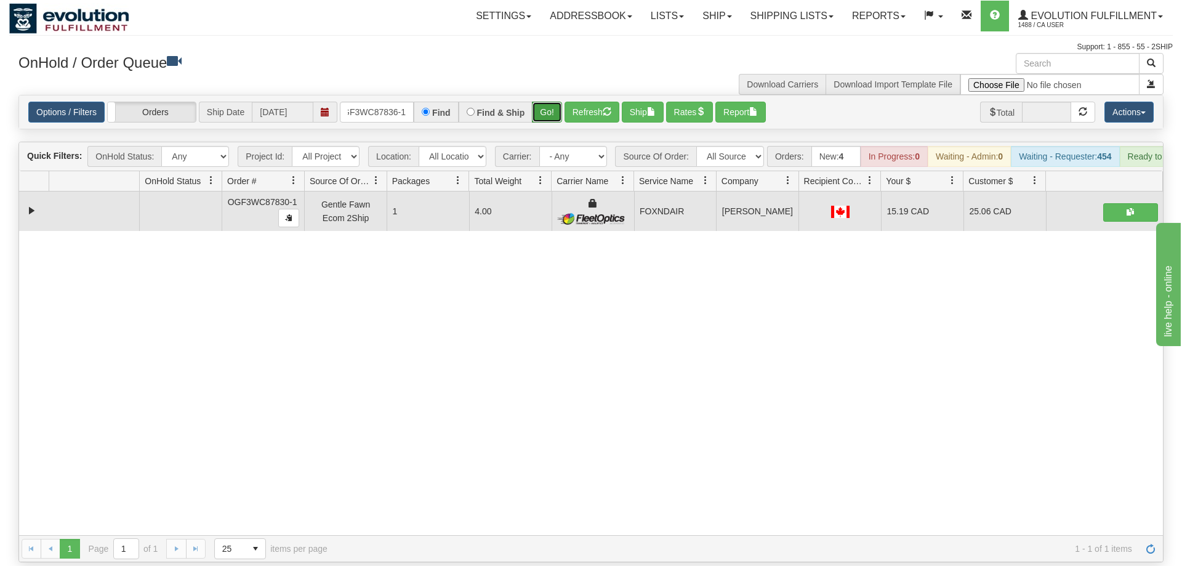
click at [545, 102] on button "Go!" at bounding box center [547, 112] width 30 height 21
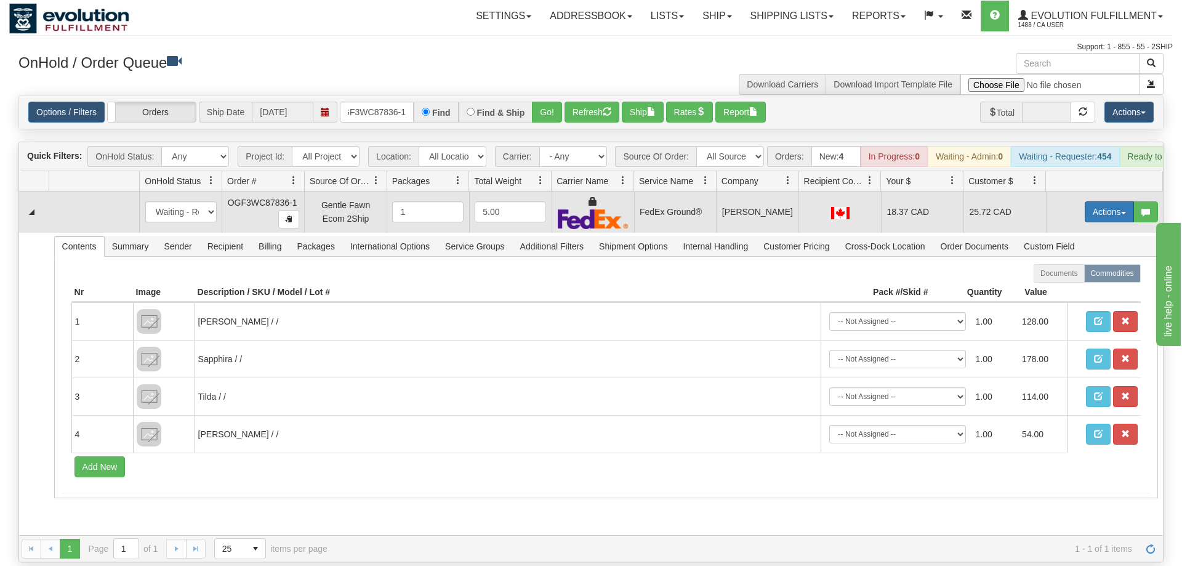
click at [1087, 201] on button "Actions" at bounding box center [1109, 211] width 49 height 21
click at [1050, 278] on span "Ship" at bounding box center [1060, 283] width 26 height 10
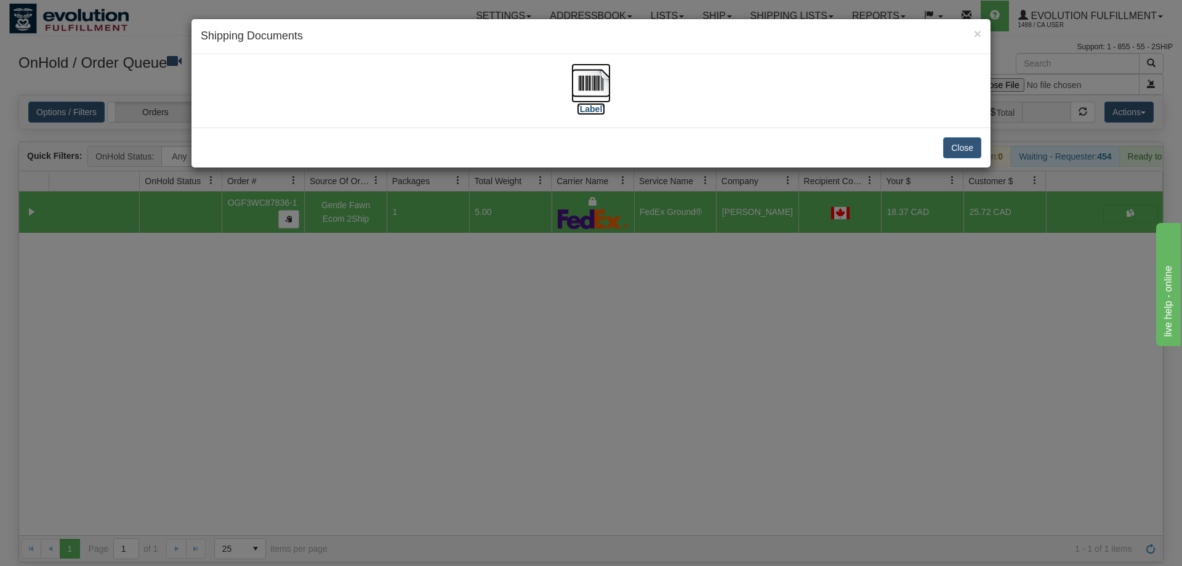
click at [582, 75] on img at bounding box center [590, 82] width 39 height 39
drag, startPoint x: 710, startPoint y: 230, endPoint x: 669, endPoint y: 180, distance: 64.7
click at [710, 228] on div "× Shipping Documents [Label] Close" at bounding box center [591, 283] width 1182 height 566
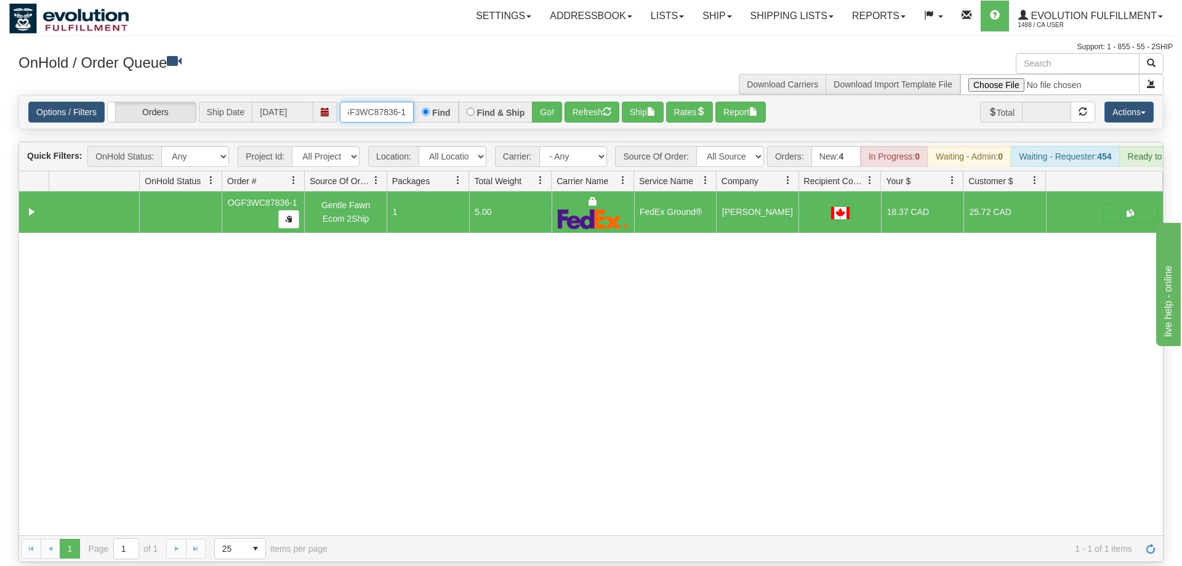
click at [384, 102] on input "OGF3WC87836-1" at bounding box center [377, 112] width 74 height 21
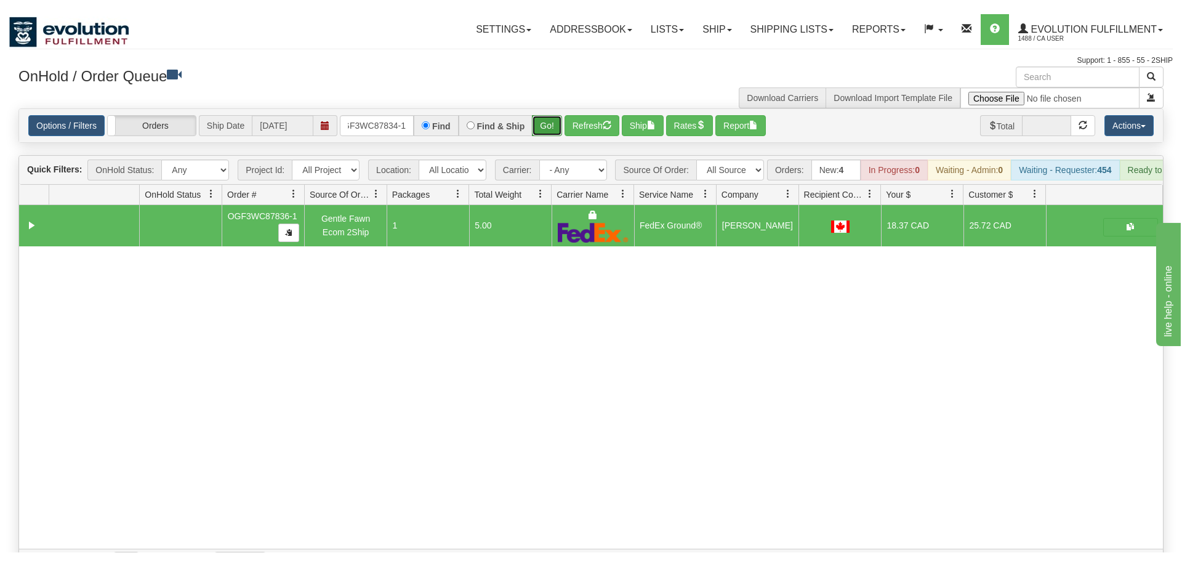
click at [548, 118] on div "Is equal to Is not equal to Contains Does not contains CAD USD EUR ZAR [PERSON_…" at bounding box center [591, 328] width 1164 height 467
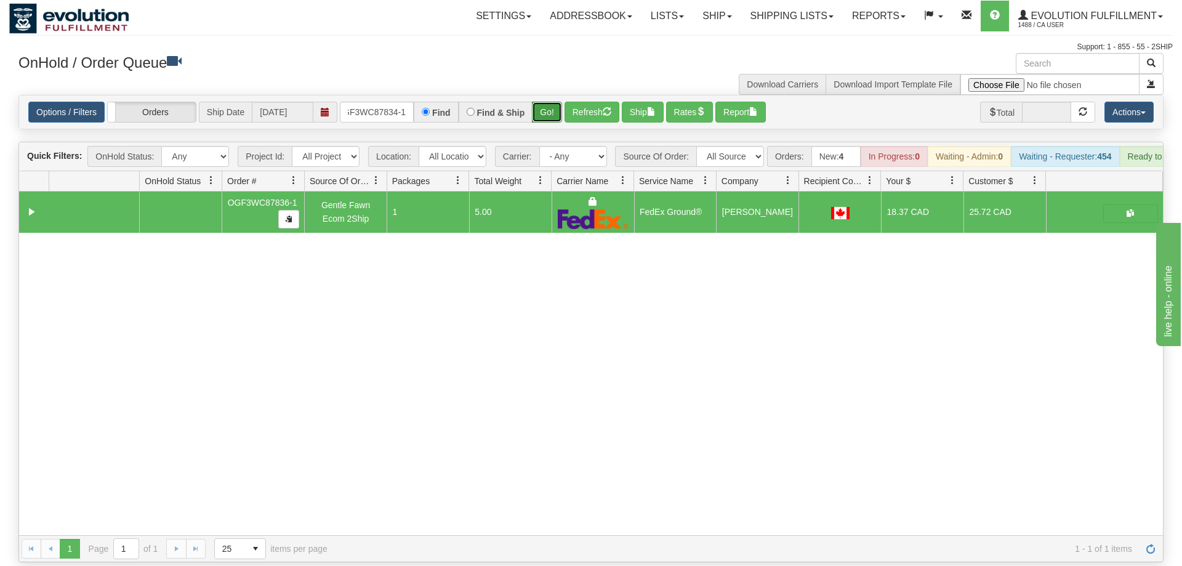
click at [547, 102] on button "Go!" at bounding box center [547, 112] width 30 height 21
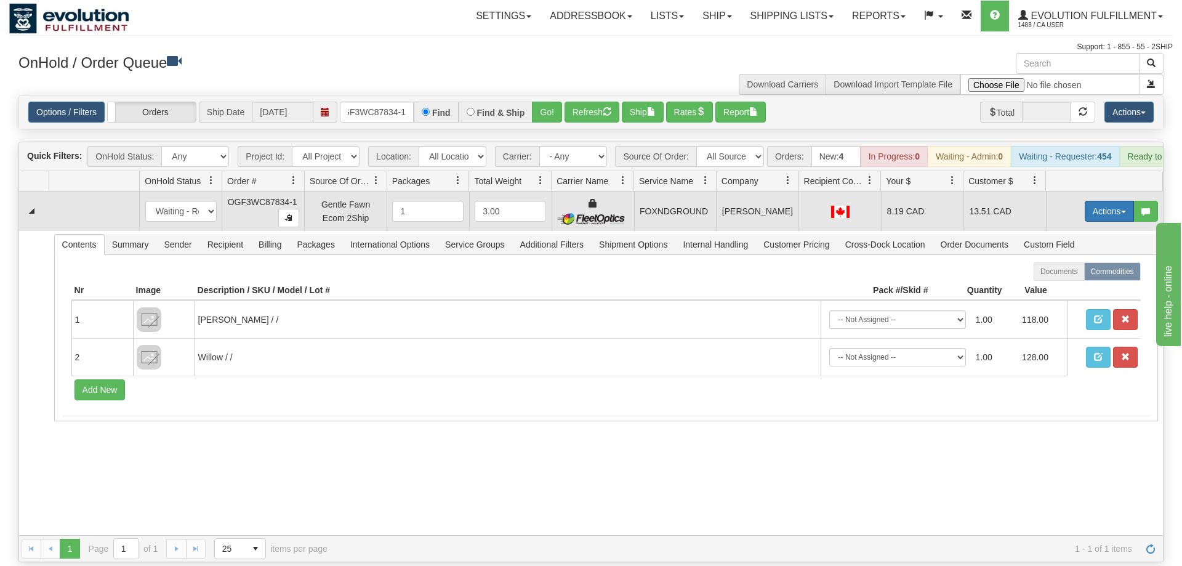
click at [1104, 201] on button "Actions" at bounding box center [1109, 211] width 49 height 21
click at [1072, 275] on link "Ship" at bounding box center [1084, 283] width 99 height 16
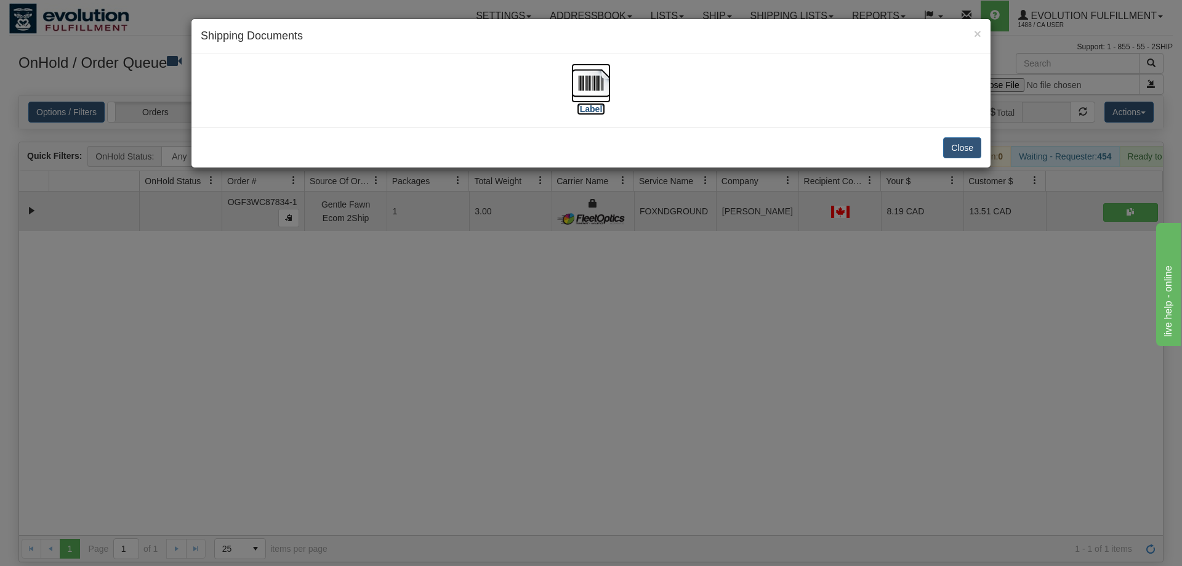
click at [577, 75] on img at bounding box center [590, 82] width 39 height 39
drag, startPoint x: 550, startPoint y: 457, endPoint x: 329, endPoint y: 9, distance: 500.5
click at [543, 428] on div "× Shipping Documents [Label] Close" at bounding box center [591, 283] width 1182 height 566
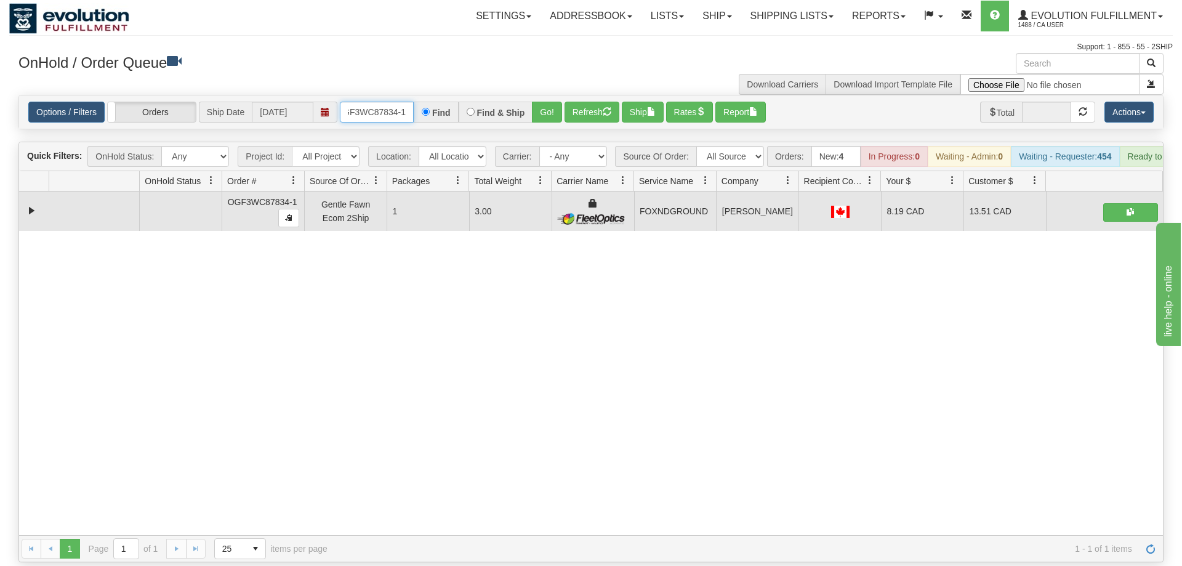
click at [350, 102] on input "OGF3WC87834-1" at bounding box center [377, 112] width 74 height 21
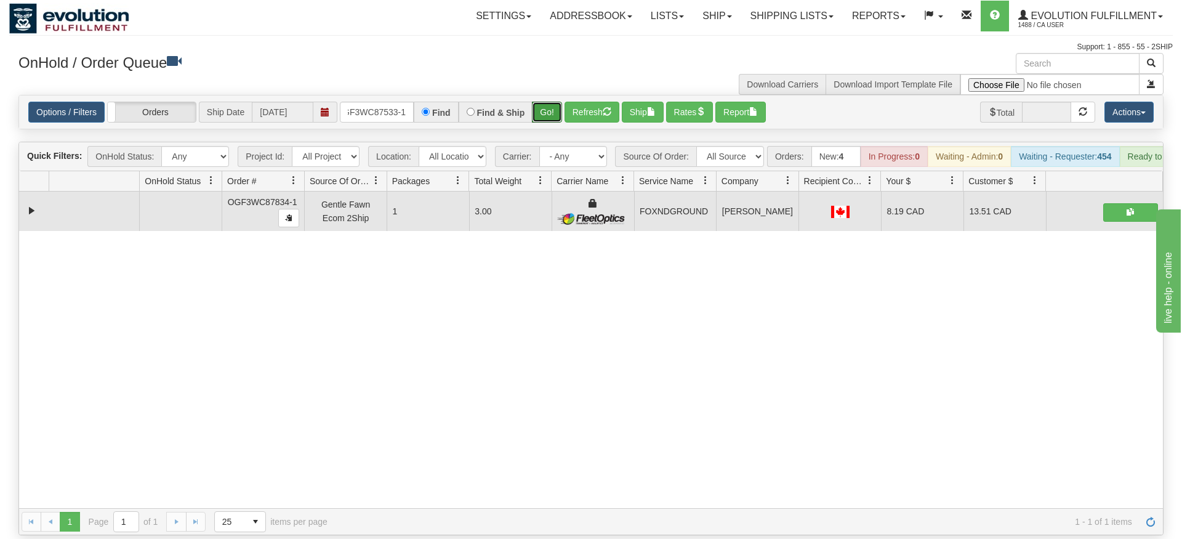
click at [541, 118] on div "Is equal to Is not equal to Contains Does not contains CAD USD EUR ZAR [PERSON_…" at bounding box center [591, 315] width 1164 height 440
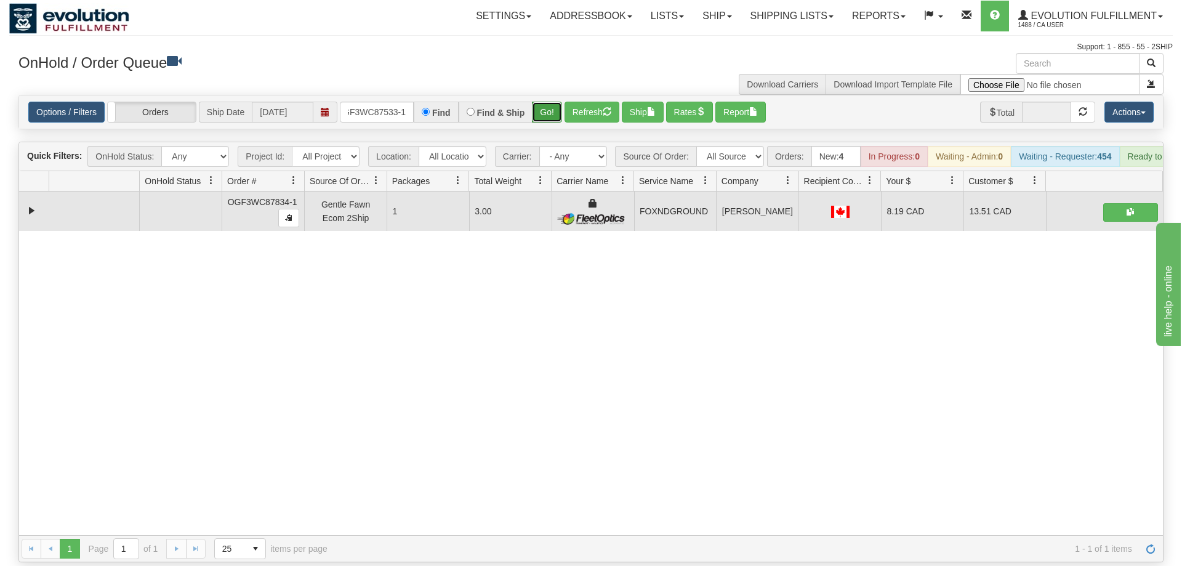
click at [550, 102] on button "Go!" at bounding box center [547, 112] width 30 height 21
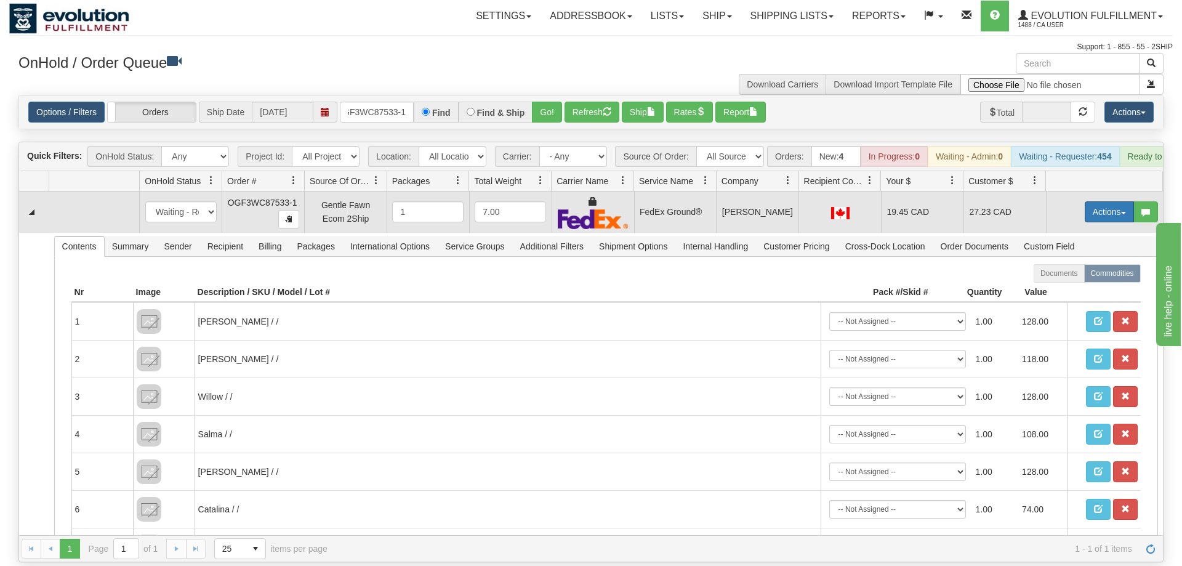
click at [1090, 201] on button "Actions" at bounding box center [1109, 211] width 49 height 21
click at [1063, 275] on link "Ship" at bounding box center [1084, 283] width 99 height 16
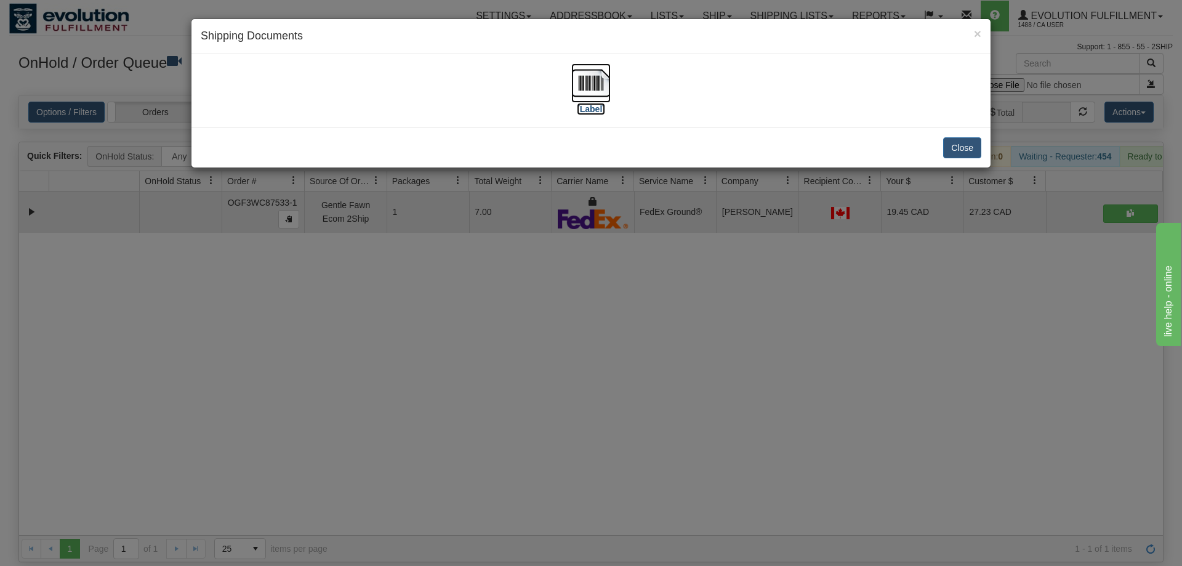
click at [606, 84] on img at bounding box center [590, 82] width 39 height 39
click at [654, 302] on div "× Shipping Documents [Label] Close" at bounding box center [591, 283] width 1182 height 566
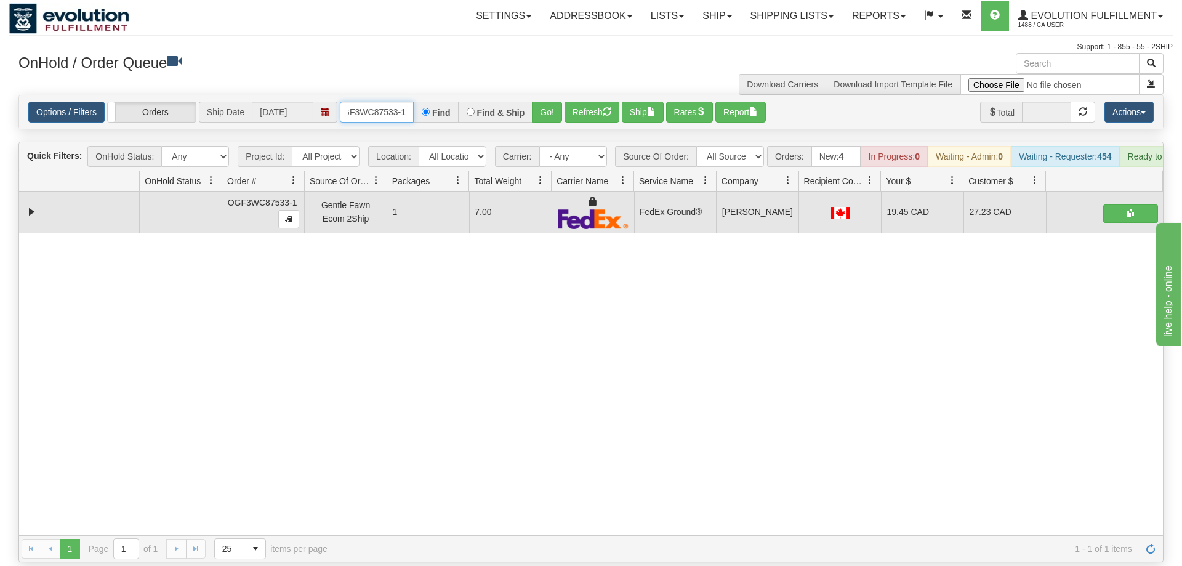
click at [383, 102] on input "OGF3WC87533-1" at bounding box center [377, 112] width 74 height 21
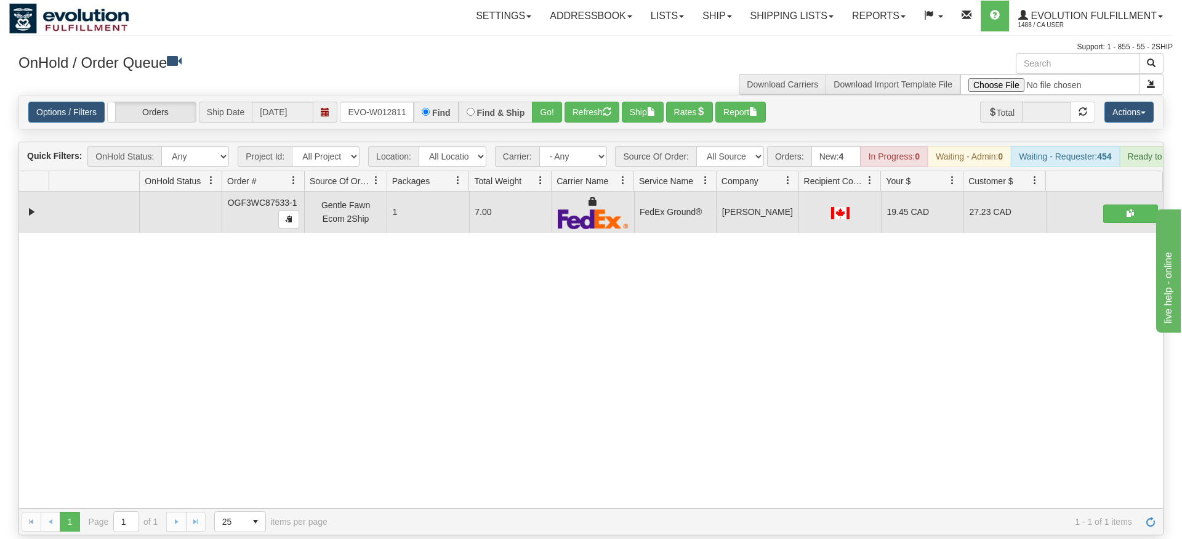
click at [548, 108] on div "Options / Filters Group Shipments Orders Ship Date [DATE] oRSCEVO-W012811 Find …" at bounding box center [591, 111] width 1144 height 33
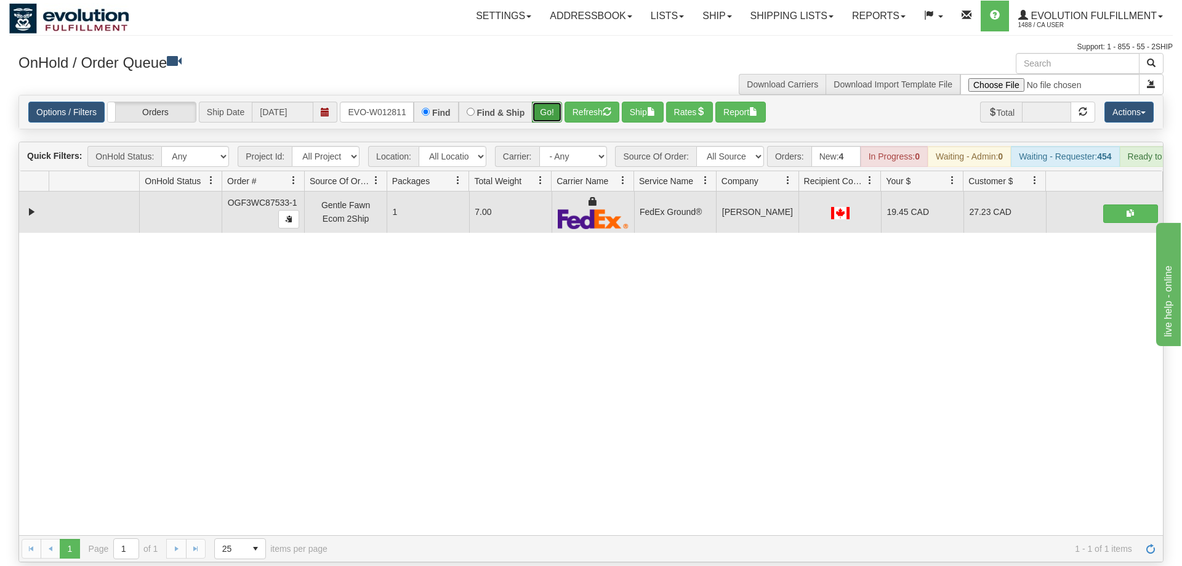
click at [548, 102] on button "Go!" at bounding box center [547, 112] width 30 height 21
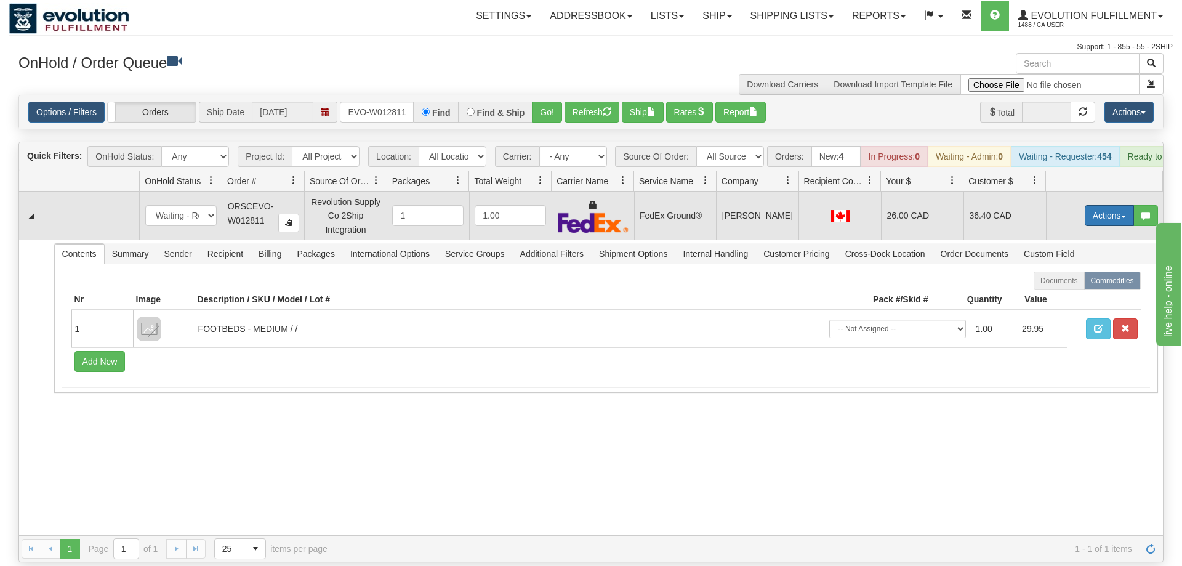
click at [1105, 205] on button "Actions" at bounding box center [1109, 215] width 49 height 21
click at [1063, 282] on span "Ship" at bounding box center [1060, 287] width 26 height 10
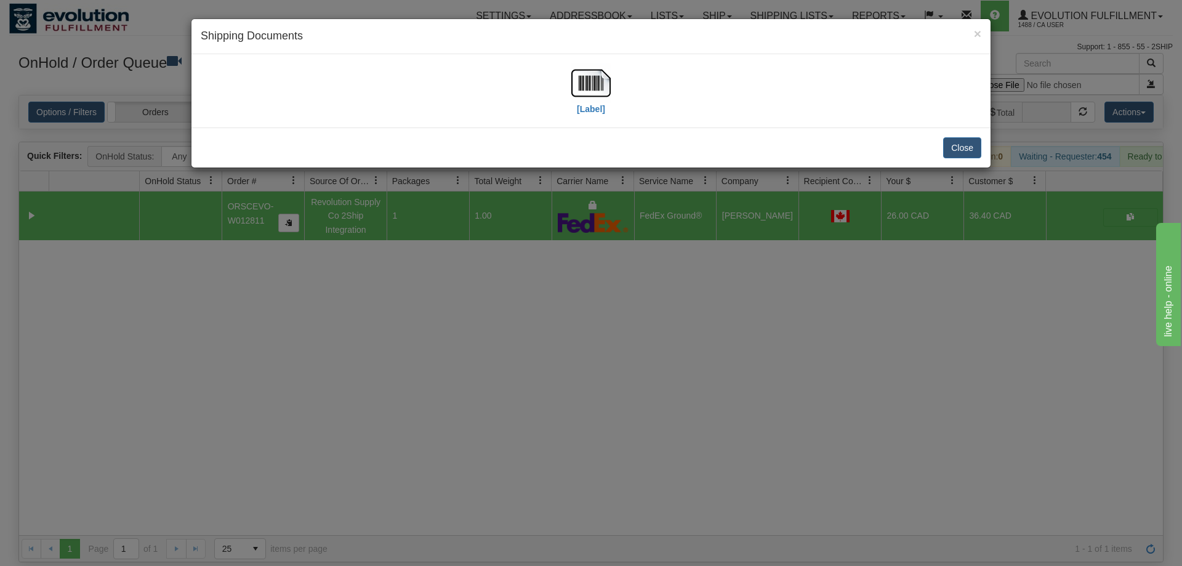
click at [583, 59] on div "[Label]" at bounding box center [590, 90] width 799 height 73
click at [589, 82] on img at bounding box center [590, 82] width 39 height 39
drag, startPoint x: 430, startPoint y: 388, endPoint x: 377, endPoint y: 78, distance: 314.3
click at [431, 380] on div "× Shipping Documents [Label] Close" at bounding box center [591, 283] width 1182 height 566
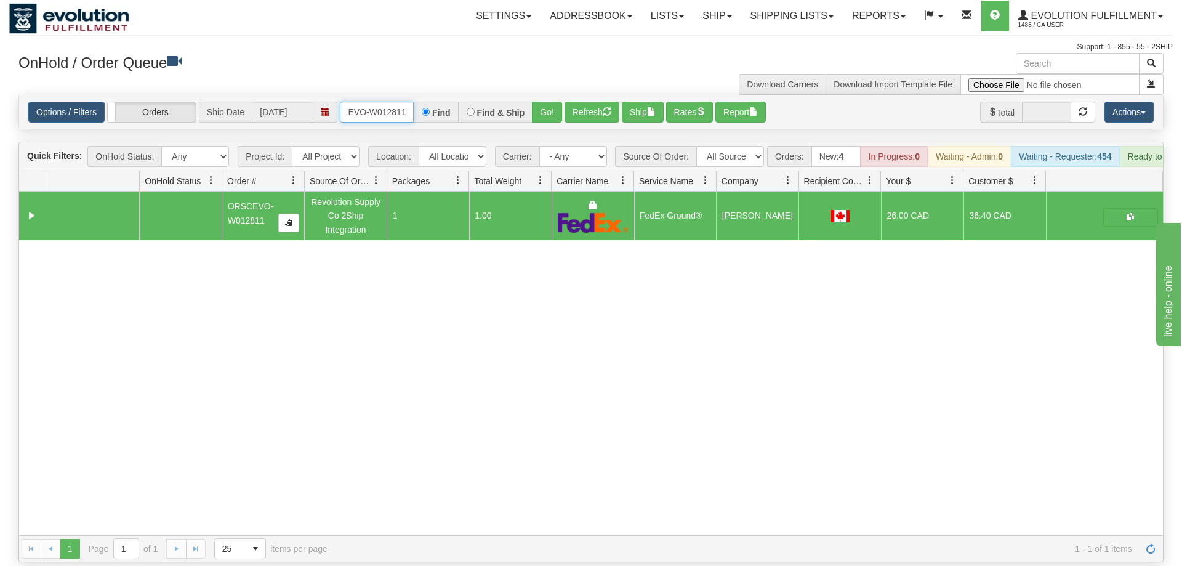
click at [396, 102] on input "oRSCEVO-W012811" at bounding box center [377, 112] width 74 height 21
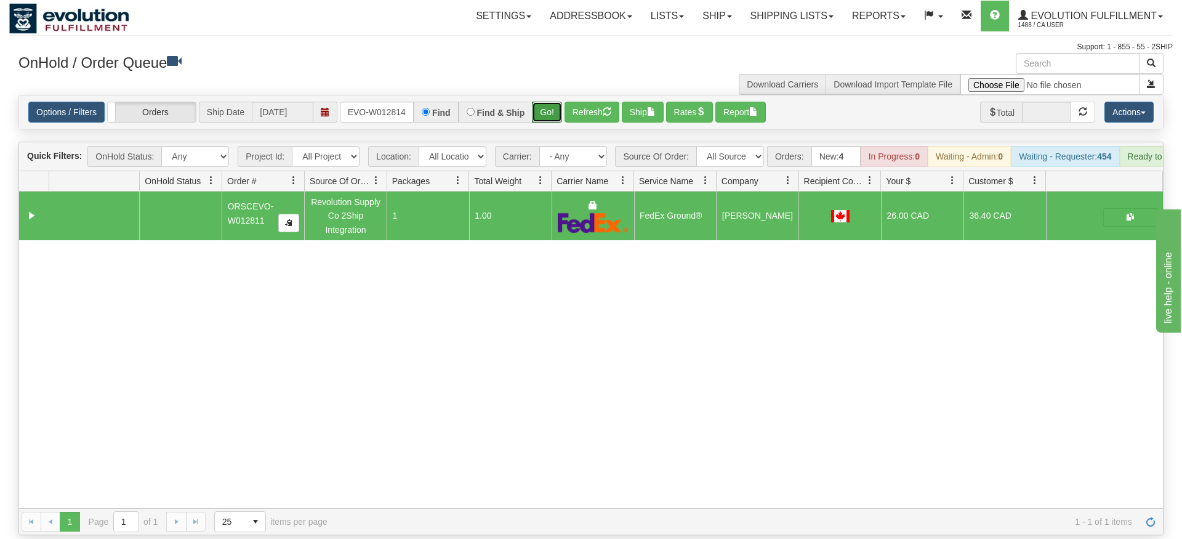
click at [541, 118] on div "Is equal to Is not equal to Contains Does not contains CAD USD EUR ZAR [PERSON_…" at bounding box center [591, 315] width 1164 height 440
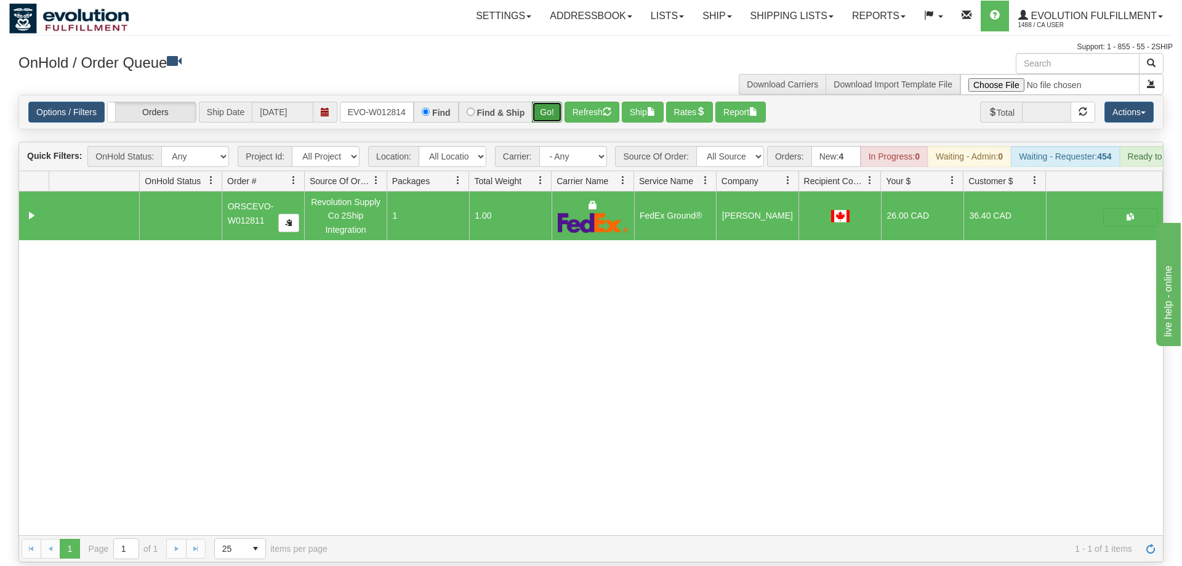
click at [546, 102] on button "Go!" at bounding box center [547, 112] width 30 height 21
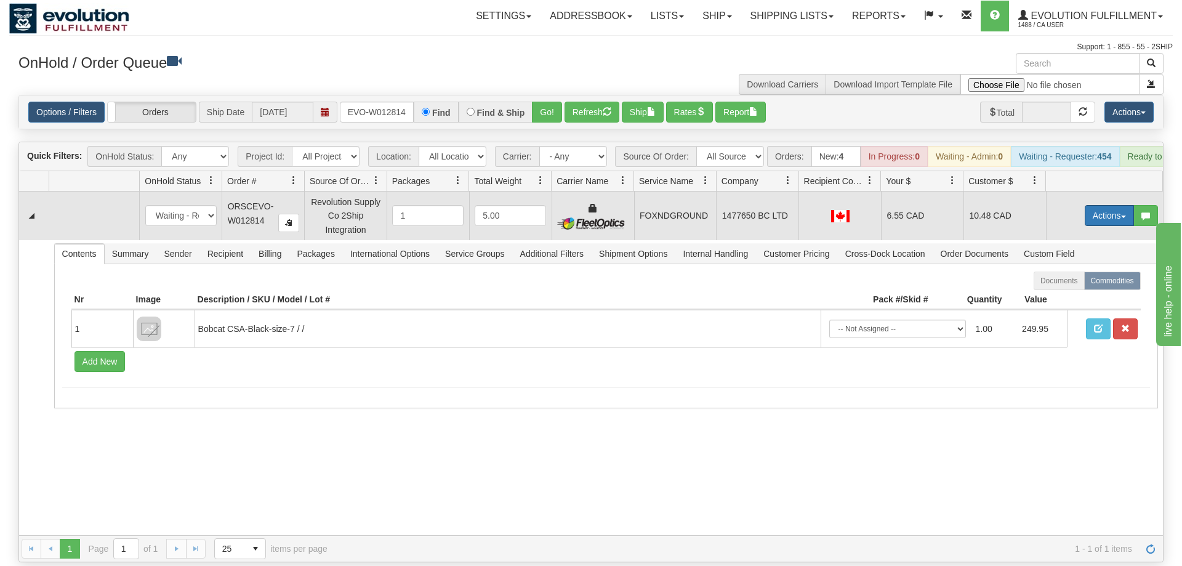
click at [1103, 205] on button "Actions" at bounding box center [1109, 215] width 49 height 21
click at [1066, 282] on span "Ship" at bounding box center [1060, 287] width 26 height 10
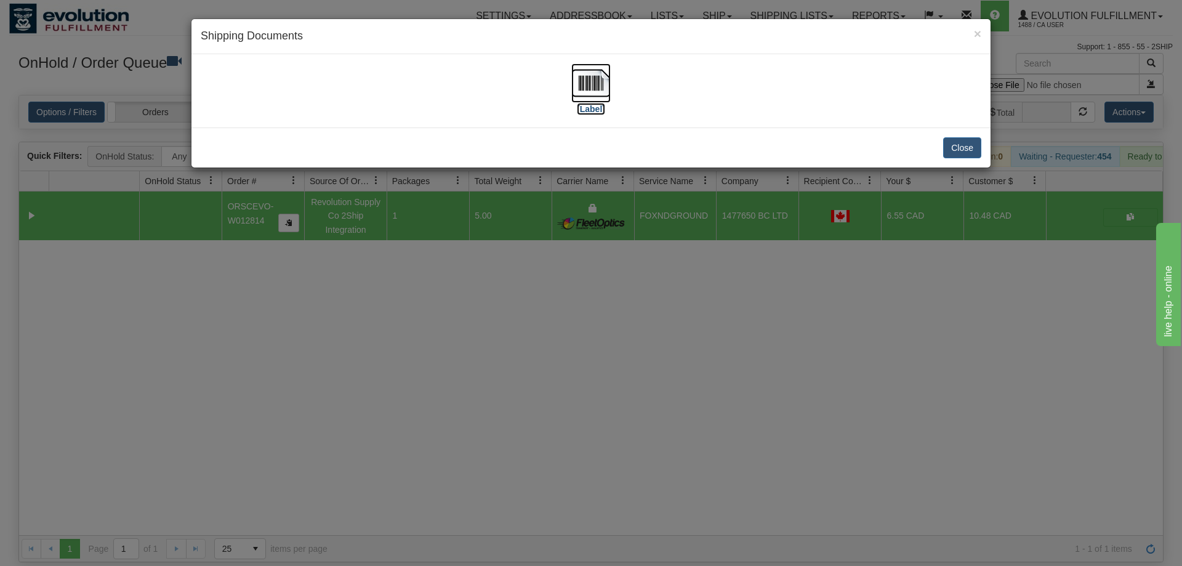
click at [605, 90] on img at bounding box center [590, 82] width 39 height 39
click at [586, 303] on div "× Shipping Documents [Label] Close" at bounding box center [591, 283] width 1182 height 566
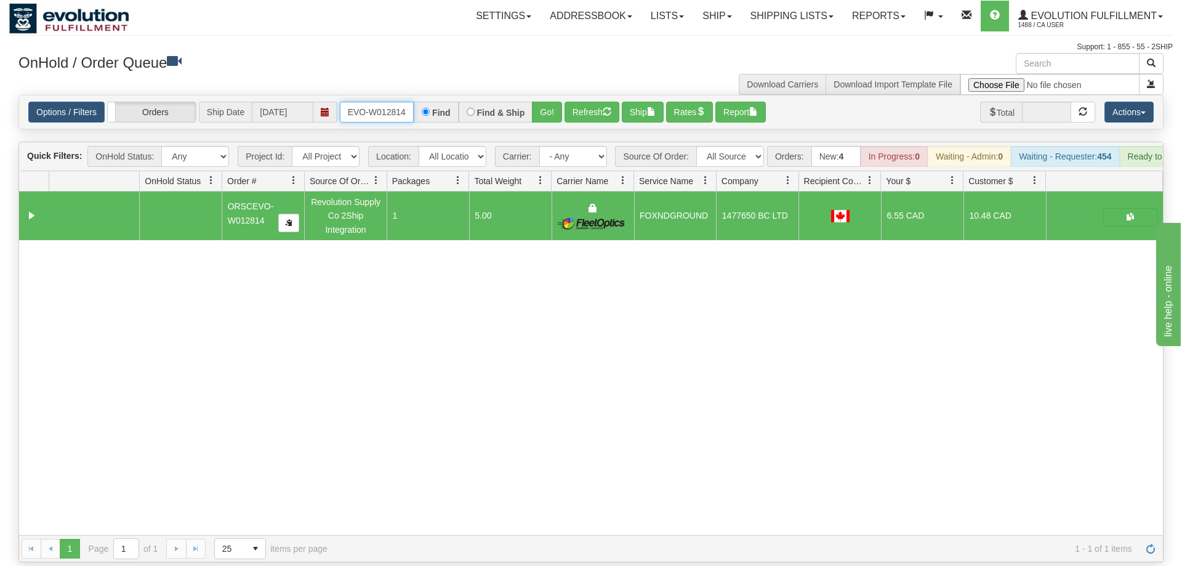
click at [385, 102] on input "ORSCEVO-W012814" at bounding box center [377, 112] width 74 height 21
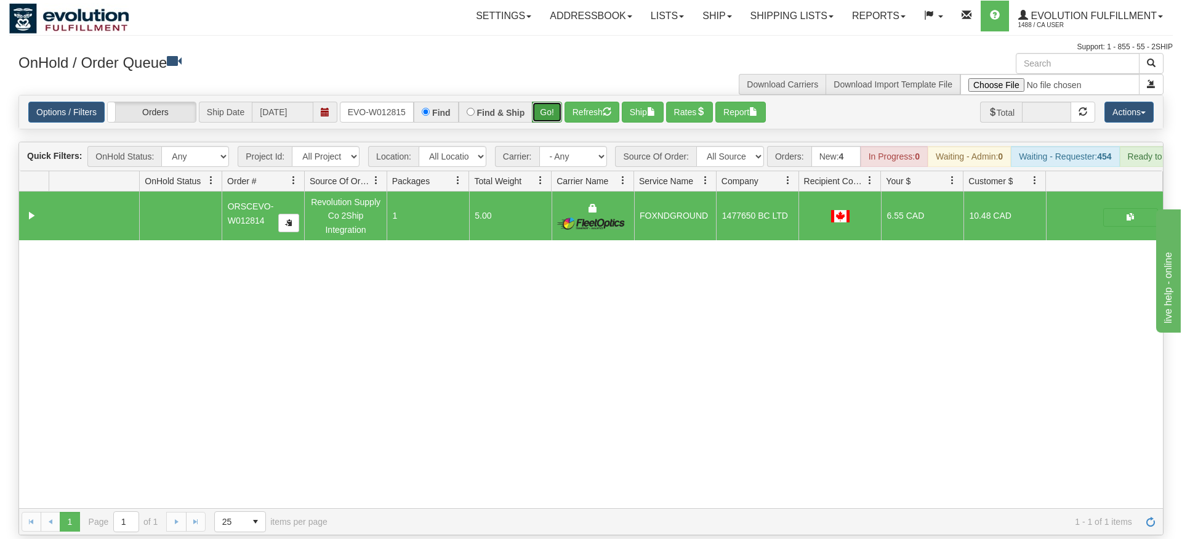
drag, startPoint x: 550, startPoint y: 90, endPoint x: 550, endPoint y: 108, distance: 17.2
click at [550, 116] on div "Is equal to Is not equal to Contains Does not contains CAD USD EUR ZAR [PERSON_…" at bounding box center [591, 315] width 1164 height 440
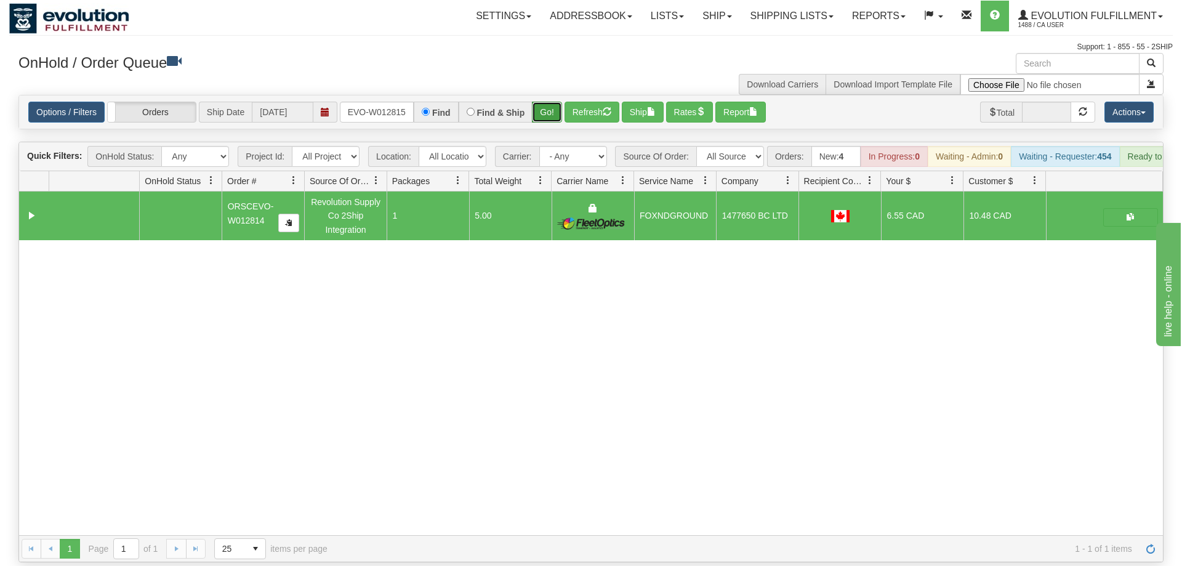
click at [550, 102] on button "Go!" at bounding box center [547, 112] width 30 height 21
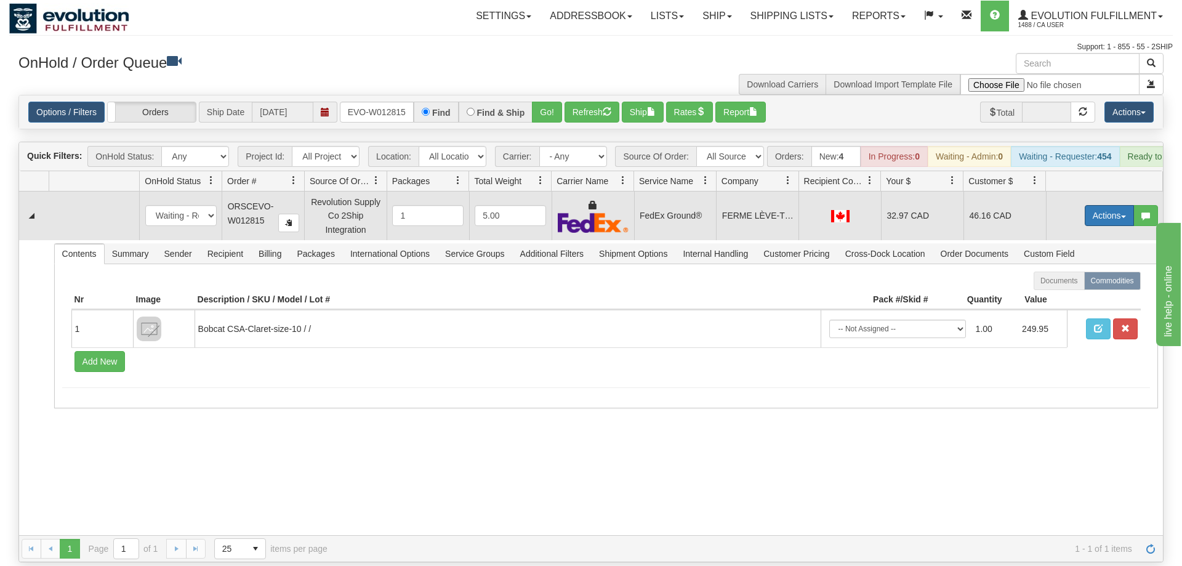
click at [1120, 205] on button "Actions" at bounding box center [1109, 215] width 49 height 21
click at [1079, 279] on link "Ship" at bounding box center [1084, 287] width 99 height 16
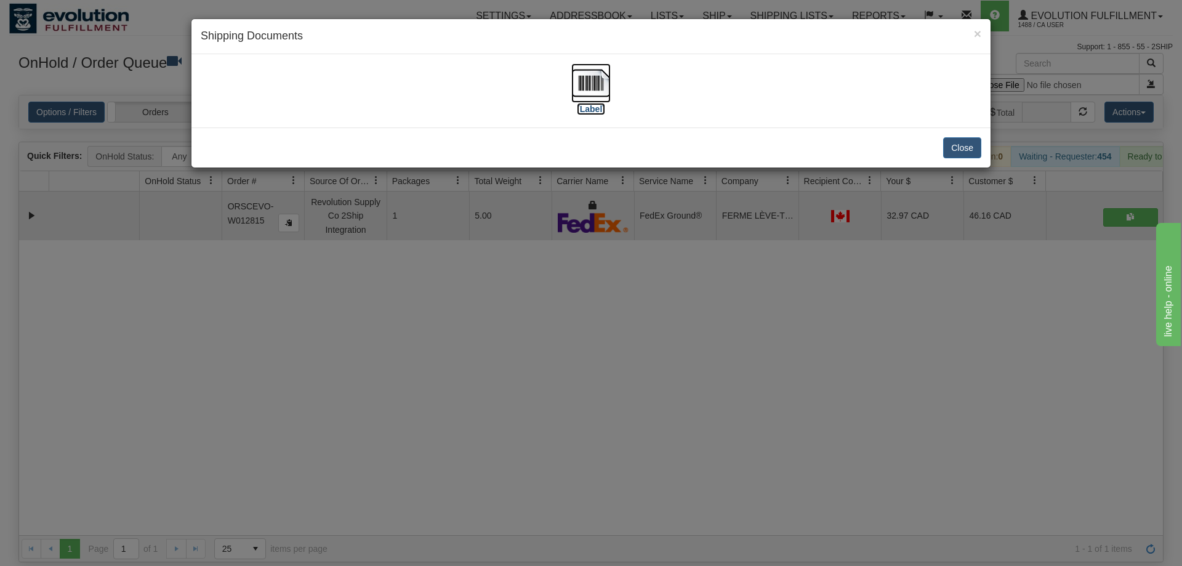
click at [600, 85] on img at bounding box center [590, 82] width 39 height 39
drag, startPoint x: 448, startPoint y: 276, endPoint x: 434, endPoint y: 181, distance: 96.4
click at [448, 275] on div "× Shipping Documents [Label] Close" at bounding box center [591, 283] width 1182 height 566
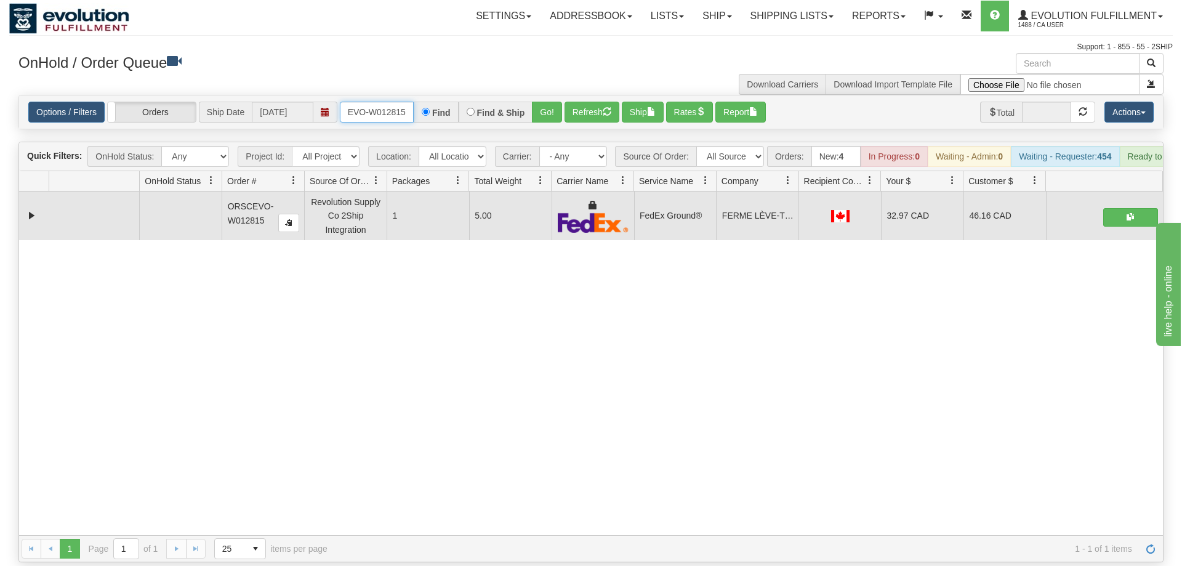
click at [393, 102] on input "ORSCEVO-W012815" at bounding box center [377, 112] width 74 height 21
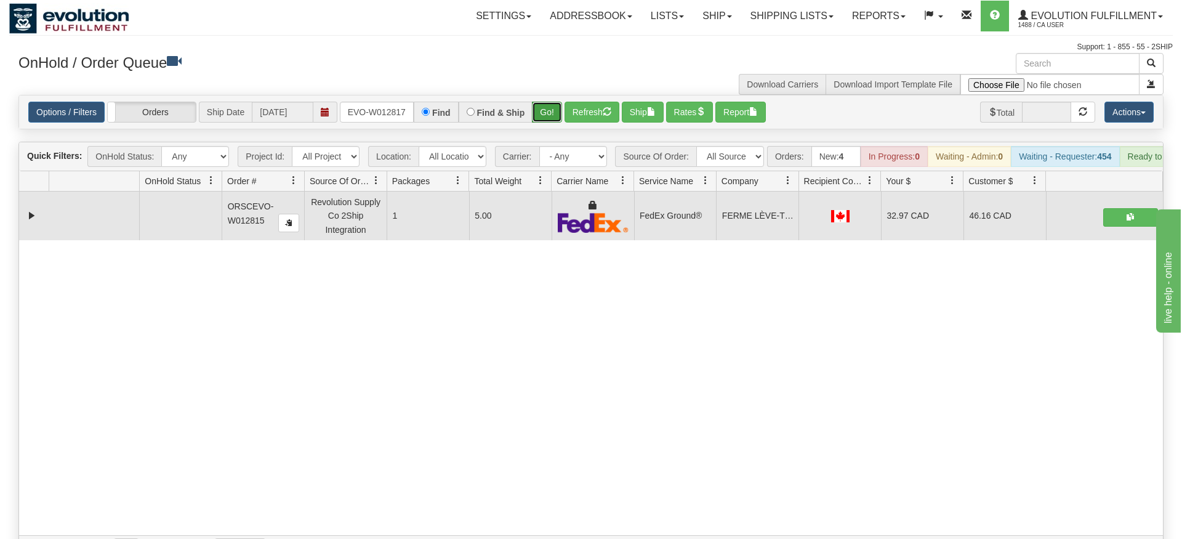
drag, startPoint x: 553, startPoint y: 89, endPoint x: 560, endPoint y: 100, distance: 13.3
click at [553, 116] on div "Is equal to Is not equal to Contains Does not contains CAD USD EUR ZAR [PERSON_…" at bounding box center [591, 328] width 1164 height 467
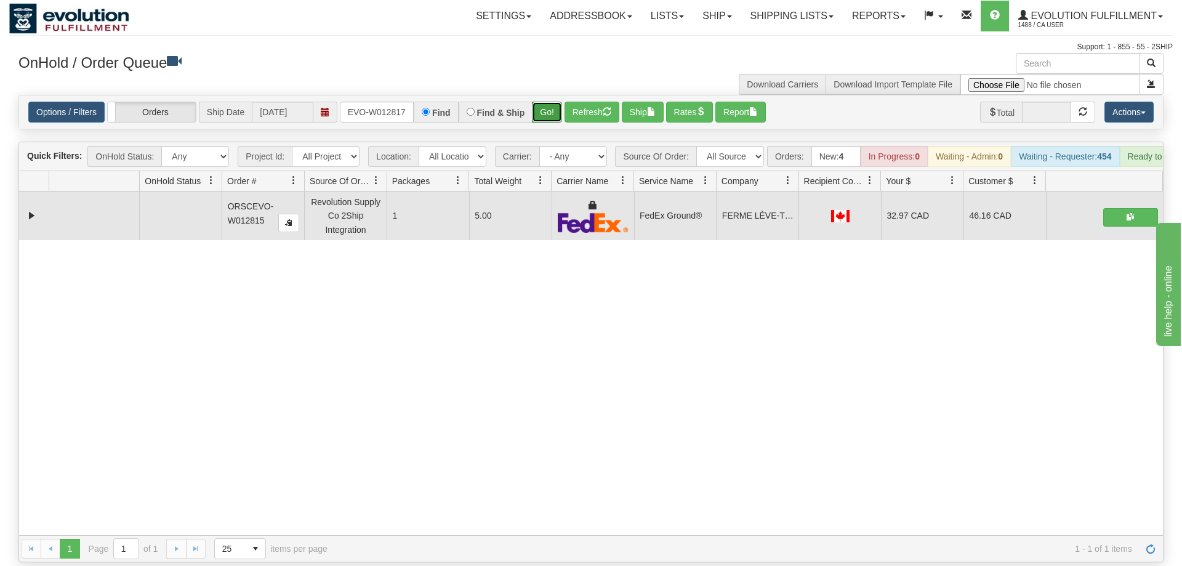
click at [548, 102] on button "Go!" at bounding box center [547, 112] width 30 height 21
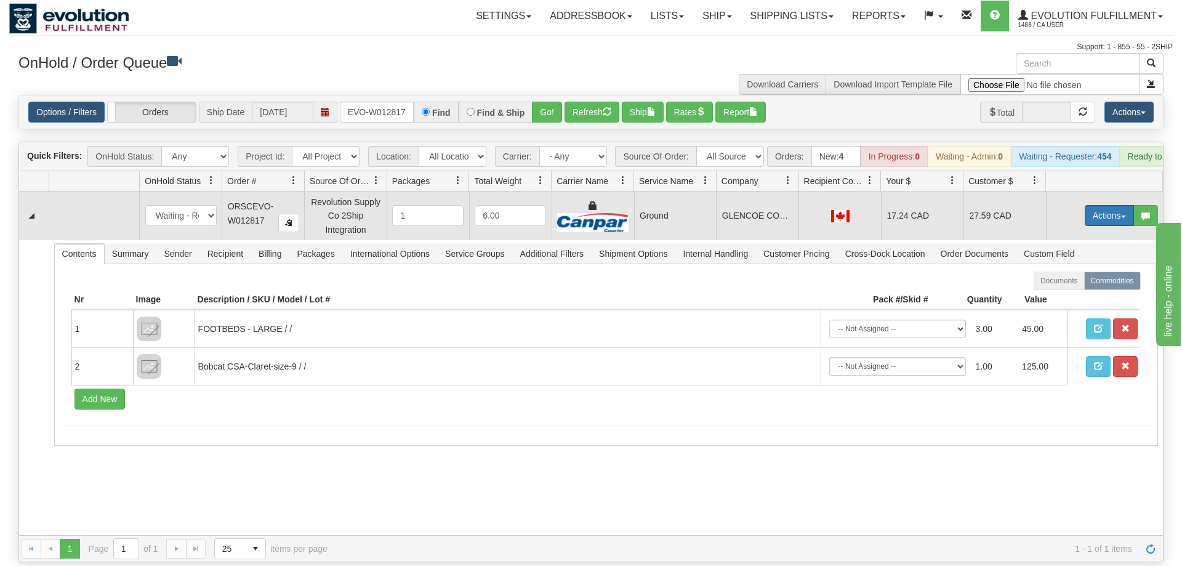
click at [1086, 205] on button "Actions" at bounding box center [1109, 215] width 49 height 21
click at [1066, 282] on span "Ship" at bounding box center [1060, 287] width 26 height 10
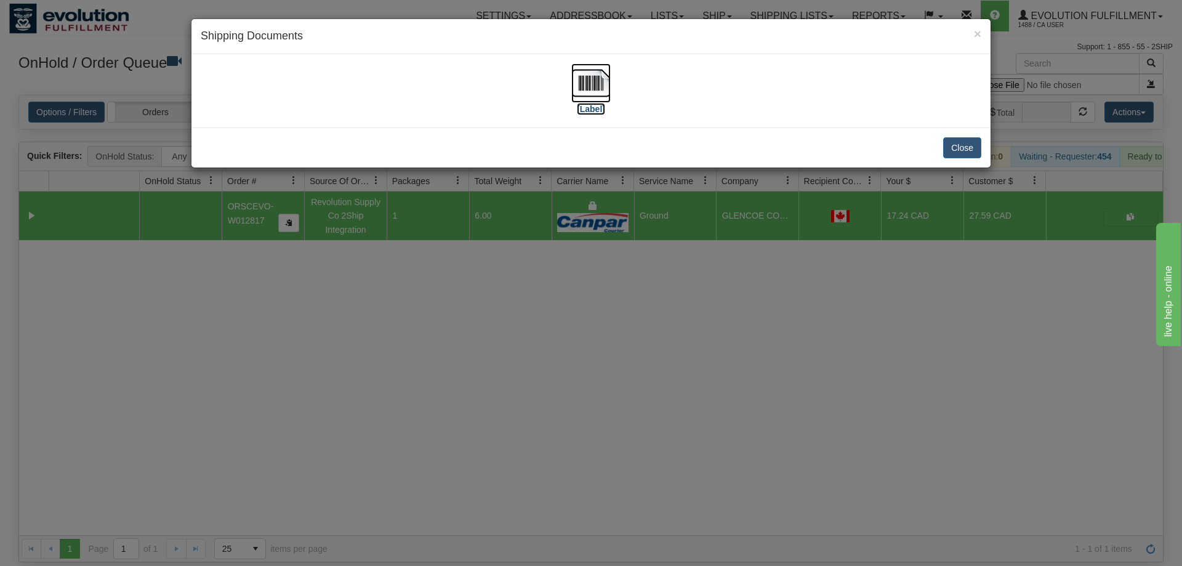
click at [597, 87] on img at bounding box center [590, 82] width 39 height 39
drag, startPoint x: 324, startPoint y: 299, endPoint x: 320, endPoint y: 154, distance: 145.4
click at [325, 305] on div "× Shipping Documents [Label] Close" at bounding box center [591, 283] width 1182 height 566
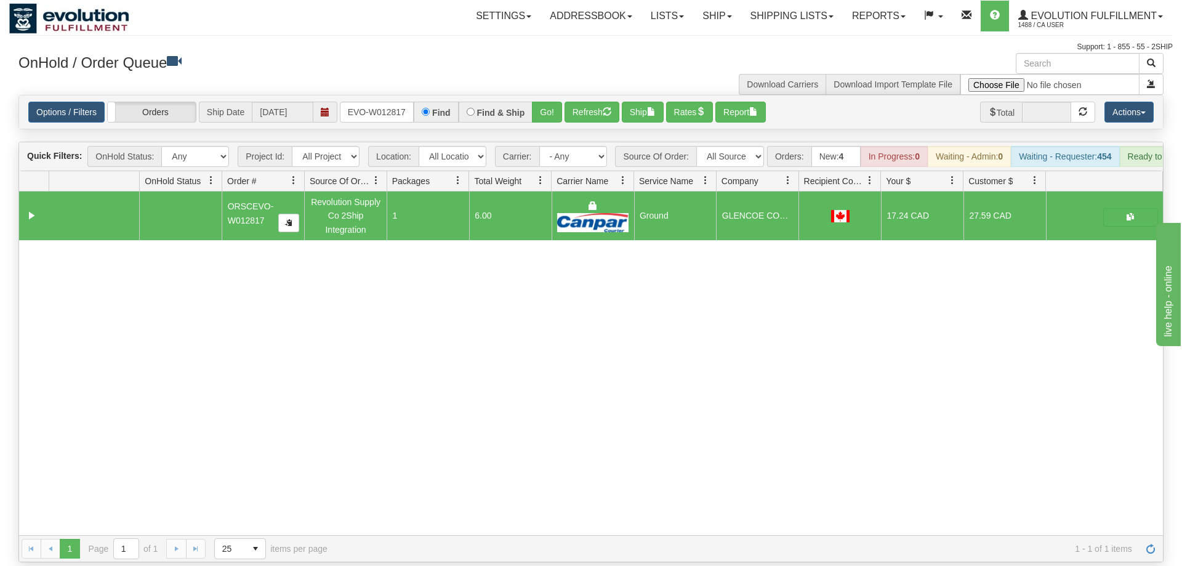
click at [358, 95] on div "Options / Filters Group Shipments Orders Ship Date [DATE] ORSCEVO-W012817 Find …" at bounding box center [591, 111] width 1144 height 33
click at [361, 102] on input "ORSCEVO-W012817" at bounding box center [377, 112] width 74 height 21
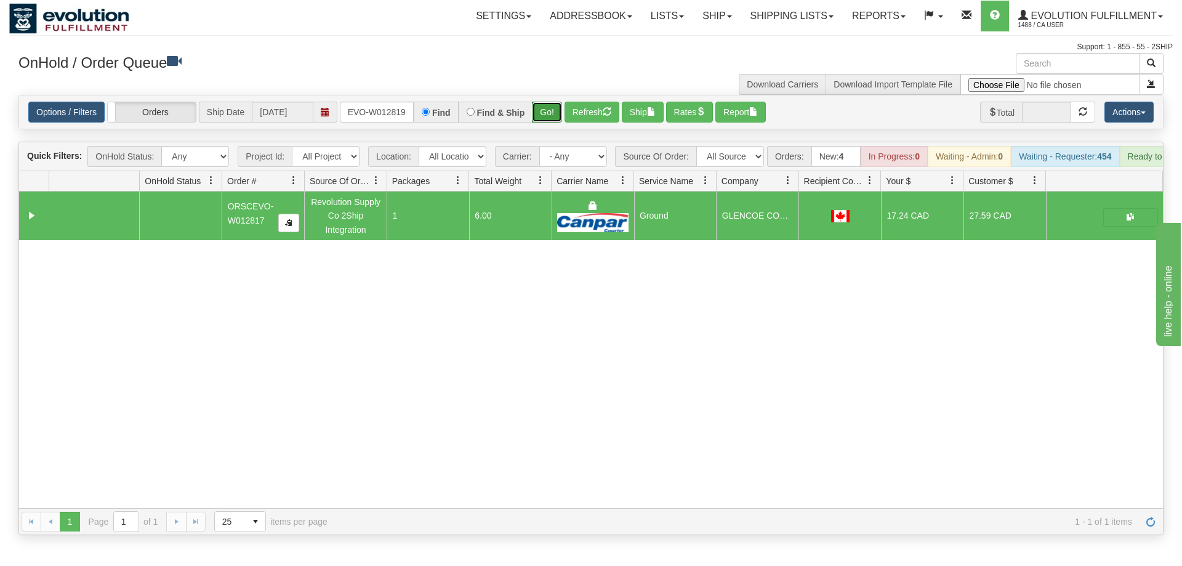
click at [555, 121] on div "Is equal to Is not equal to Contains Does not contains CAD USD EUR ZAR [PERSON_…" at bounding box center [591, 315] width 1164 height 440
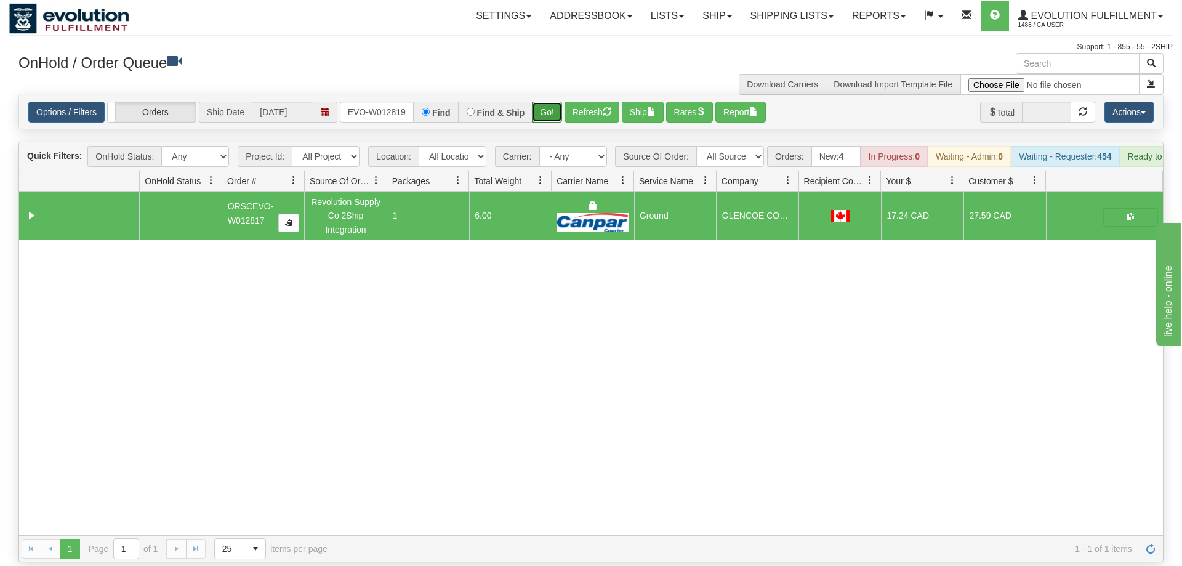
click at [550, 102] on button "Go!" at bounding box center [547, 112] width 30 height 21
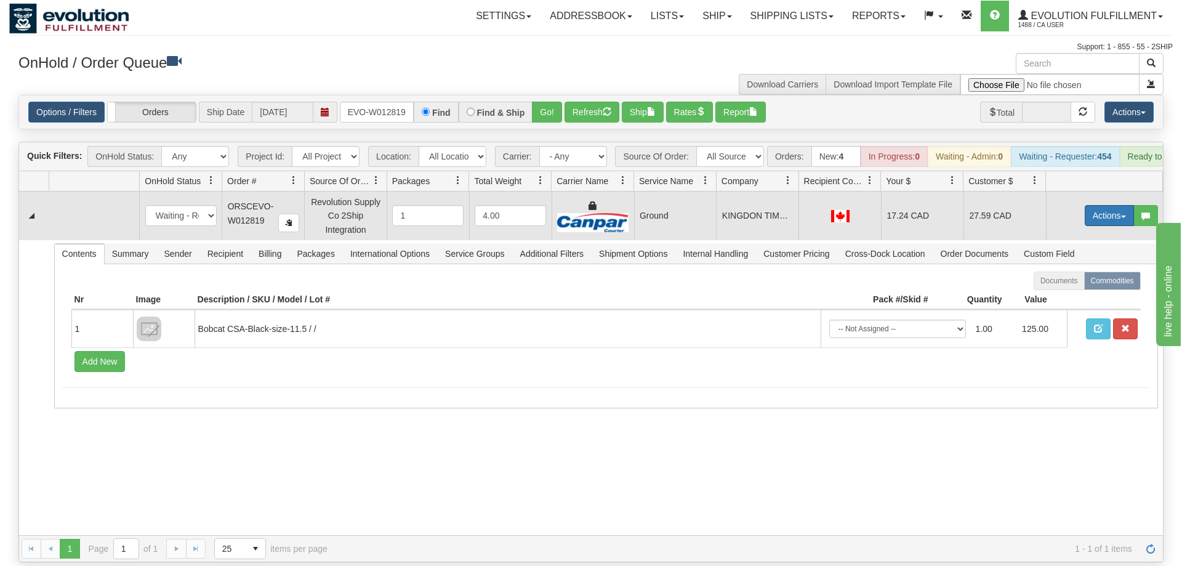
click at [1103, 205] on button "Actions" at bounding box center [1109, 215] width 49 height 21
click at [1062, 282] on span "Ship" at bounding box center [1060, 287] width 26 height 10
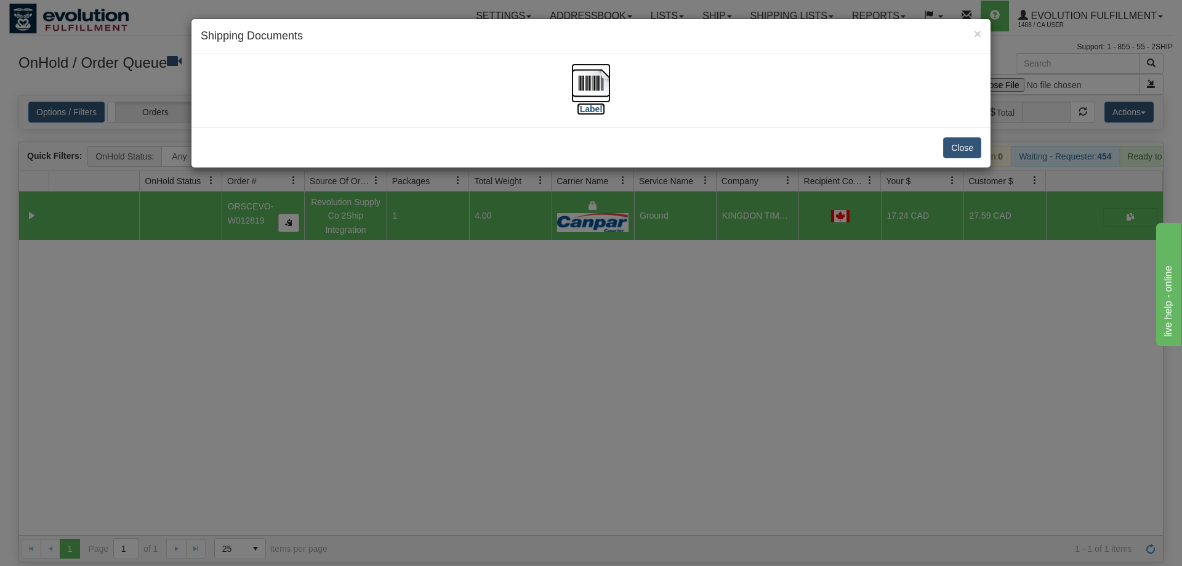
click at [578, 87] on img at bounding box center [590, 82] width 39 height 39
drag, startPoint x: 513, startPoint y: 288, endPoint x: 379, endPoint y: 1, distance: 317.0
click at [513, 282] on div "× Shipping Documents [Label] Close" at bounding box center [591, 283] width 1182 height 566
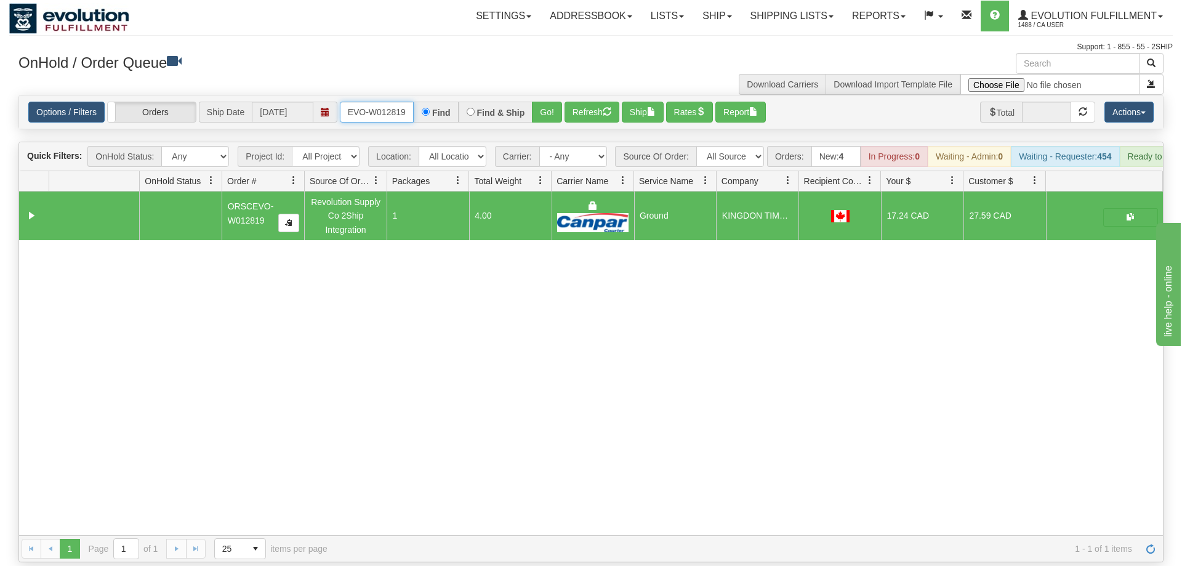
click at [376, 102] on input "ORSCEVO-W012819" at bounding box center [377, 112] width 74 height 21
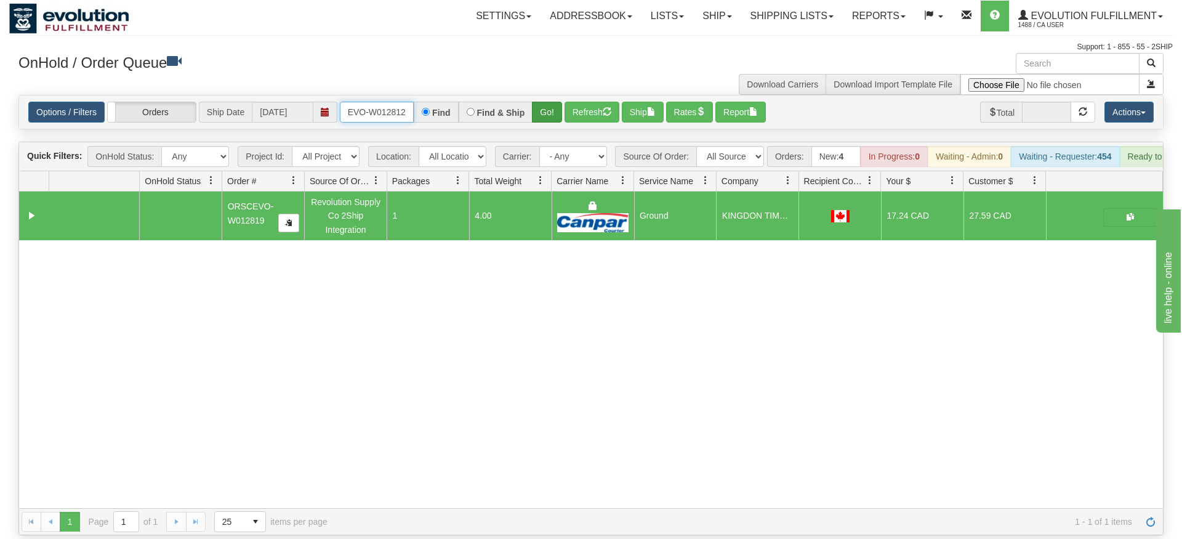
type input "ORSCEVO-W012812"
click at [547, 121] on div "Is equal to Is not equal to Contains Does not contains CAD USD EUR ZAR [PERSON_…" at bounding box center [591, 315] width 1164 height 440
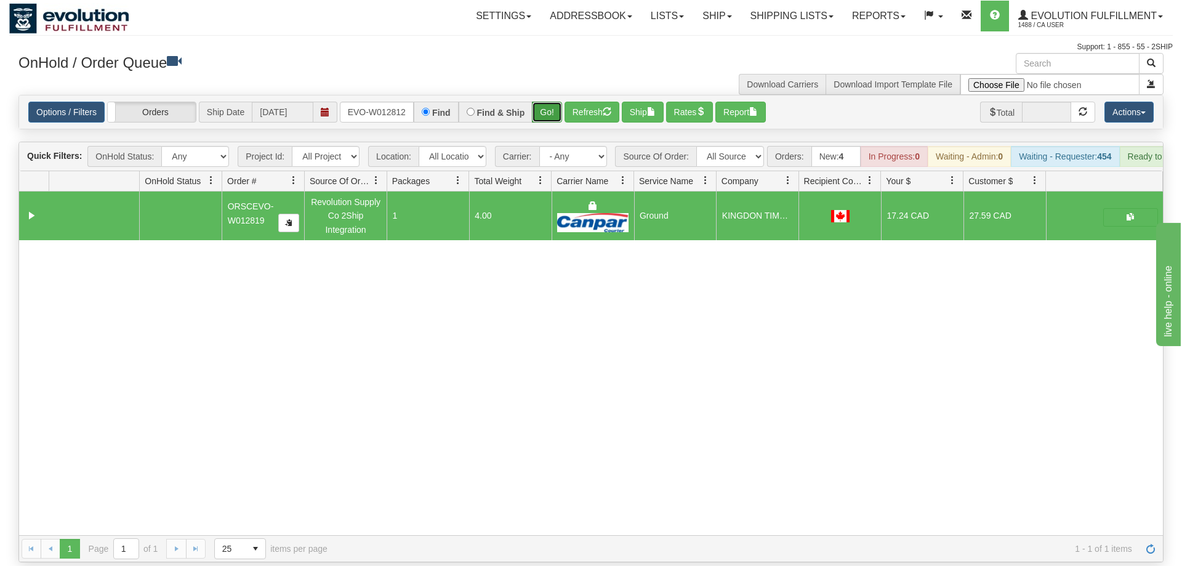
click at [545, 102] on button "Go!" at bounding box center [547, 112] width 30 height 21
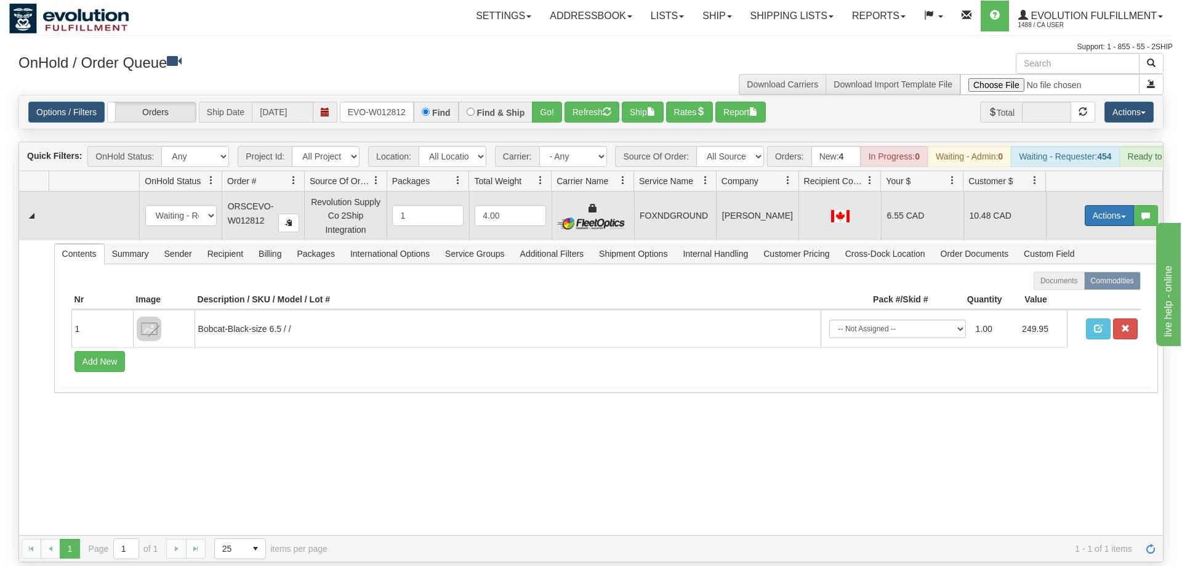
click at [1098, 205] on button "Actions" at bounding box center [1109, 215] width 49 height 21
click at [1064, 282] on span "Ship" at bounding box center [1060, 287] width 26 height 10
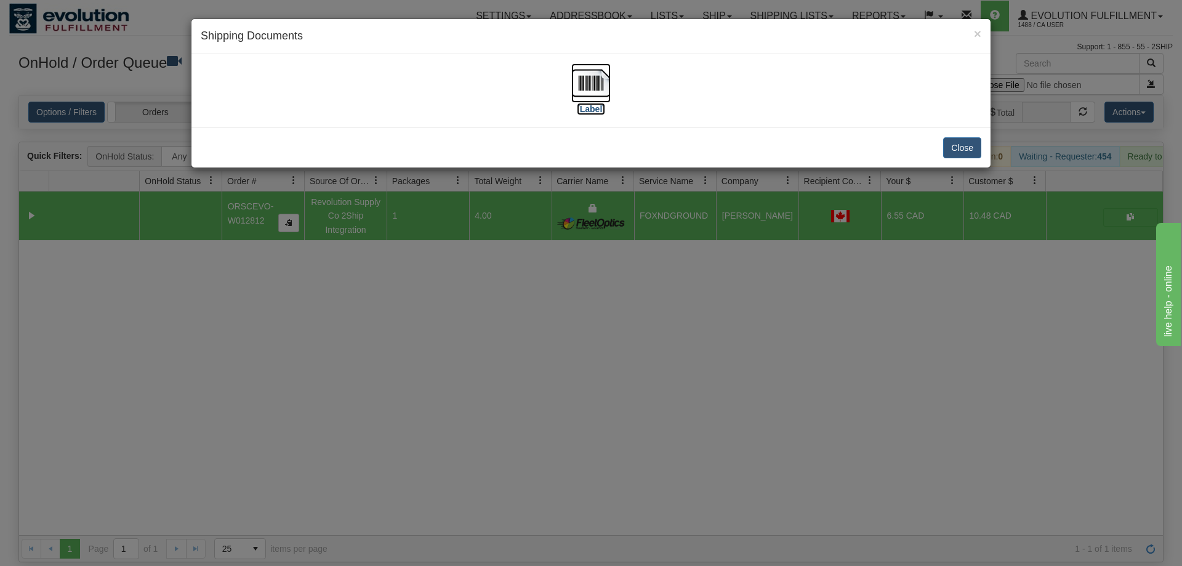
click at [606, 75] on img at bounding box center [590, 82] width 39 height 39
